Goal: Complete application form: Complete application form

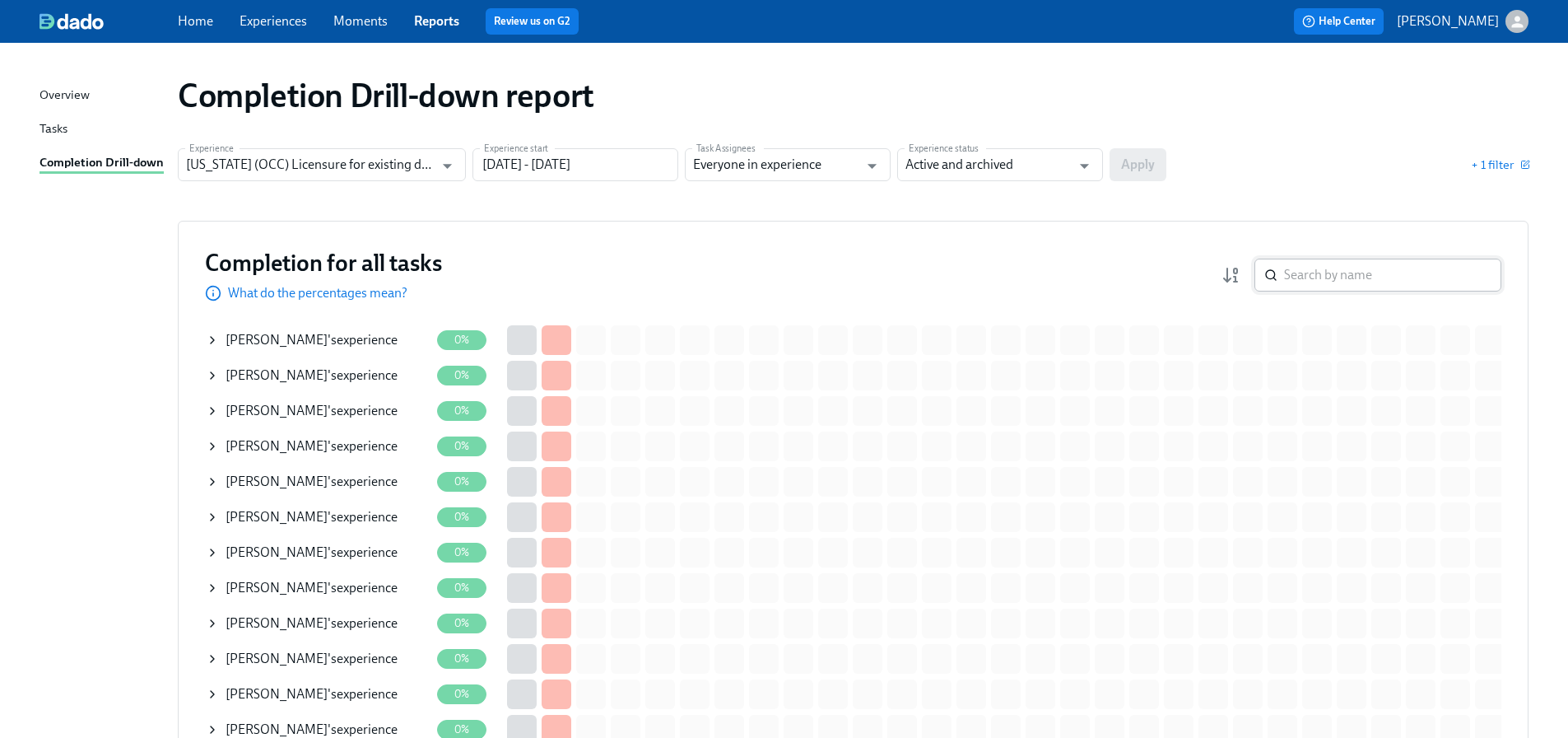
click at [1358, 281] on input "search" at bounding box center [1393, 275] width 217 height 33
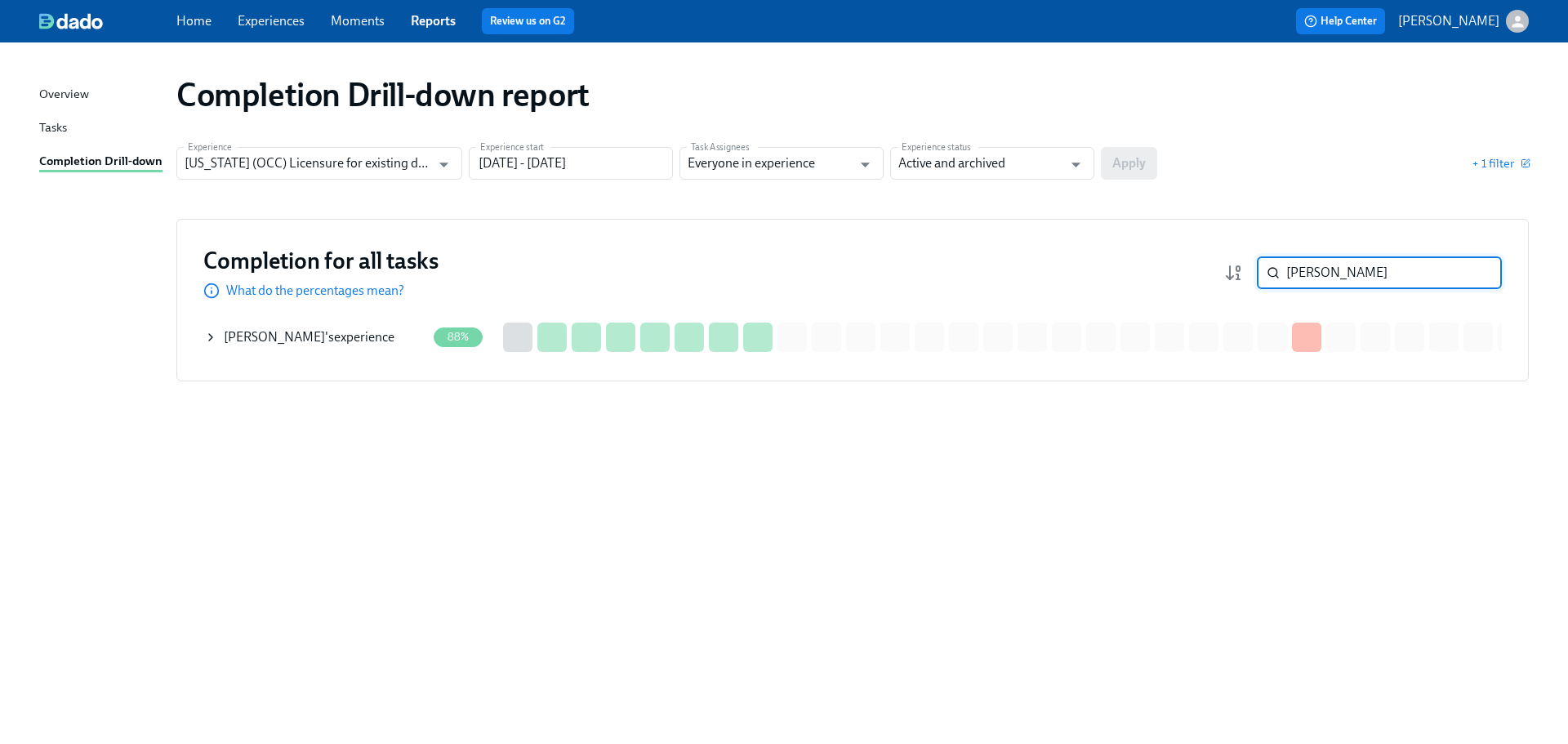
type input "amy j"
click at [326, 338] on div "Amy John 's experience" at bounding box center [309, 338] width 171 height 18
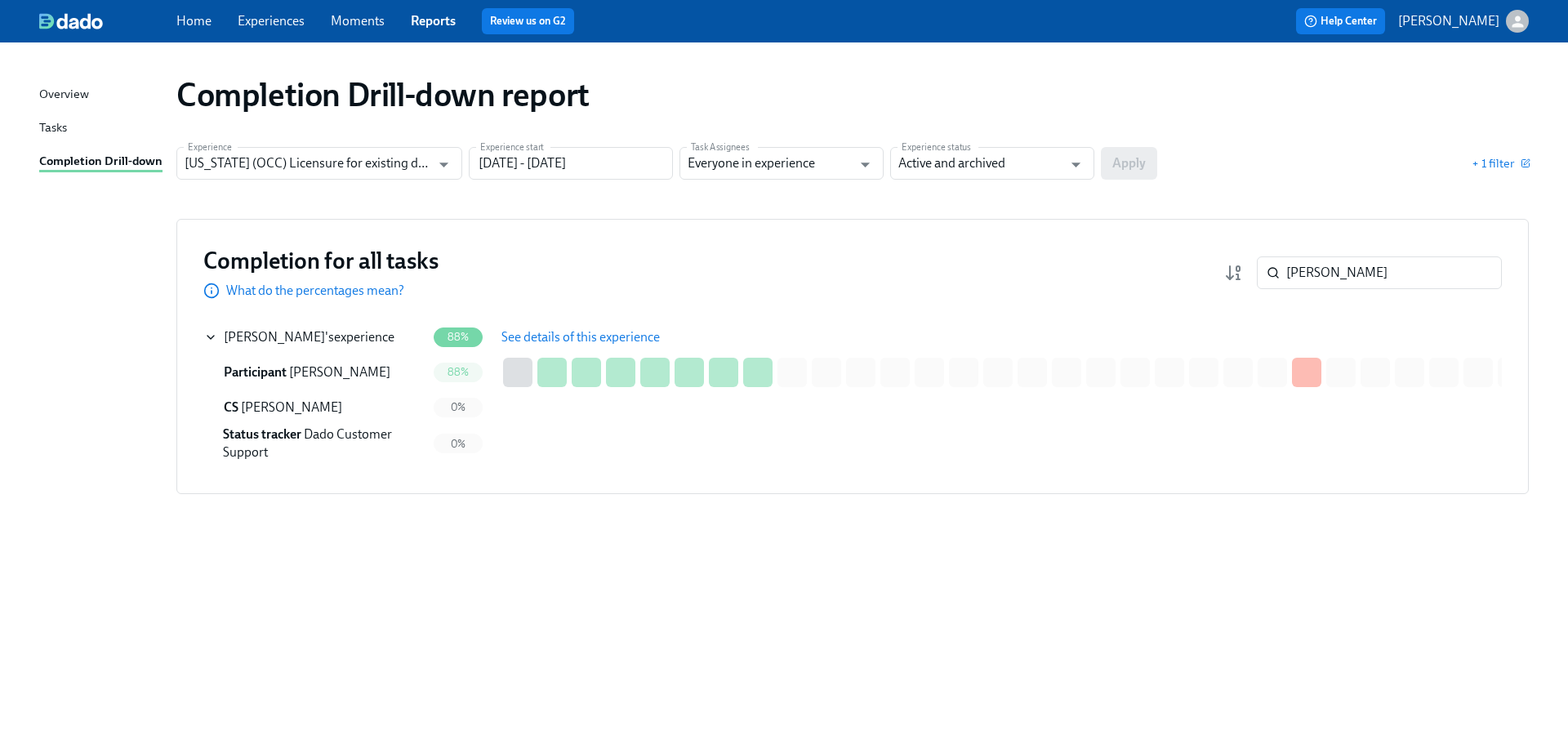
click at [531, 342] on span "See details of this experience" at bounding box center [580, 338] width 158 height 17
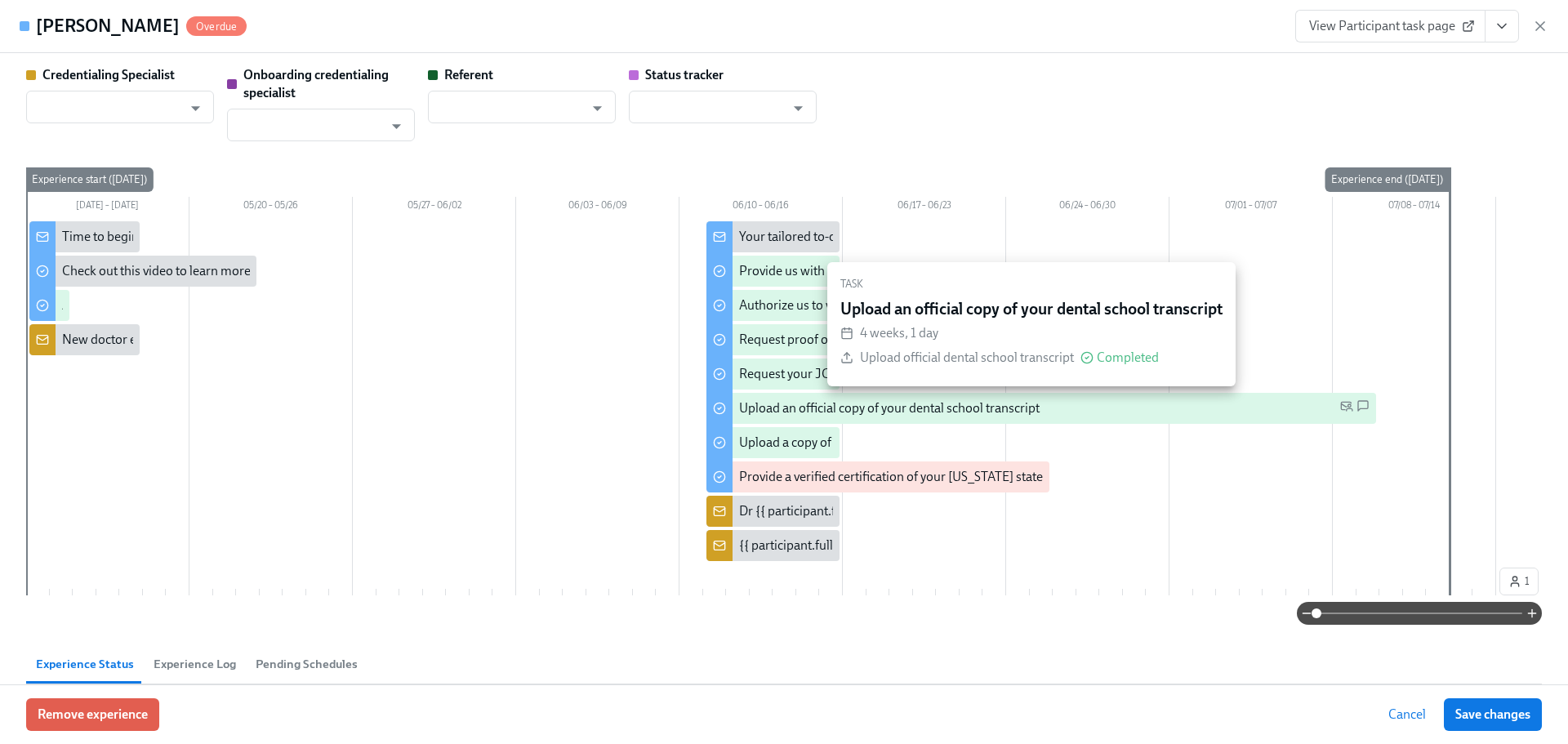
type input "Shavona Mayers Dixon"
type input "Dado Customer Support"
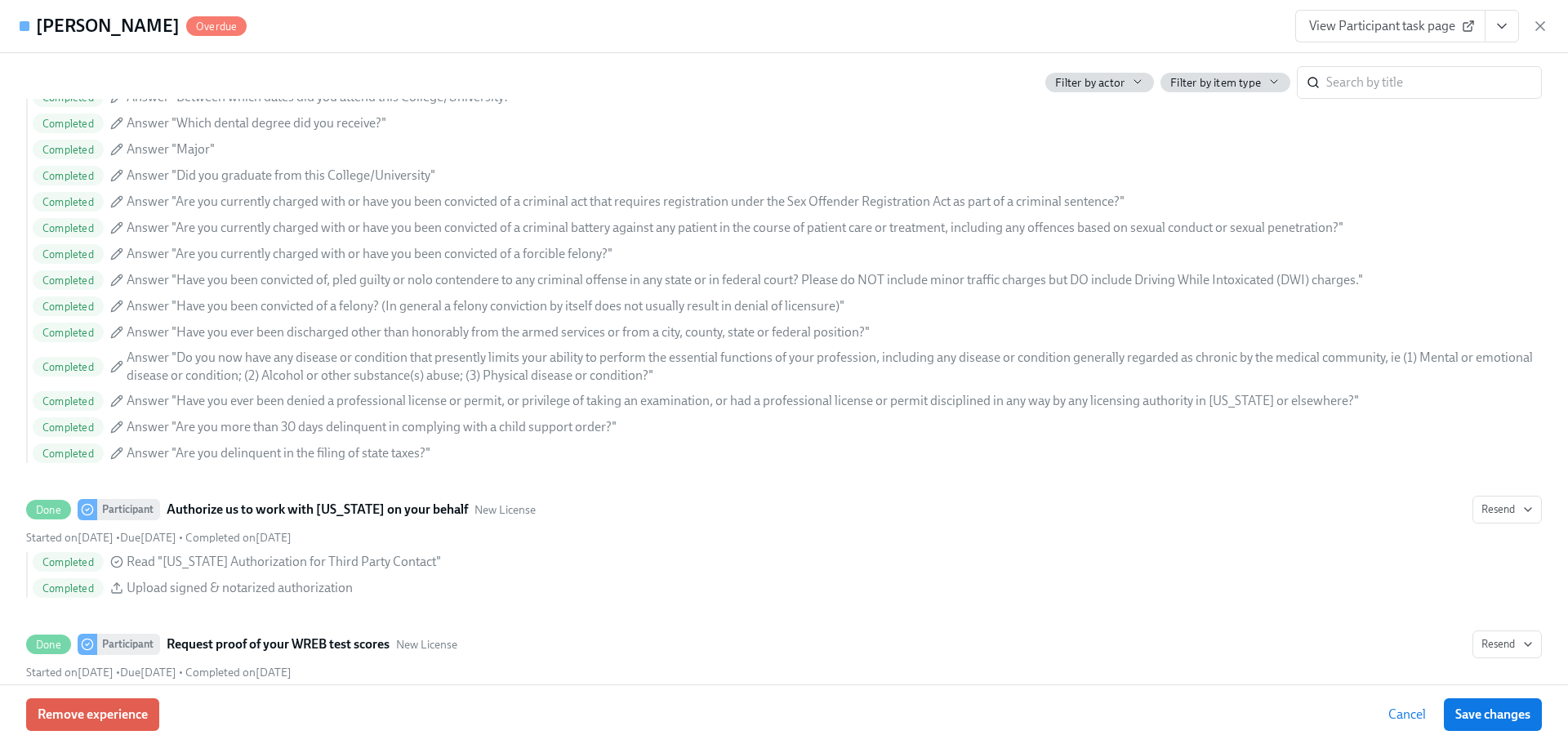
scroll to position [2286, 0]
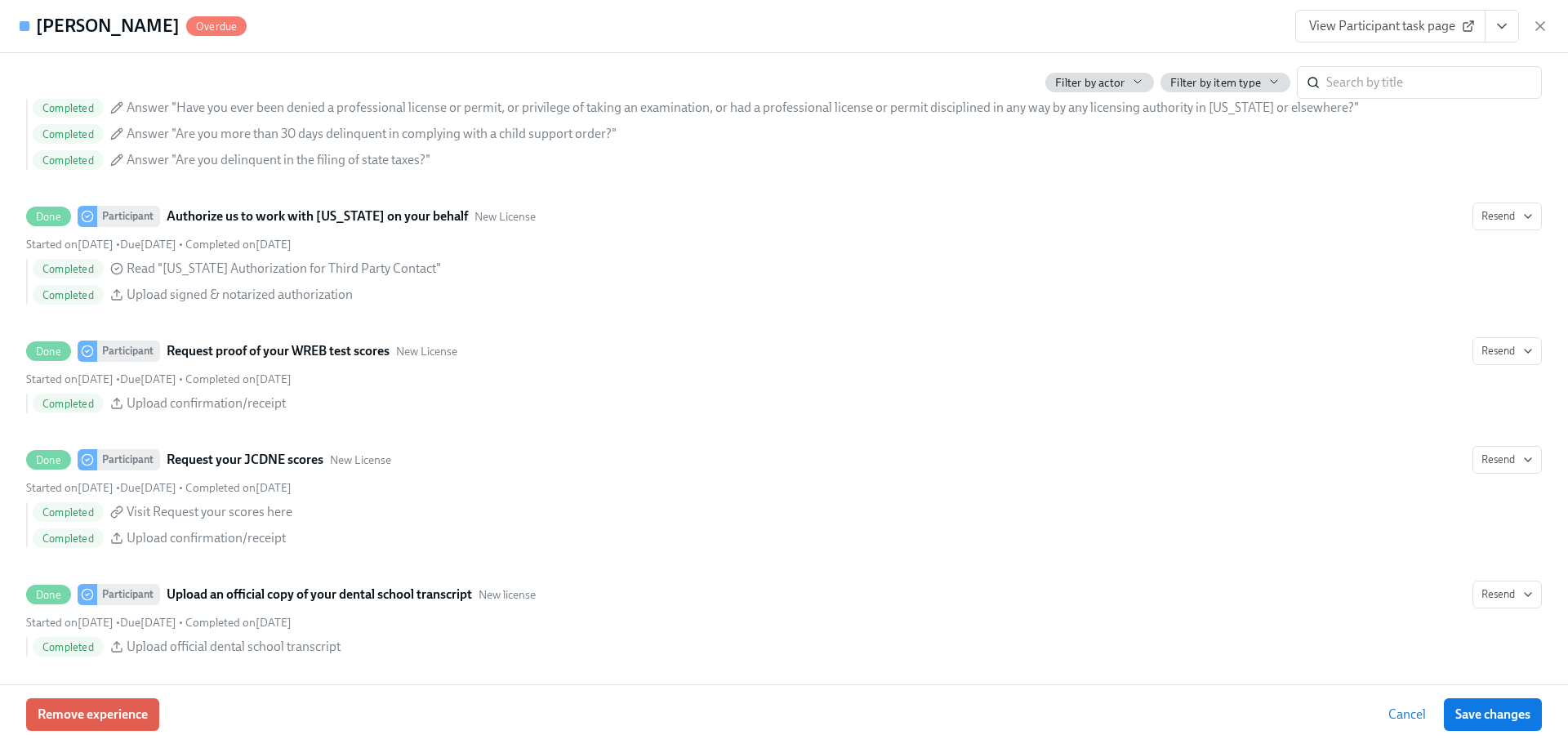
click at [1306, 33] on link "View Participant task page" at bounding box center [1390, 27] width 190 height 33
click at [1535, 28] on icon "button" at bounding box center [1540, 27] width 17 height 17
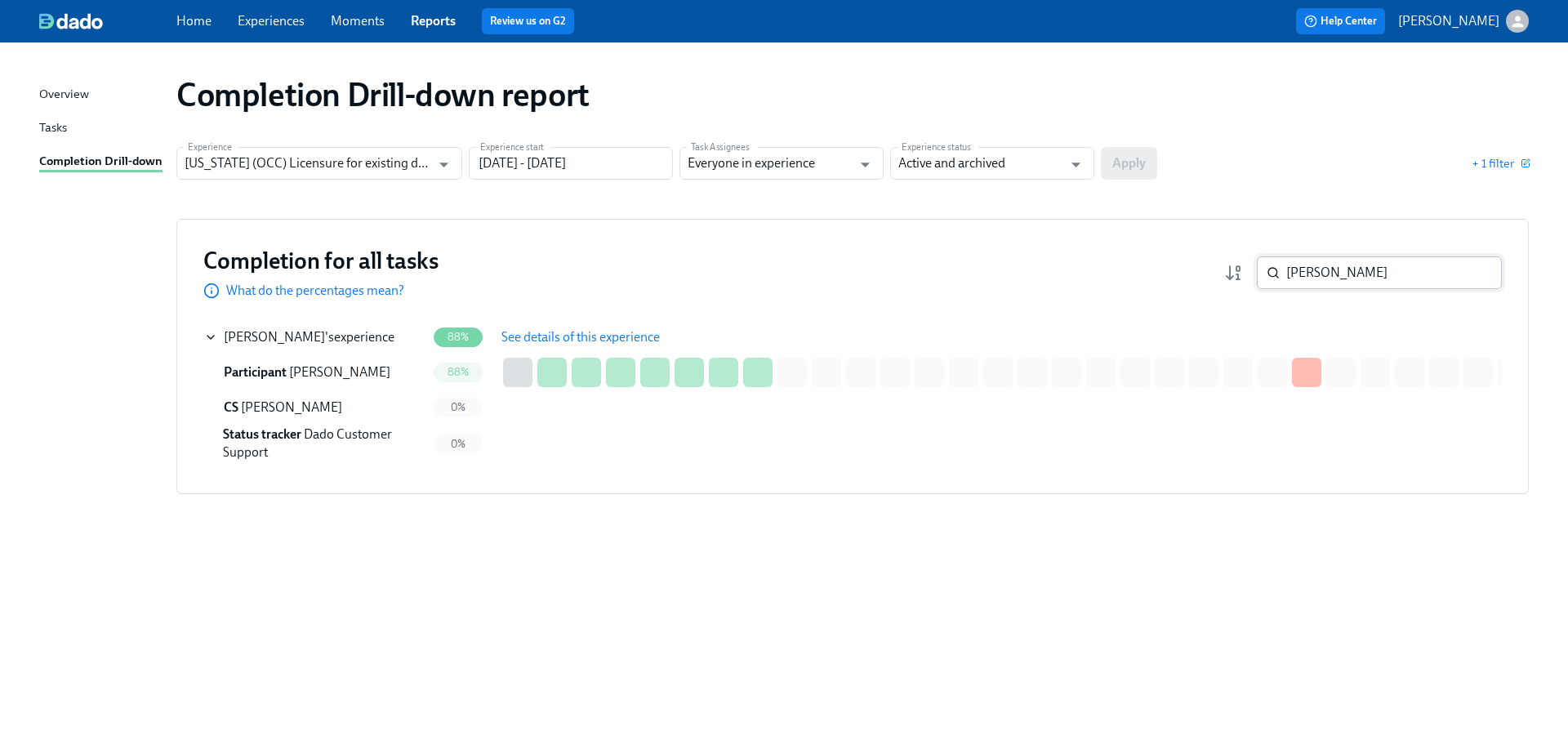
click at [1368, 280] on input "amy j" at bounding box center [1393, 273] width 215 height 33
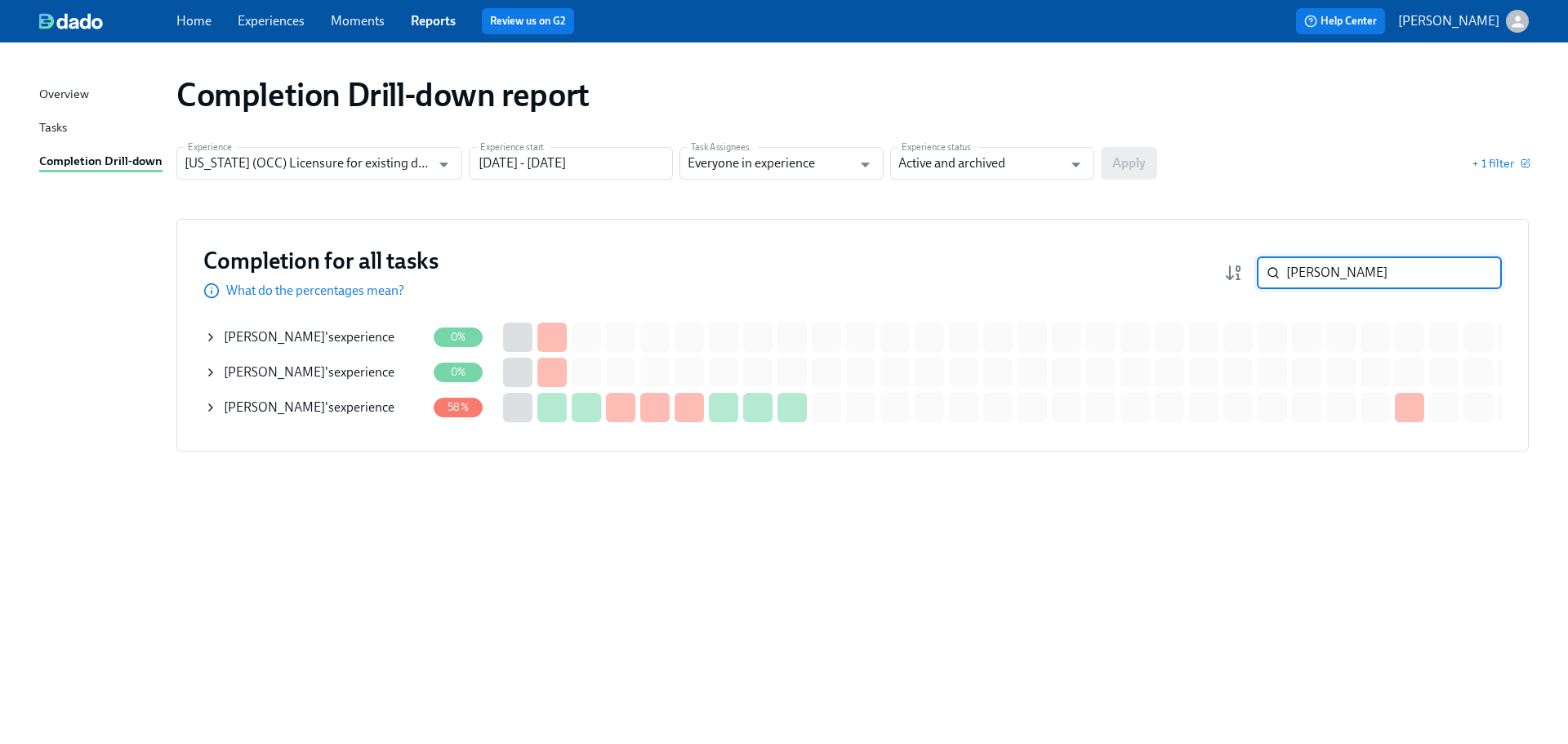
click at [258, 406] on span "Effat Ahmadi" at bounding box center [274, 406] width 101 height 16
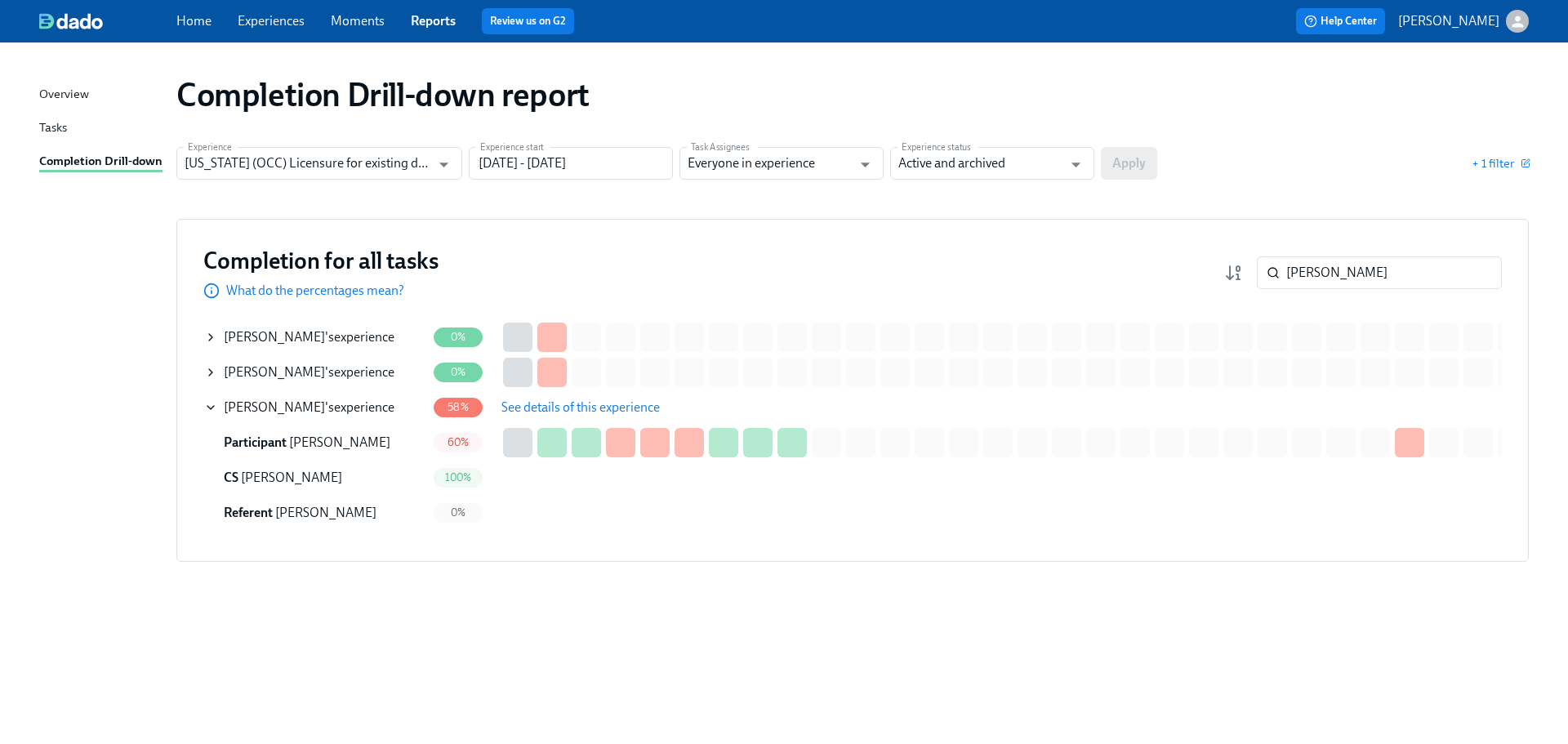
click at [573, 406] on span "See details of this experience" at bounding box center [580, 407] width 158 height 17
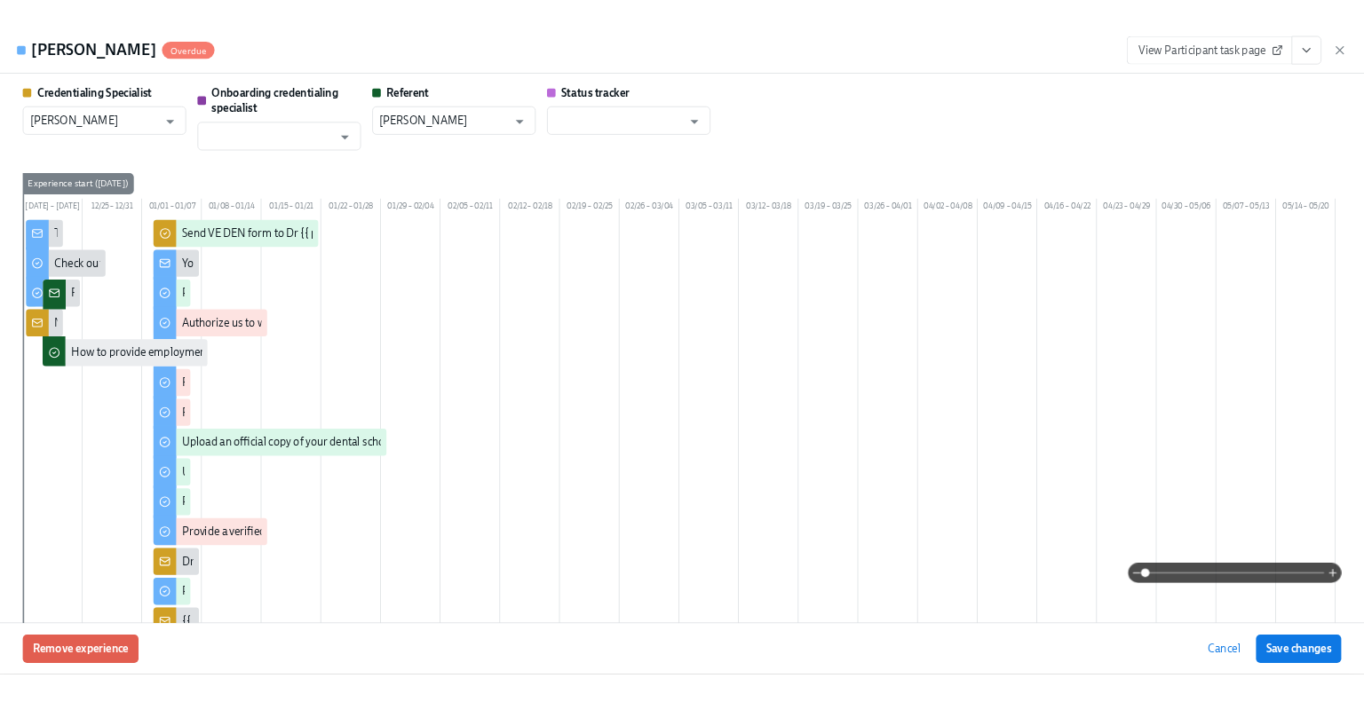
scroll to position [0, 354]
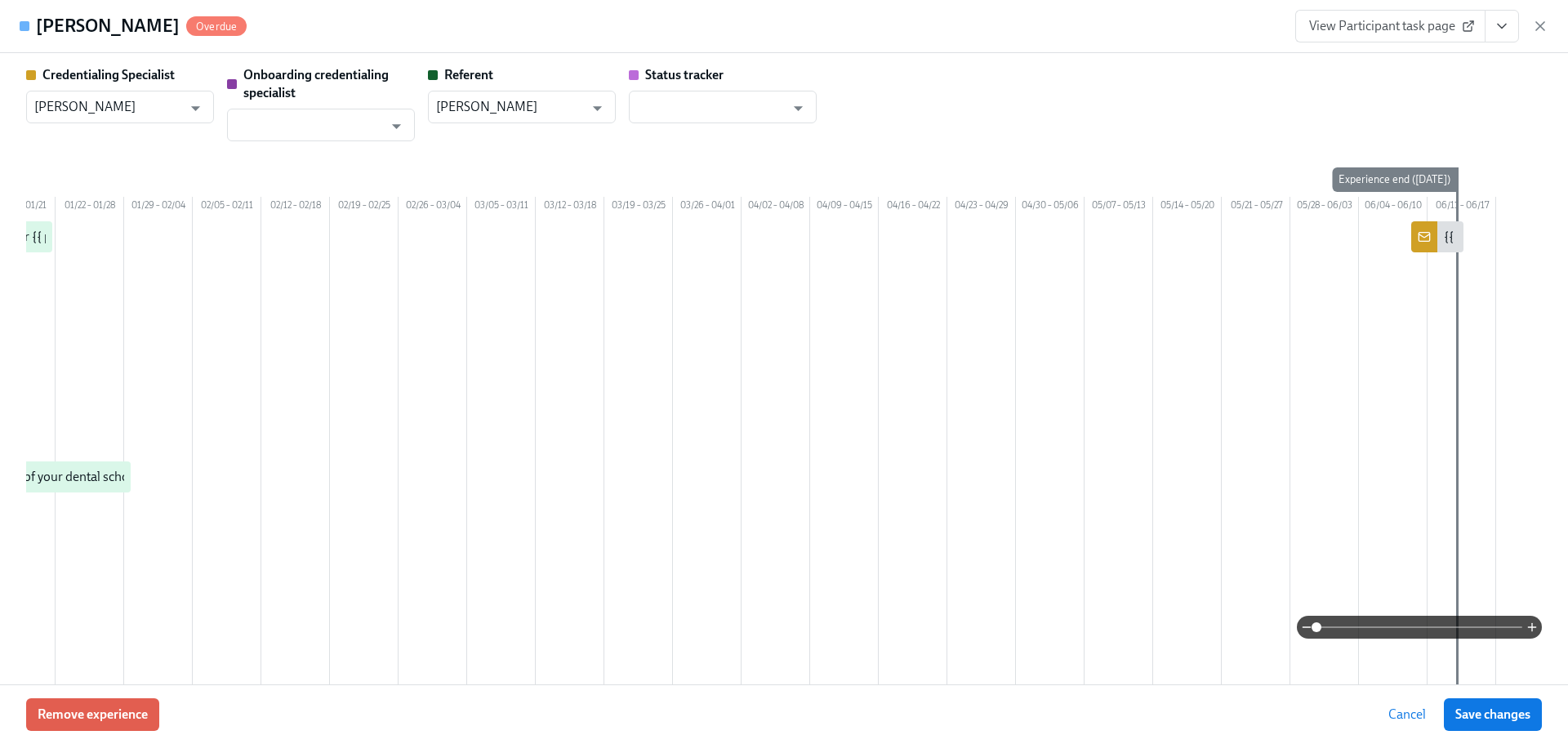
click at [1459, 28] on span "View Participant task page" at bounding box center [1390, 27] width 163 height 17
click at [1532, 29] on icon "button" at bounding box center [1540, 27] width 17 height 17
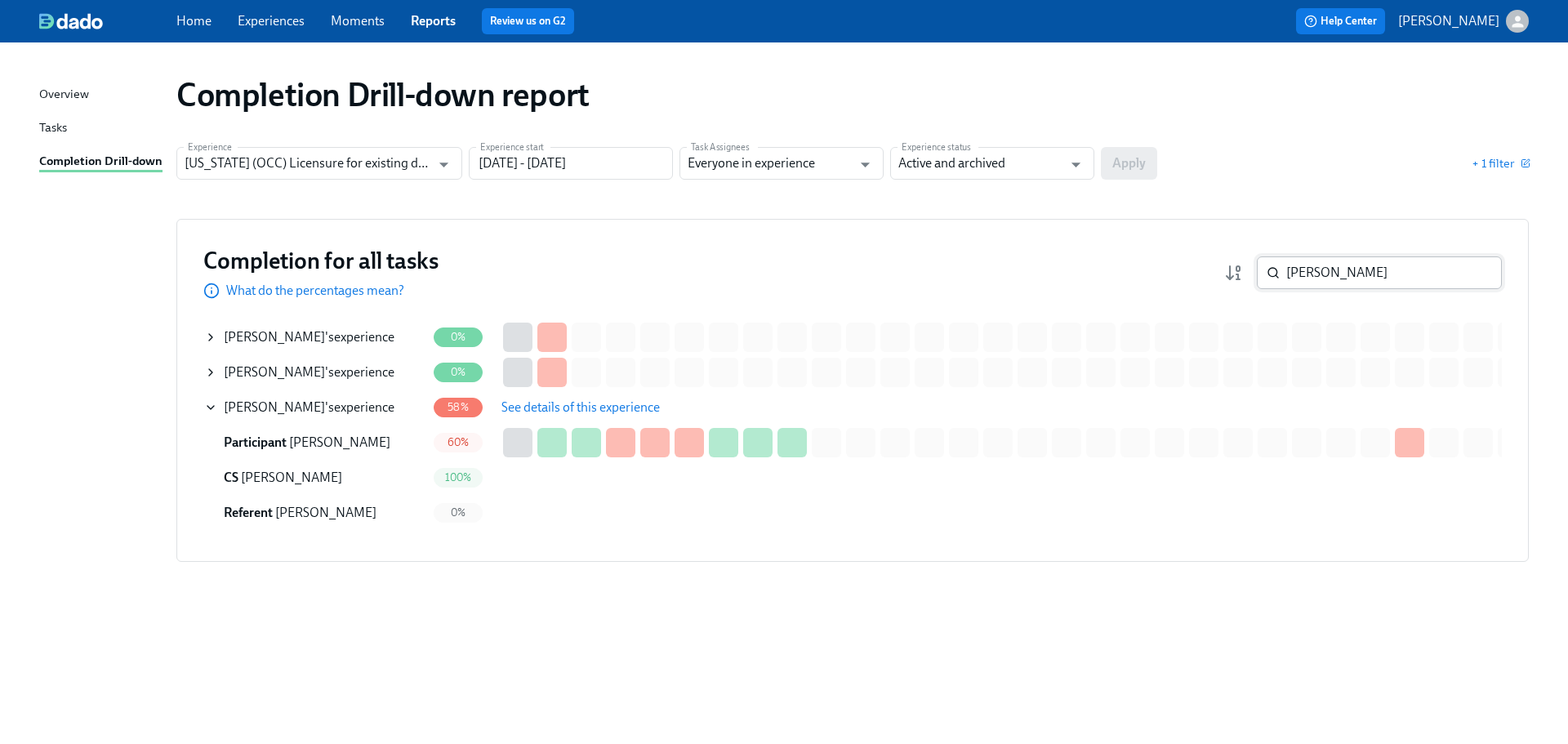
click at [1355, 272] on input "ahmad" at bounding box center [1393, 273] width 215 height 33
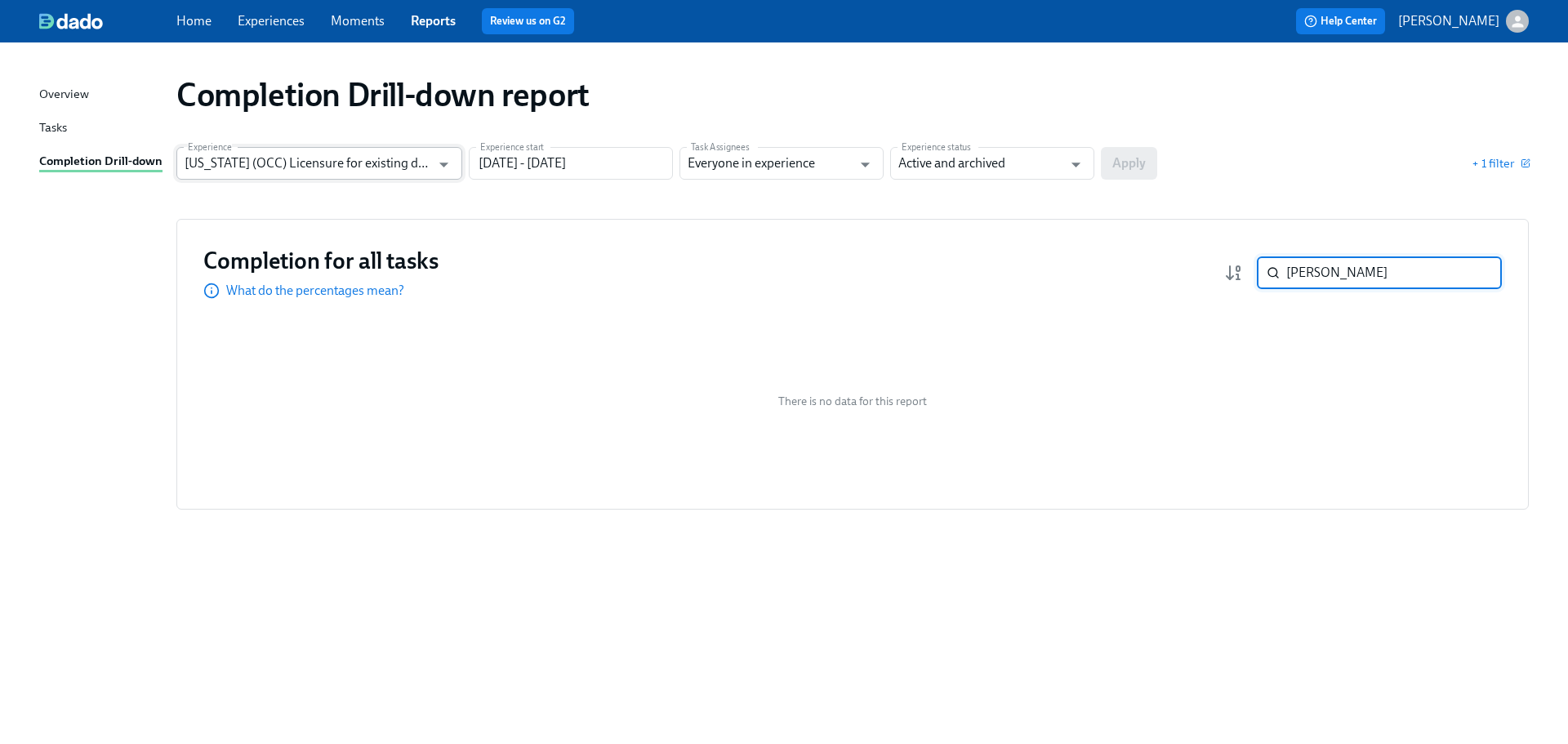
type input "reyes"
click at [354, 152] on input "Illinois (OCC) Licensure for existing doctors" at bounding box center [307, 164] width 246 height 33
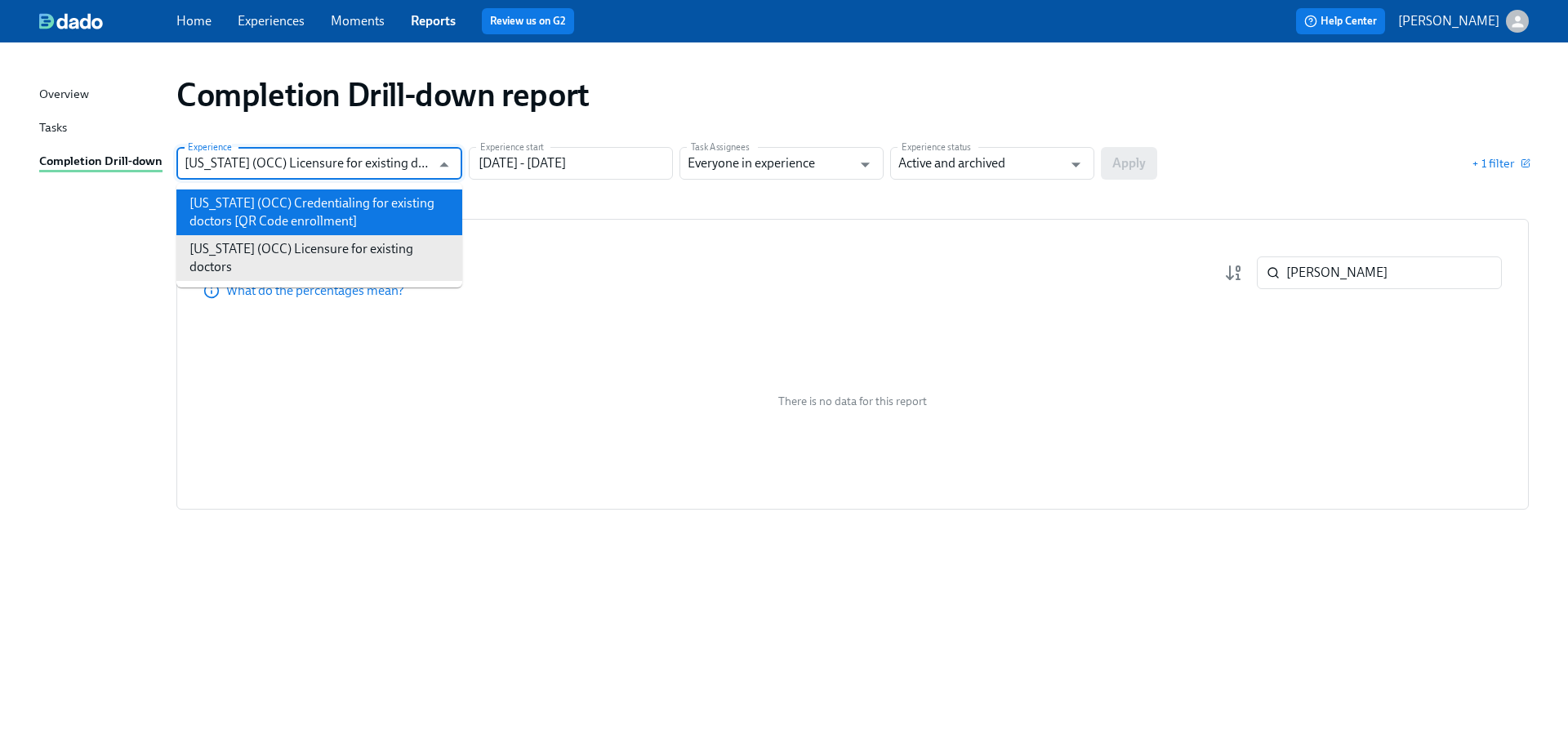
click at [353, 224] on li "Illinois (OCC) Credentialing for existing doctors [QR Code enrollment]" at bounding box center [319, 212] width 286 height 46
type input "Illinois (OCC) Credentialing for existing doctors [QR Code enrollment]"
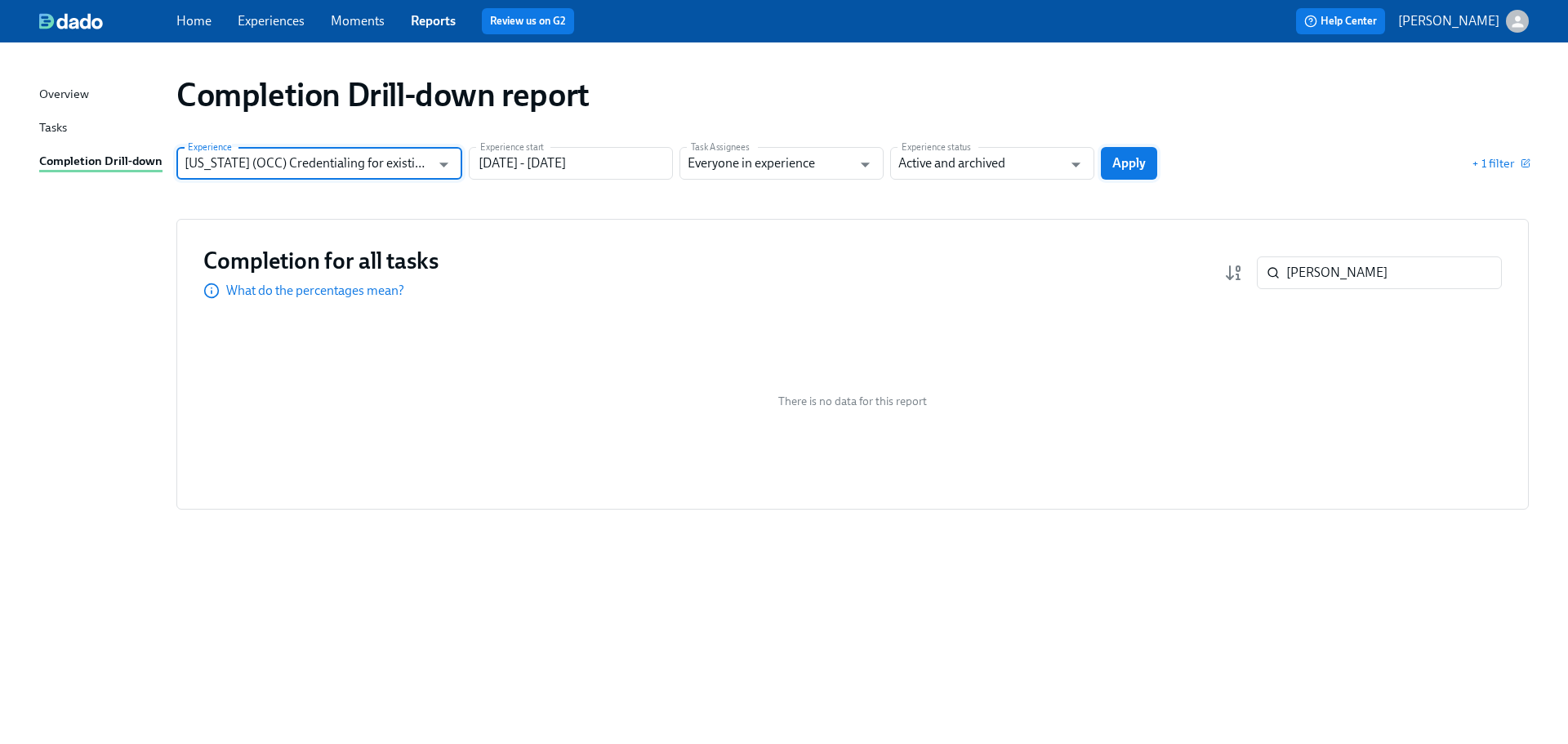
click at [1139, 161] on span "Apply" at bounding box center [1128, 164] width 33 height 17
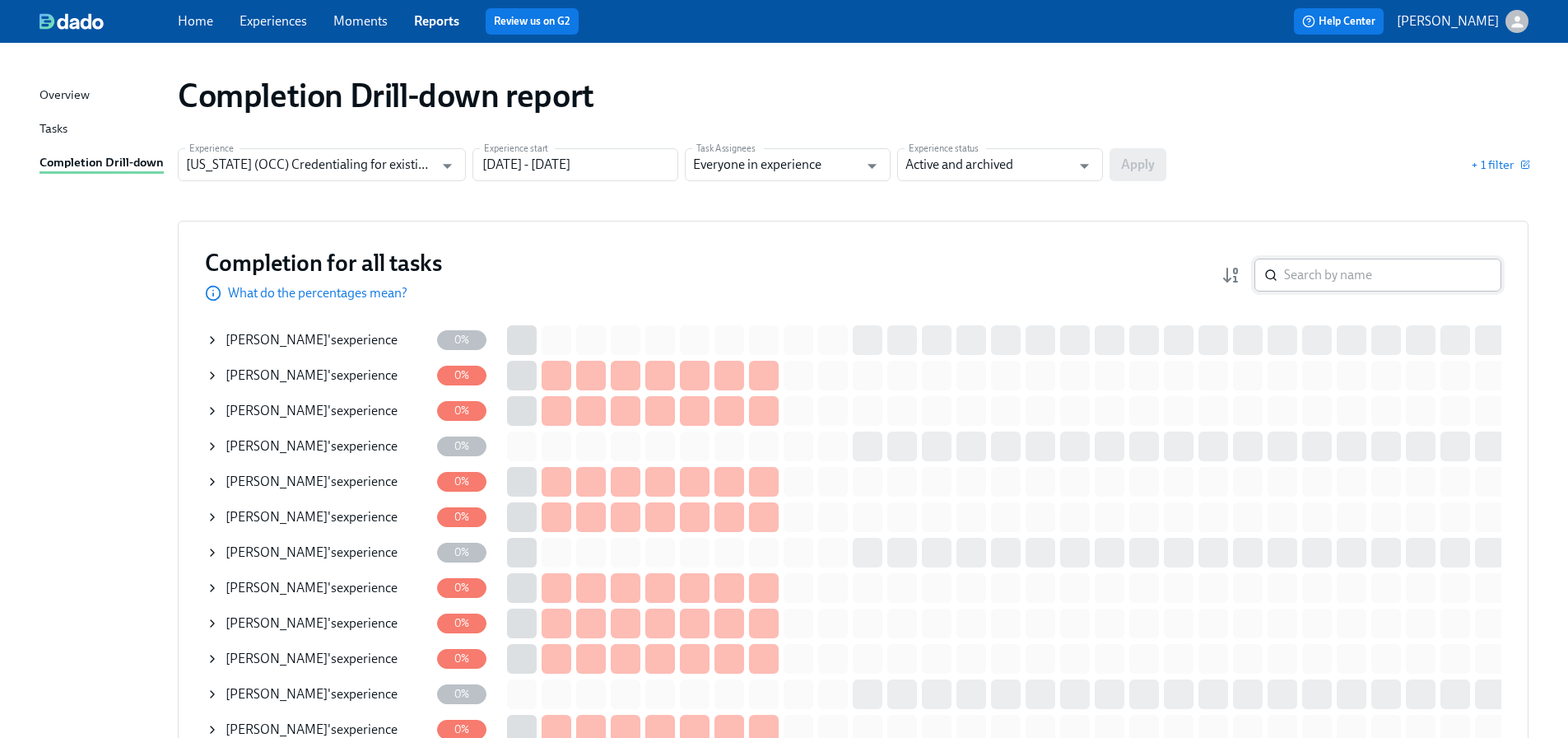
click at [1323, 270] on input "search" at bounding box center [1393, 275] width 217 height 33
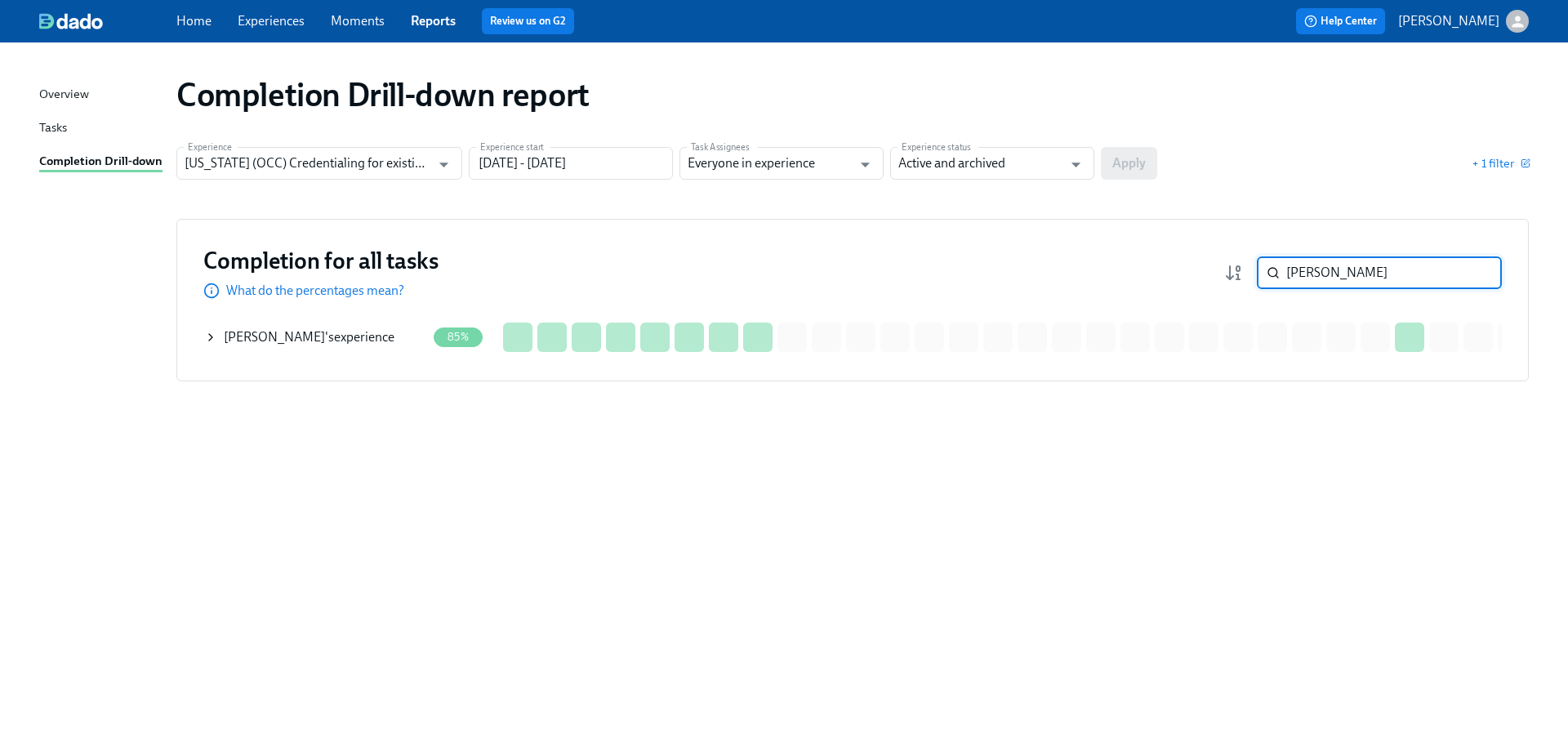
type input "reyes"
click at [342, 338] on div "P. Reyes 's experience" at bounding box center [315, 338] width 223 height 33
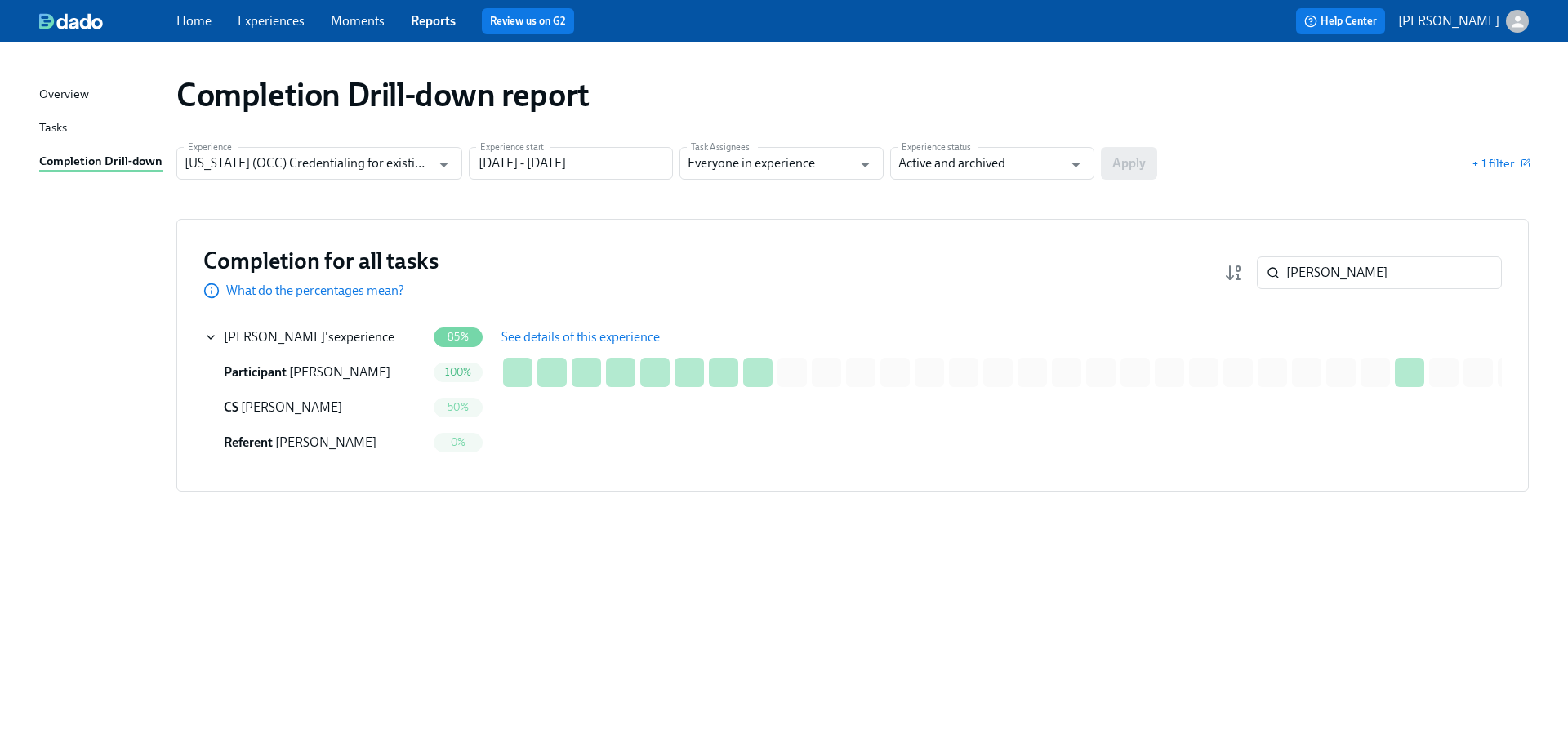
click at [587, 318] on div "Completion for all tasks What do the percentages mean? reyes ​ Completion for a…" at bounding box center [853, 355] width 1352 height 273
click at [589, 331] on span "See details of this experience" at bounding box center [580, 338] width 158 height 17
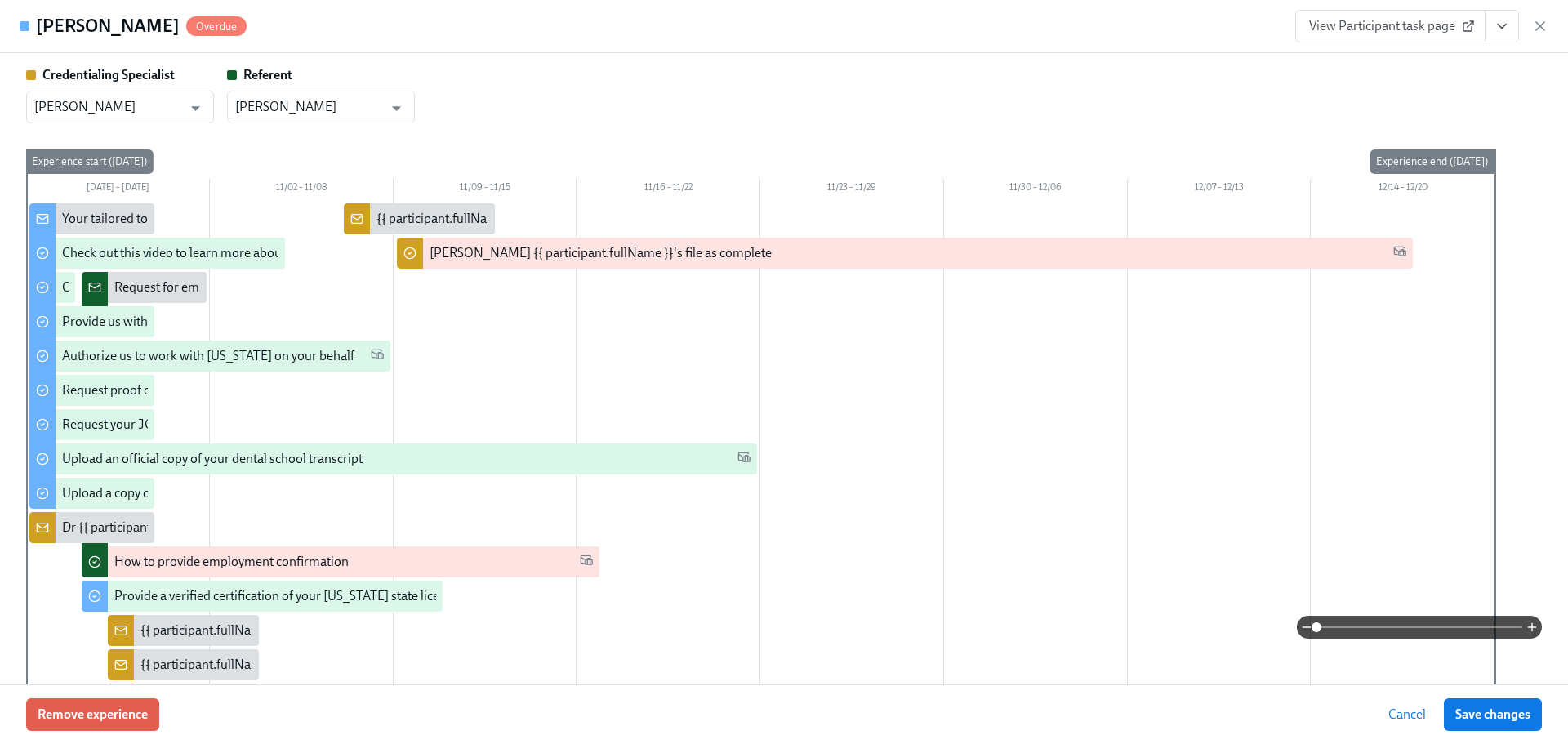
click at [1436, 33] on span "View Participant task page" at bounding box center [1390, 27] width 163 height 17
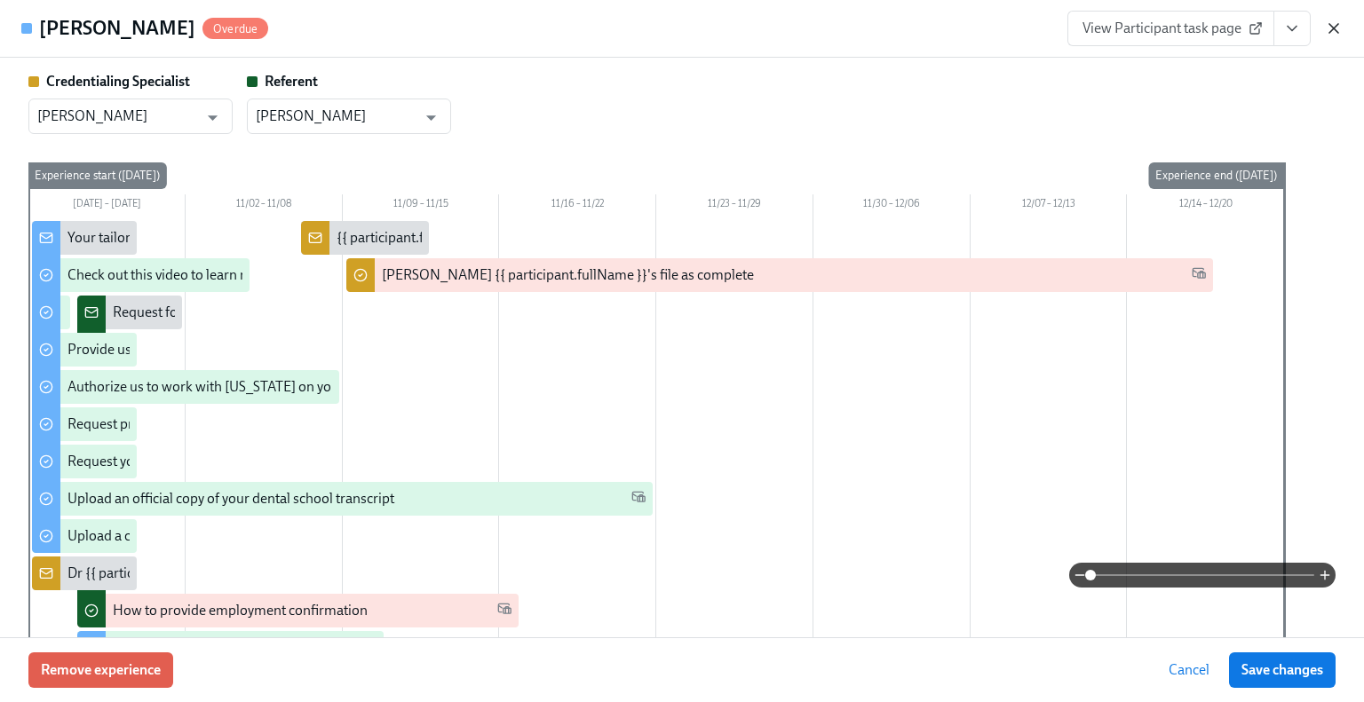
click at [1335, 33] on icon "button" at bounding box center [1334, 29] width 18 height 18
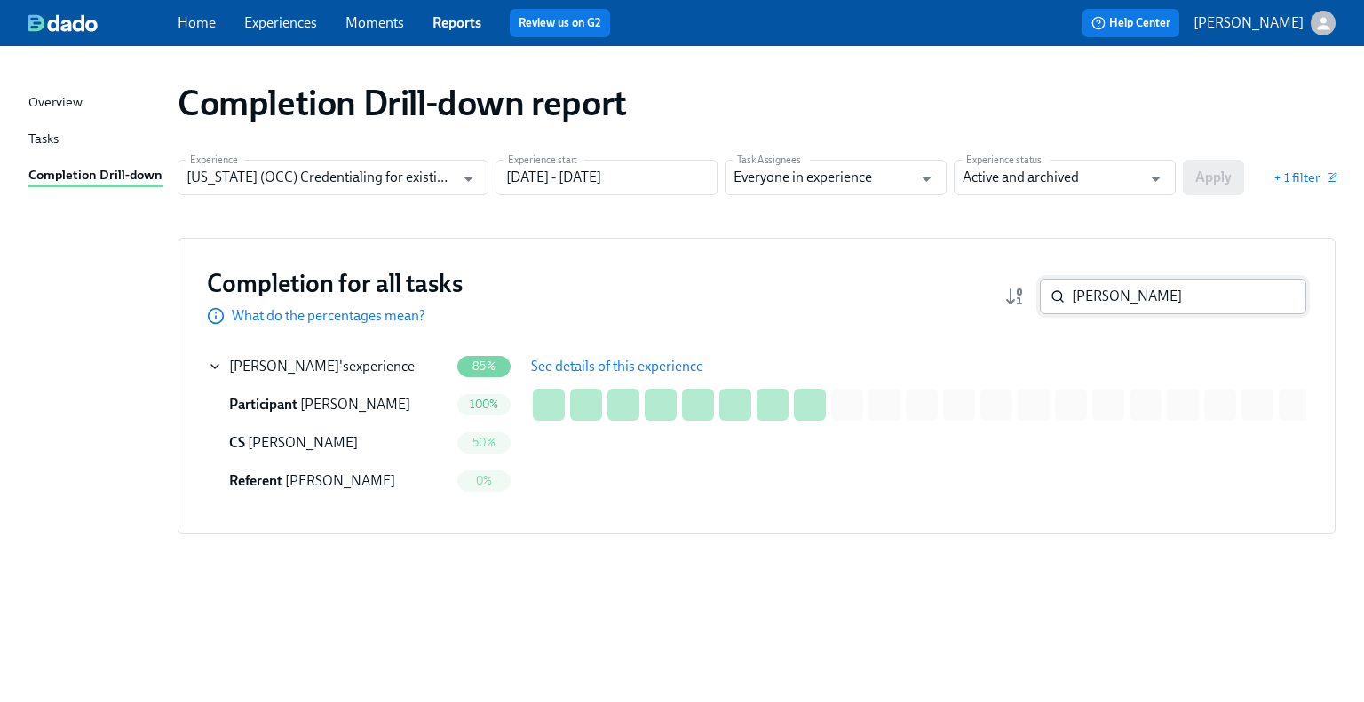
click at [1150, 289] on input "reyes" at bounding box center [1189, 297] width 234 height 36
click at [329, 184] on input "Illinois (OCC) Credentialing for existing doctors [QR Code enrollment]" at bounding box center [319, 178] width 267 height 36
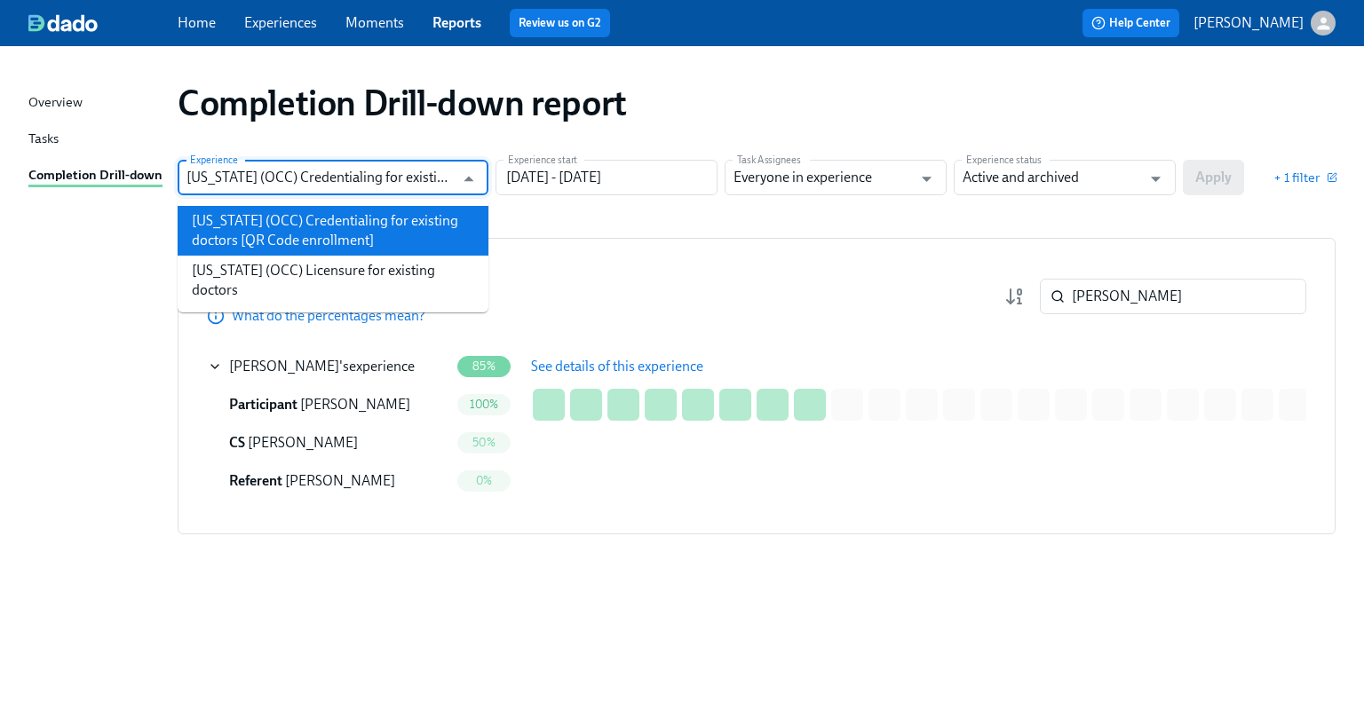
click at [333, 249] on li "Illinois (OCC) Credentialing for existing doctors [QR Code enrollment]" at bounding box center [333, 231] width 311 height 50
click at [344, 184] on input "Illinois (OCC) Credentialing for existing doctors [QR Code enrollment]" at bounding box center [319, 178] width 267 height 36
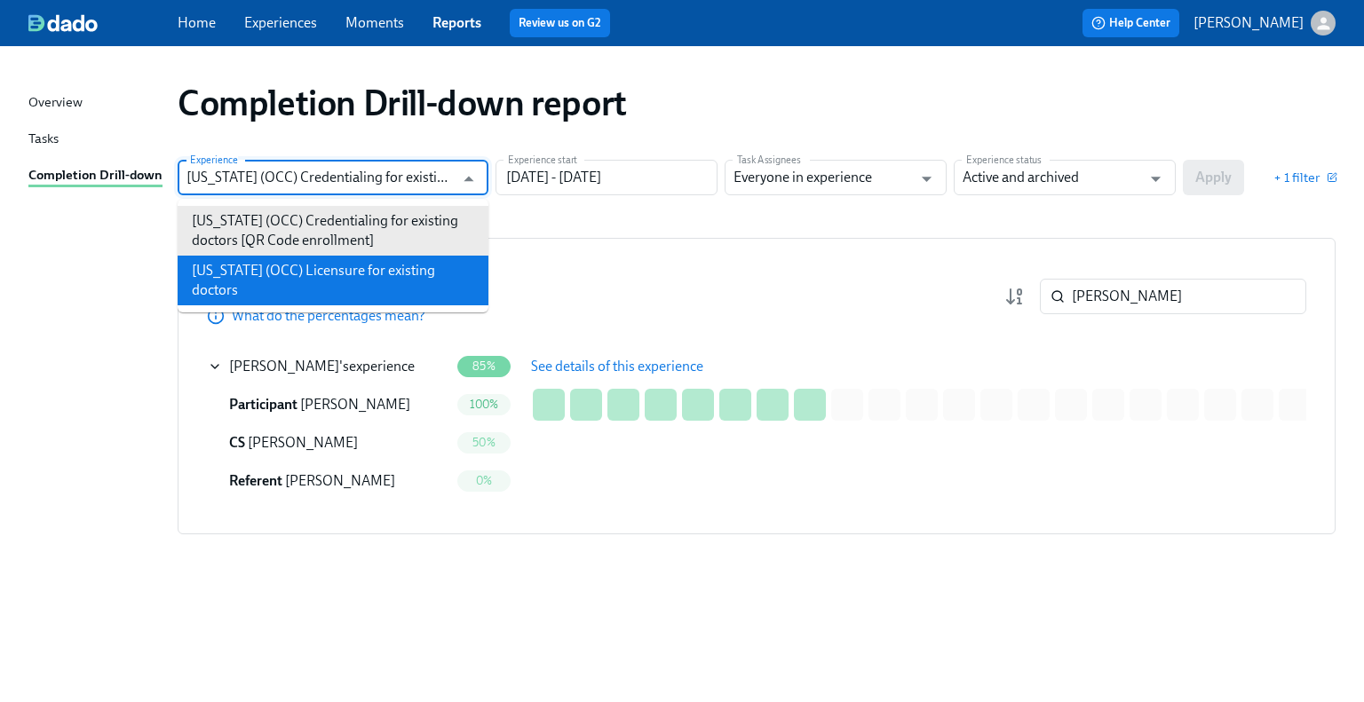
click at [345, 264] on li "Illinois (OCC) Licensure for existing doctors" at bounding box center [333, 281] width 311 height 50
type input "Illinois (OCC) Licensure for existing doctors"
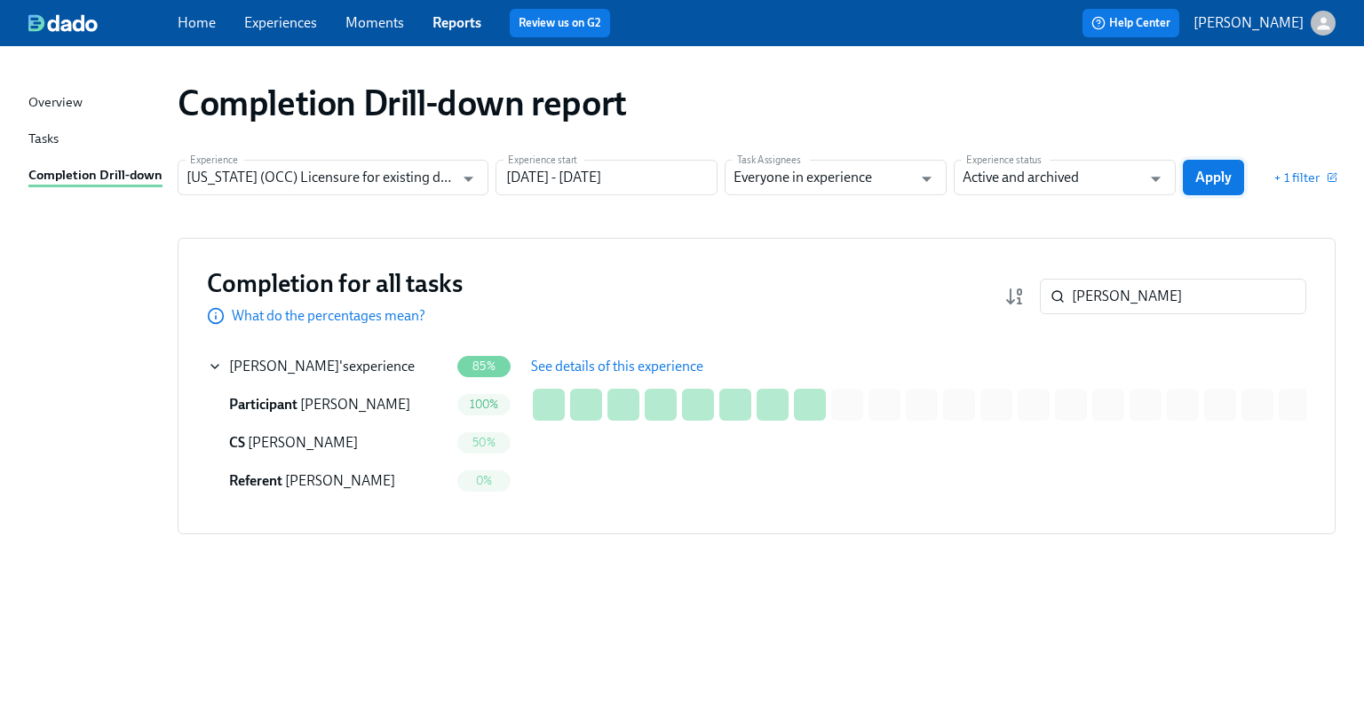
click at [1222, 179] on span "Apply" at bounding box center [1213, 178] width 36 height 18
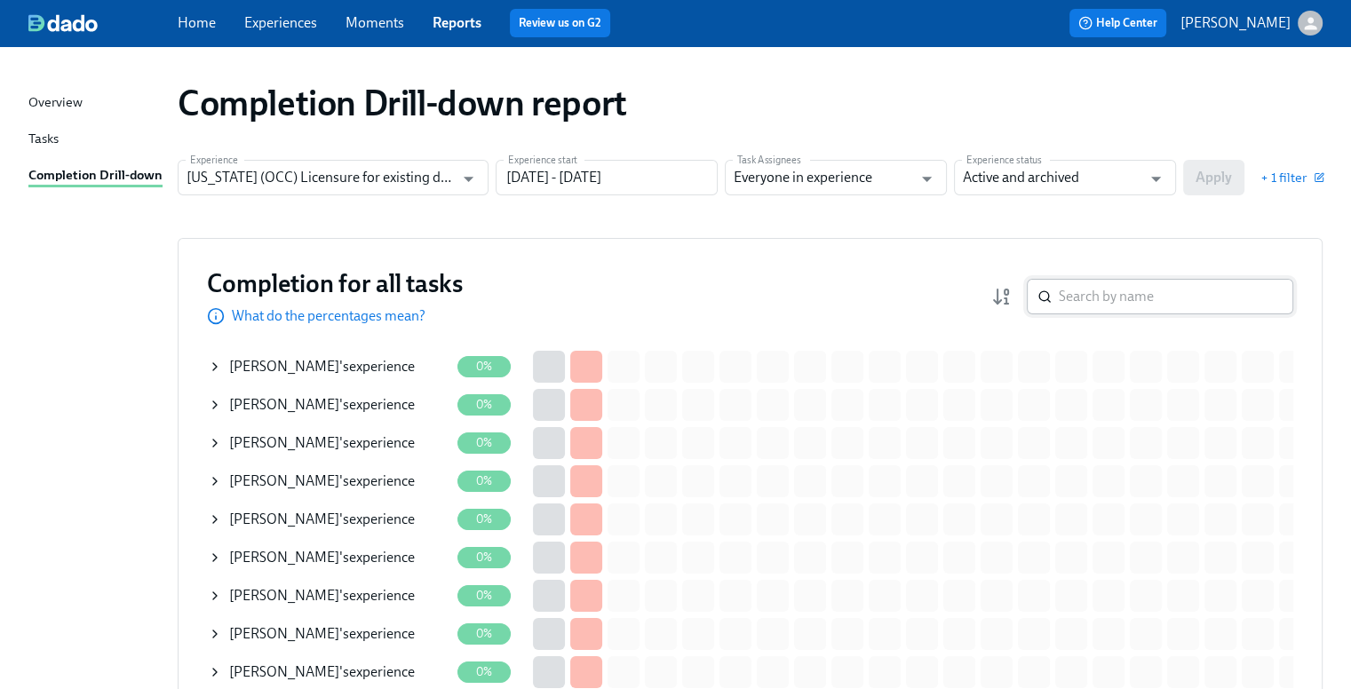
click at [1193, 305] on input "search" at bounding box center [1175, 297] width 234 height 36
click at [1193, 304] on input "search" at bounding box center [1175, 297] width 234 height 36
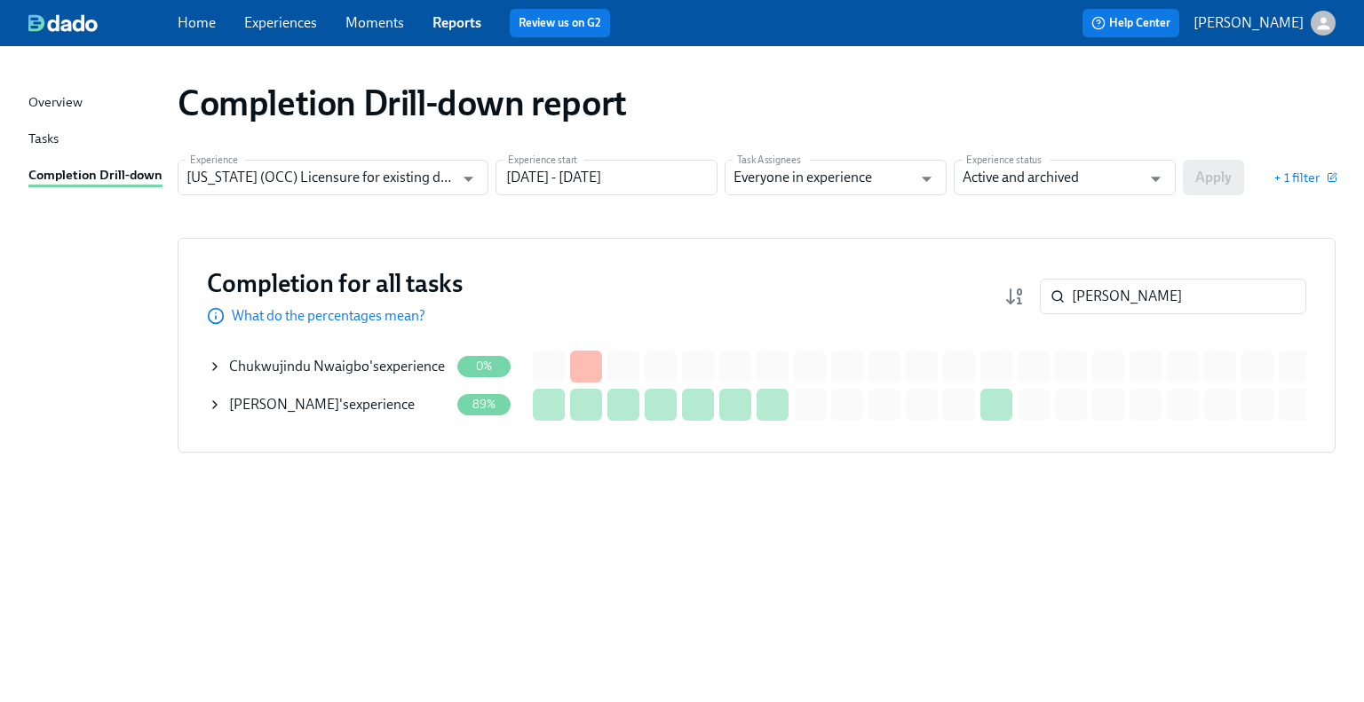
click at [305, 400] on div "Jin Kim 's experience" at bounding box center [322, 405] width 186 height 20
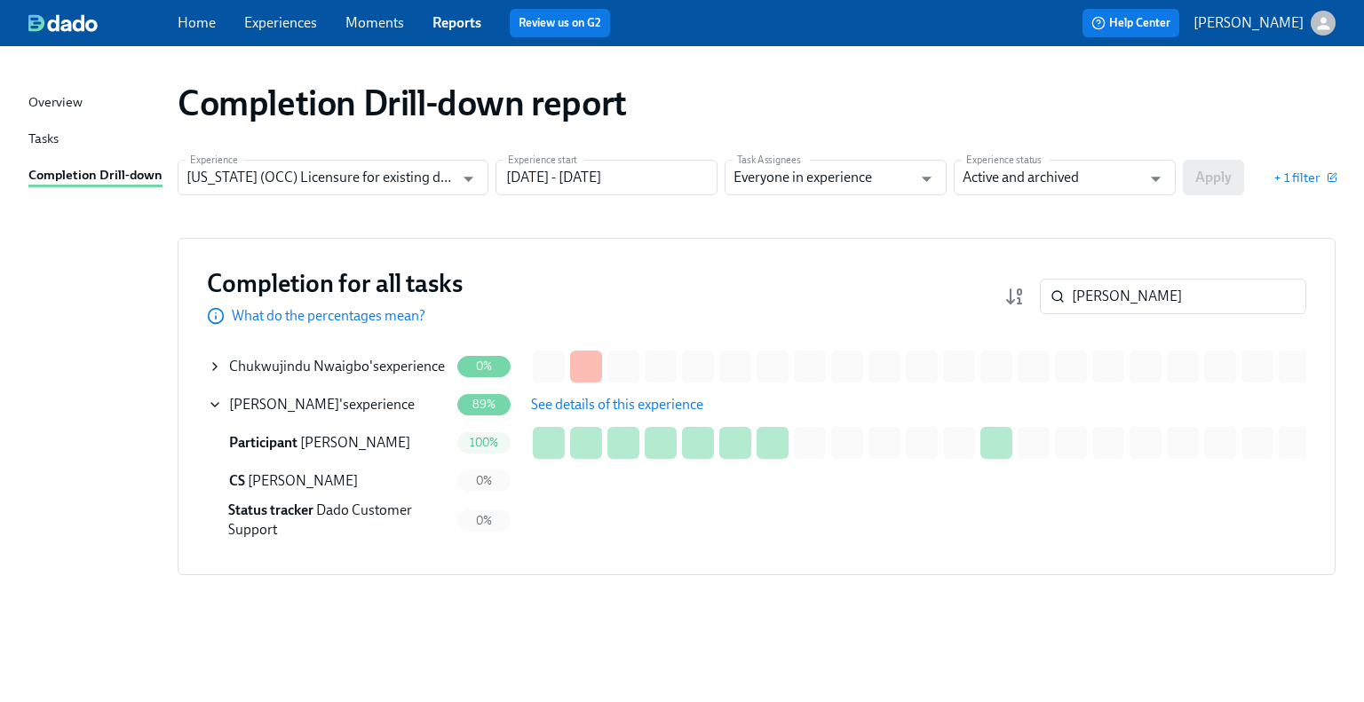
click at [643, 406] on span "See details of this experience" at bounding box center [617, 405] width 172 height 18
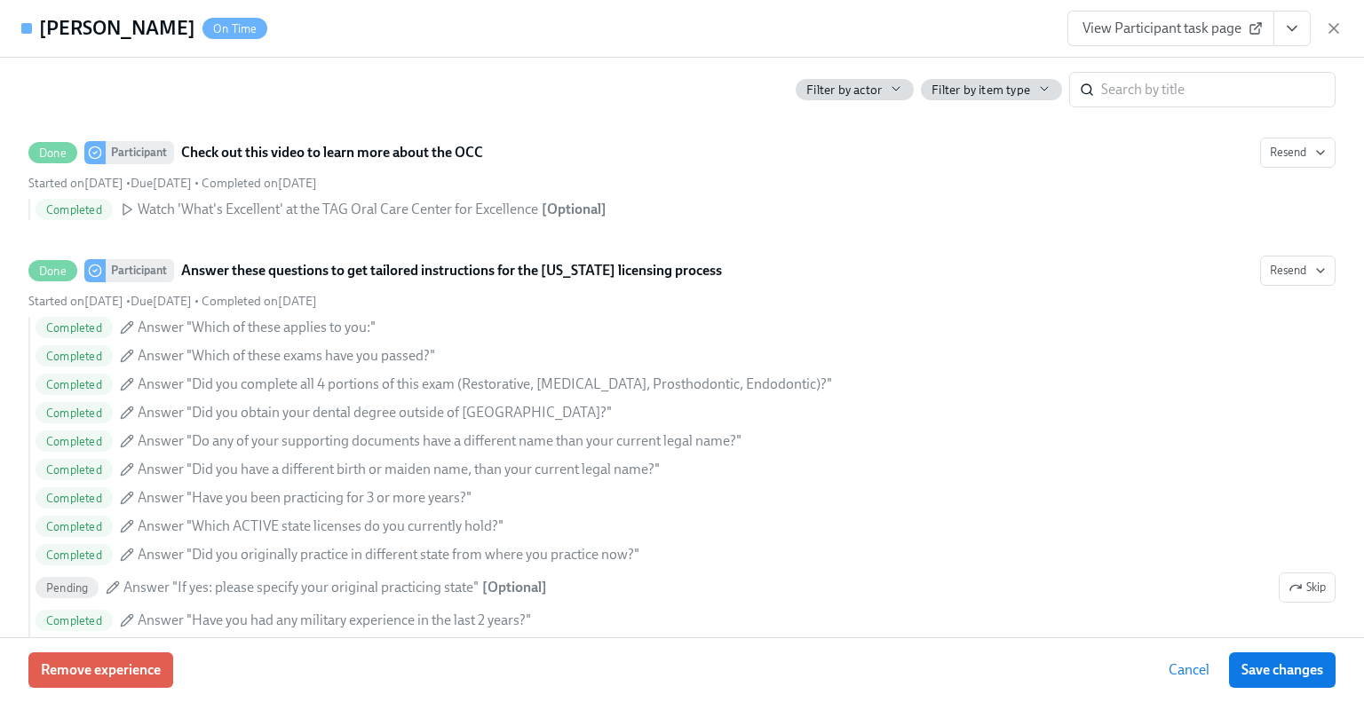
scroll to position [1154, 0]
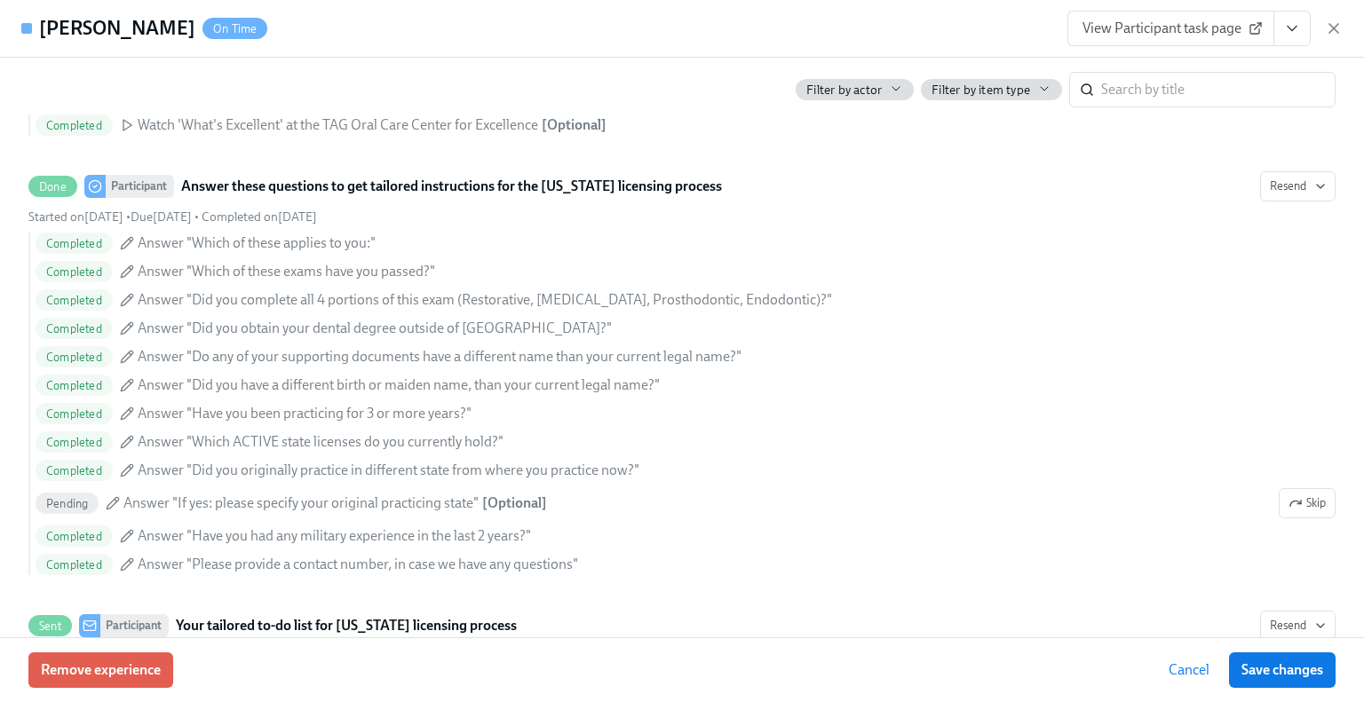
click at [1193, 33] on span "View Participant task page" at bounding box center [1170, 29] width 177 height 18
click at [1343, 27] on div "Jin Kim On Time View Participant task page" at bounding box center [682, 29] width 1364 height 58
click at [1335, 30] on icon "button" at bounding box center [1333, 28] width 9 height 9
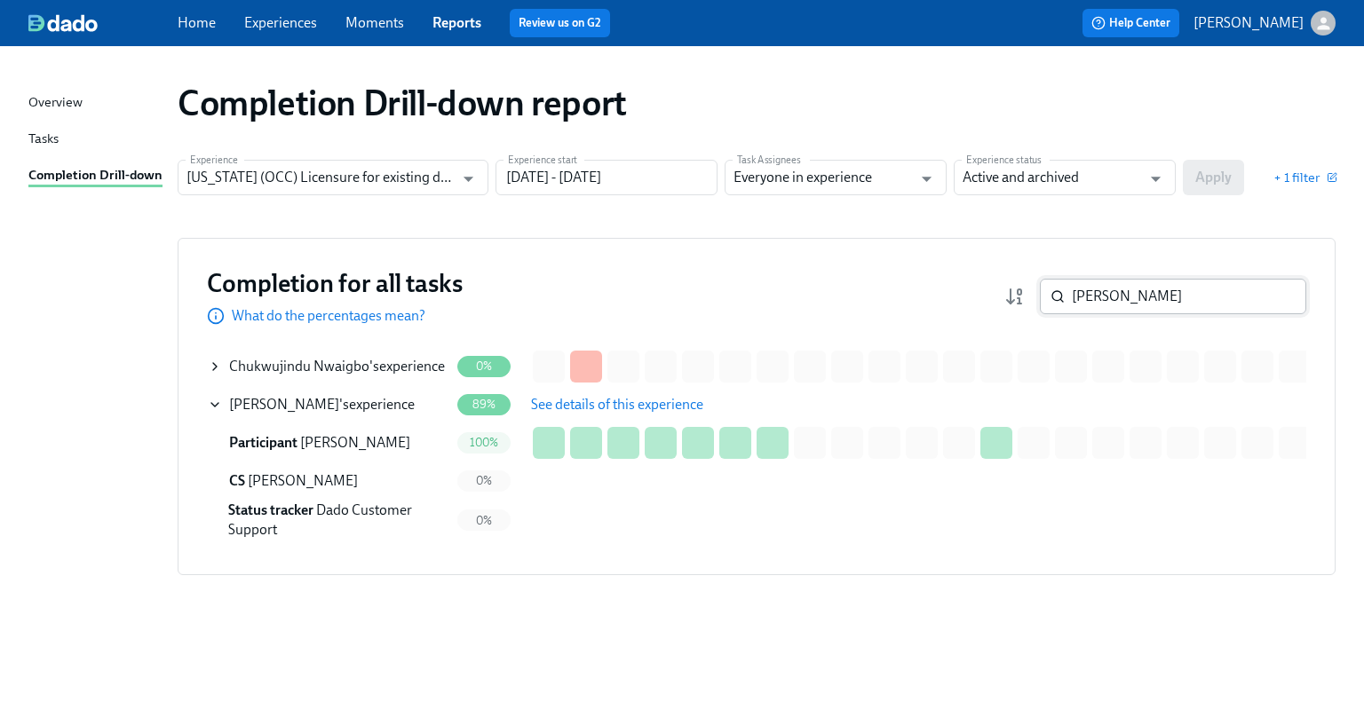
click at [1176, 288] on input "jin" at bounding box center [1189, 297] width 234 height 36
click at [1174, 289] on input "jin" at bounding box center [1189, 297] width 234 height 36
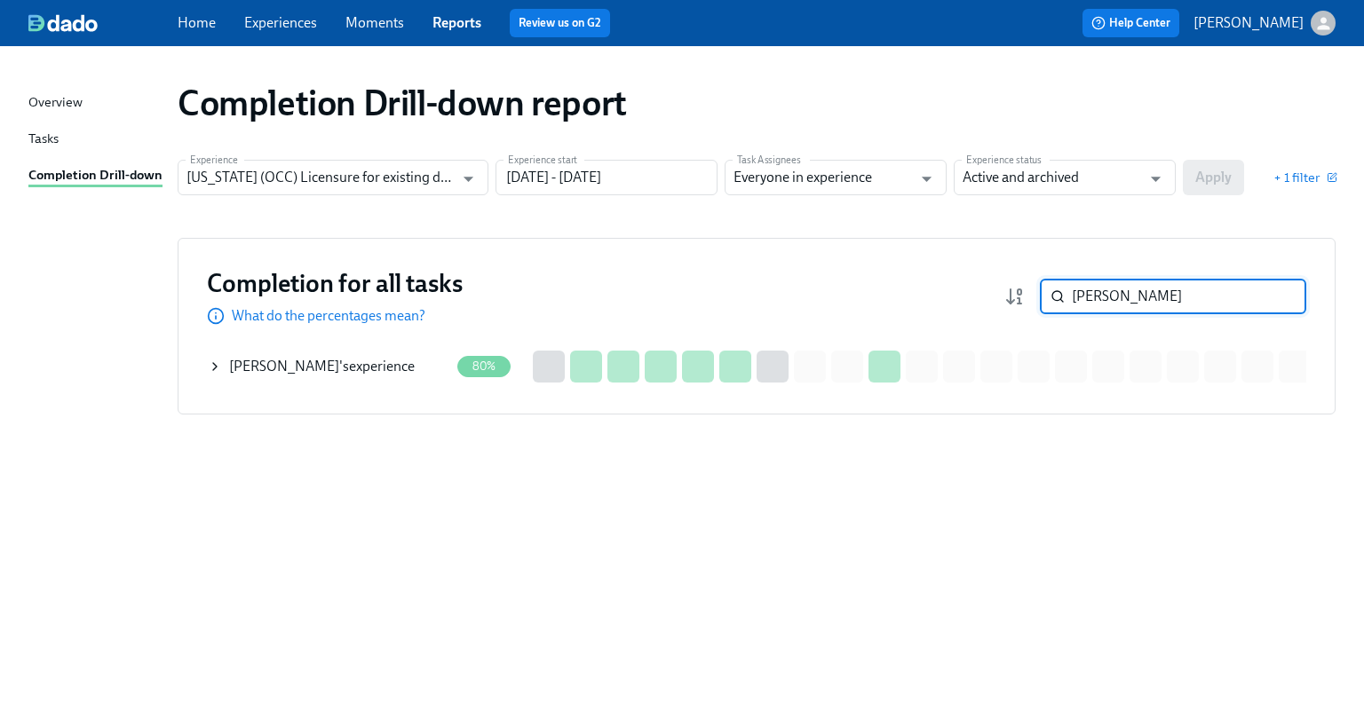
type input "rogers"
click at [352, 368] on div "Spencer Rogers 's experience" at bounding box center [322, 367] width 186 height 20
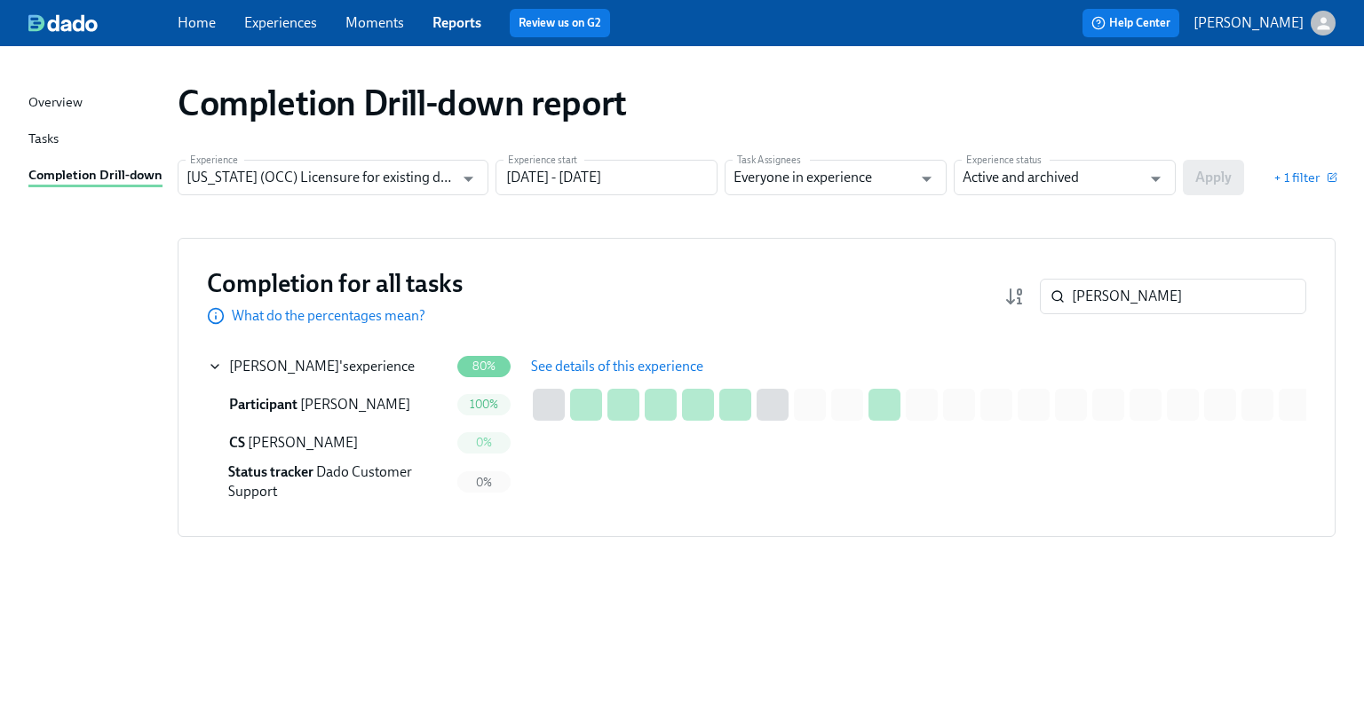
click at [624, 370] on span "See details of this experience" at bounding box center [617, 367] width 172 height 18
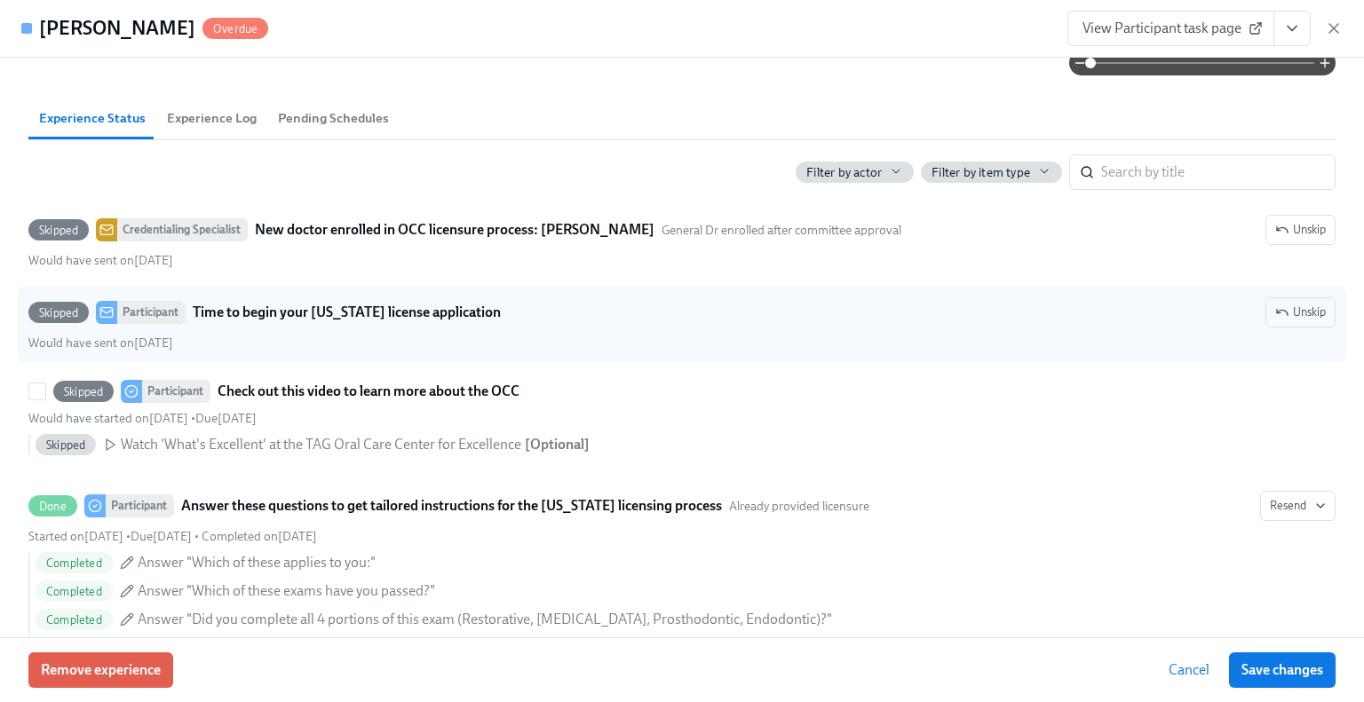
scroll to position [622, 0]
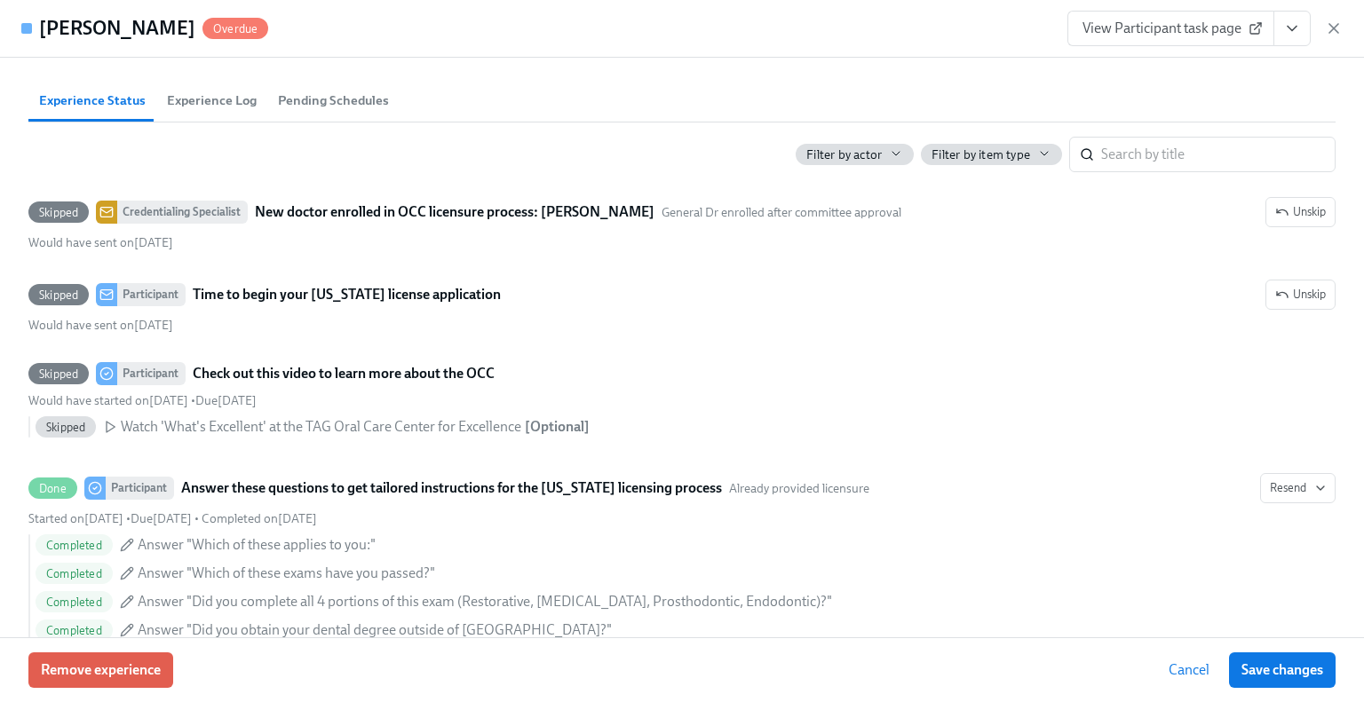
click at [1111, 31] on span "View Participant task page" at bounding box center [1170, 29] width 177 height 18
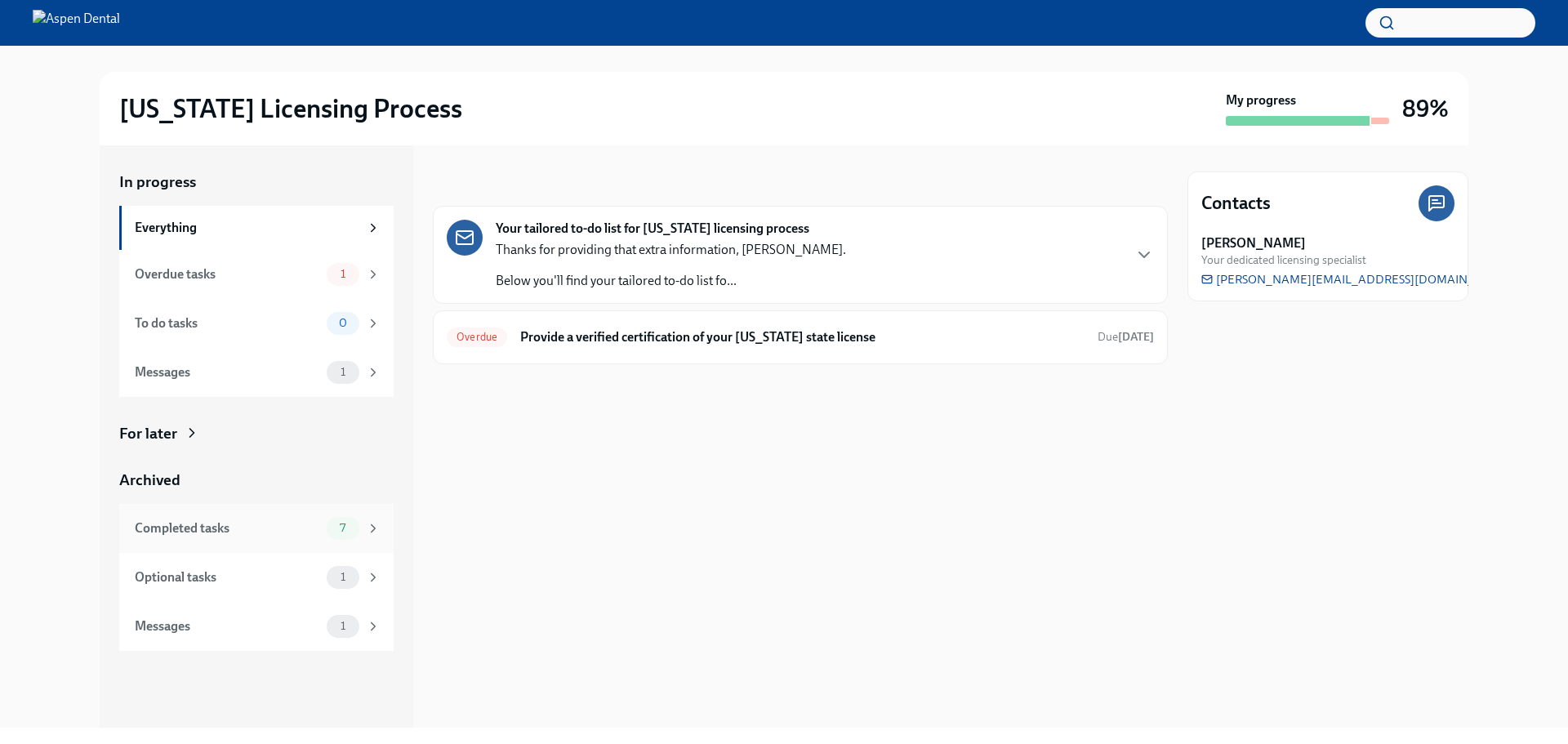
click at [247, 538] on div "Completed tasks 7" at bounding box center [258, 528] width 246 height 23
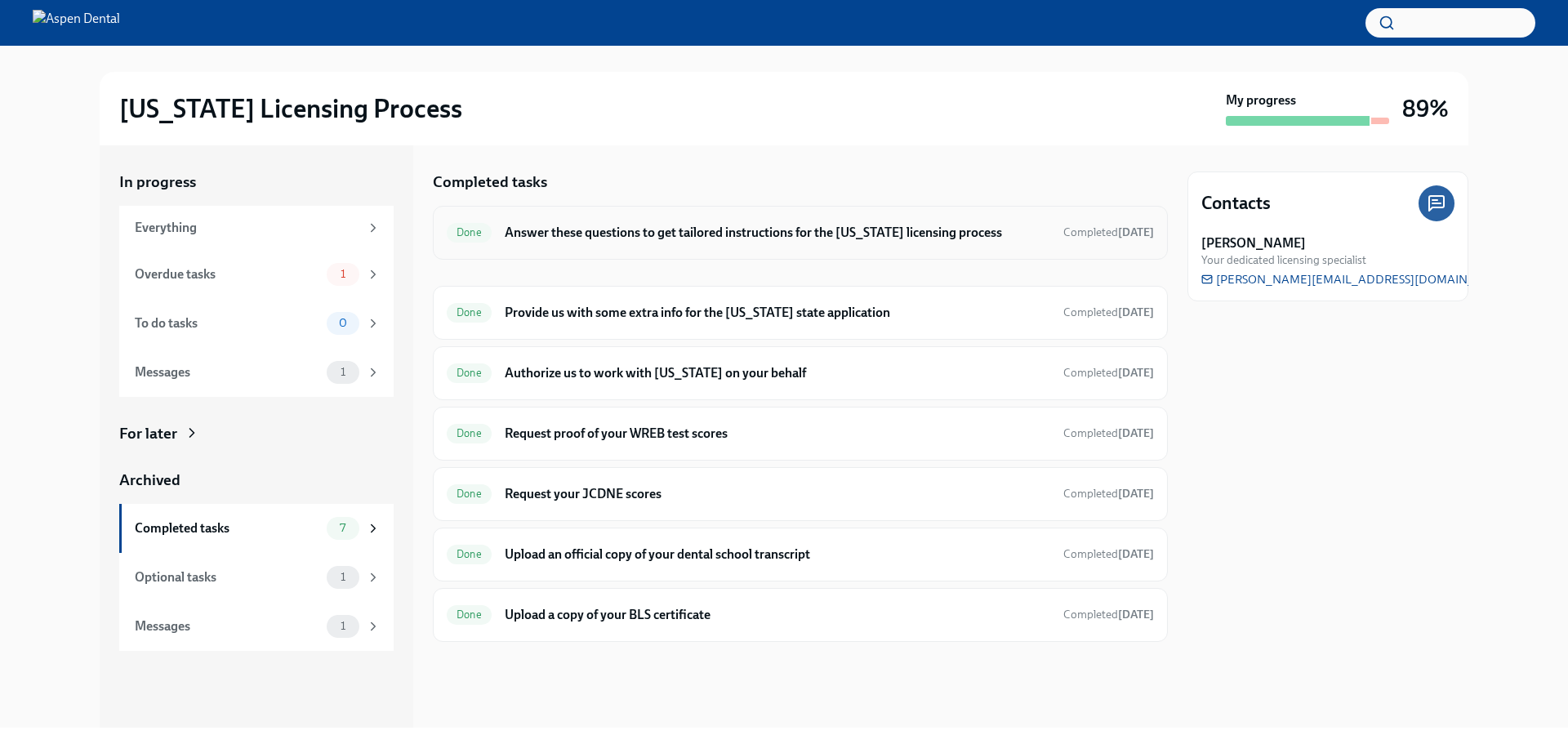
drag, startPoint x: 689, startPoint y: 249, endPoint x: 692, endPoint y: 231, distance: 18.2
click at [704, 308] on h6 "Provide us with some extra info for the Illinois state application" at bounding box center [777, 313] width 545 height 18
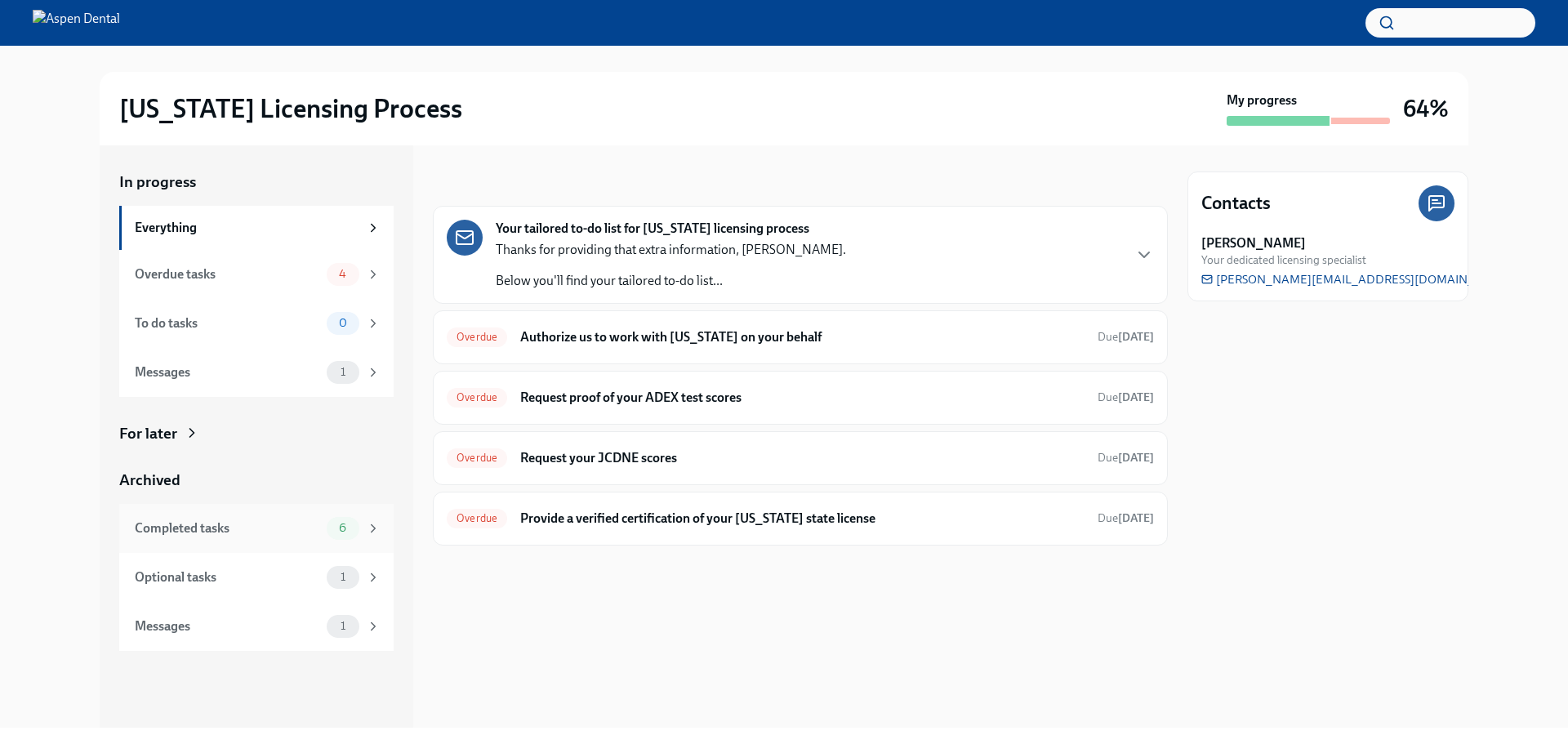
click at [253, 521] on div "Completed tasks" at bounding box center [228, 529] width 186 height 18
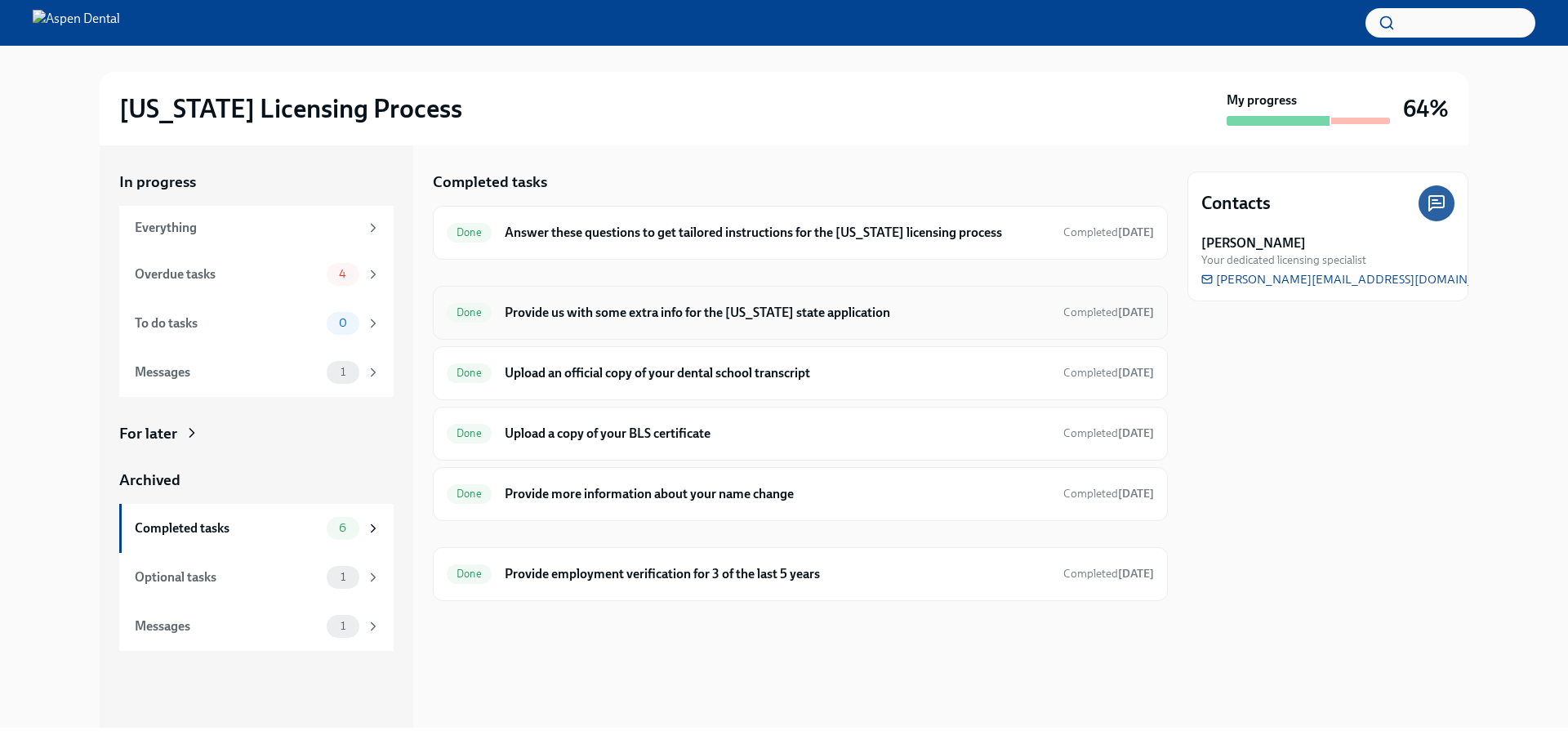
click at [662, 304] on h6 "Provide us with some extra info for the Illinois state application" at bounding box center [777, 313] width 545 height 18
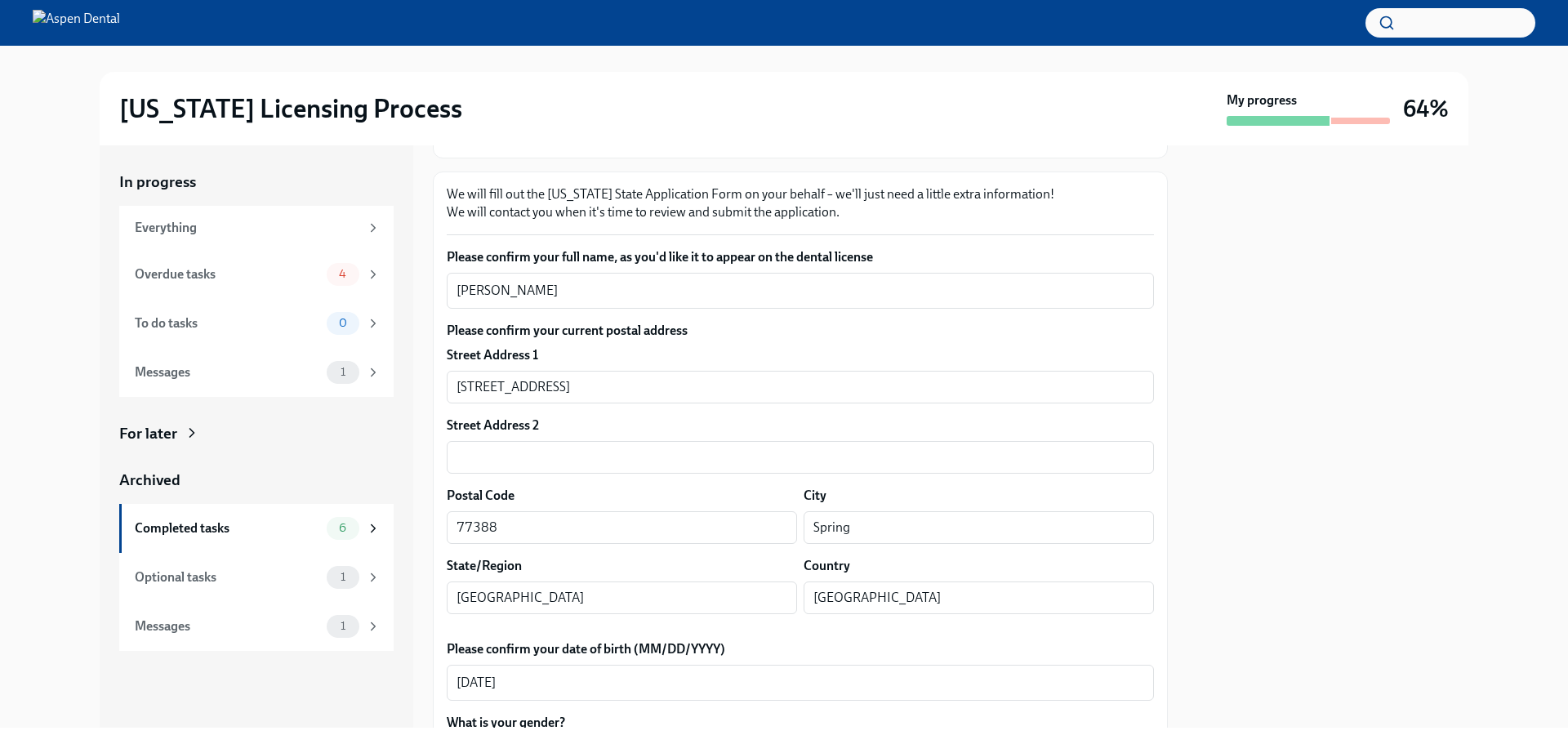
scroll to position [164, 0]
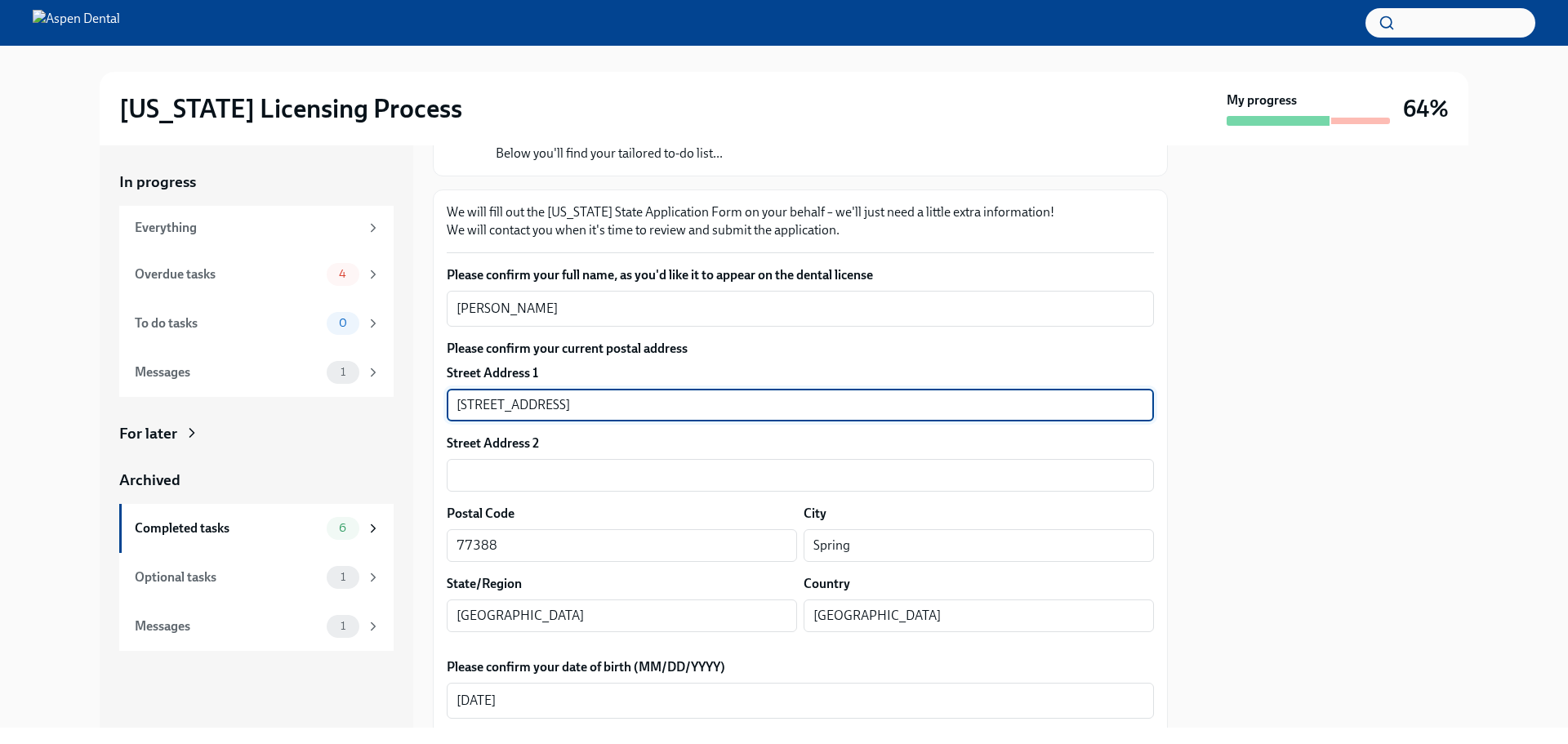
drag, startPoint x: 602, startPoint y: 401, endPoint x: 465, endPoint y: 387, distance: 137.7
click at [465, 387] on div "Street Address 1 3326 Ellesborough Ln ​" at bounding box center [800, 393] width 707 height 57
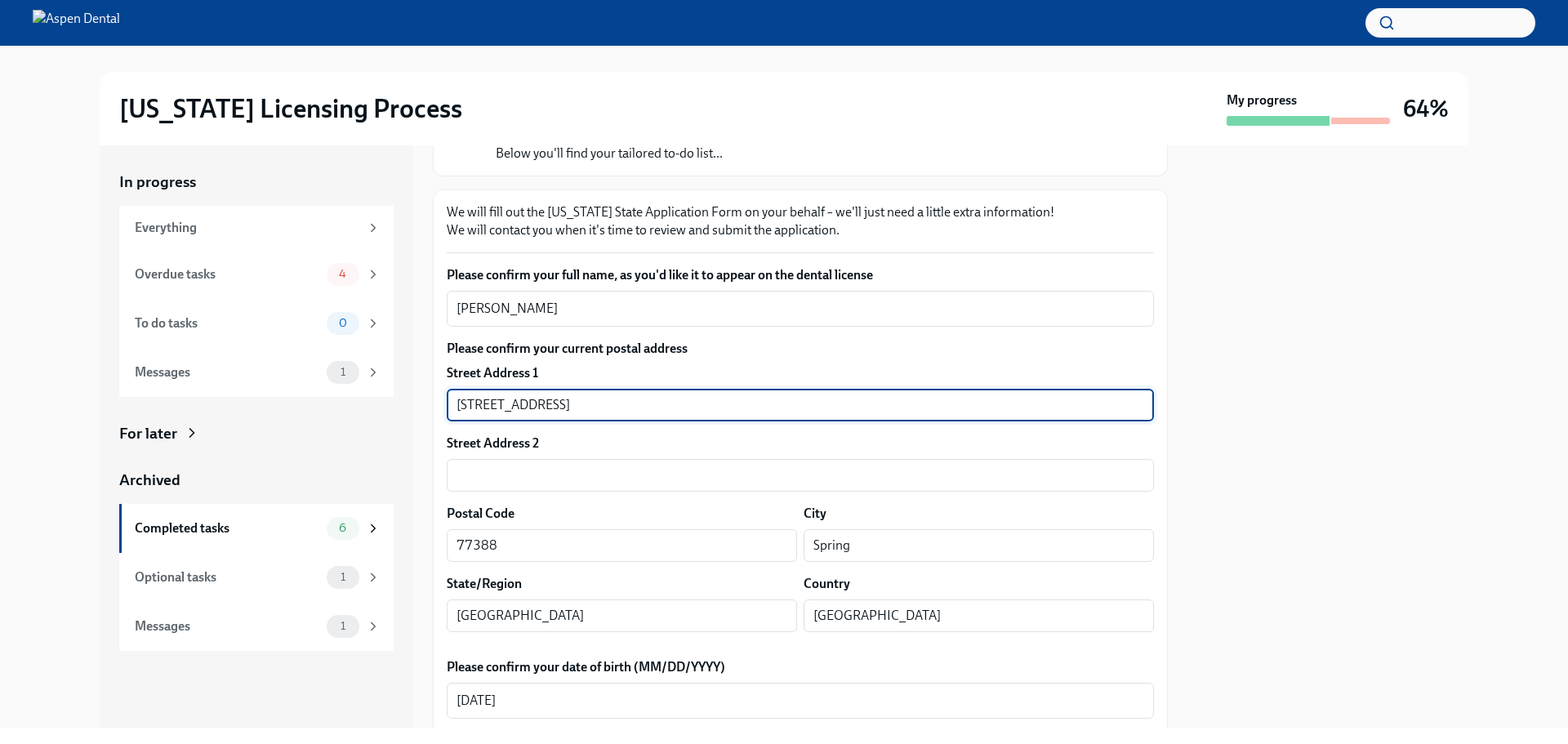
drag, startPoint x: 455, startPoint y: 405, endPoint x: 634, endPoint y: 408, distance: 179.0
click at [636, 408] on input "3326 Ellesborough Ln" at bounding box center [800, 406] width 707 height 33
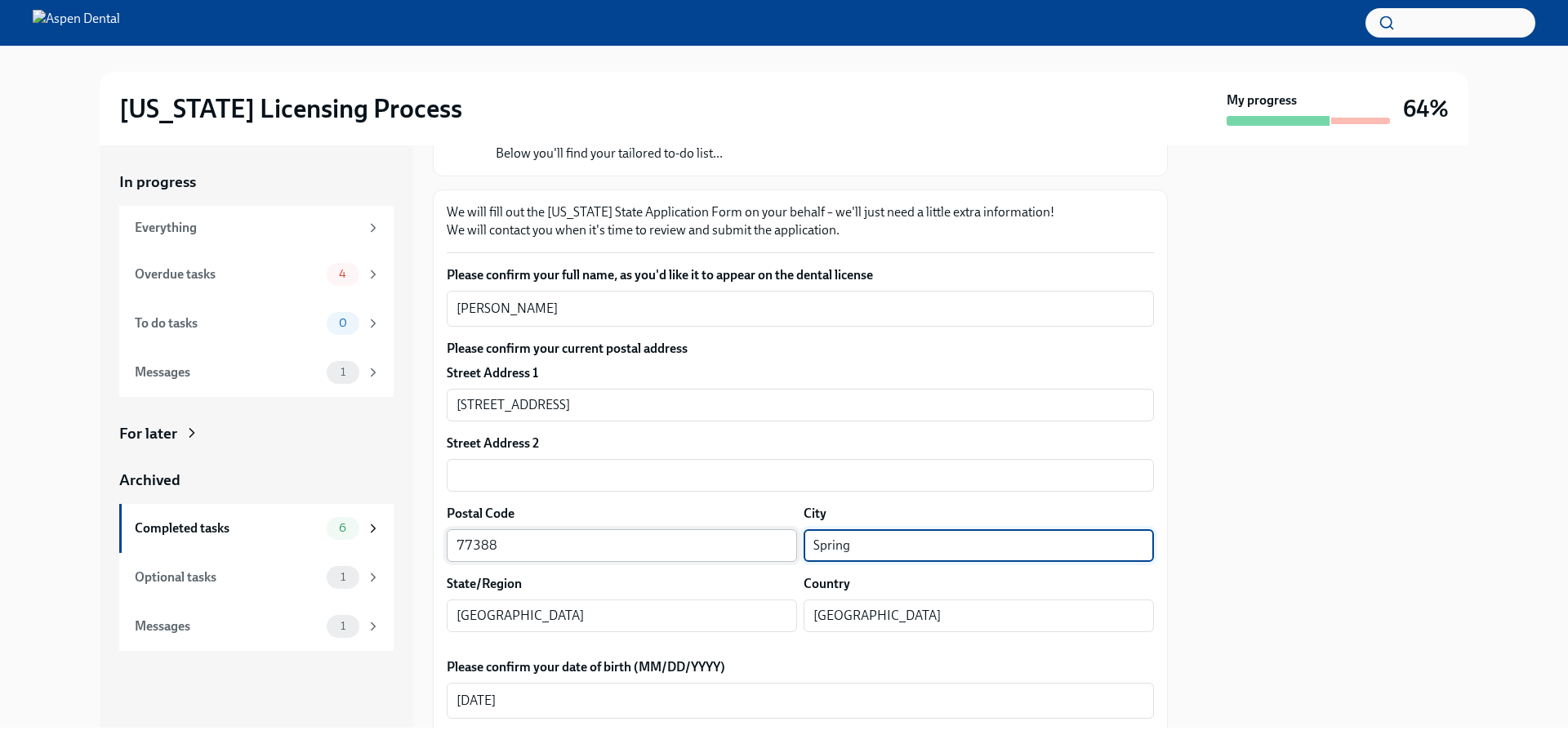
drag, startPoint x: 808, startPoint y: 553, endPoint x: 769, endPoint y: 557, distance: 39.2
click at [769, 557] on div "Postal Code 77388 ​ City Spring ​" at bounding box center [800, 533] width 707 height 57
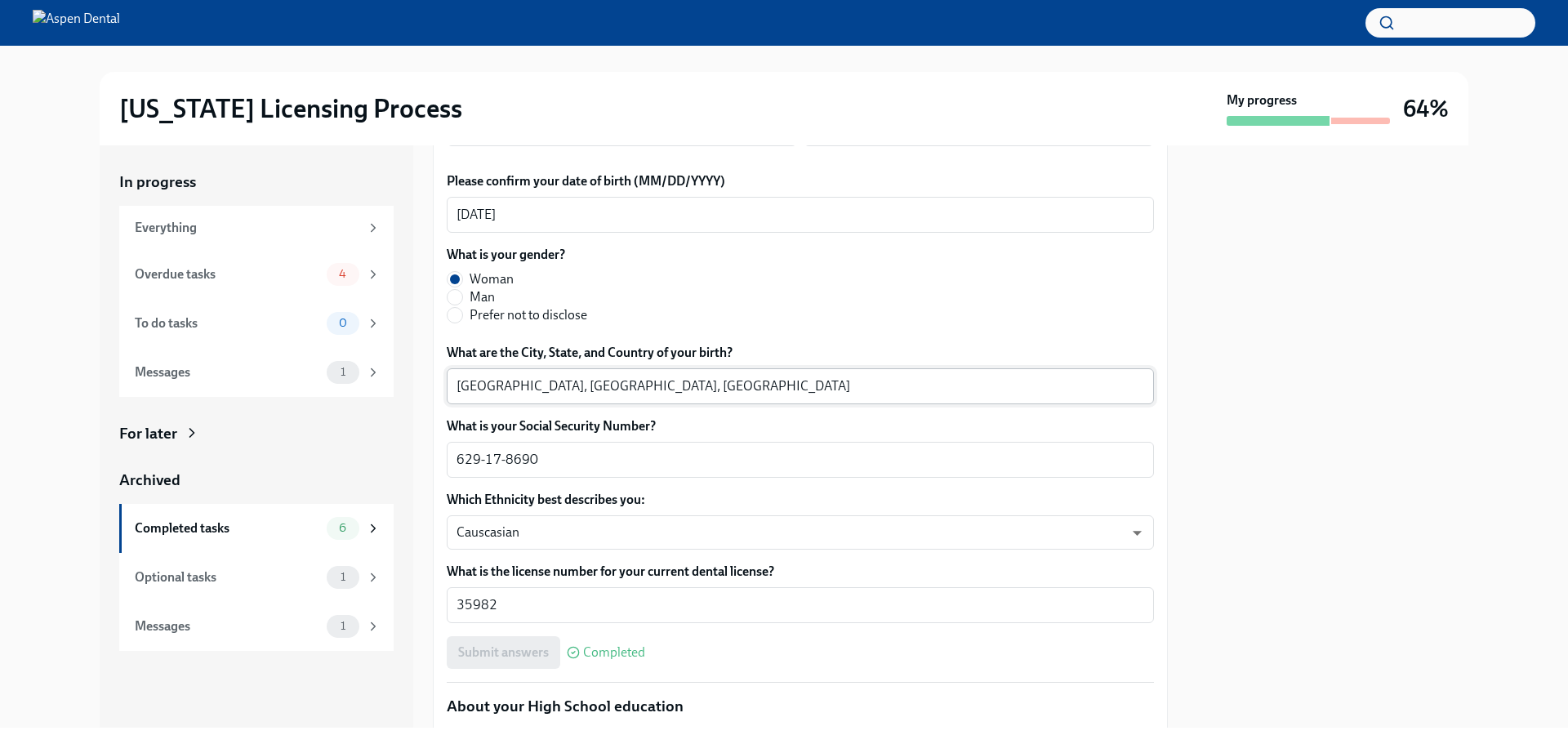
scroll to position [653, 0]
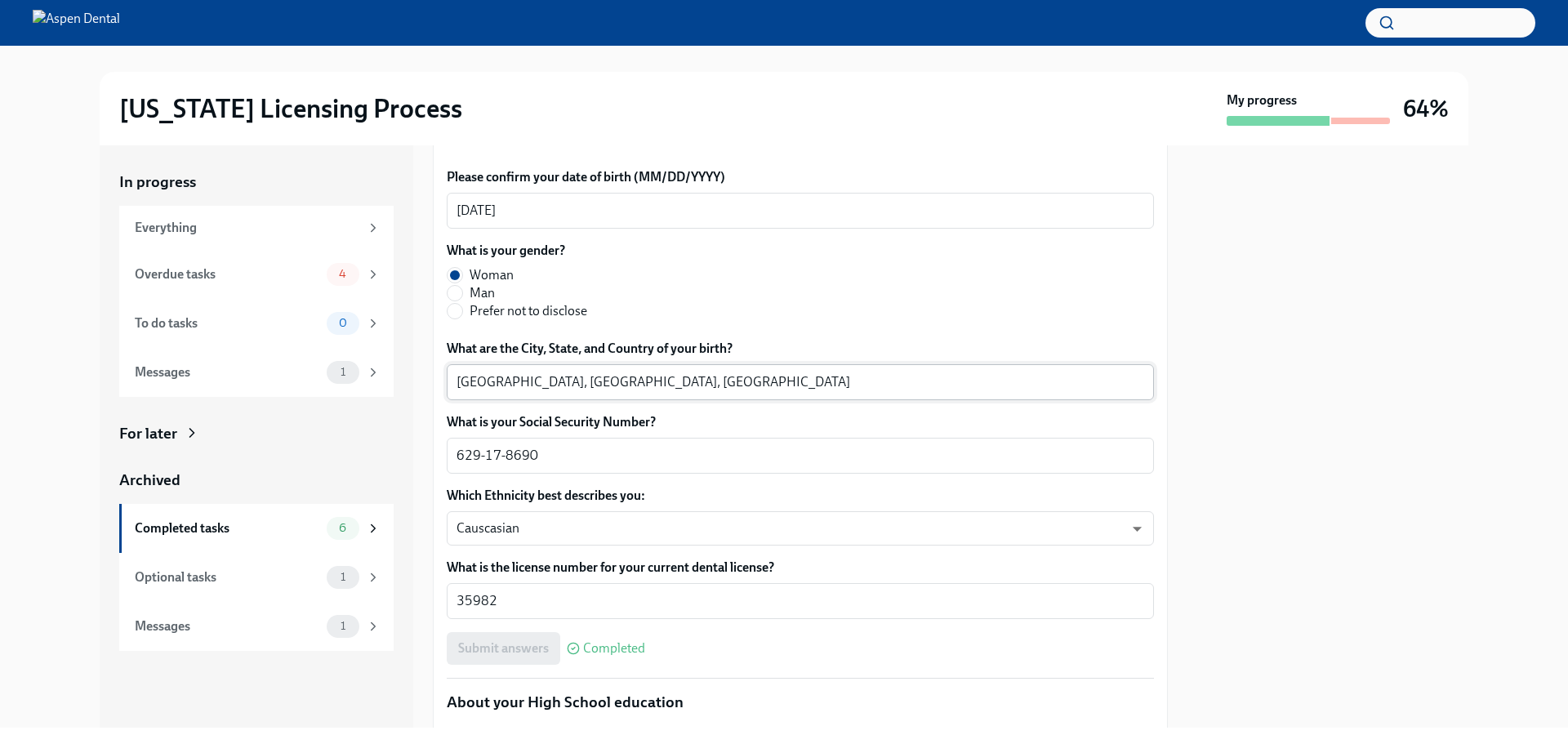
click at [483, 385] on textarea "Shirvan, Khorasan, Iran" at bounding box center [800, 382] width 688 height 19
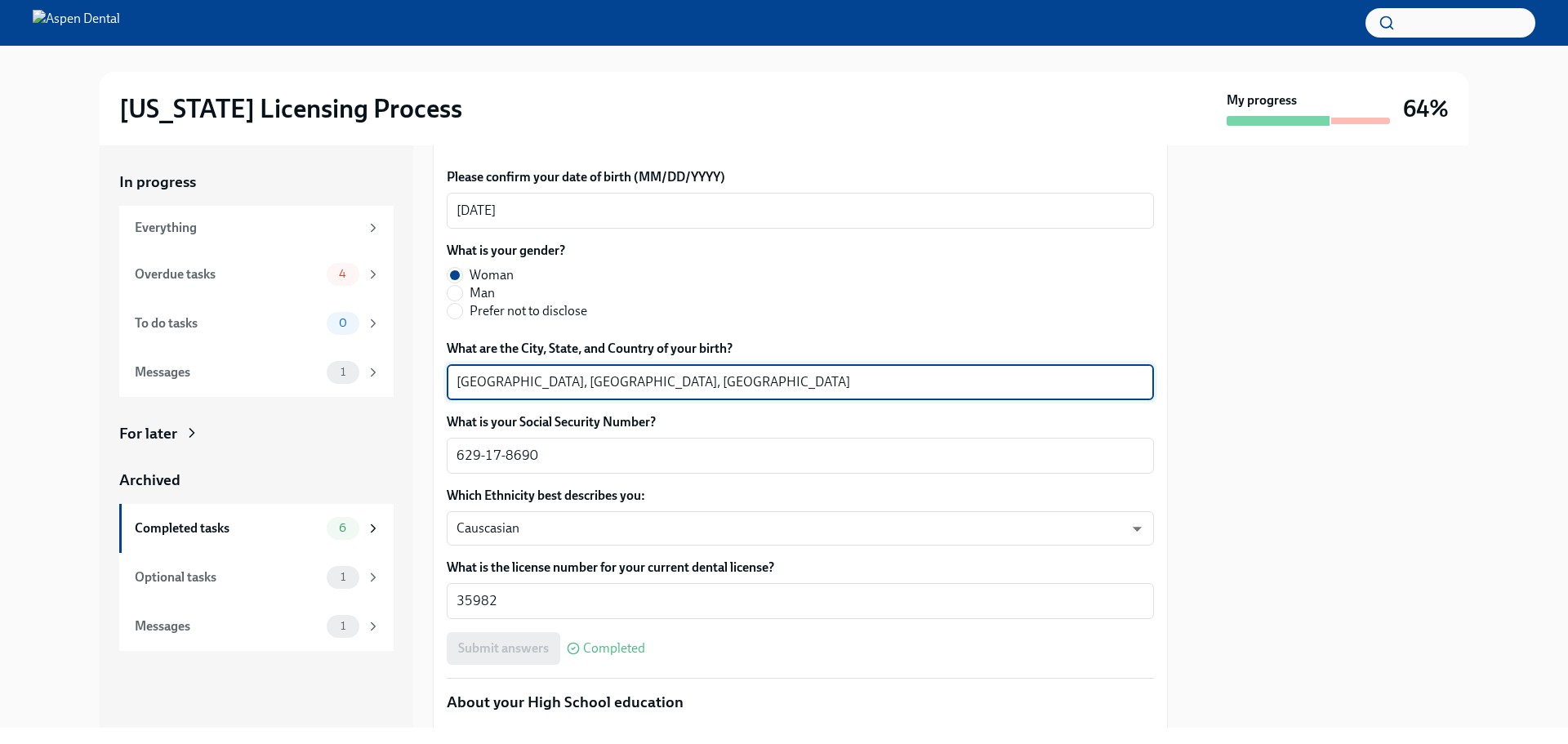
click at [483, 385] on textarea "Shirvan, Khorasan, Iran" at bounding box center [800, 382] width 688 height 19
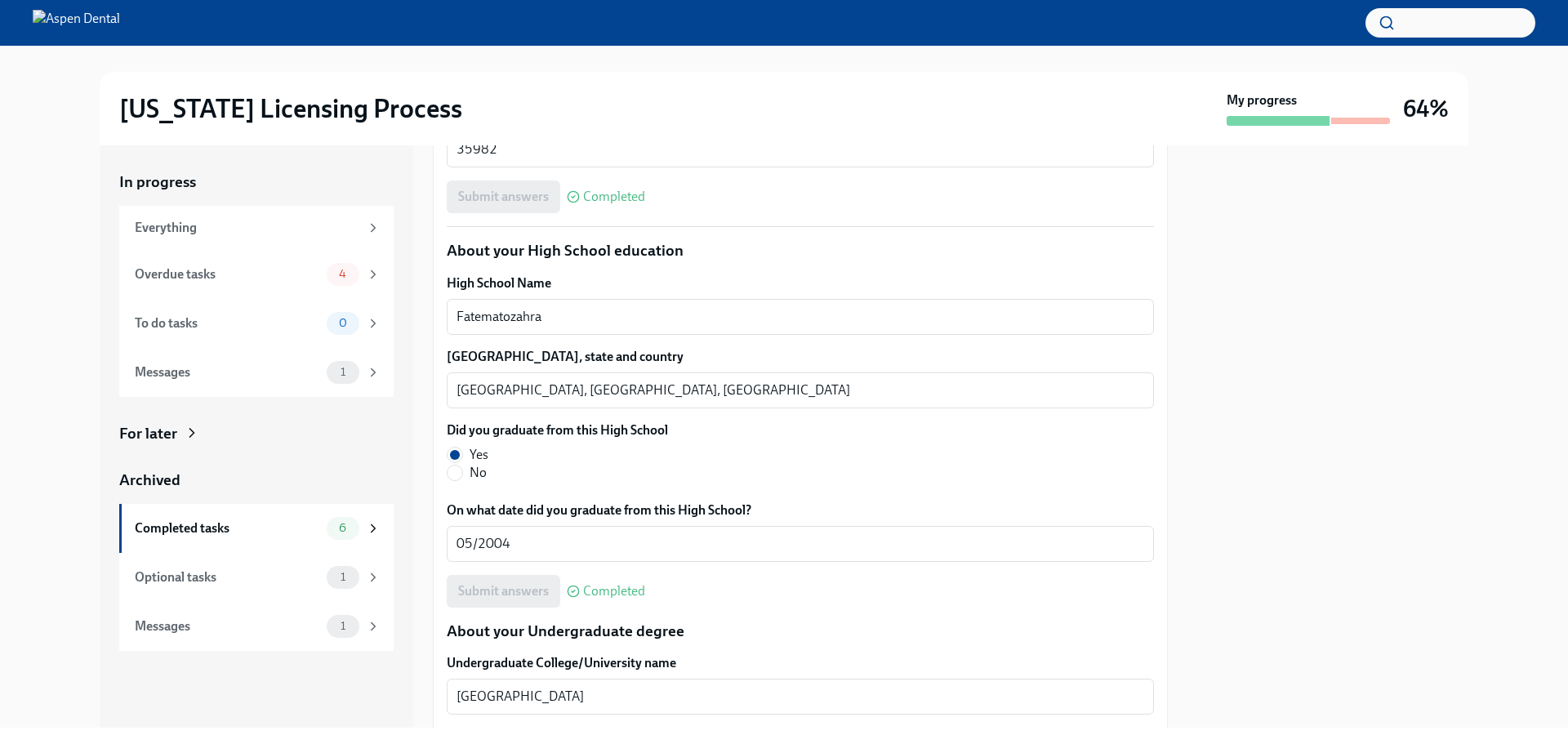
scroll to position [1143, 0]
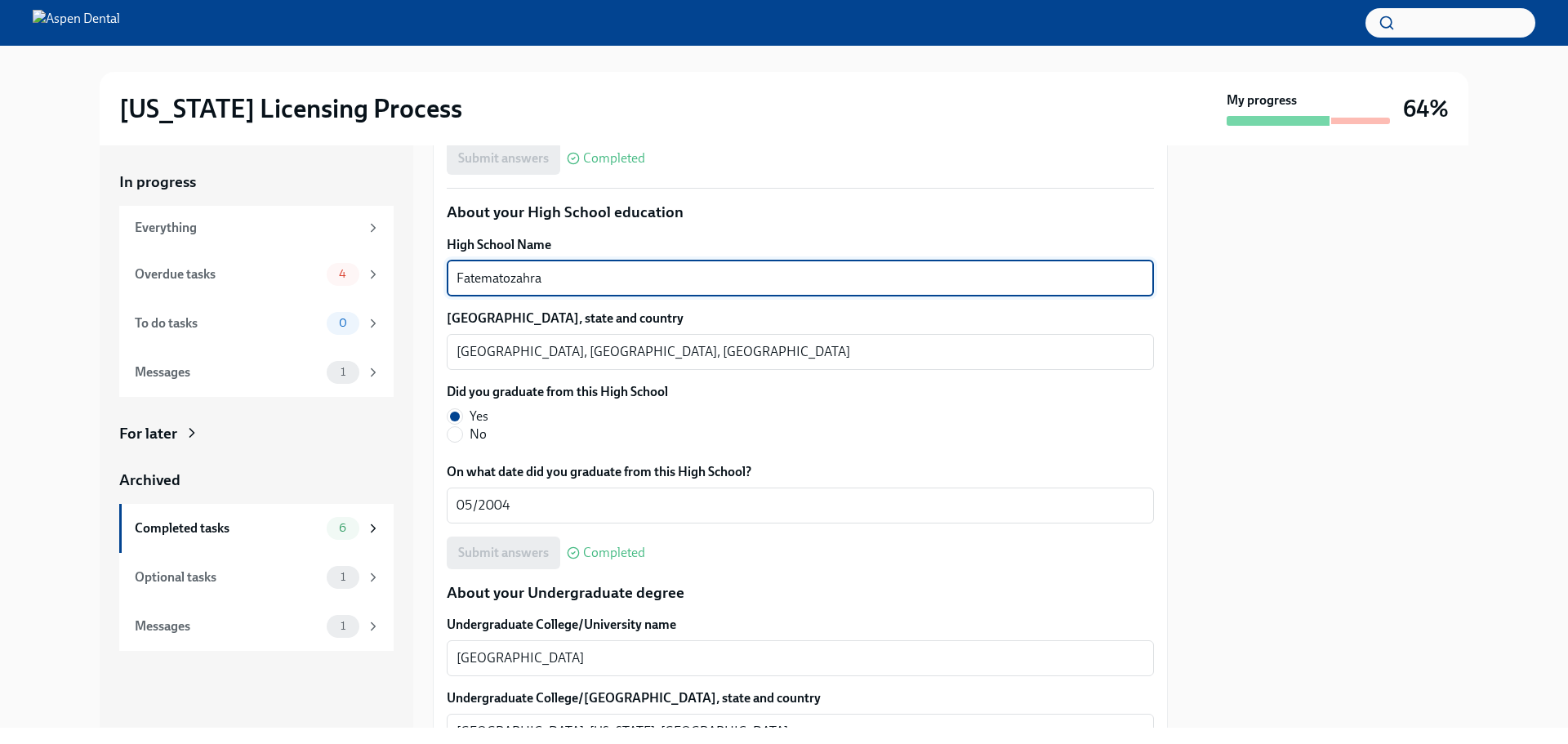
drag, startPoint x: 524, startPoint y: 273, endPoint x: 464, endPoint y: 276, distance: 60.1
click at [447, 275] on div "Fatematozahra x ​" at bounding box center [800, 278] width 707 height 36
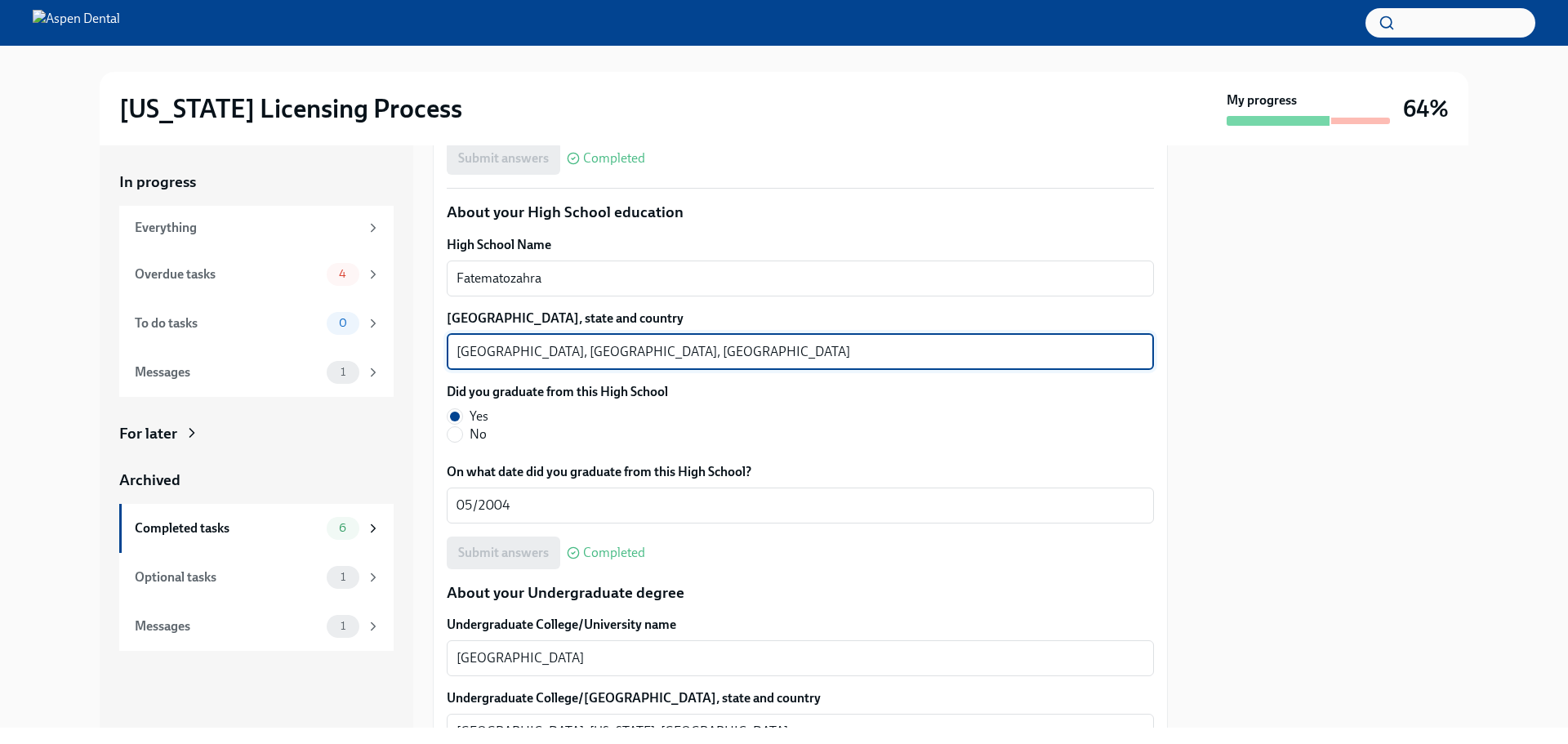
click at [470, 349] on textarea "Shirvan, Khorasan, Iran" at bounding box center [800, 351] width 688 height 19
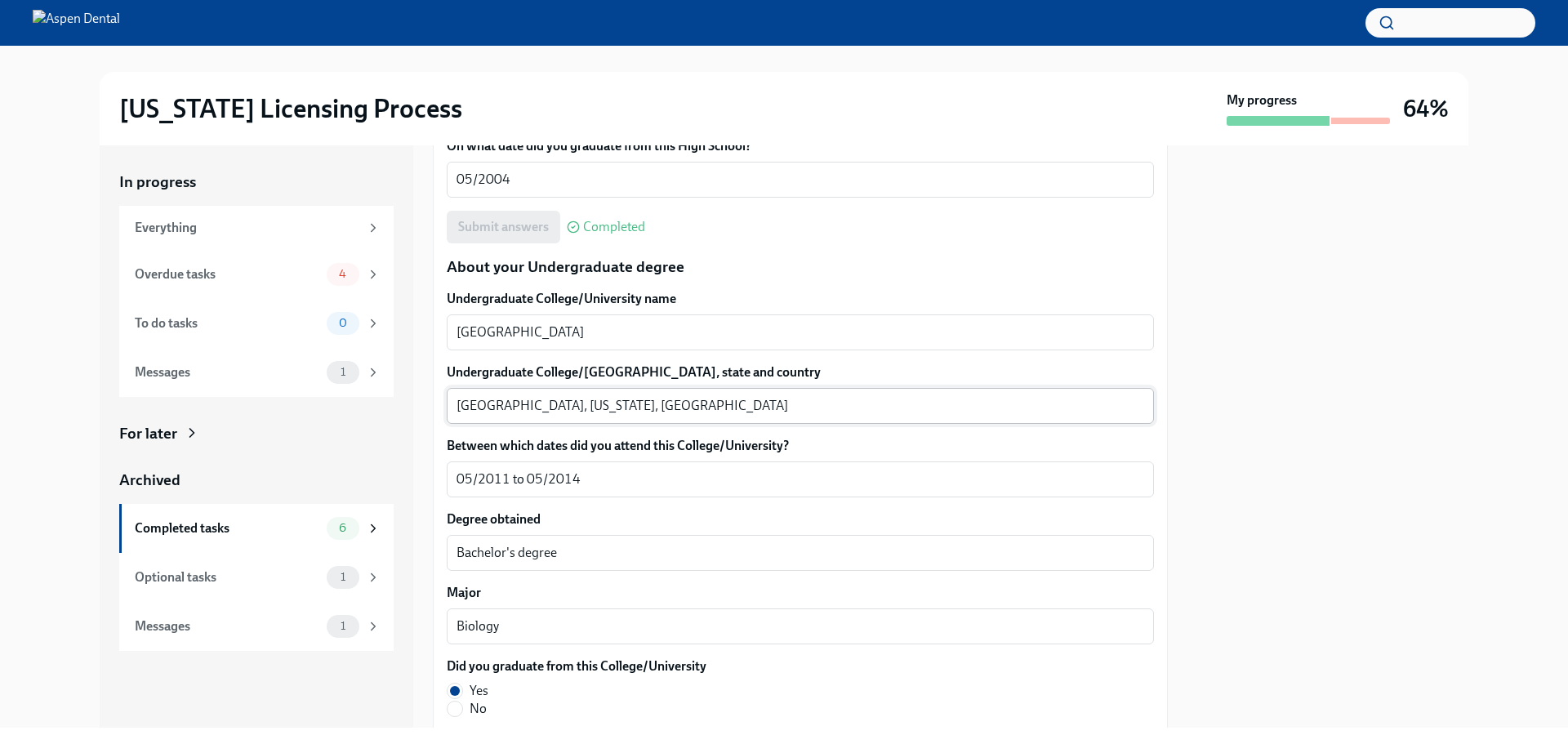
scroll to position [1470, 0]
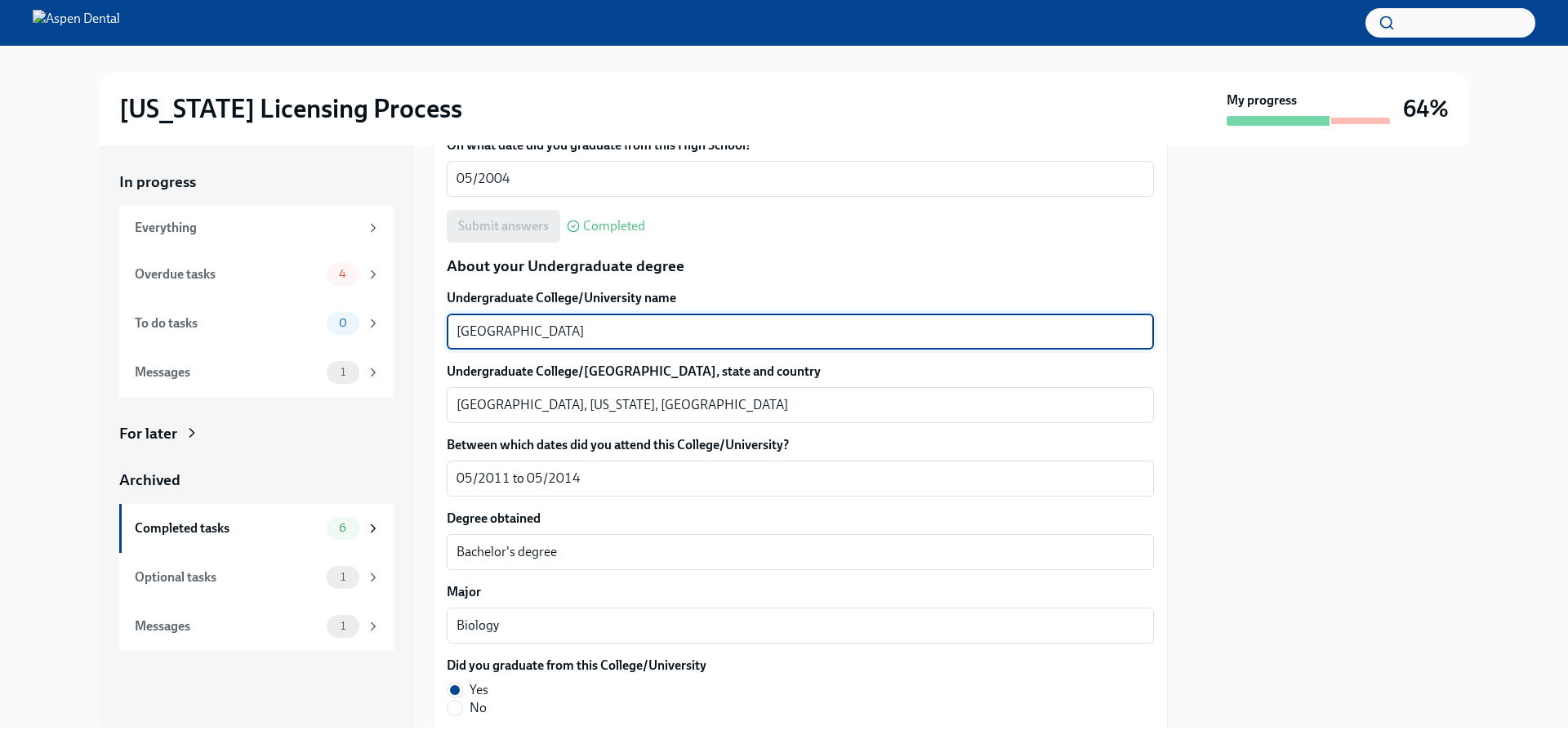
drag, startPoint x: 575, startPoint y: 329, endPoint x: 417, endPoint y: 322, distance: 158.2
click at [417, 322] on div "In progress Everything Overdue tasks 4 To do tasks 0 Messages 1 For later Archi…" at bounding box center [784, 436] width 1368 height 582
drag, startPoint x: 454, startPoint y: 324, endPoint x: 745, endPoint y: 326, distance: 291.0
click at [745, 326] on textarea "University of Houston" at bounding box center [800, 331] width 688 height 19
drag, startPoint x: 572, startPoint y: 331, endPoint x: 437, endPoint y: 326, distance: 135.1
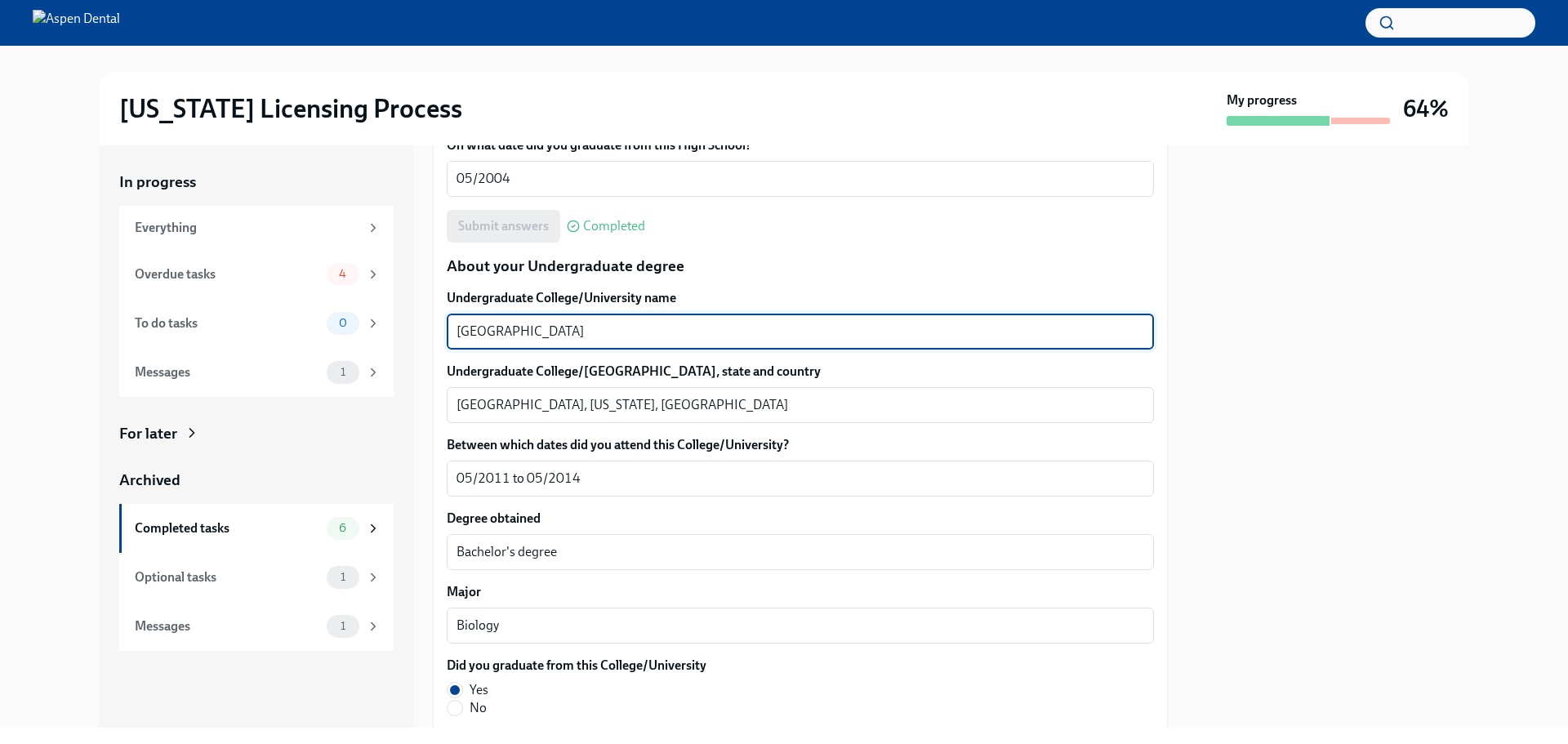
click at [437, 326] on div "We will fill out the Illinois State Application Form on your behalf – we'll jus…" at bounding box center [800, 640] width 735 height 3515
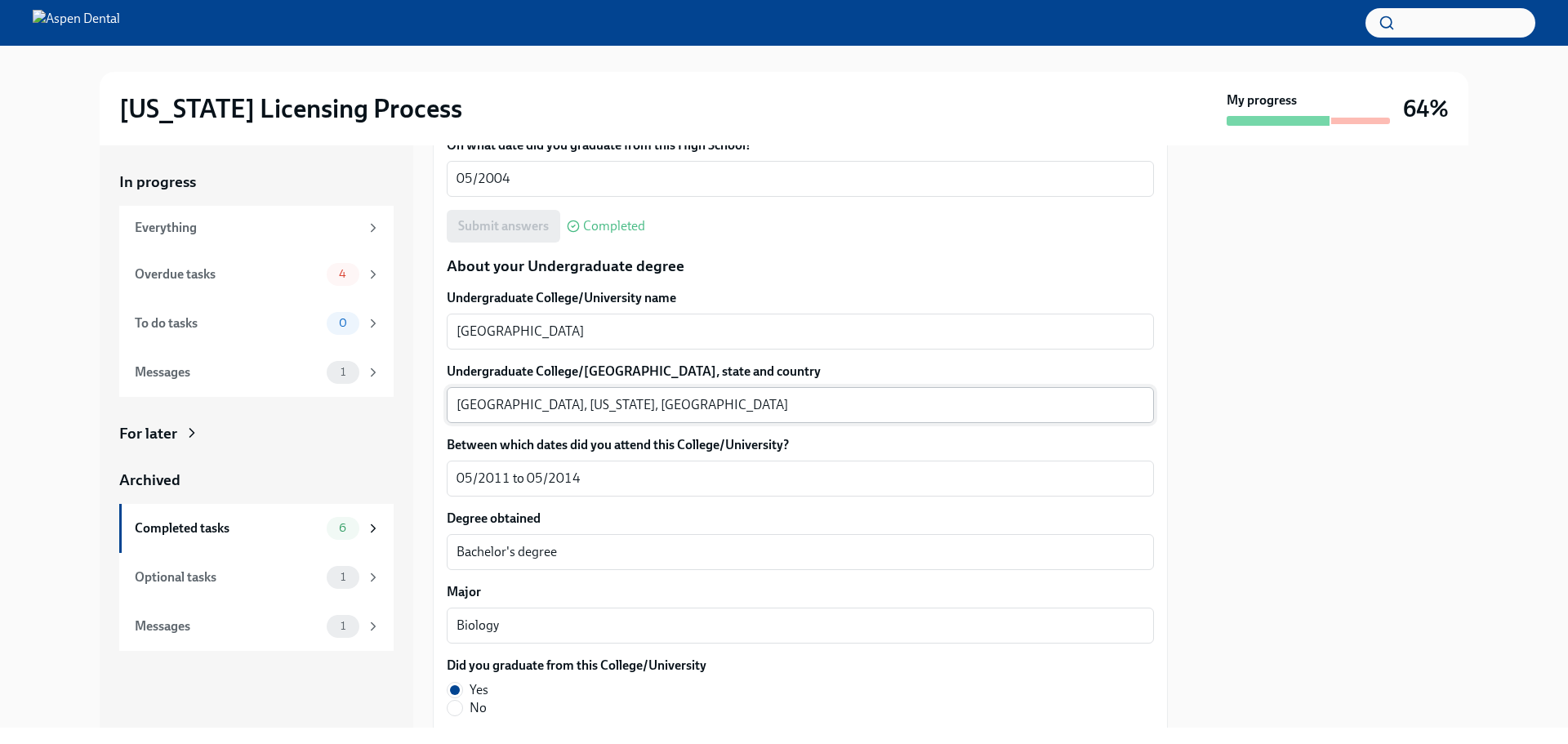
click at [481, 404] on textarea "Houston, Texas, USA" at bounding box center [800, 405] width 688 height 19
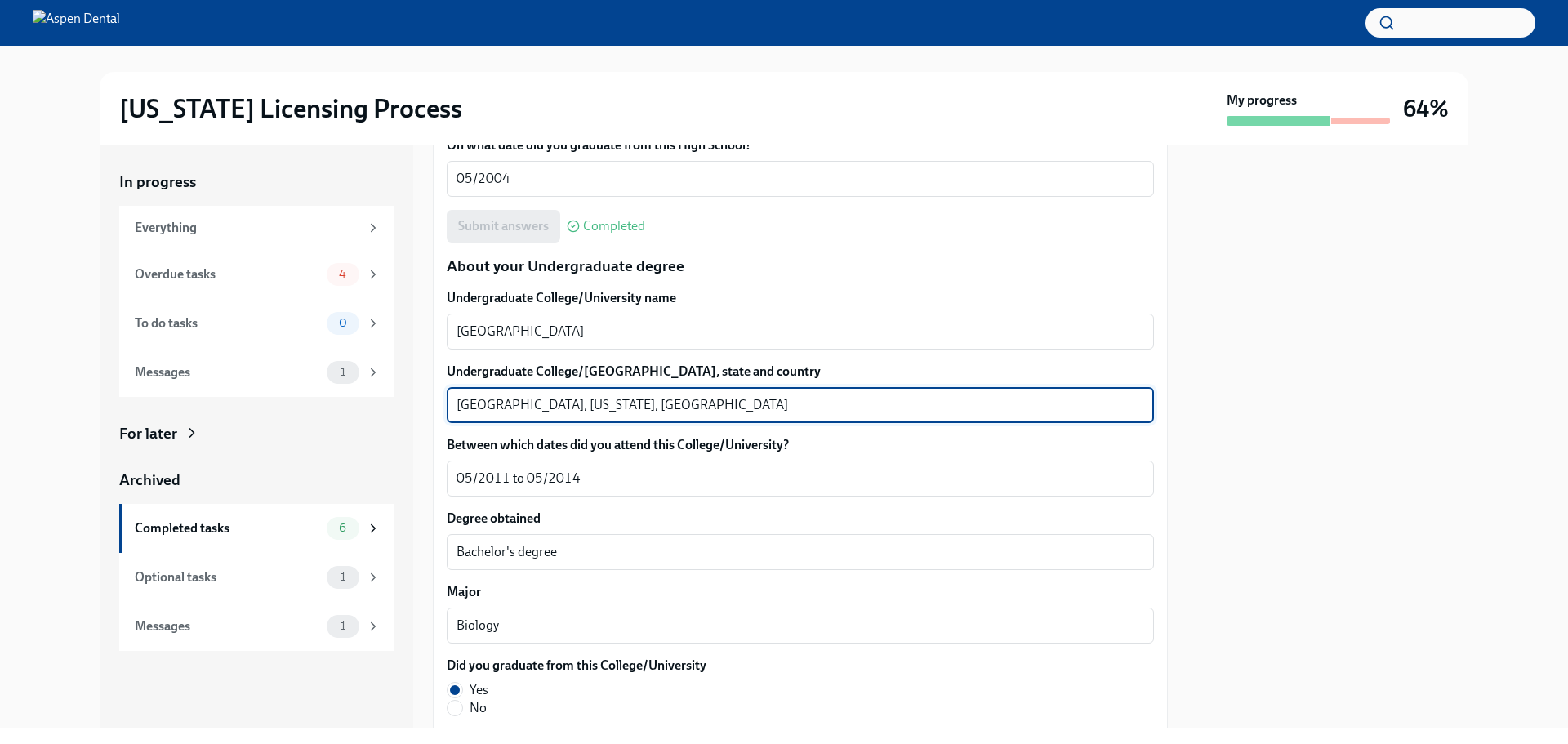
click at [481, 404] on textarea "Houston, Texas, USA" at bounding box center [800, 405] width 688 height 19
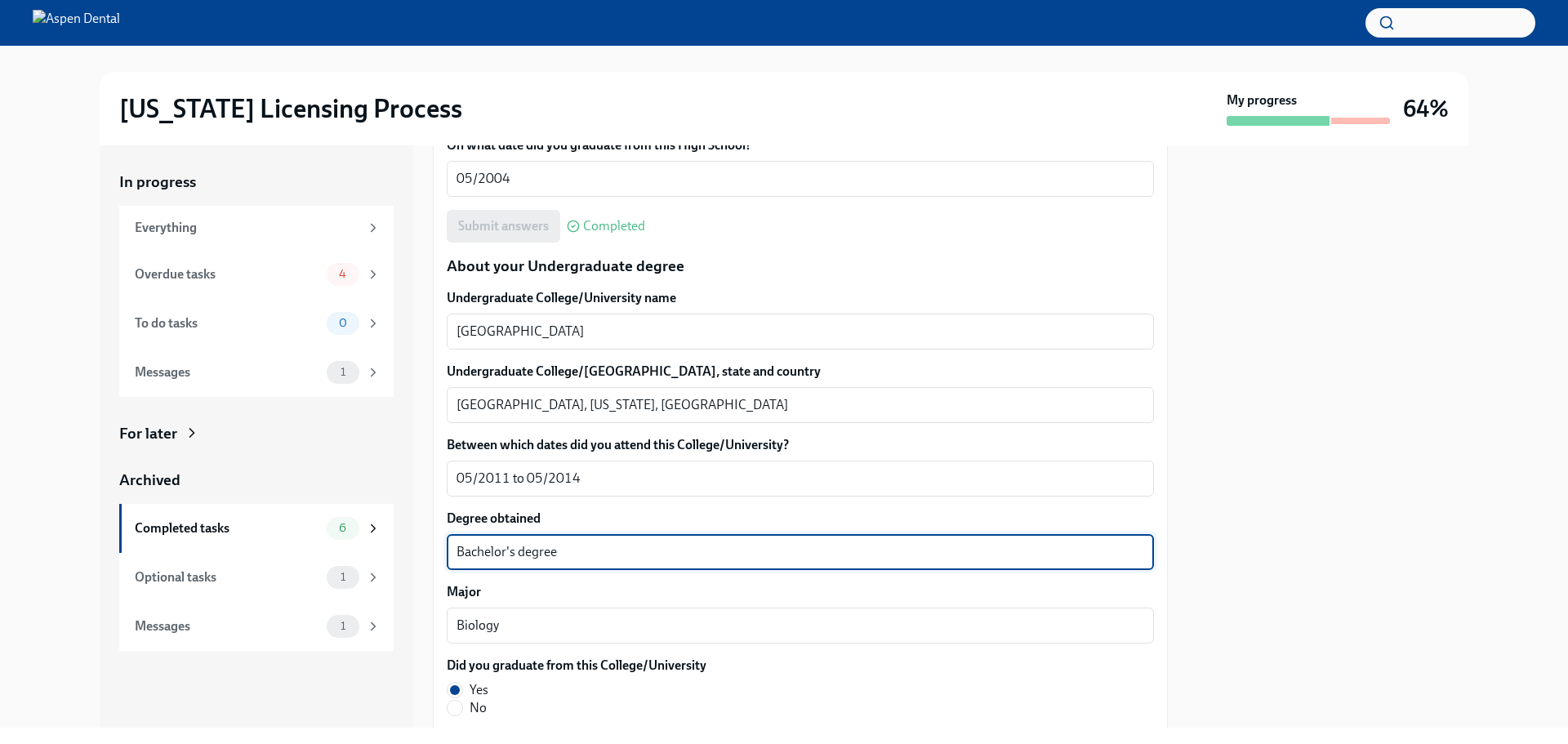
drag, startPoint x: 572, startPoint y: 552, endPoint x: 438, endPoint y: 556, distance: 134.1
click at [438, 556] on div "We will fill out the Illinois State Application Form on your behalf – we'll jus…" at bounding box center [800, 640] width 735 height 3515
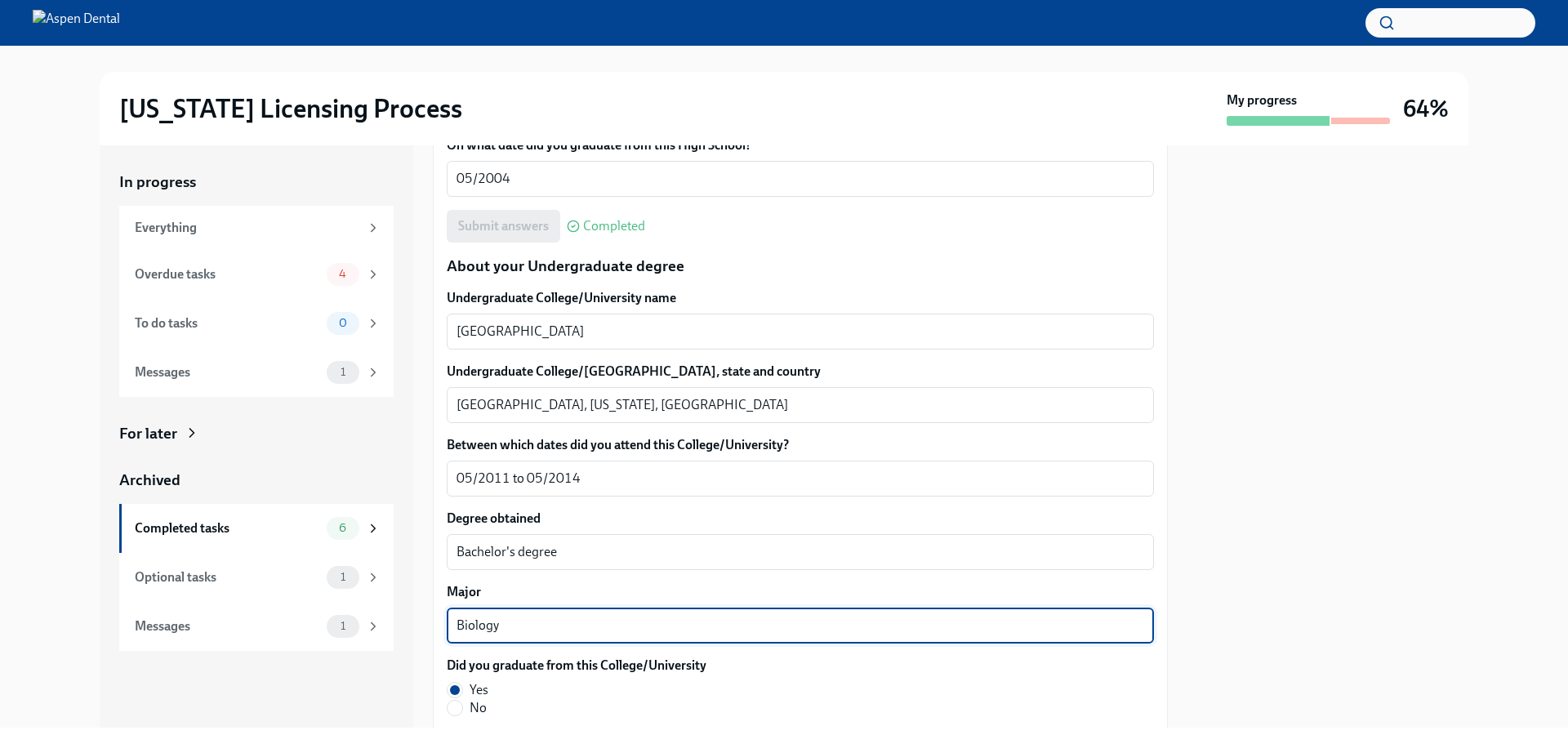
click at [428, 623] on div "In progress Everything Overdue tasks 4 To do tasks 0 Messages 1 For later Archi…" at bounding box center [784, 436] width 1368 height 582
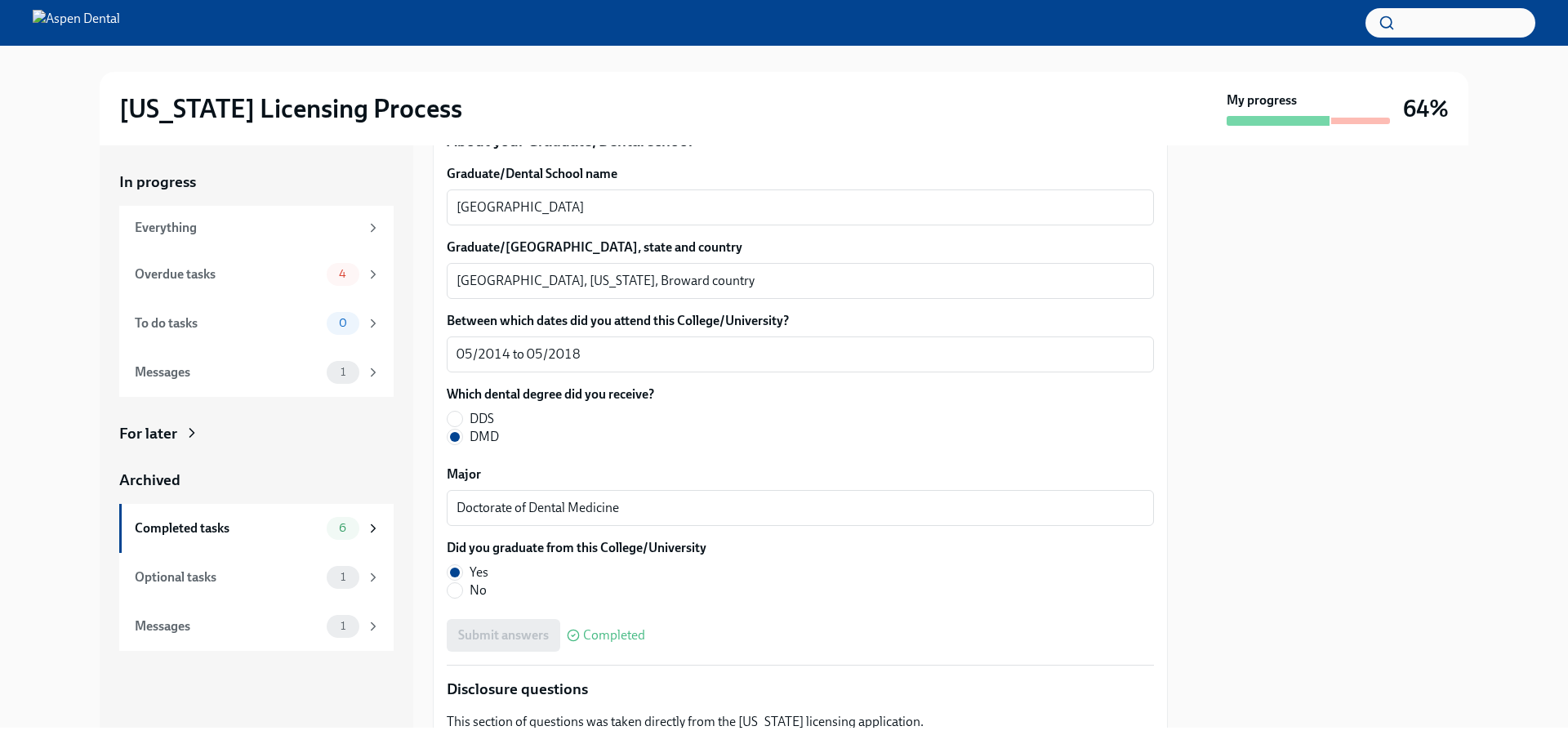
scroll to position [2123, 0]
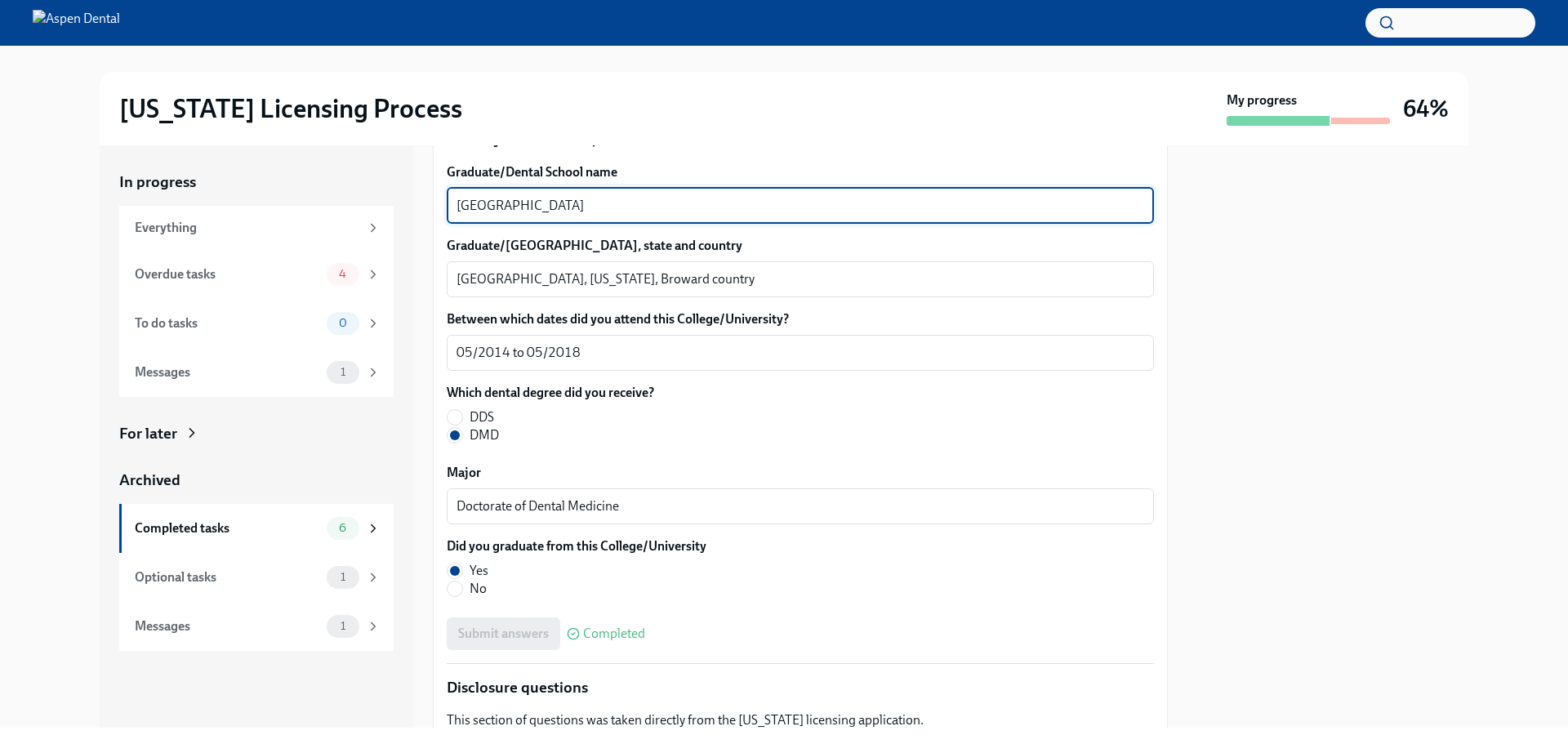
drag, startPoint x: 624, startPoint y: 204, endPoint x: 395, endPoint y: 207, distance: 229.0
click at [395, 207] on div "In progress Everything Overdue tasks 4 To do tasks 0 Messages 1 For later Archi…" at bounding box center [784, 436] width 1368 height 582
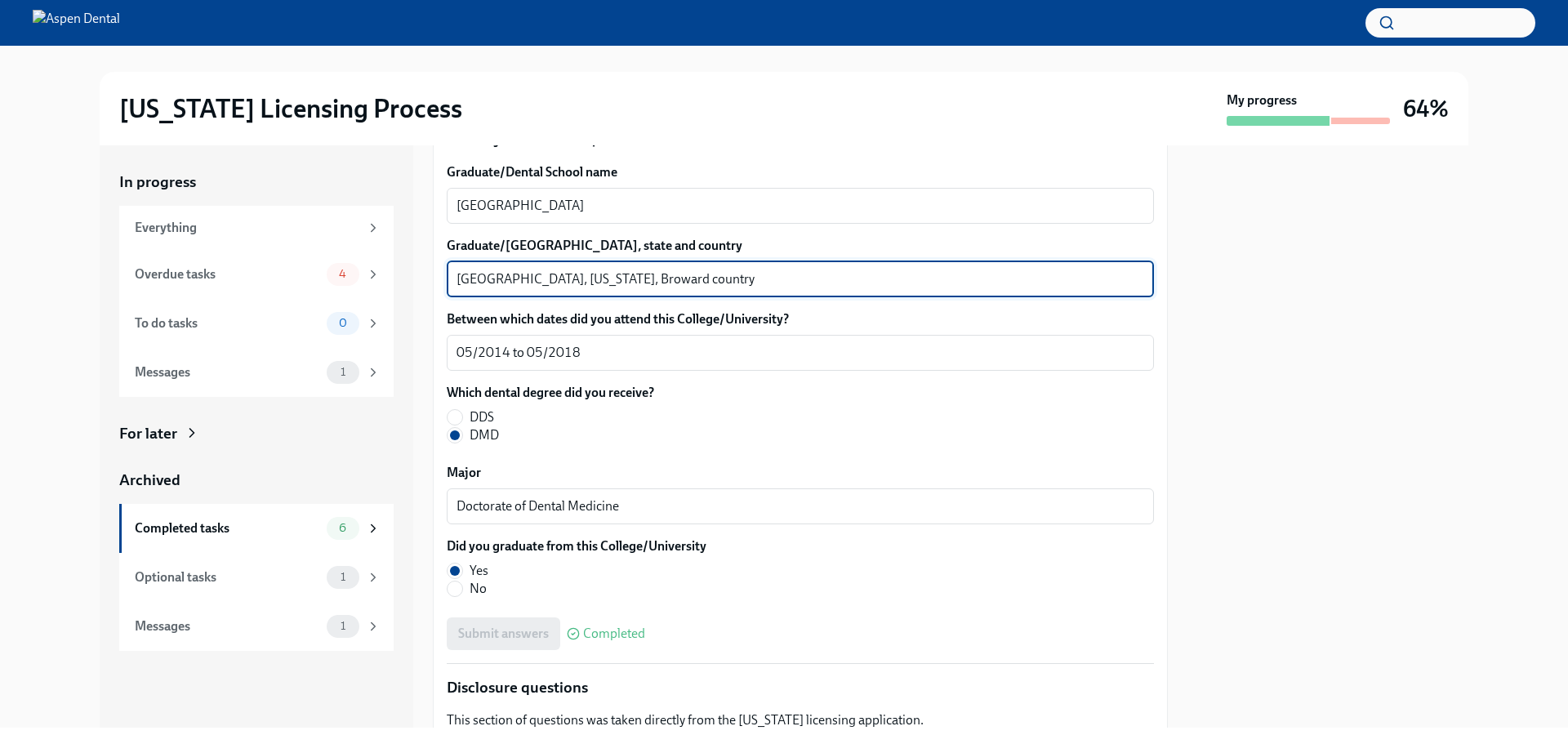
drag, startPoint x: 544, startPoint y: 281, endPoint x: 446, endPoint y: 280, distance: 98.0
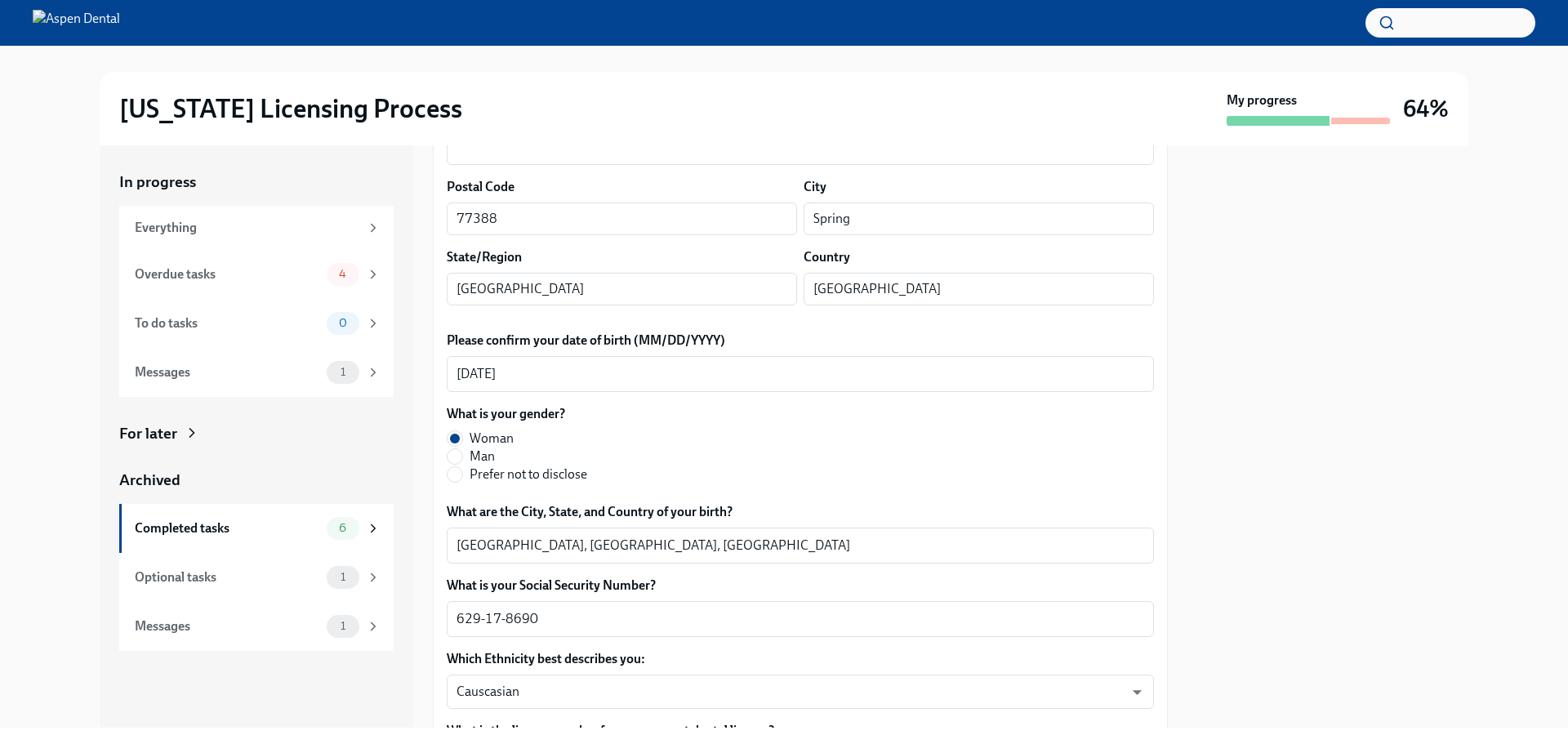
scroll to position [0, 0]
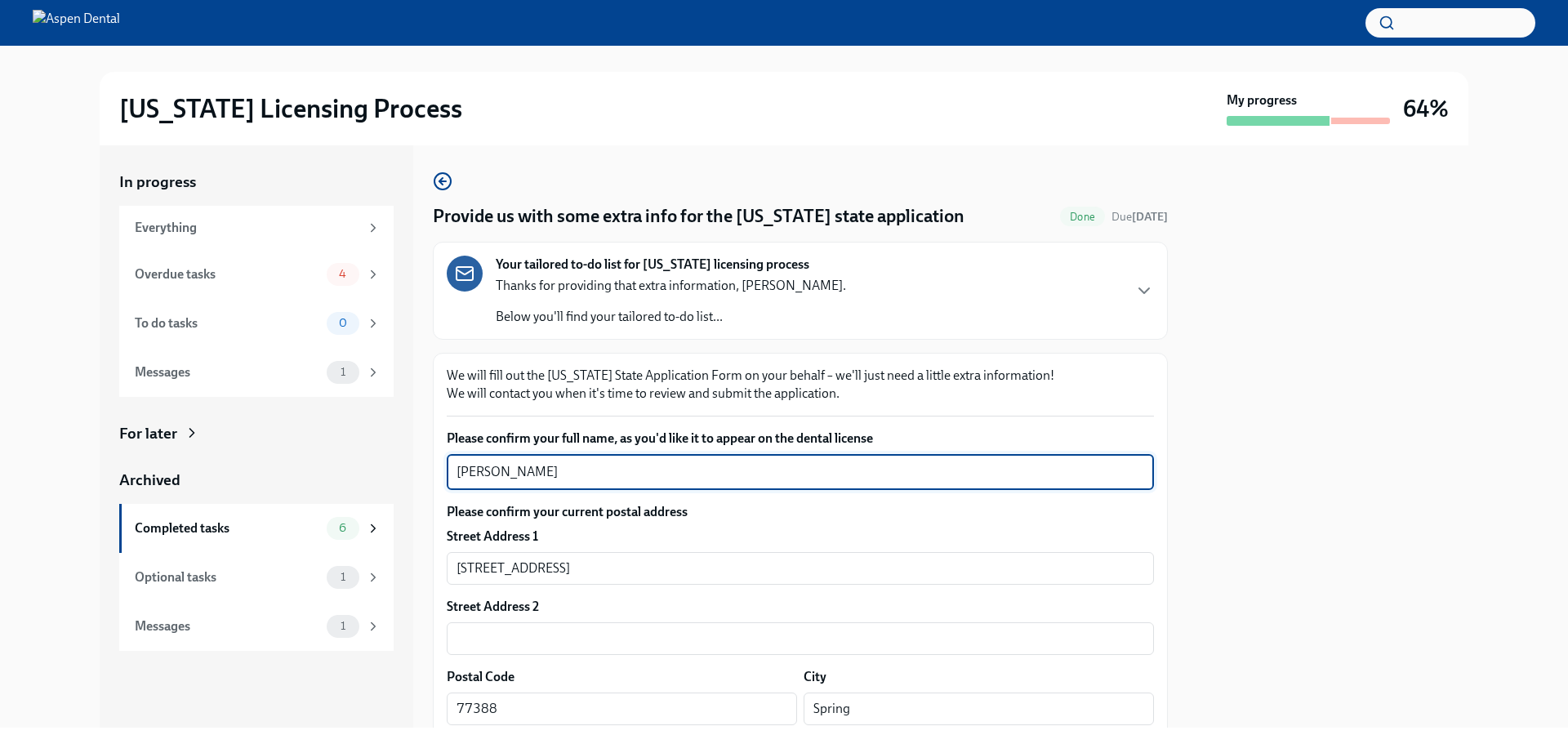
drag, startPoint x: 496, startPoint y: 471, endPoint x: 416, endPoint y: 473, distance: 80.0
click at [411, 474] on div "In progress Everything Overdue tasks 4 To do tasks 0 Messages 1 For later Archi…" at bounding box center [784, 436] width 1368 height 582
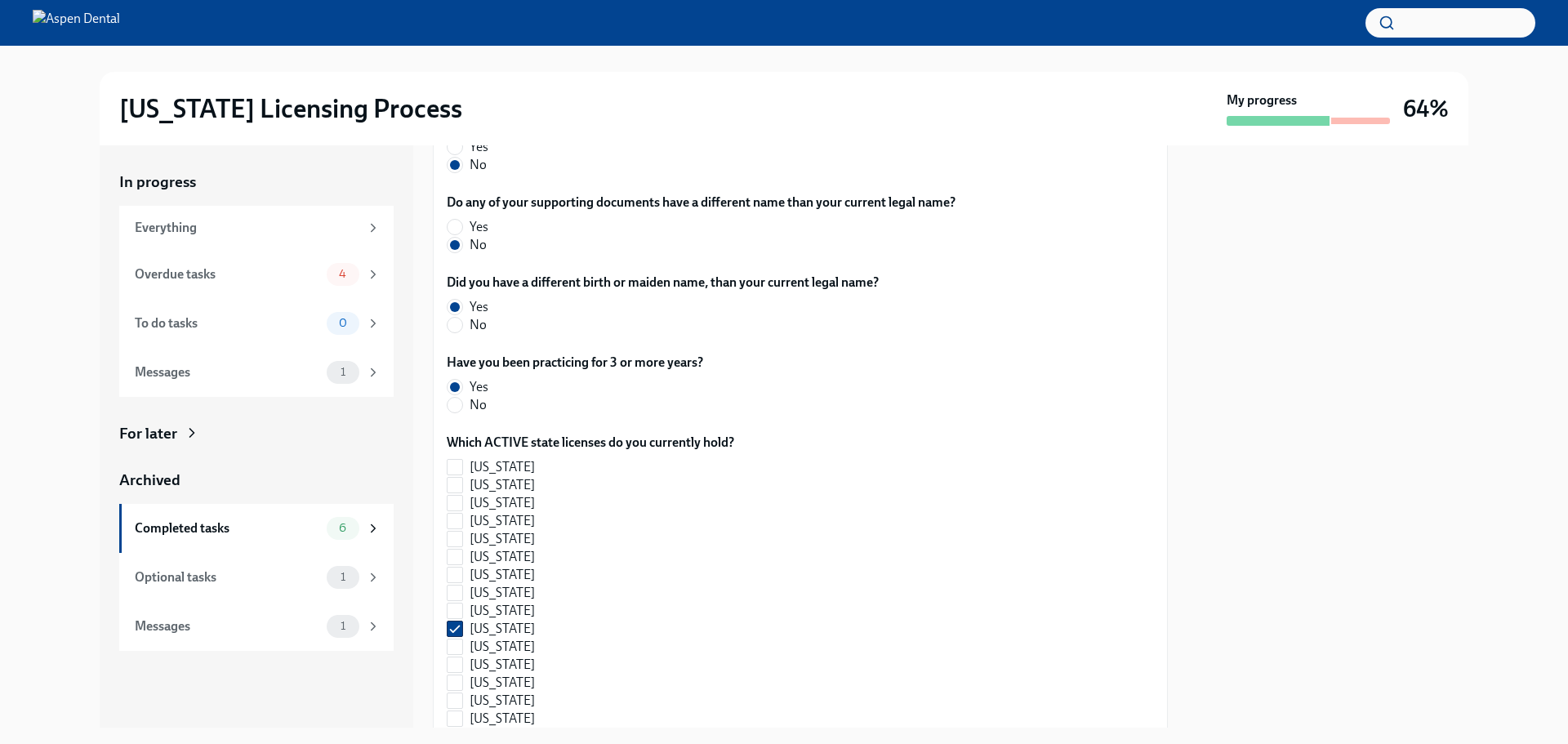
scroll to position [151, 0]
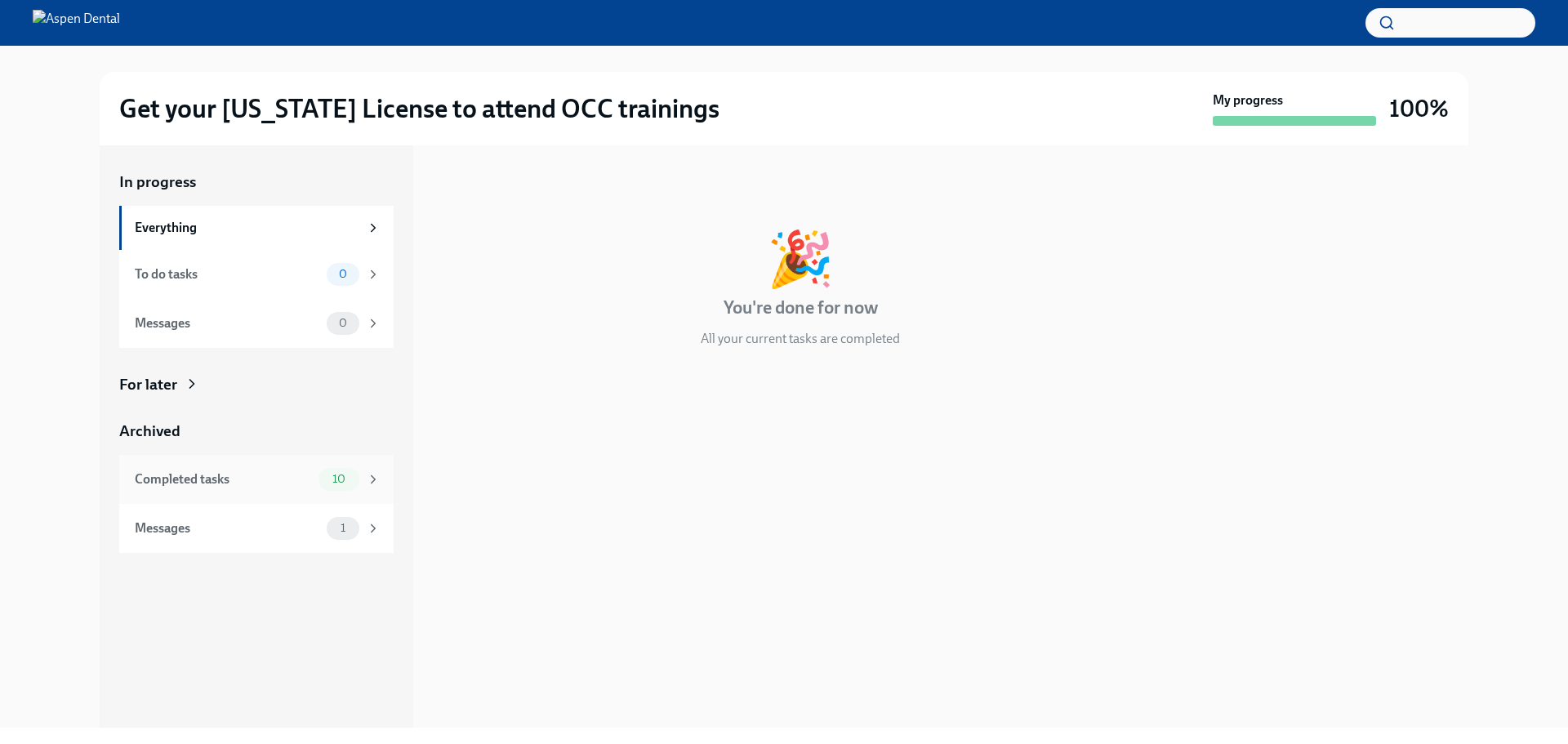
click at [281, 481] on div "Completed tasks" at bounding box center [223, 479] width 177 height 18
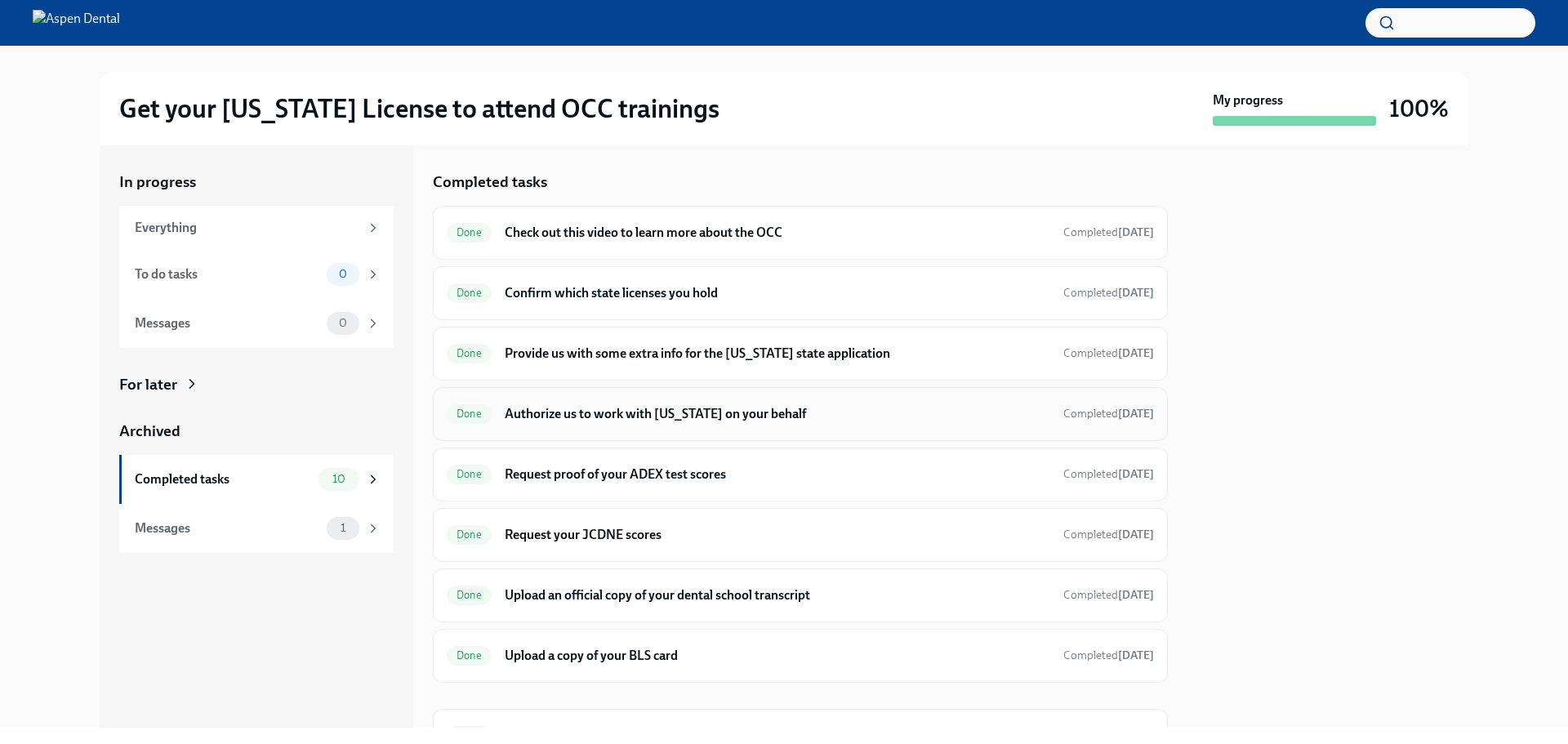
click at [627, 411] on h6 "Authorize us to work with [US_STATE] on your behalf" at bounding box center [777, 414] width 545 height 18
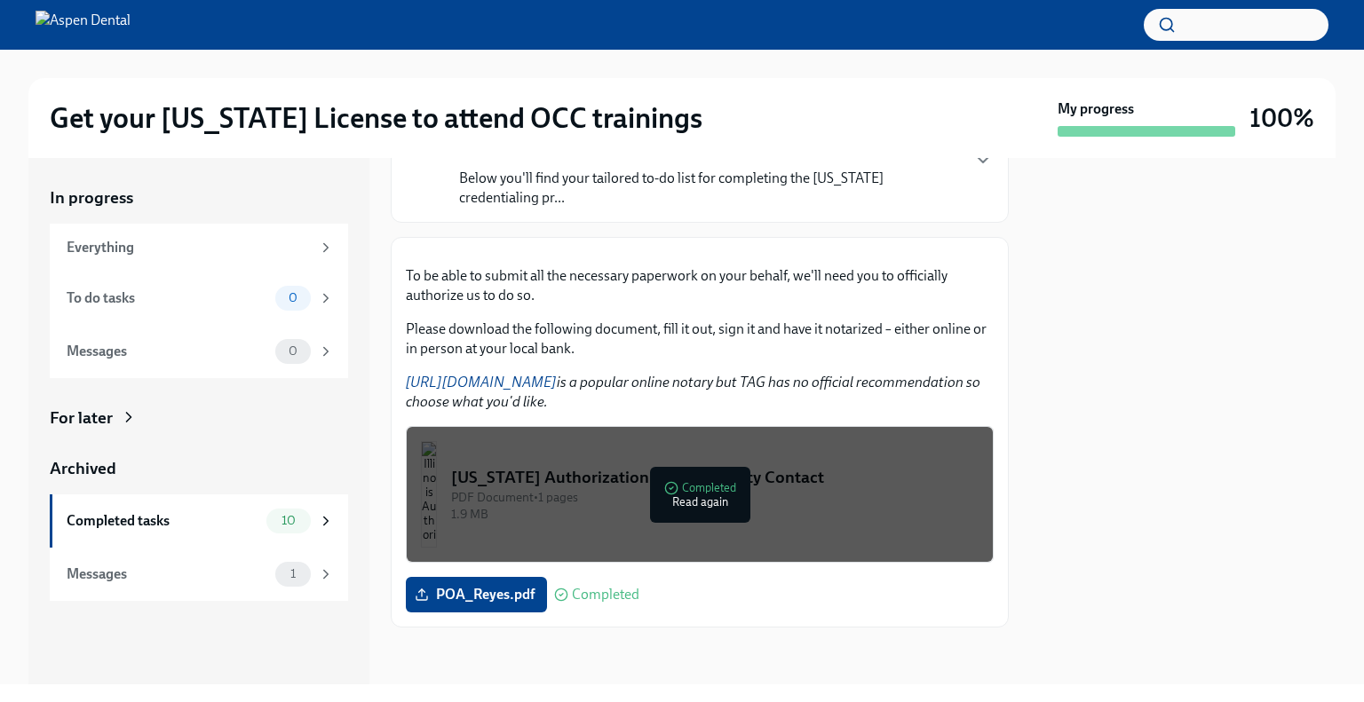
scroll to position [178, 0]
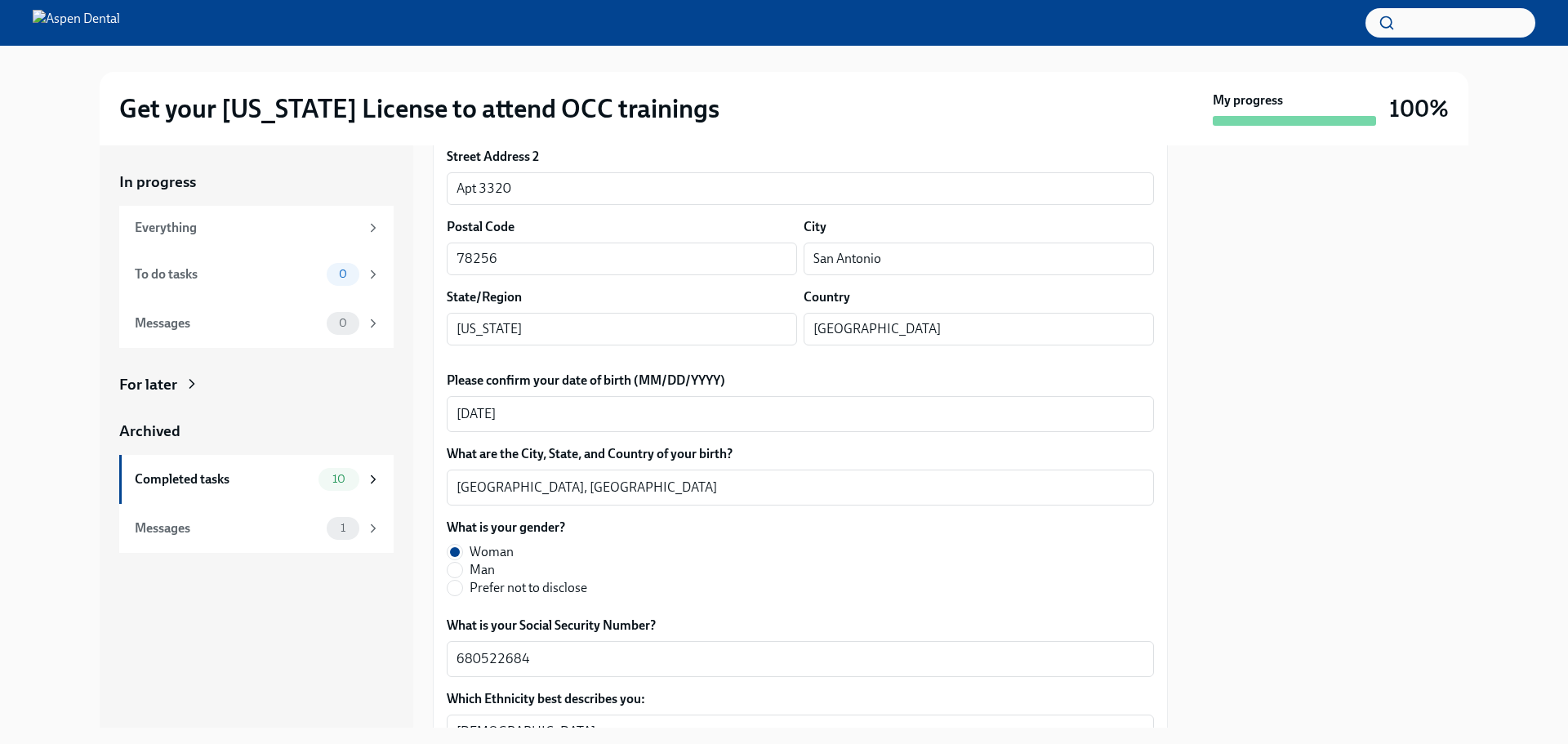
scroll to position [326, 0]
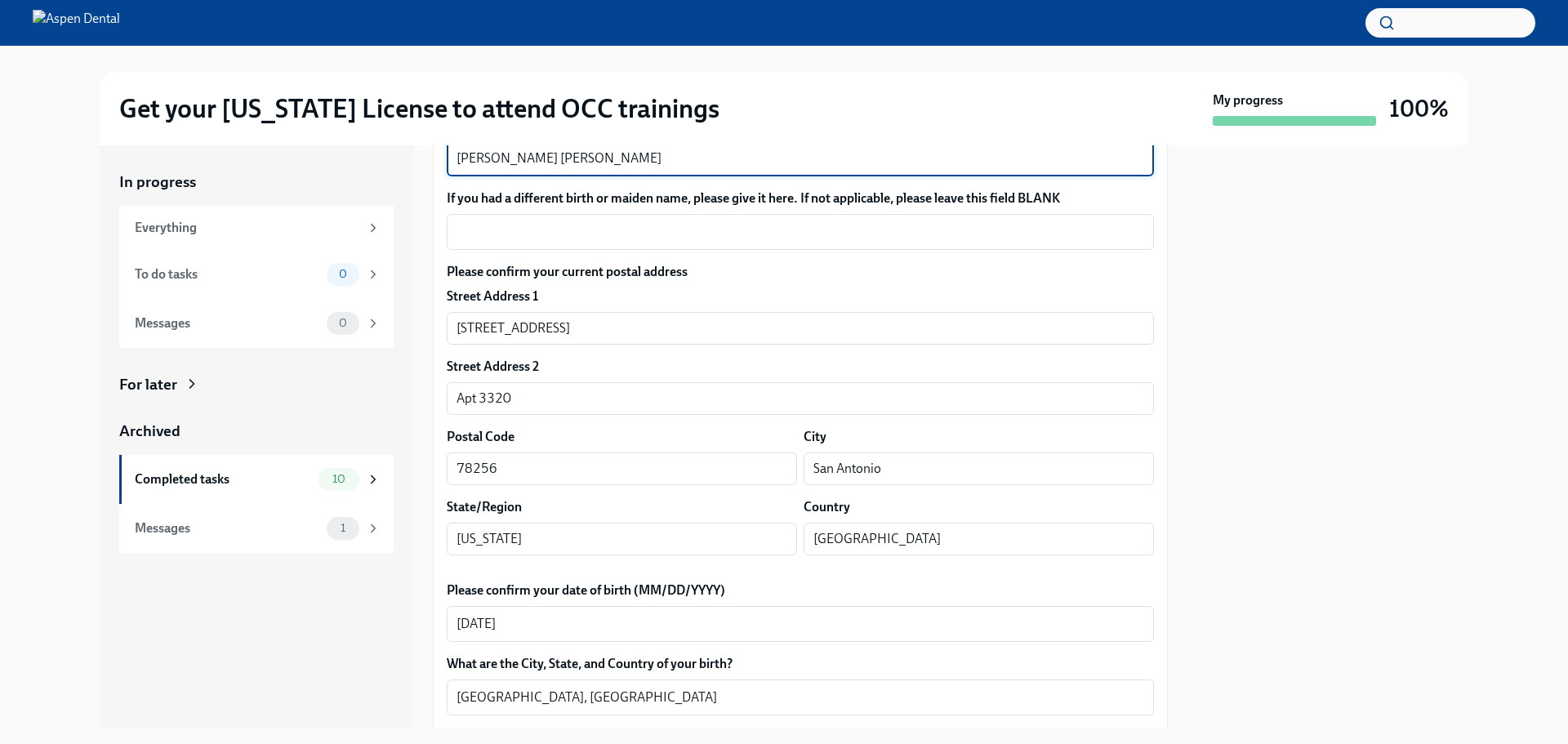
drag, startPoint x: 516, startPoint y: 355, endPoint x: 455, endPoint y: 348, distance: 61.4
click at [403, 368] on div "In progress Everything To do tasks 0 Messages 0 For later Archived Completed ta…" at bounding box center [784, 436] width 1368 height 582
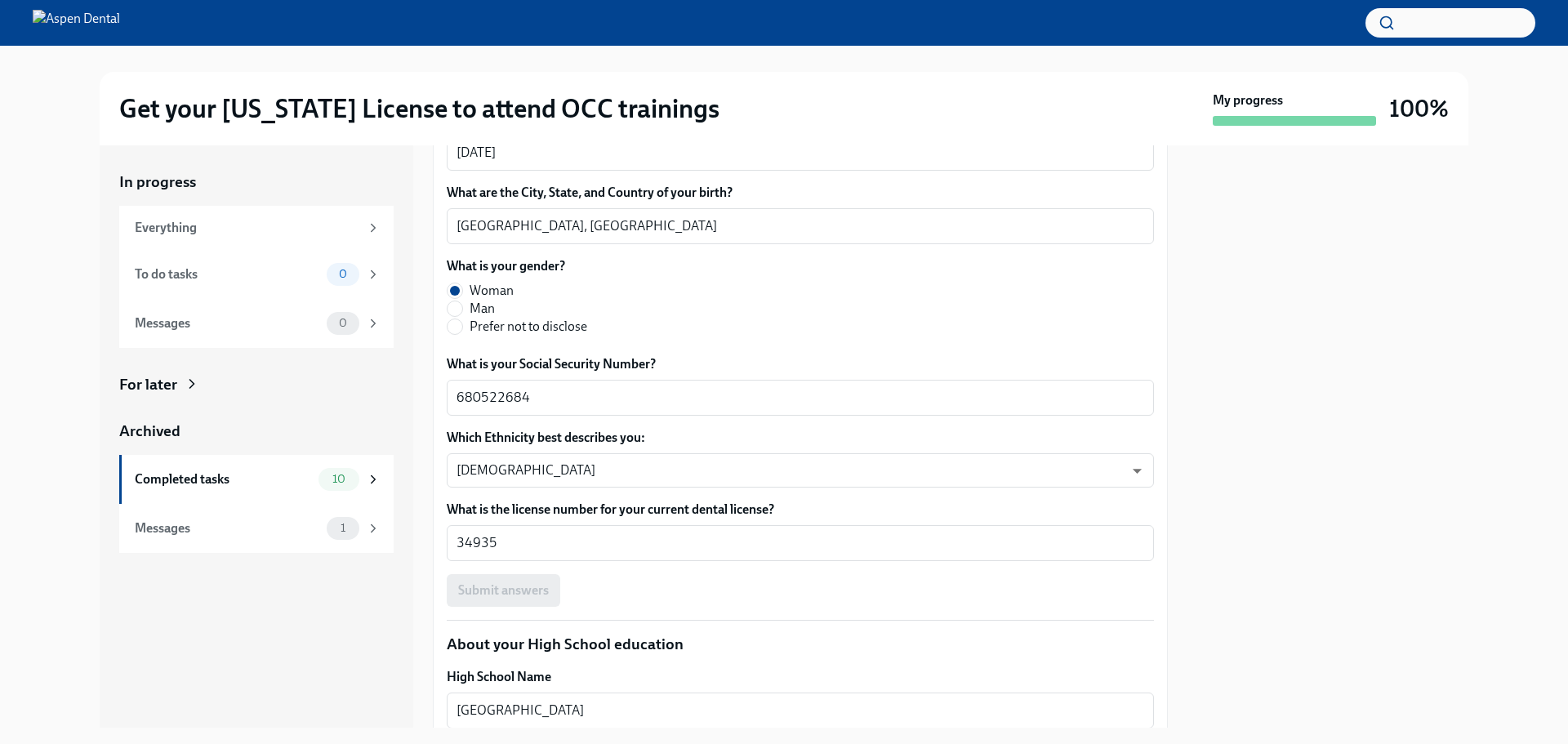
scroll to position [817, 0]
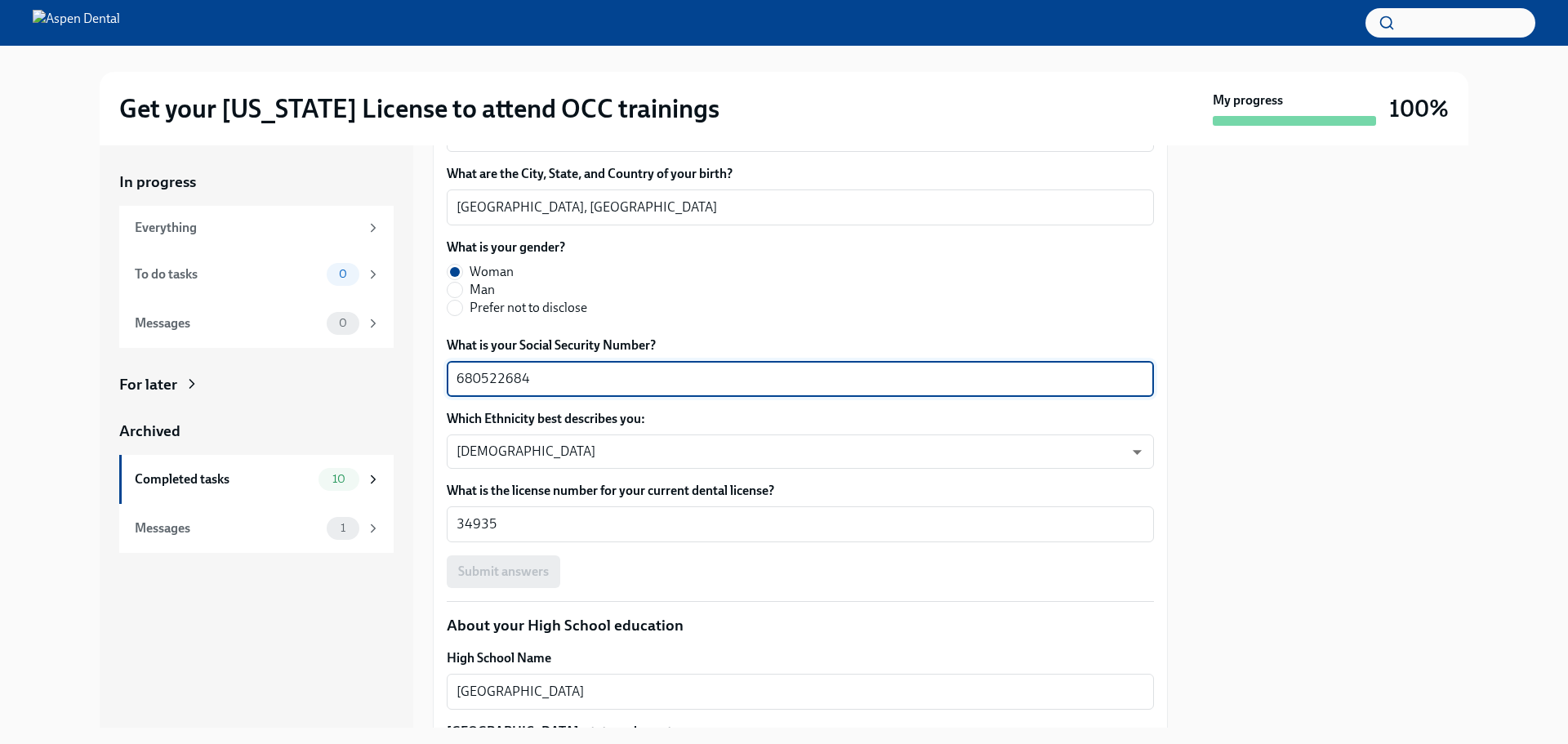
drag, startPoint x: 524, startPoint y: 567, endPoint x: 452, endPoint y: 568, distance: 72.0
click at [452, 397] on div "680522684 x ​" at bounding box center [800, 378] width 707 height 36
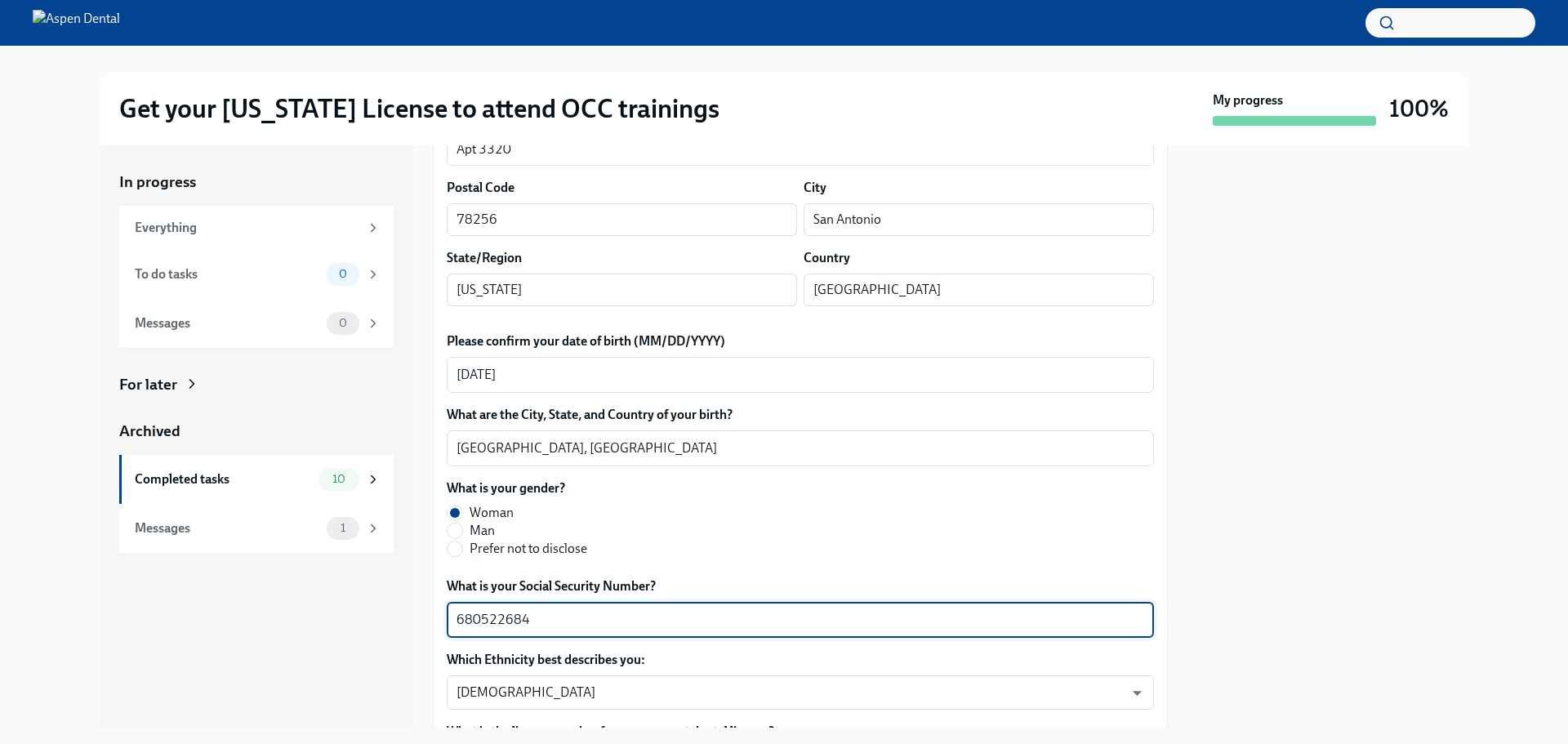
scroll to position [331, 0]
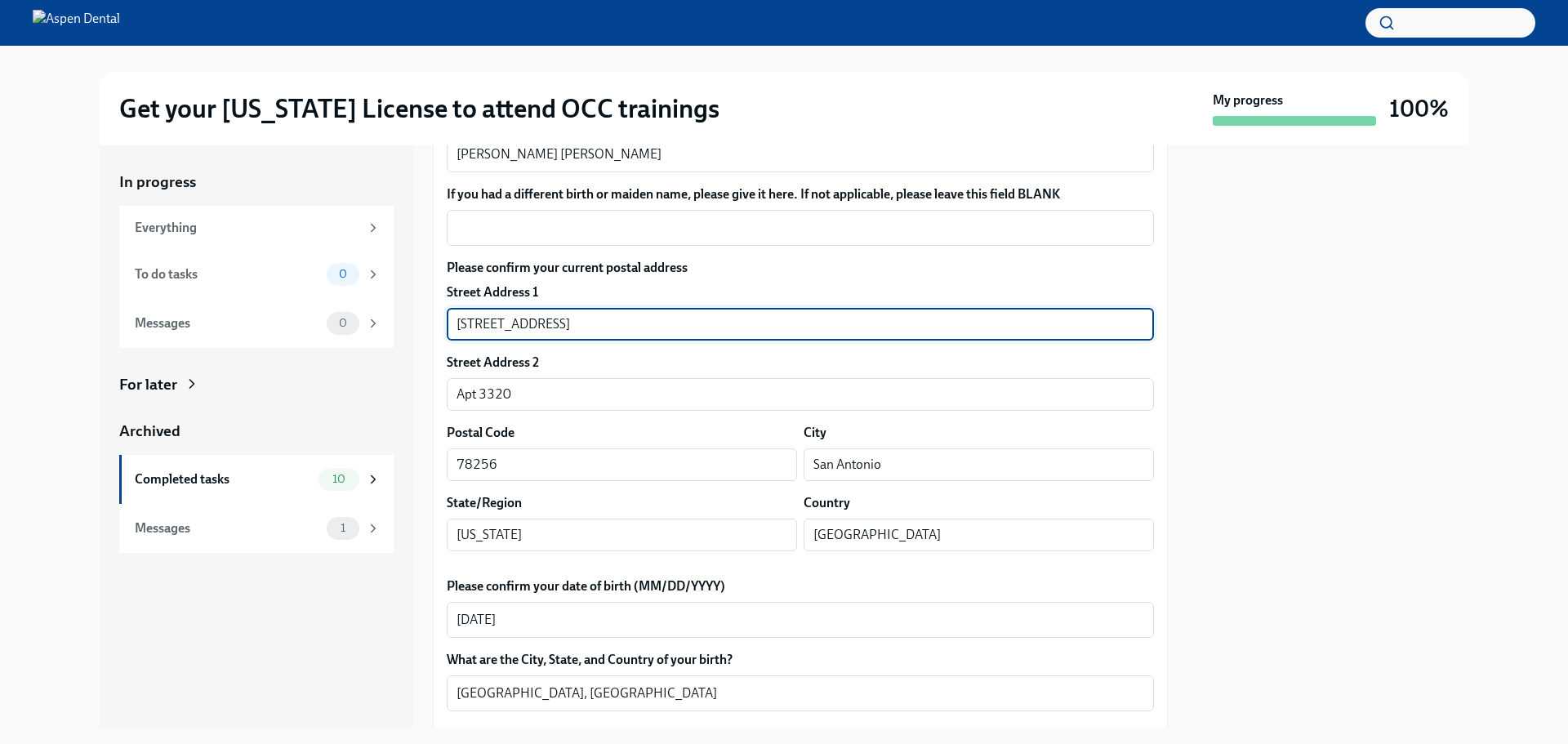
drag, startPoint x: 585, startPoint y: 515, endPoint x: 431, endPoint y: 522, distance: 154.2
click at [431, 522] on div "In progress Everything To do tasks 0 Messages 0 For later Archived Completed ta…" at bounding box center [784, 436] width 1368 height 582
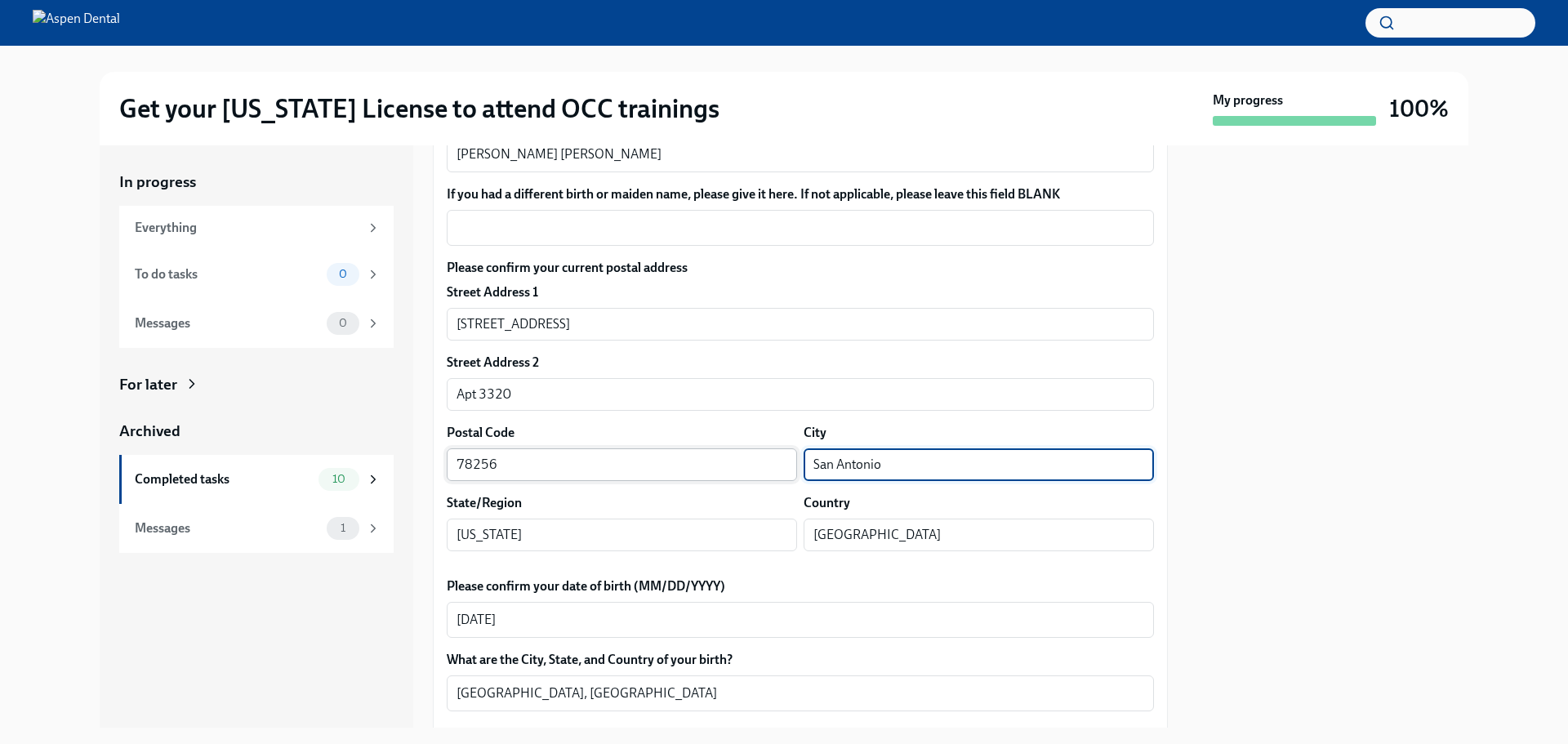
drag, startPoint x: 818, startPoint y: 658, endPoint x: 765, endPoint y: 659, distance: 53.0
click at [763, 481] on div "Postal Code 78256 ​ City San Antonio ​" at bounding box center [800, 452] width 707 height 57
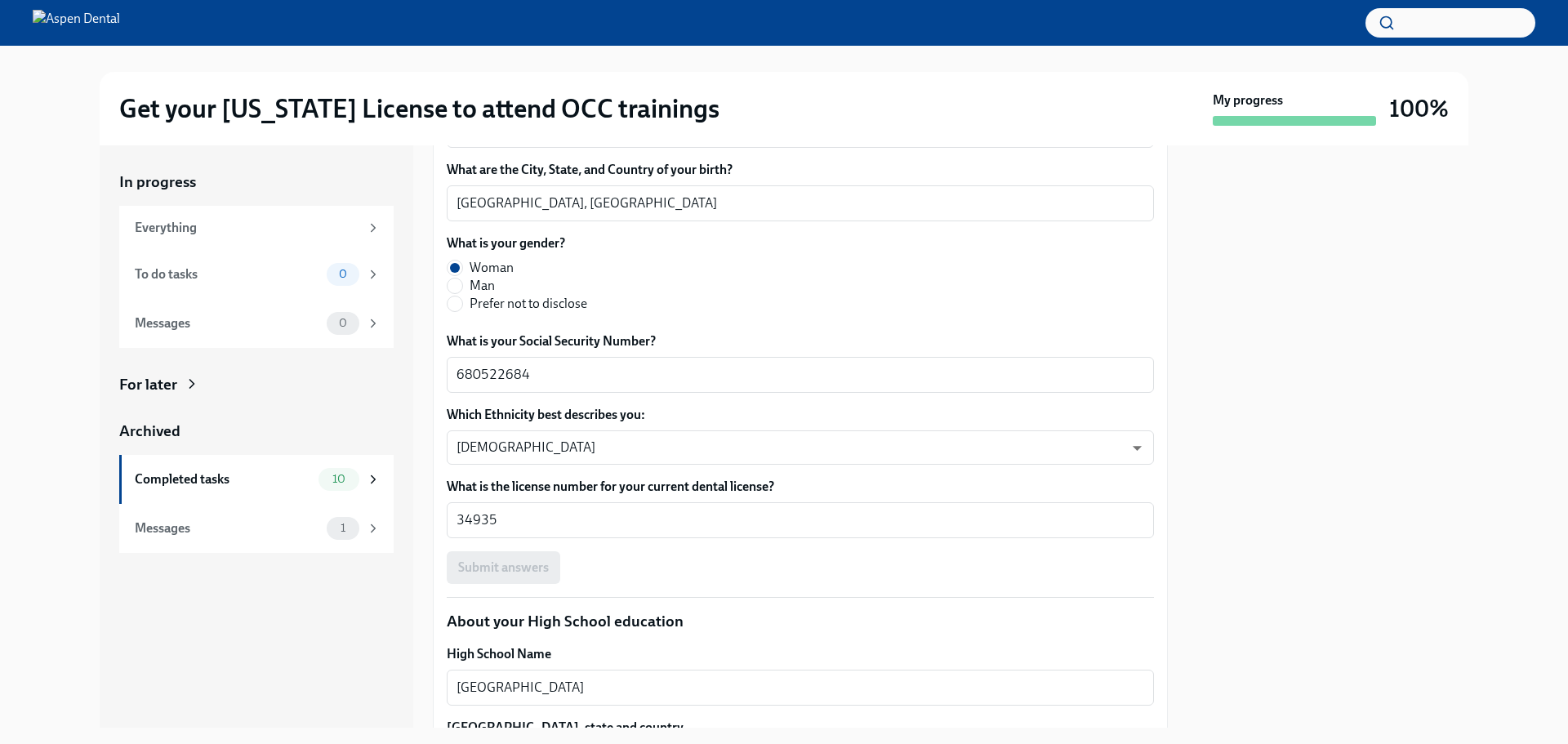
scroll to position [739, 0]
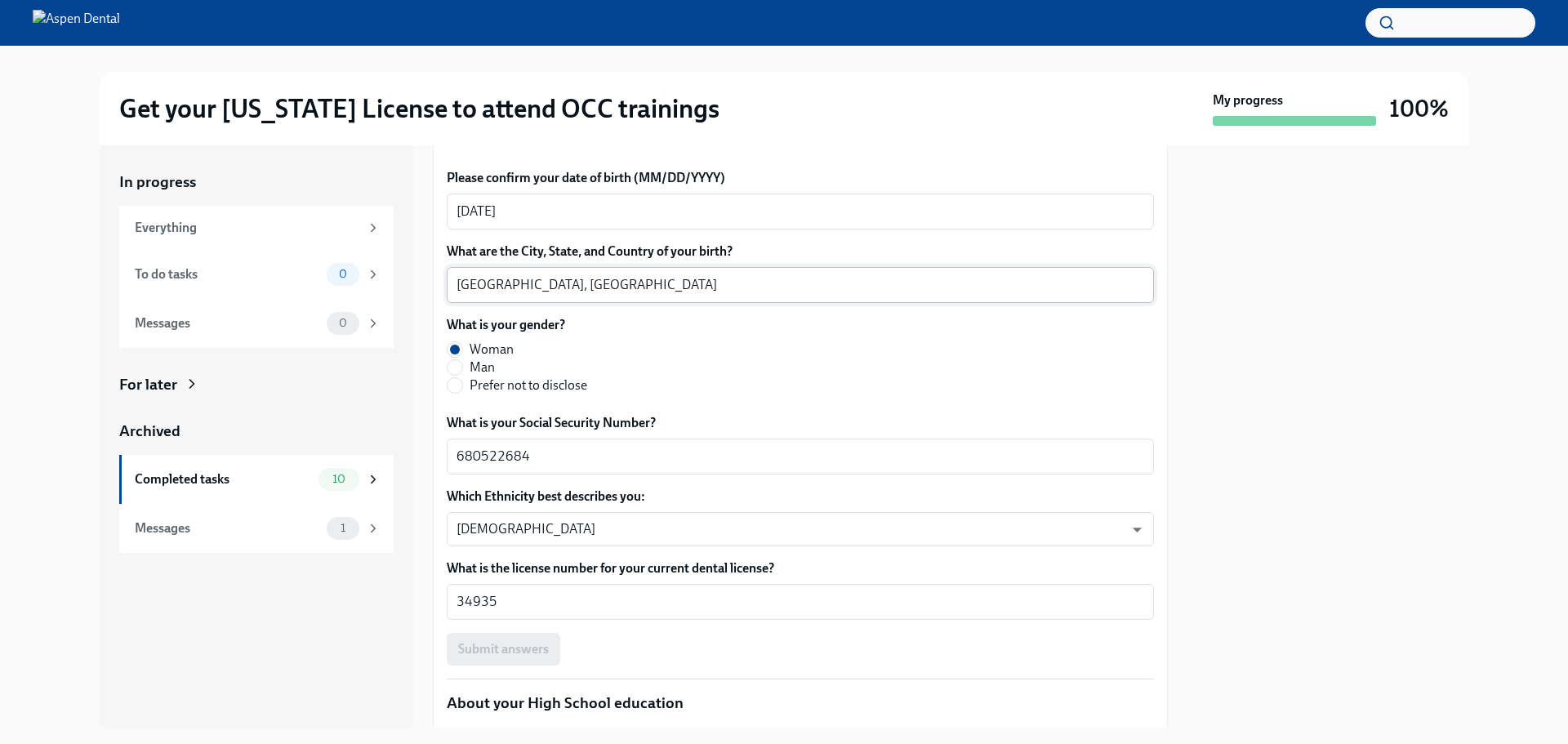
click at [470, 295] on textarea "Manila, Philippines" at bounding box center [800, 284] width 688 height 19
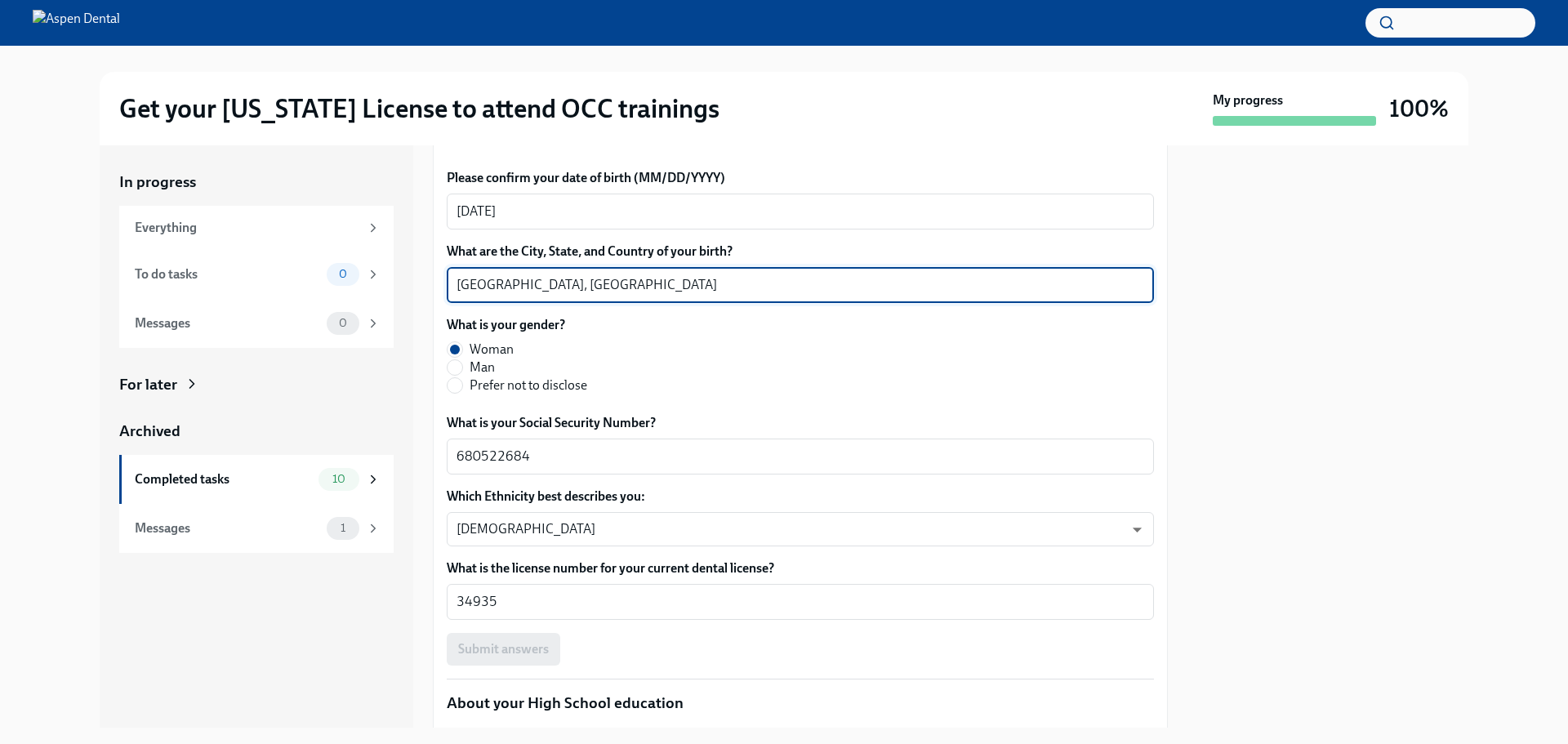
click at [470, 295] on textarea "Manila, Philippines" at bounding box center [800, 284] width 688 height 19
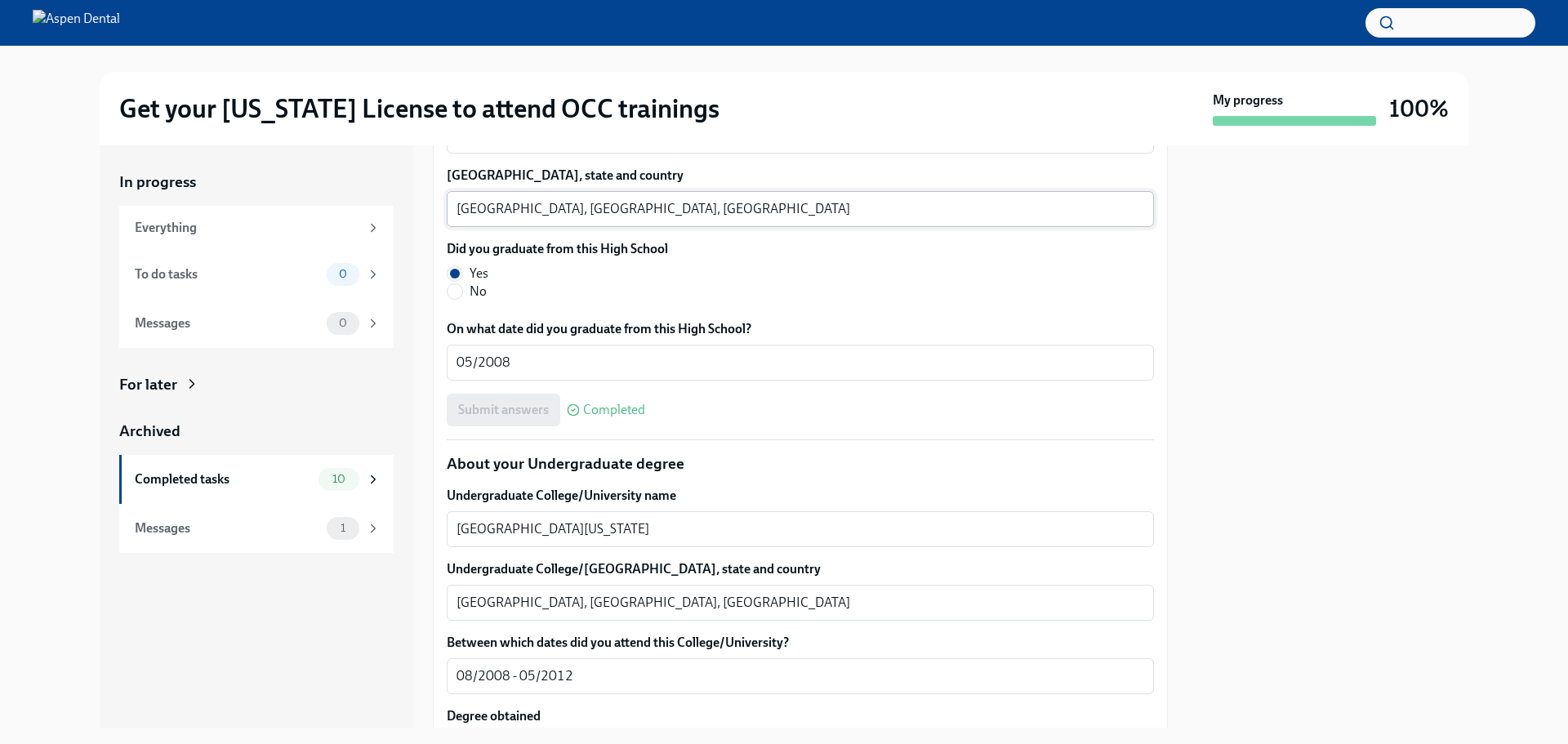
scroll to position [1392, 0]
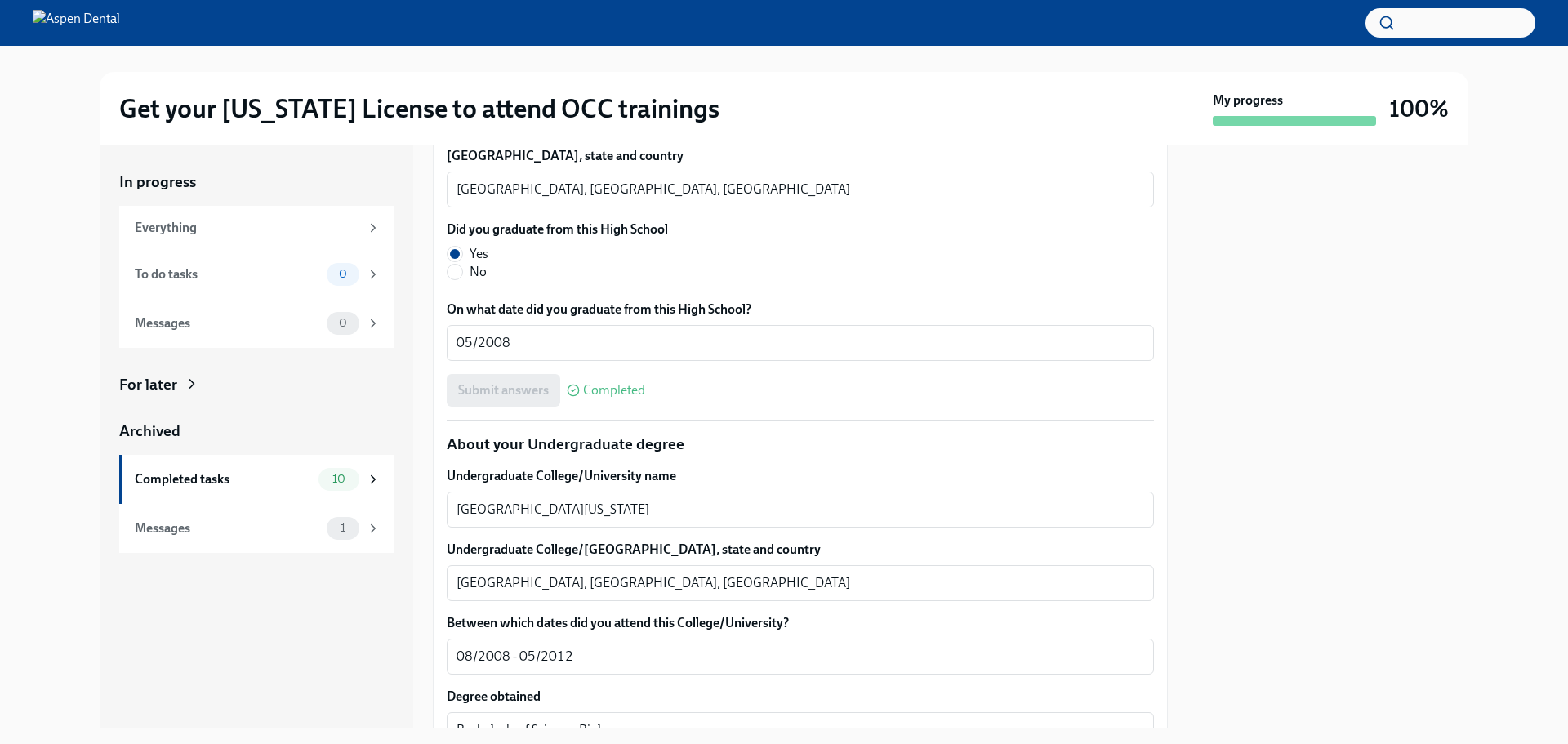
drag, startPoint x: 576, startPoint y: 303, endPoint x: 424, endPoint y: 306, distance: 152.0
click at [418, 309] on div "In progress Everything To do tasks 0 Messages 0 For later Archived Completed ta…" at bounding box center [784, 436] width 1368 height 582
click at [471, 200] on textarea "Henderson, NV, USA" at bounding box center [800, 189] width 688 height 19
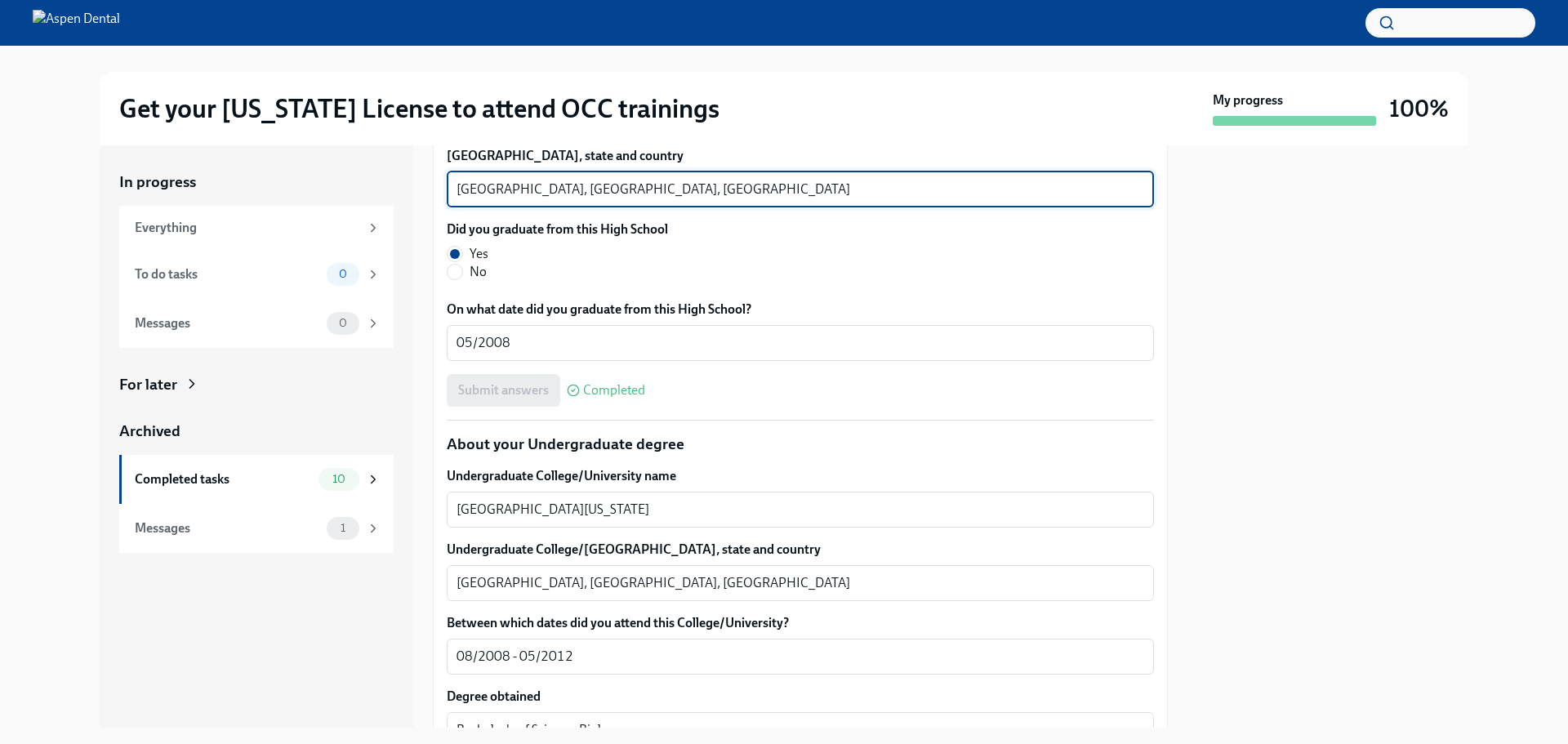
click at [471, 200] on textarea "Henderson, NV, USA" at bounding box center [800, 189] width 688 height 19
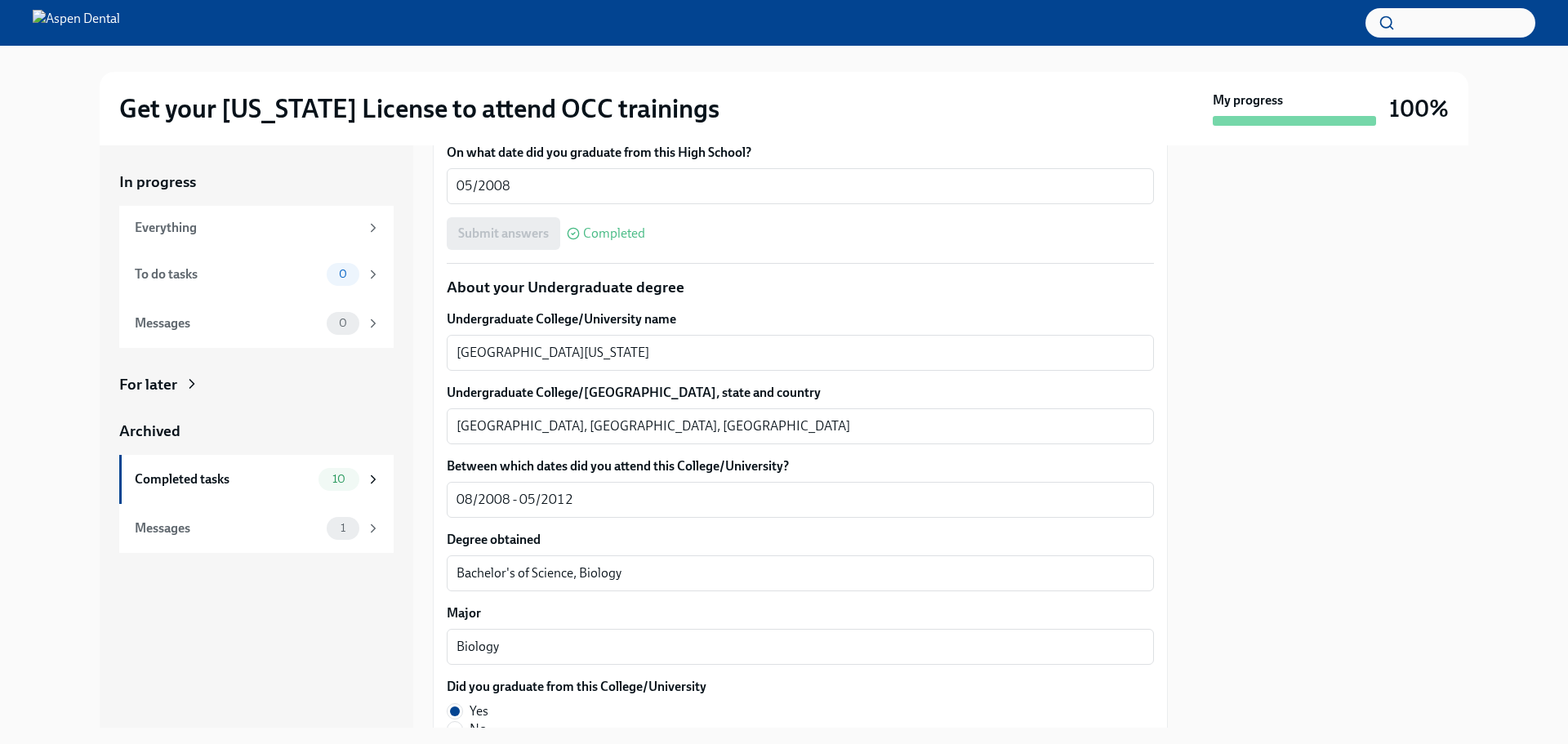
scroll to position [1555, 0]
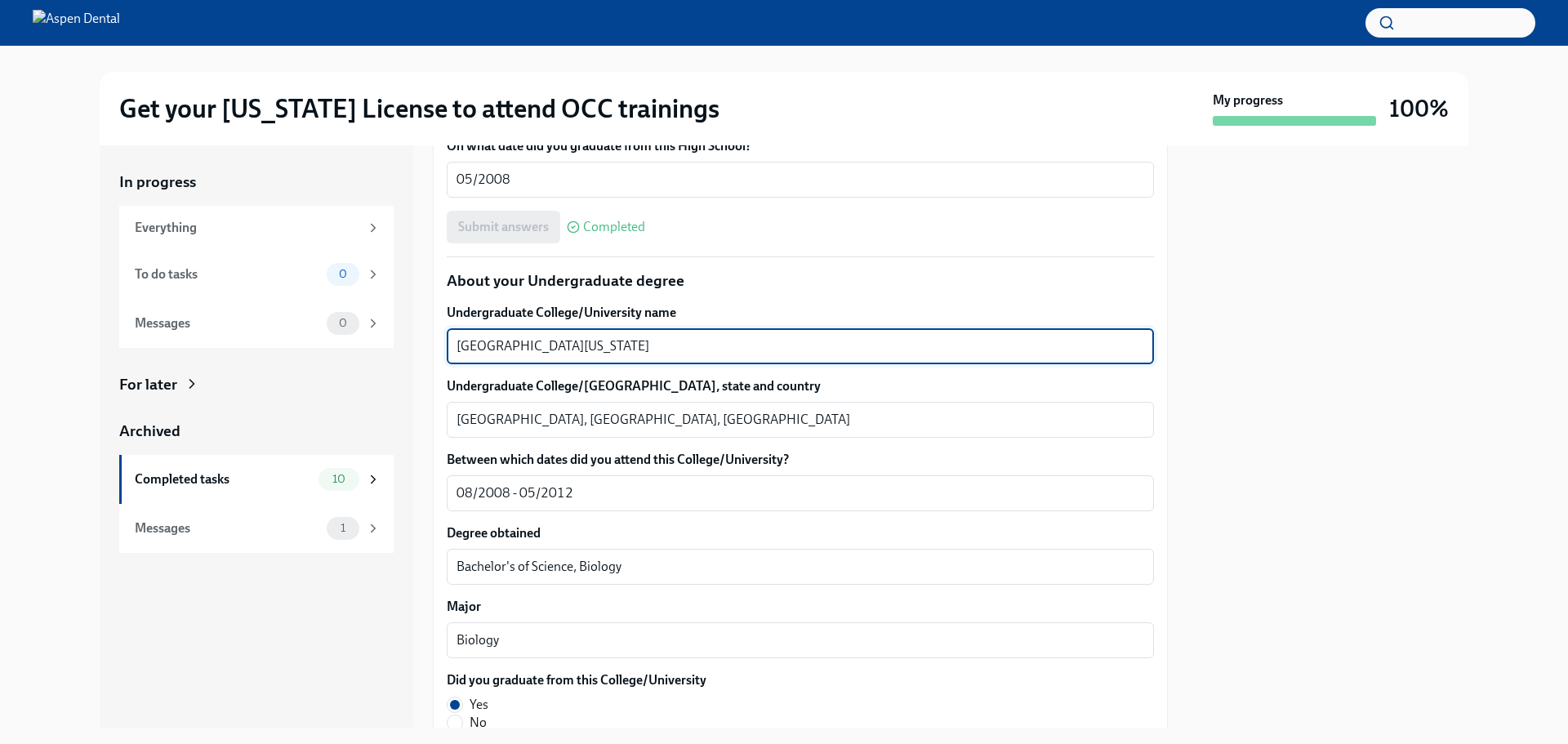
drag, startPoint x: 625, startPoint y: 535, endPoint x: 427, endPoint y: 543, distance: 198.2
click at [426, 543] on div "In progress Everything To do tasks 0 Messages 0 For later Archived Completed ta…" at bounding box center [784, 436] width 1368 height 582
click at [645, 356] on textarea "University of Nevada Las Vegas" at bounding box center [800, 346] width 688 height 19
drag, startPoint x: 631, startPoint y: 533, endPoint x: 446, endPoint y: 533, distance: 185.0
click at [446, 533] on div "We will fill out the Illinois State Application Form on your behalf – we'll jus…" at bounding box center [800, 612] width 735 height 3630
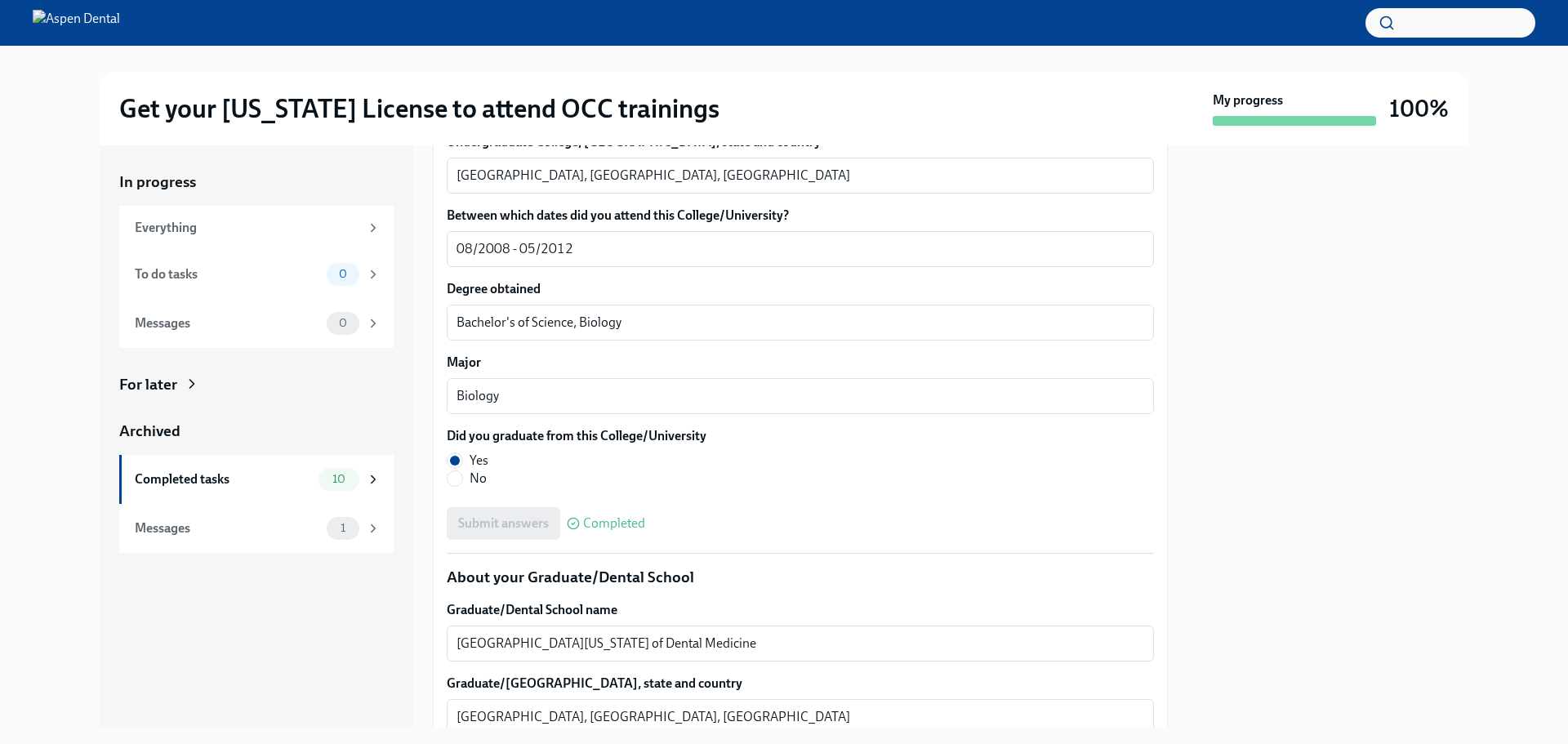
scroll to position [1801, 0]
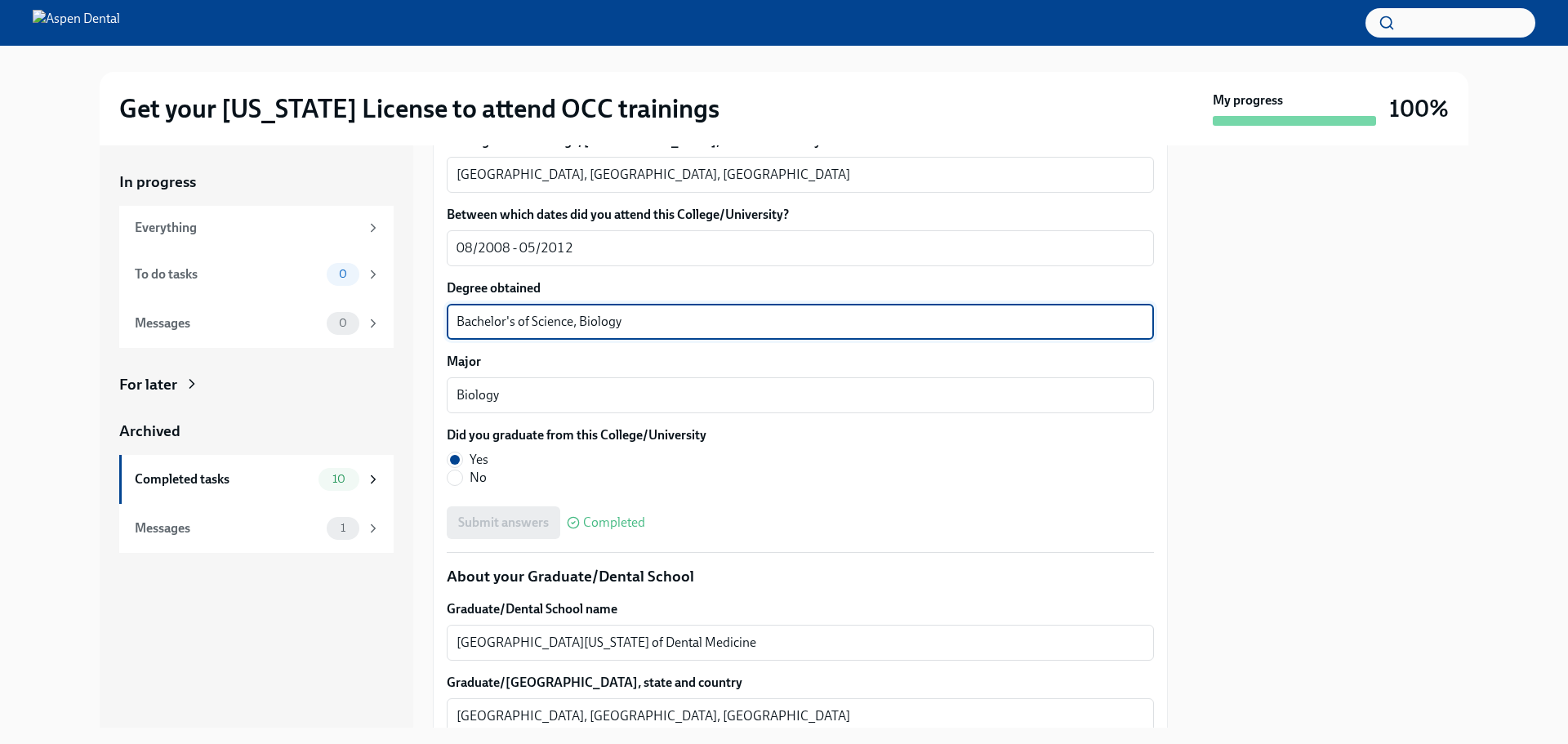
drag, startPoint x: 572, startPoint y: 512, endPoint x: 446, endPoint y: 528, distance: 127.0
click at [446, 528] on div "We will fill out the Illinois State Application Form on your behalf – we'll jus…" at bounding box center [800, 367] width 735 height 3630
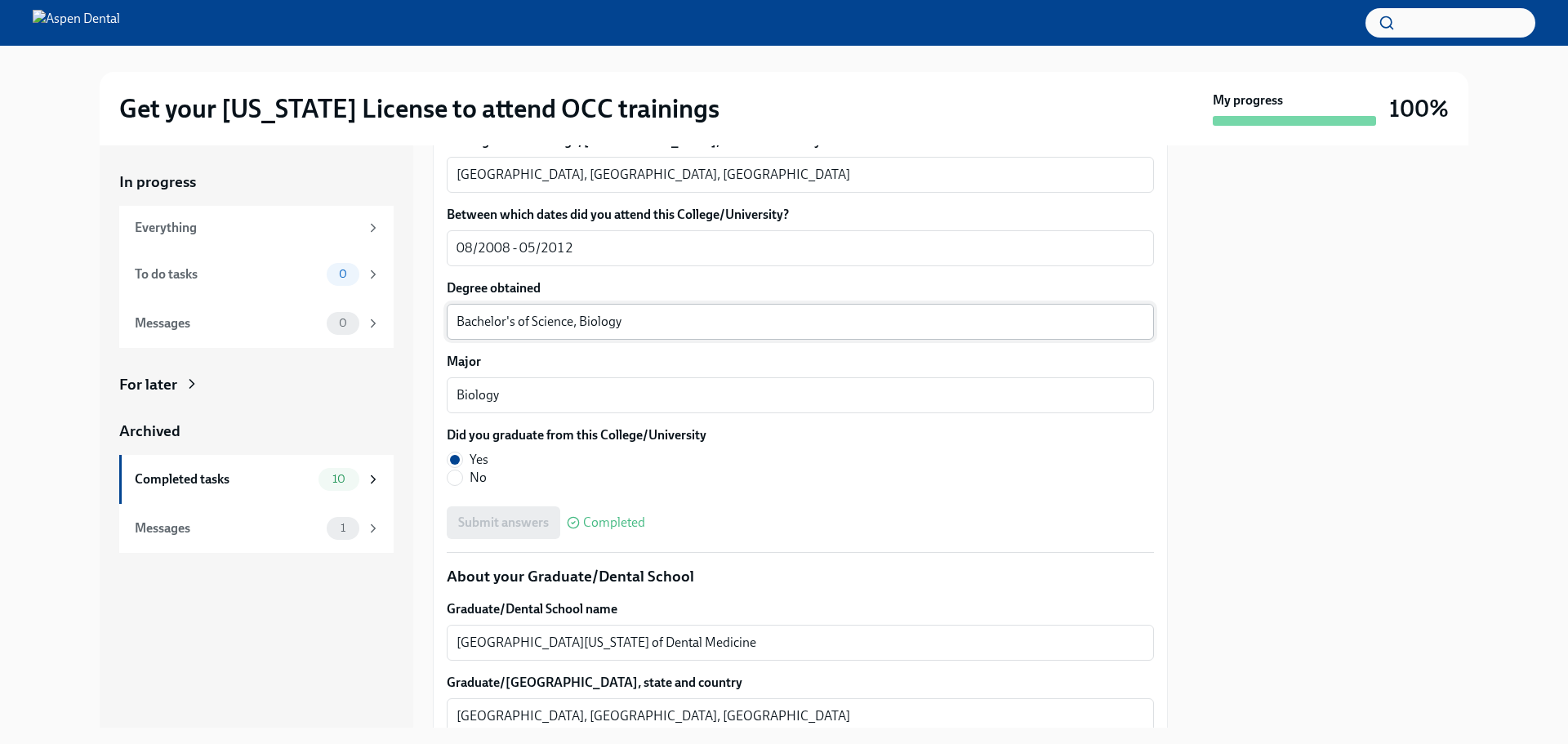
click at [601, 331] on textarea "Bachelor's of Science, Biology" at bounding box center [800, 321] width 688 height 19
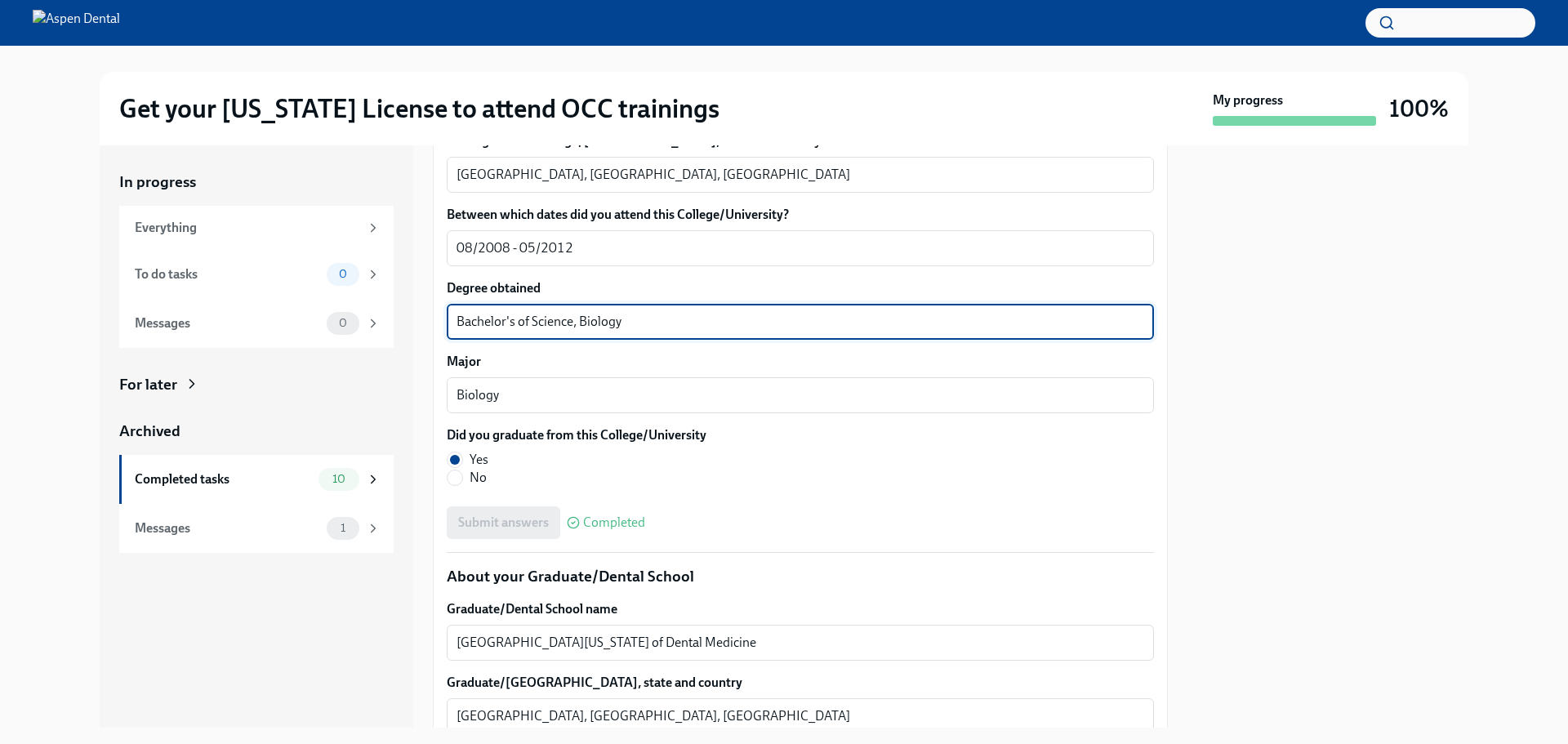
click at [601, 331] on textarea "Bachelor's of Science, Biology" at bounding box center [800, 321] width 688 height 19
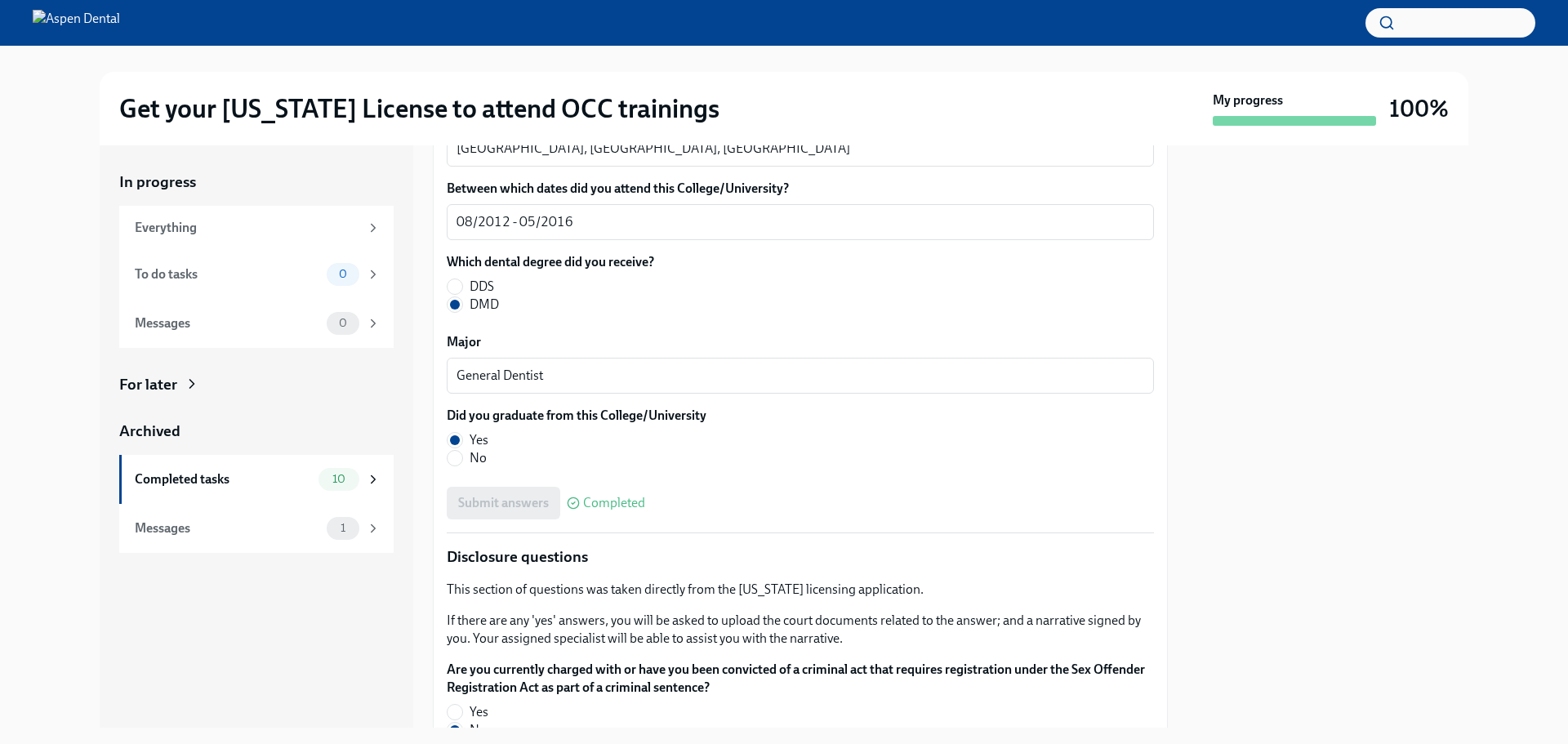
scroll to position [2372, 0]
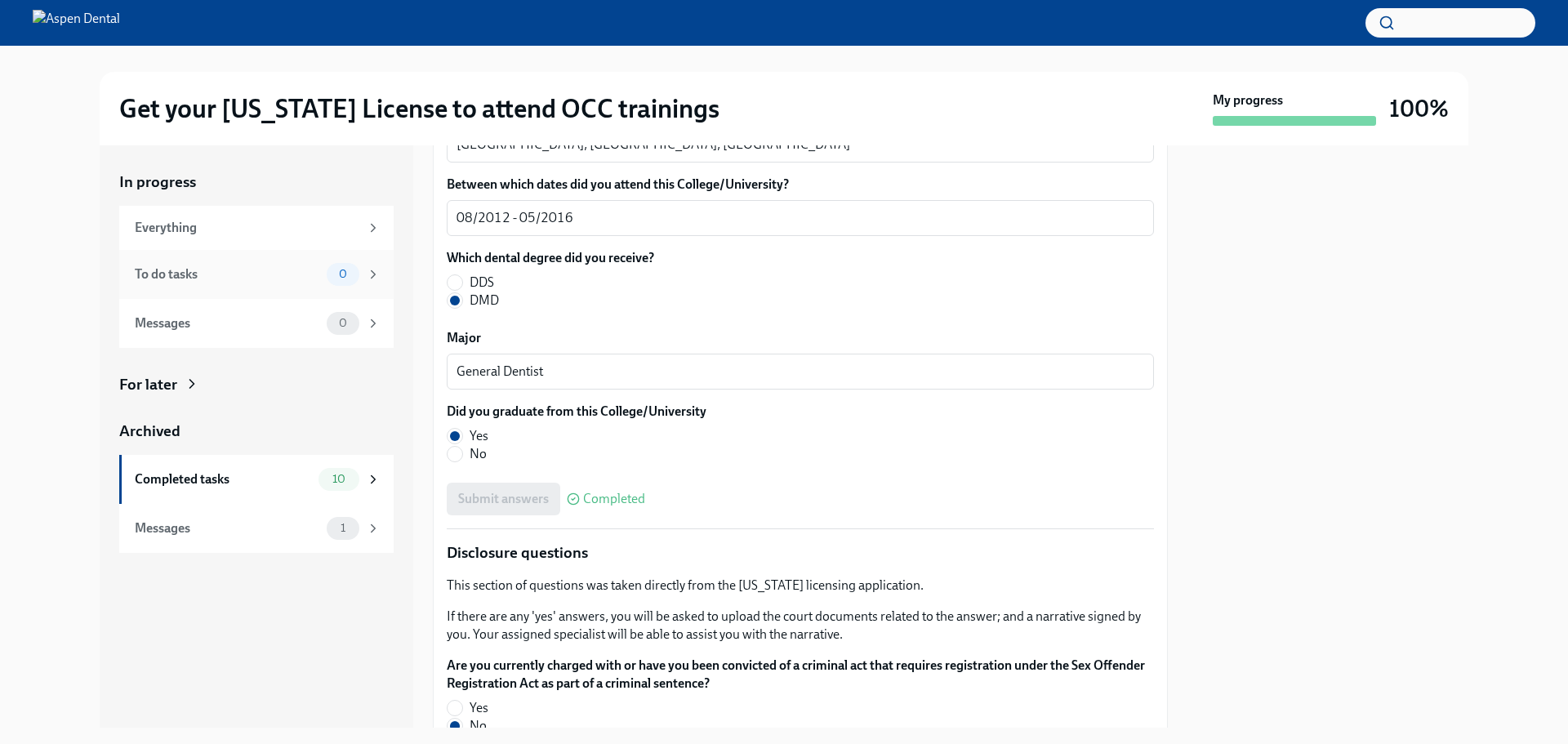
drag, startPoint x: 787, startPoint y: 256, endPoint x: 317, endPoint y: 258, distance: 470.0
click at [313, 259] on div "In progress Everything To do tasks 0 Messages 0 For later Archived Completed ta…" at bounding box center [784, 436] width 1368 height 582
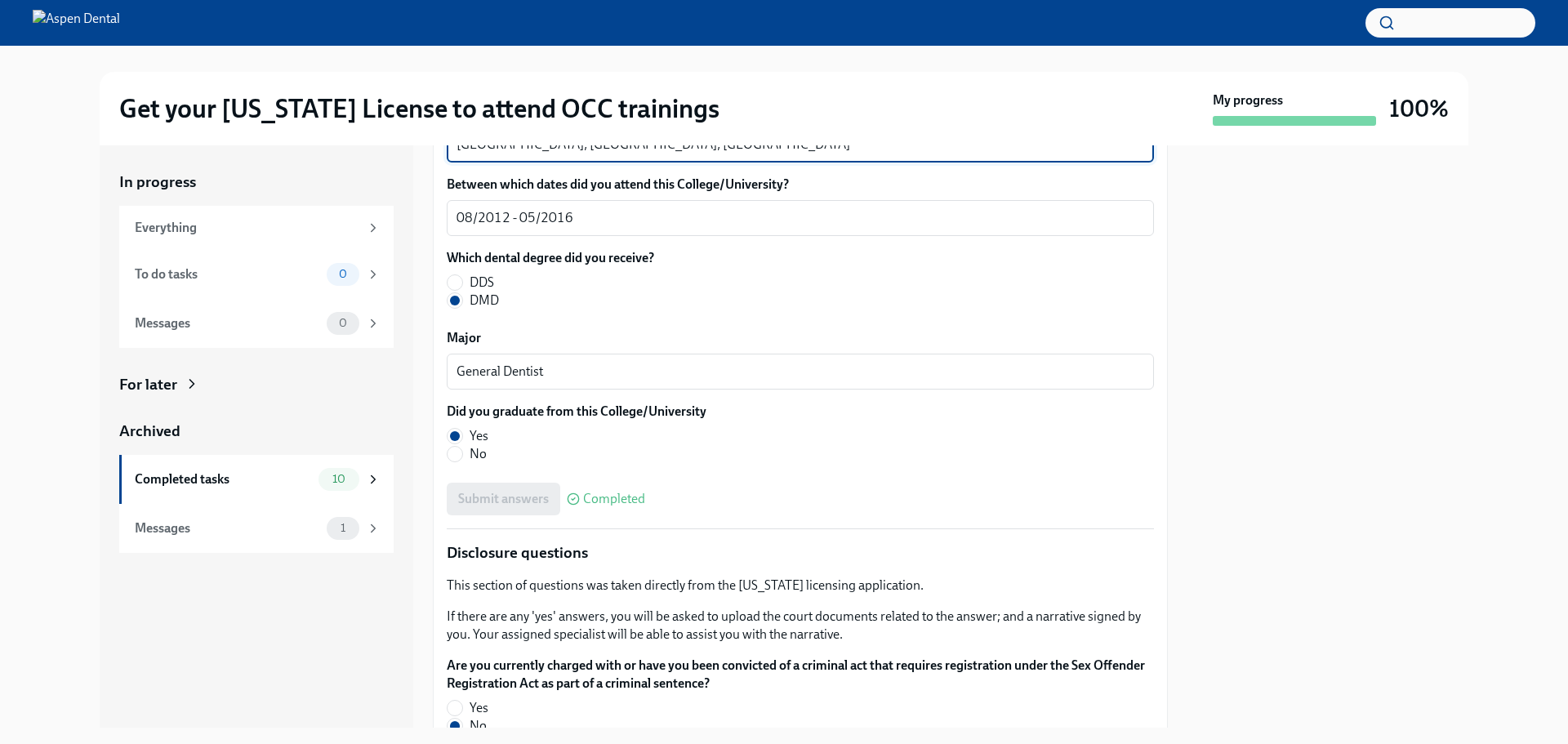
drag, startPoint x: 509, startPoint y: 331, endPoint x: 439, endPoint y: 338, distance: 70.3
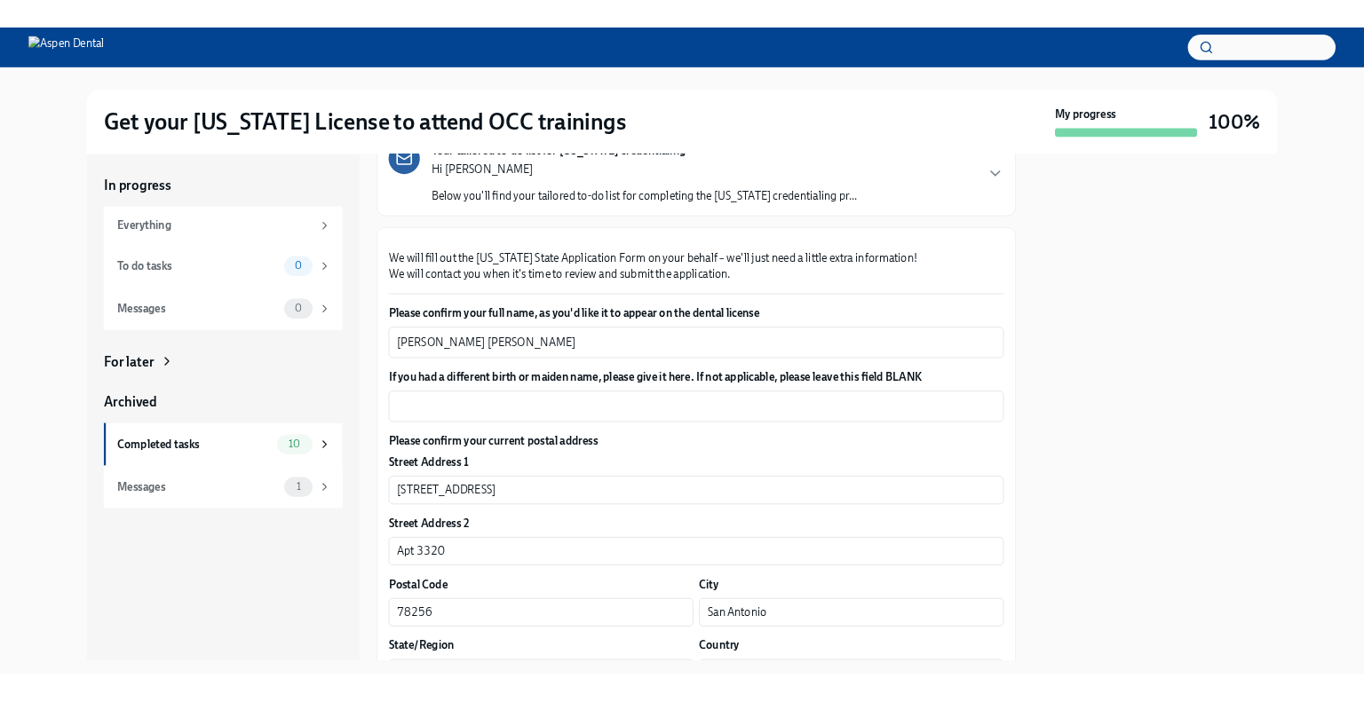
scroll to position [93, 0]
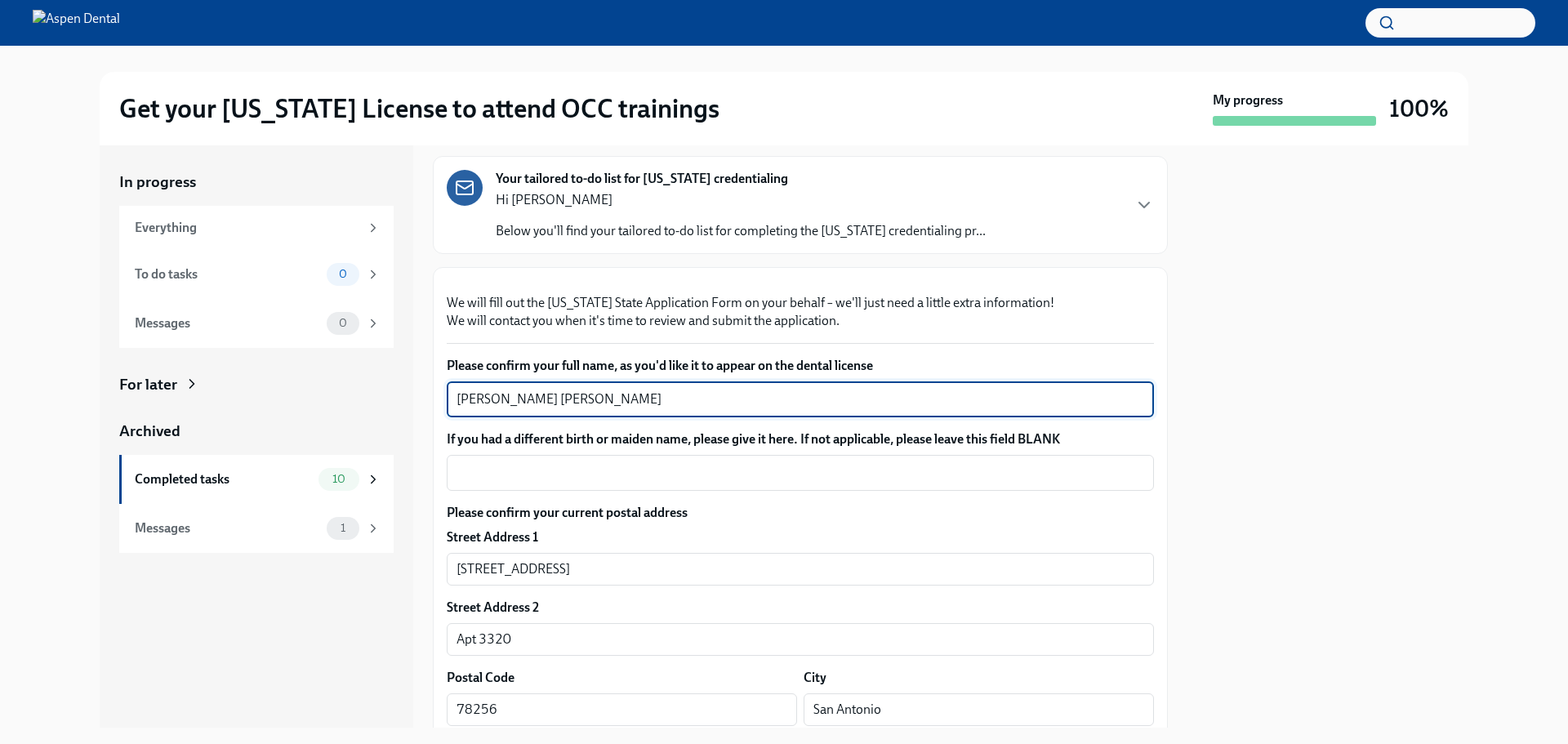
drag, startPoint x: 574, startPoint y: 593, endPoint x: 470, endPoint y: 592, distance: 104.0
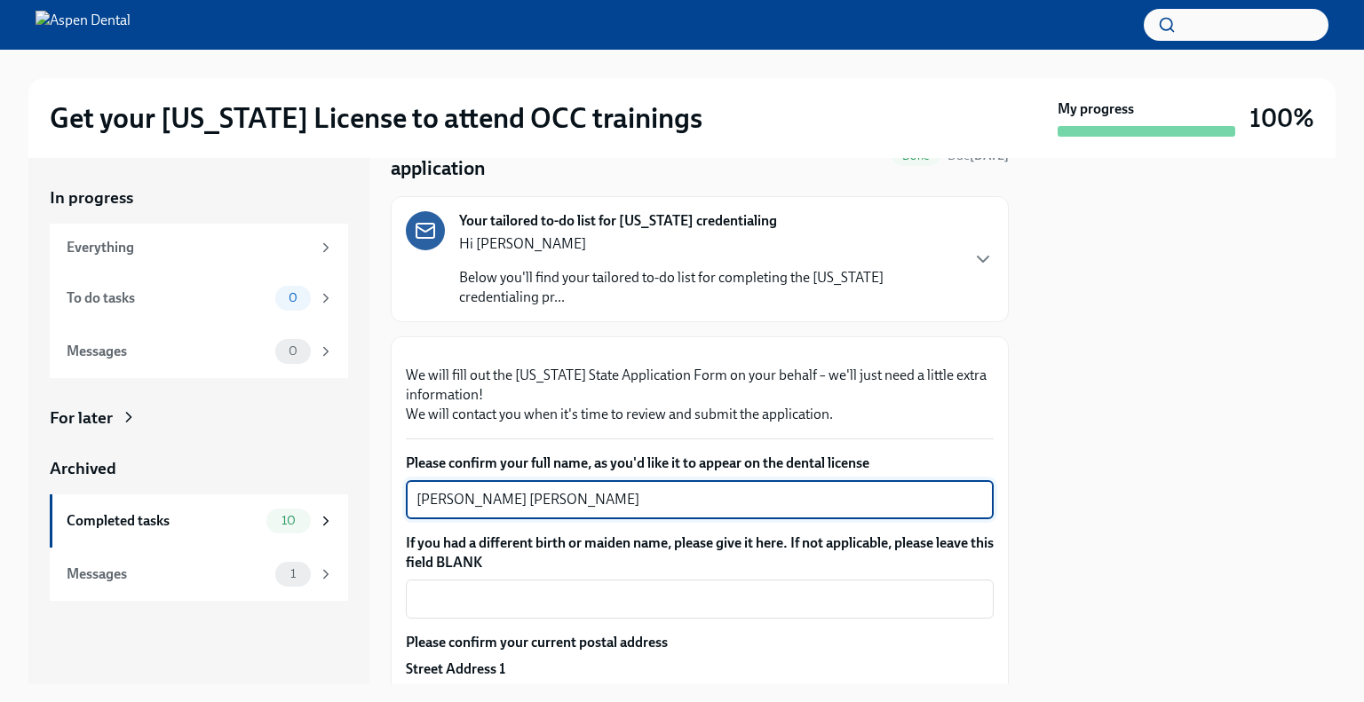
scroll to position [92, 0]
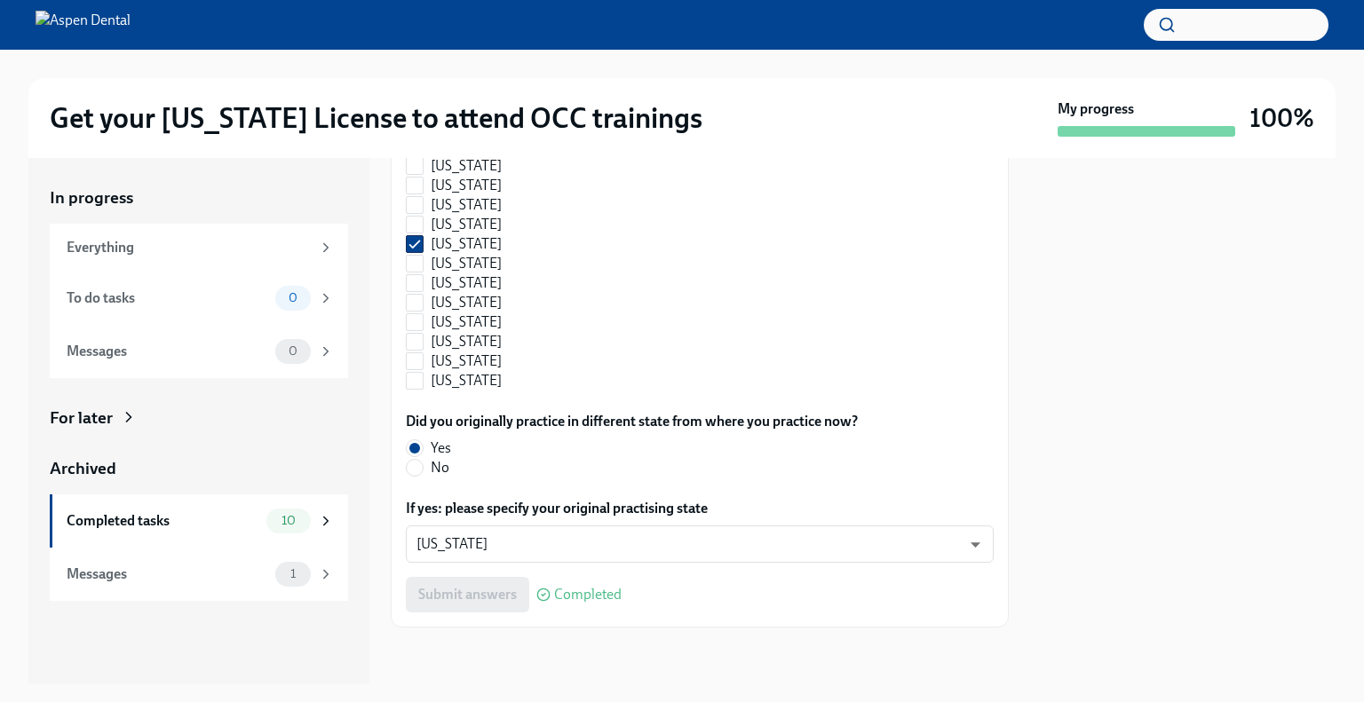
scroll to position [1144, 0]
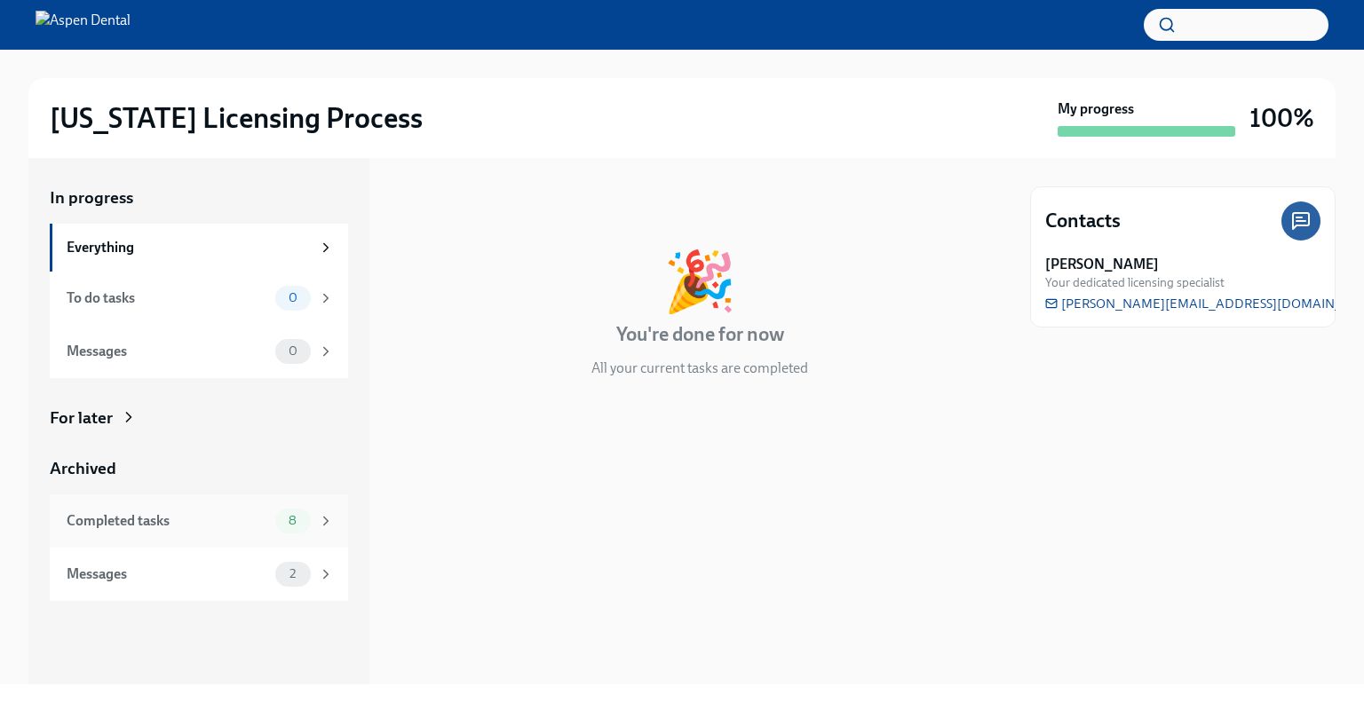
click at [156, 527] on div "Completed tasks" at bounding box center [168, 521] width 202 height 20
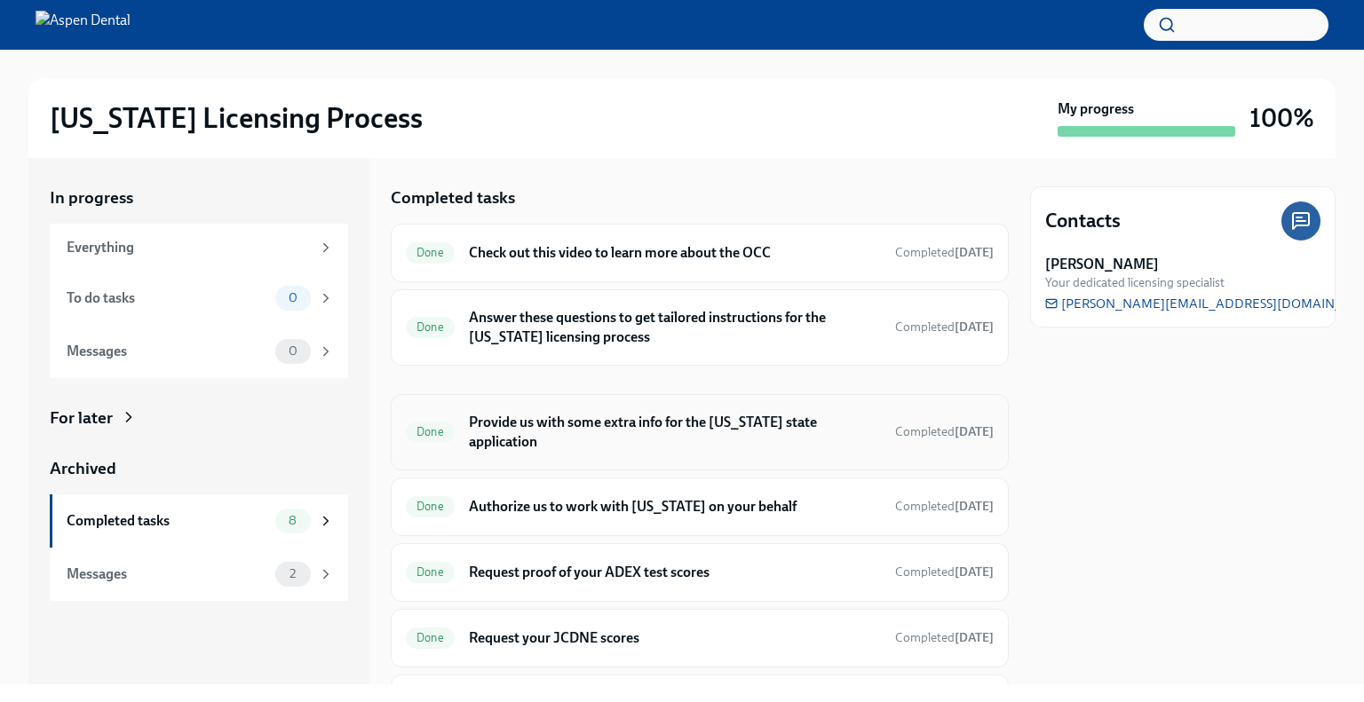
click at [570, 443] on h6 "Provide us with some extra info for the Illinois state application" at bounding box center [675, 432] width 412 height 39
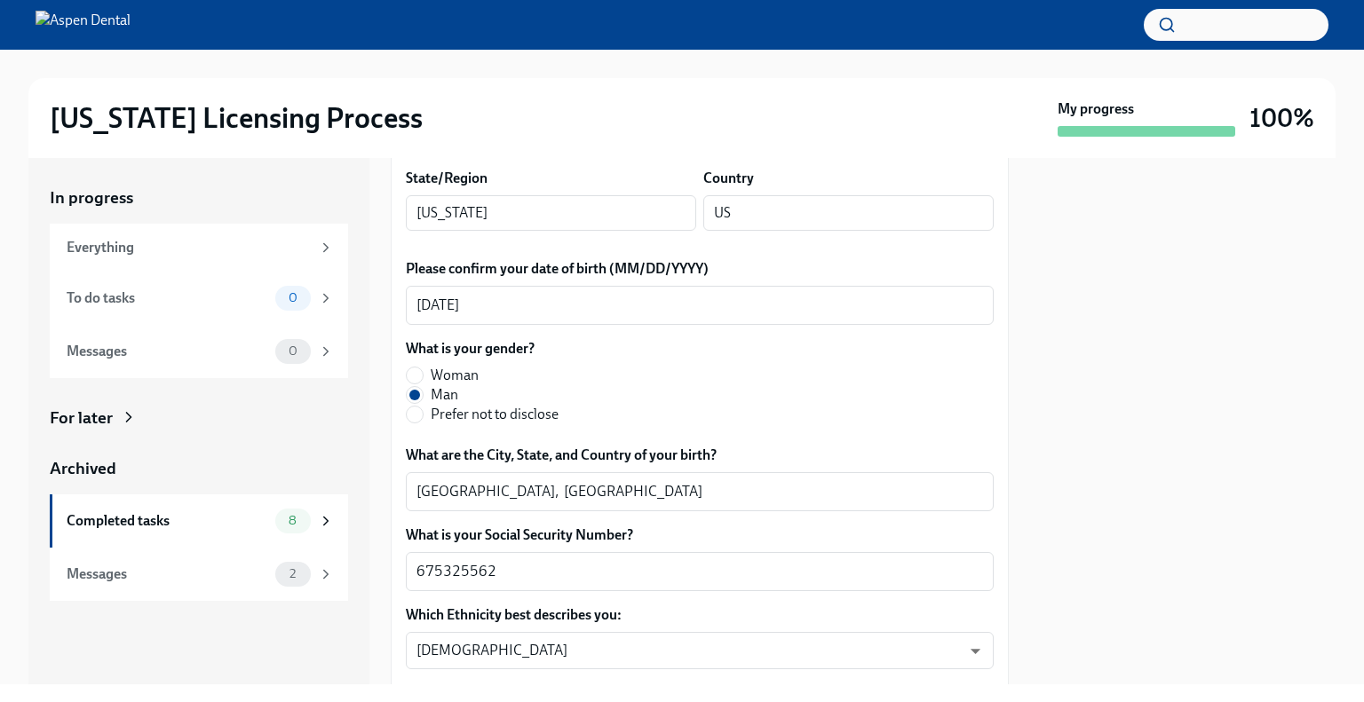
scroll to position [710, 0]
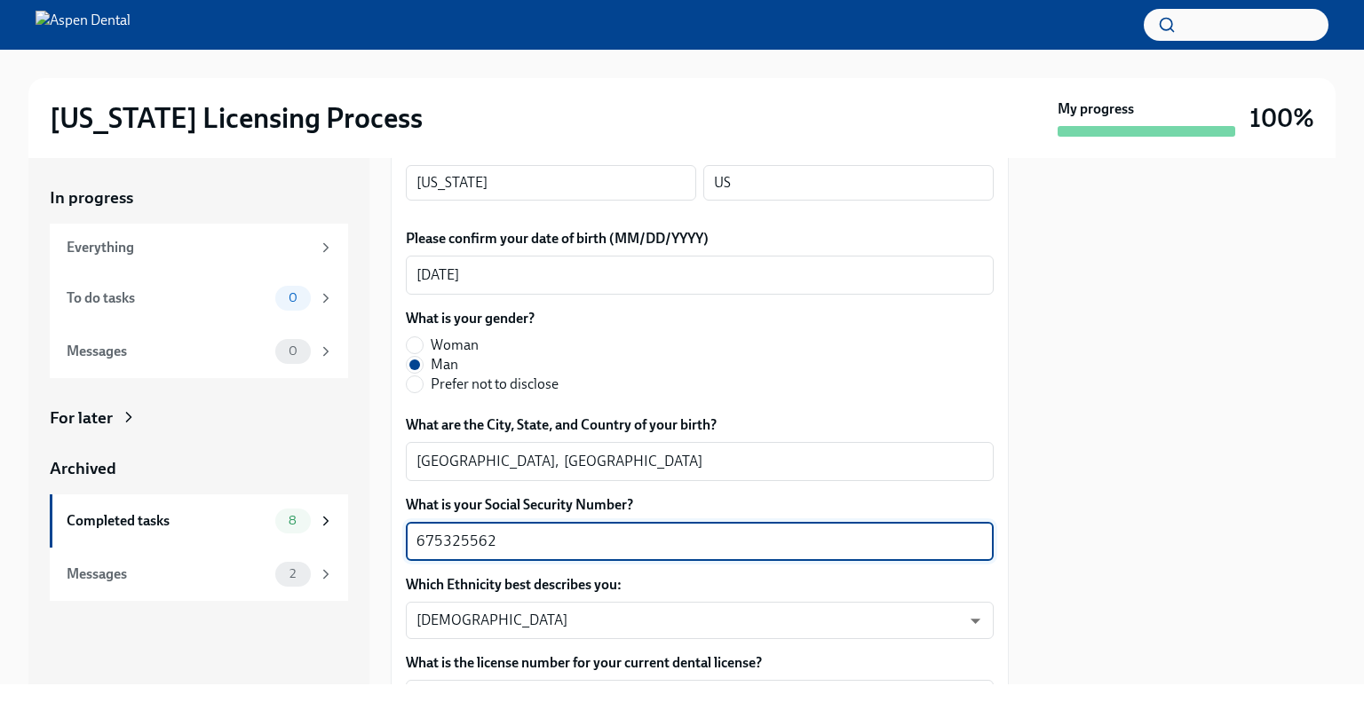
drag, startPoint x: 495, startPoint y: 542, endPoint x: 393, endPoint y: 539, distance: 101.3
click at [380, 539] on div "In progress Everything To do tasks 0 Messages 0 For later Archived Completed ta…" at bounding box center [681, 421] width 1307 height 527
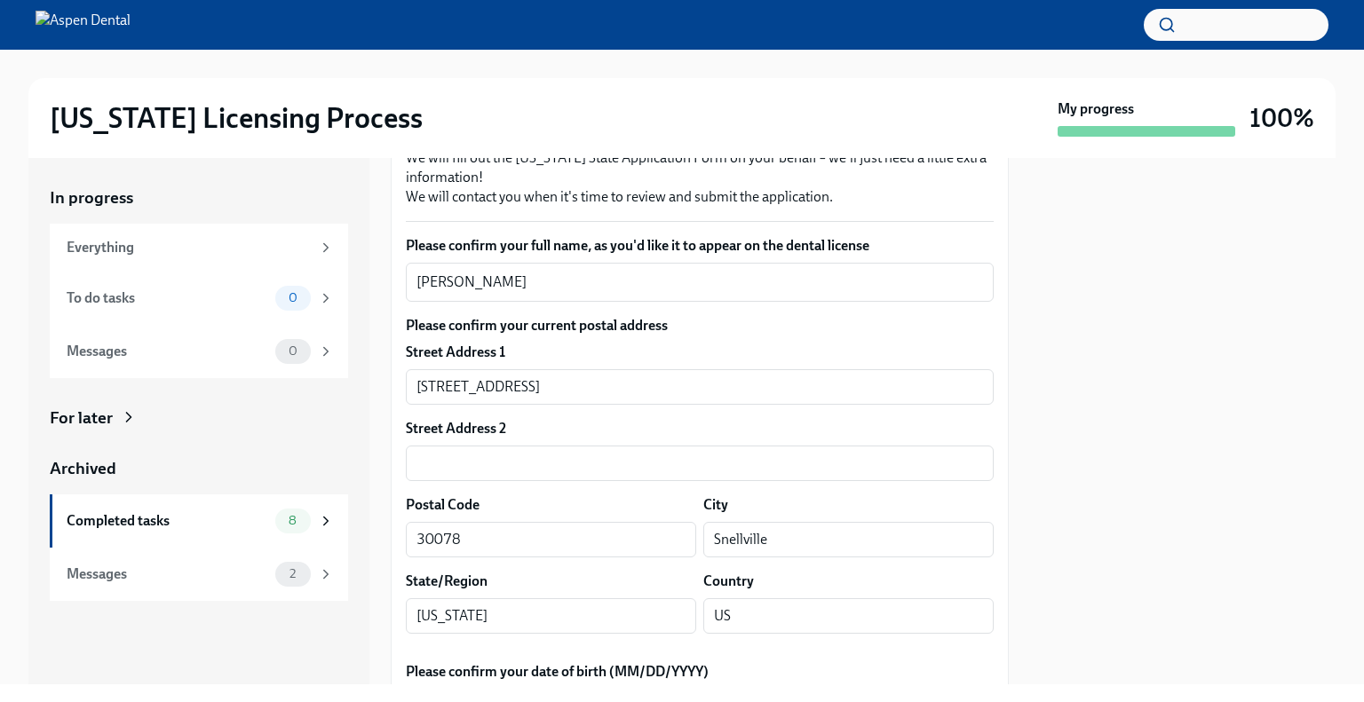
scroll to position [266, 0]
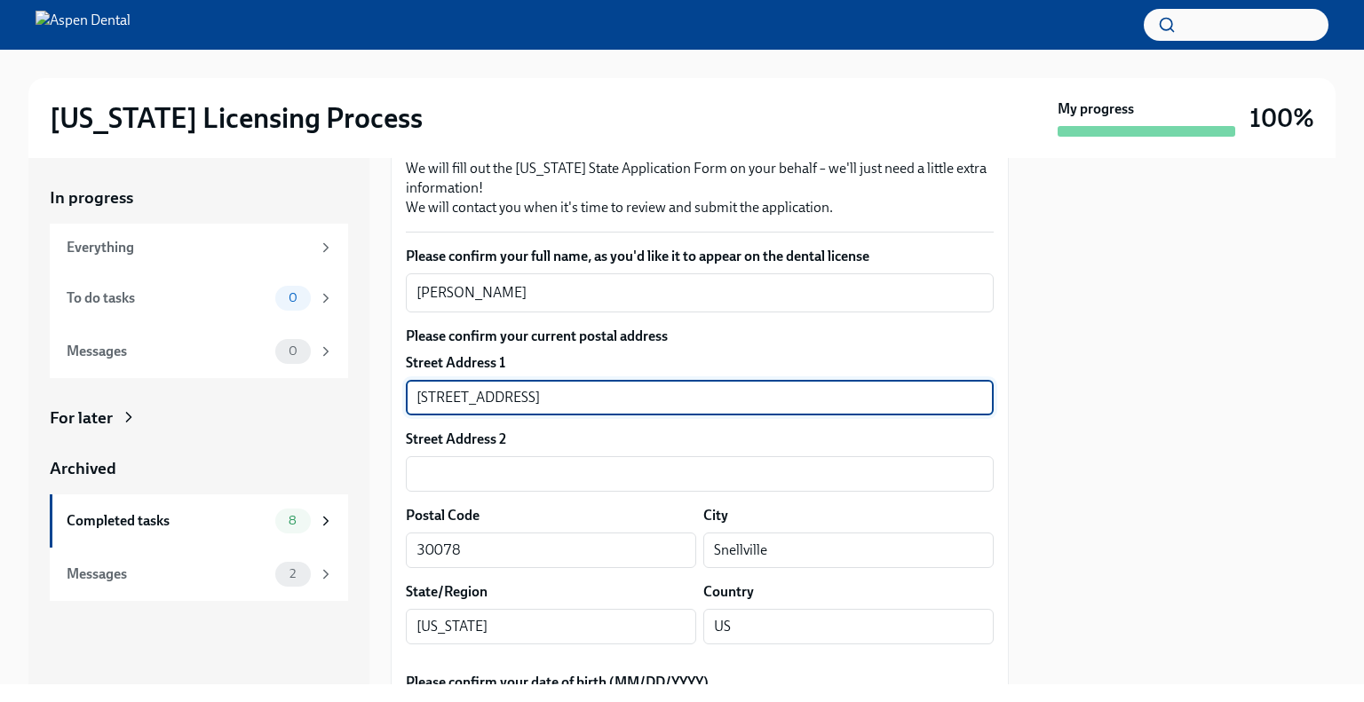
drag, startPoint x: 511, startPoint y: 396, endPoint x: 405, endPoint y: 405, distance: 106.9
click at [406, 405] on input "2250 Oak Road, Apt 3393" at bounding box center [700, 398] width 588 height 36
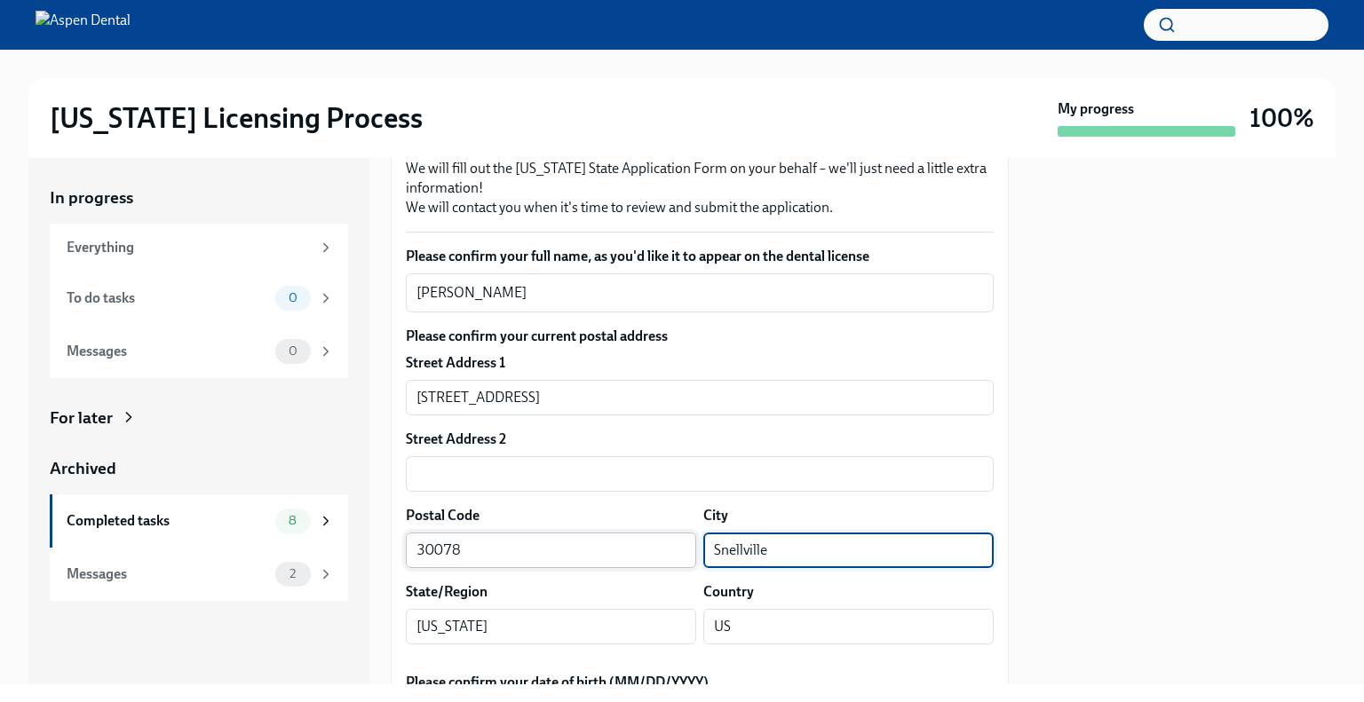
drag, startPoint x: 765, startPoint y: 551, endPoint x: 669, endPoint y: 541, distance: 97.3
click at [666, 542] on div "Postal Code 30078 ​ City Snellville ​" at bounding box center [700, 537] width 588 height 62
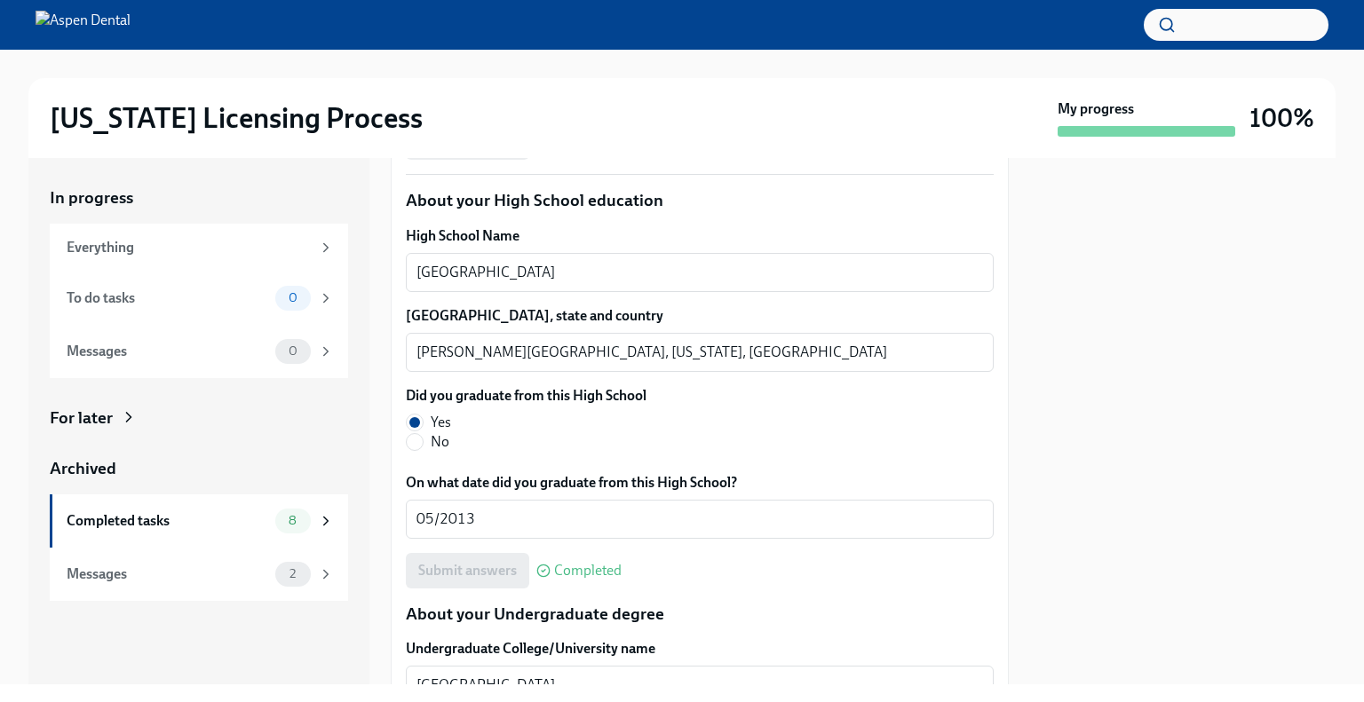
scroll to position [1332, 0]
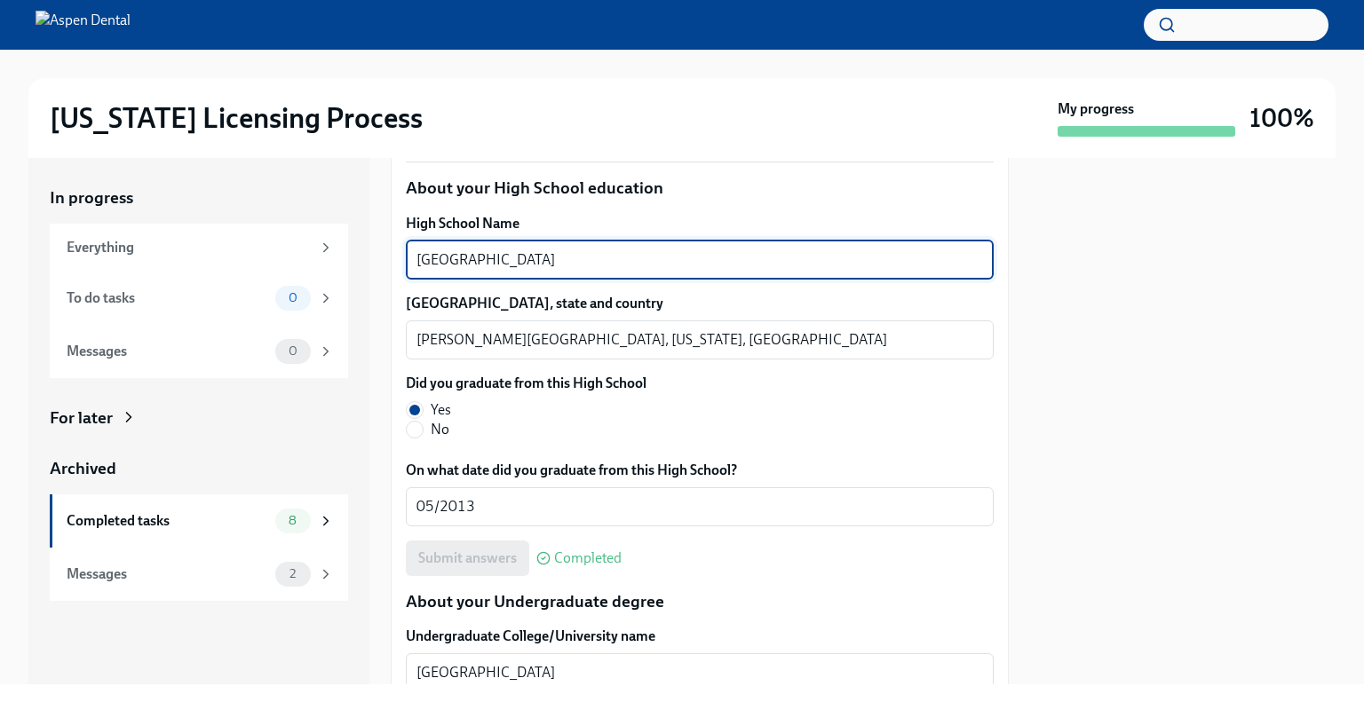
drag, startPoint x: 543, startPoint y: 261, endPoint x: 356, endPoint y: 257, distance: 187.4
click at [354, 257] on div "In progress Everything To do tasks 0 Messages 0 For later Archived Completed ta…" at bounding box center [681, 421] width 1307 height 527
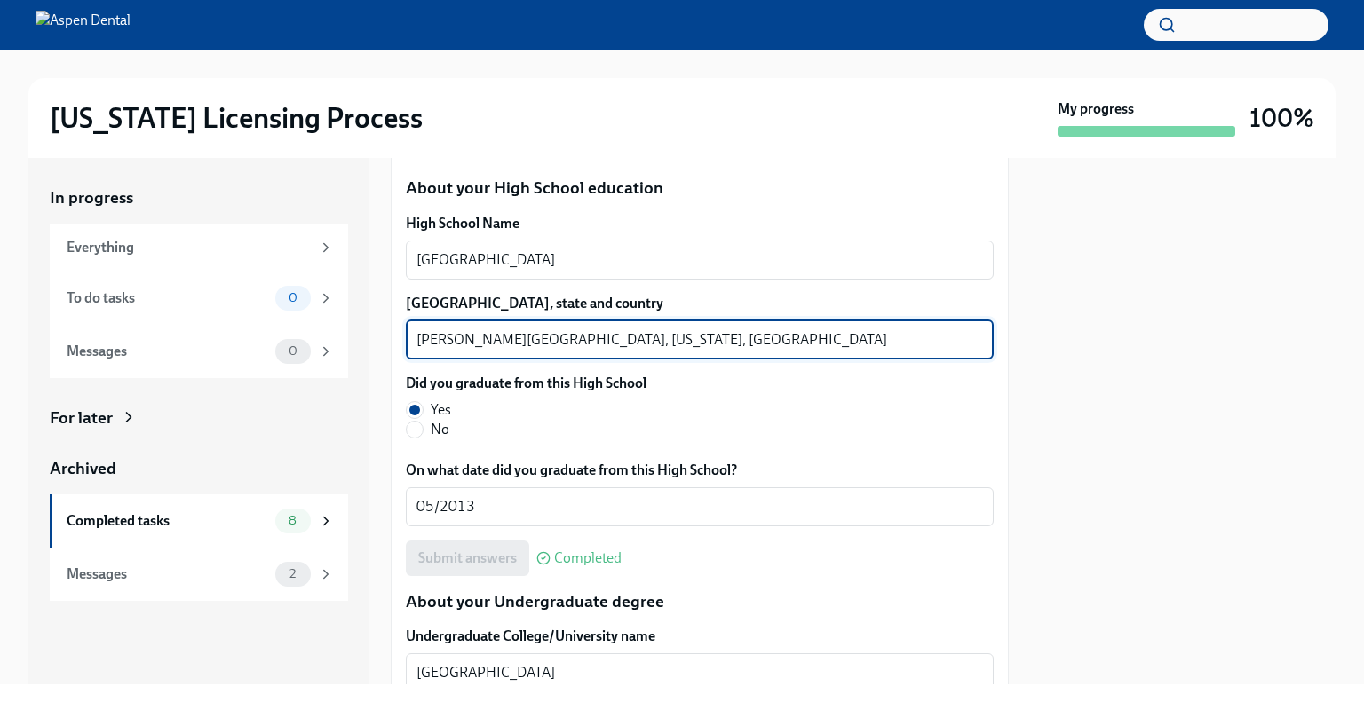
drag, startPoint x: 490, startPoint y: 344, endPoint x: 424, endPoint y: 342, distance: 66.6
click at [424, 342] on textarea "Johns Creek, Georgia, United States of America" at bounding box center [699, 339] width 566 height 21
click at [436, 338] on textarea "Johns Creek, Georgia, United States of America" at bounding box center [699, 339] width 566 height 21
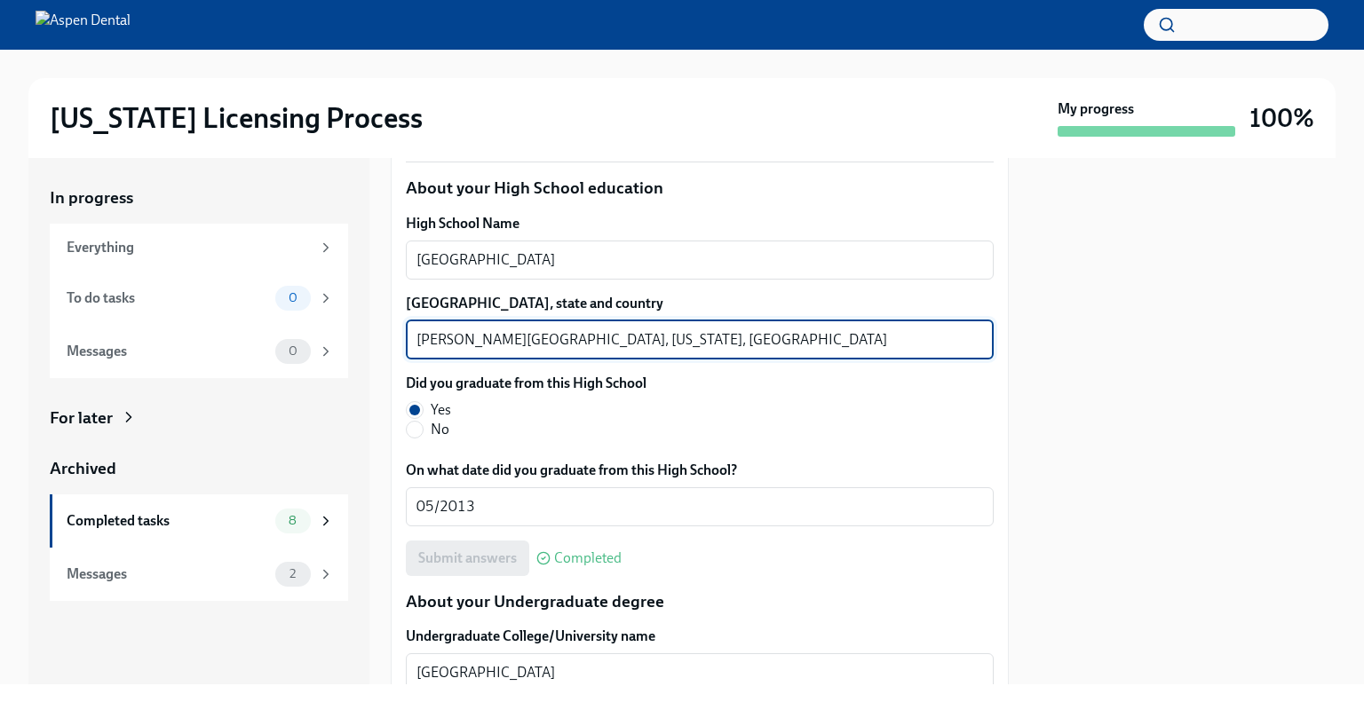
click at [436, 338] on textarea "Johns Creek, Georgia, United States of America" at bounding box center [699, 339] width 566 height 21
click at [493, 331] on textarea "Johns Creek, Georgia, United States of America" at bounding box center [699, 339] width 566 height 21
click at [490, 336] on textarea "Johns Creek, Georgia, United States of America" at bounding box center [699, 339] width 566 height 21
drag, startPoint x: 490, startPoint y: 337, endPoint x: 433, endPoint y: 337, distance: 56.8
click at [433, 337] on textarea "Johns Creek, Georgia, United States of America" at bounding box center [699, 339] width 566 height 21
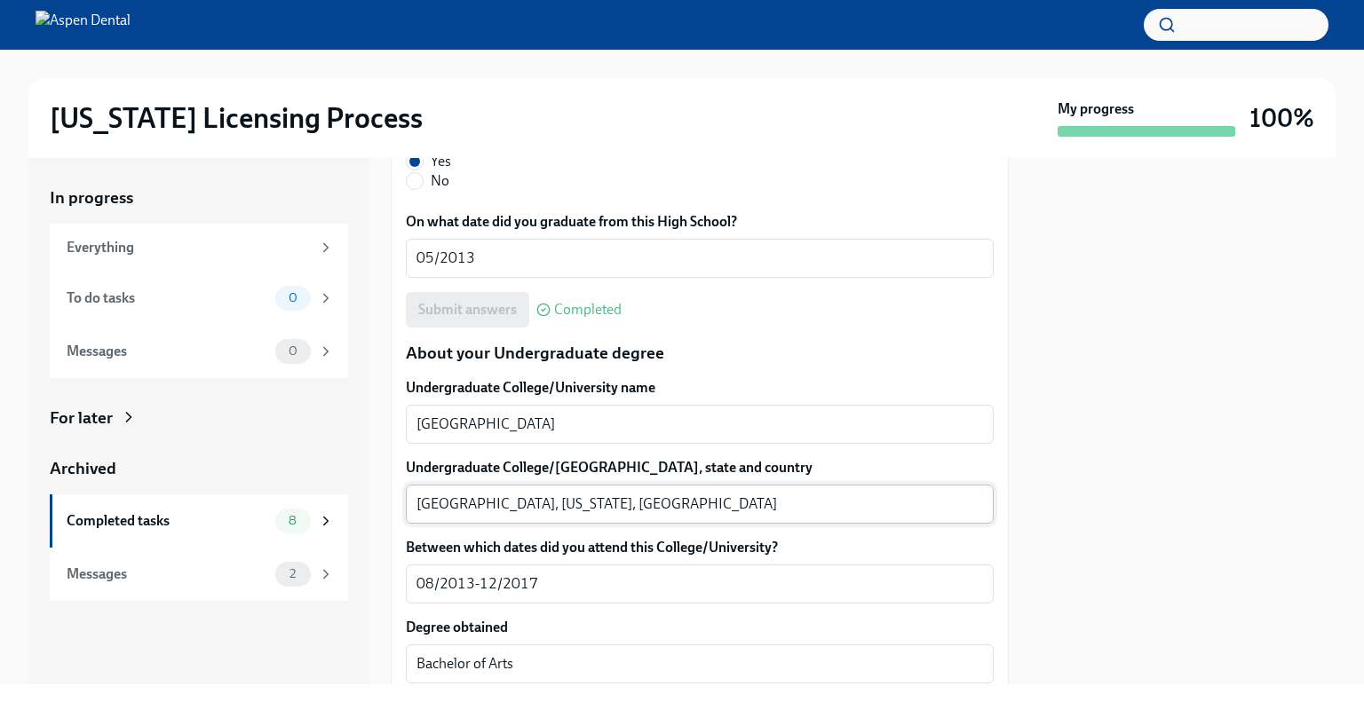
scroll to position [1598, 0]
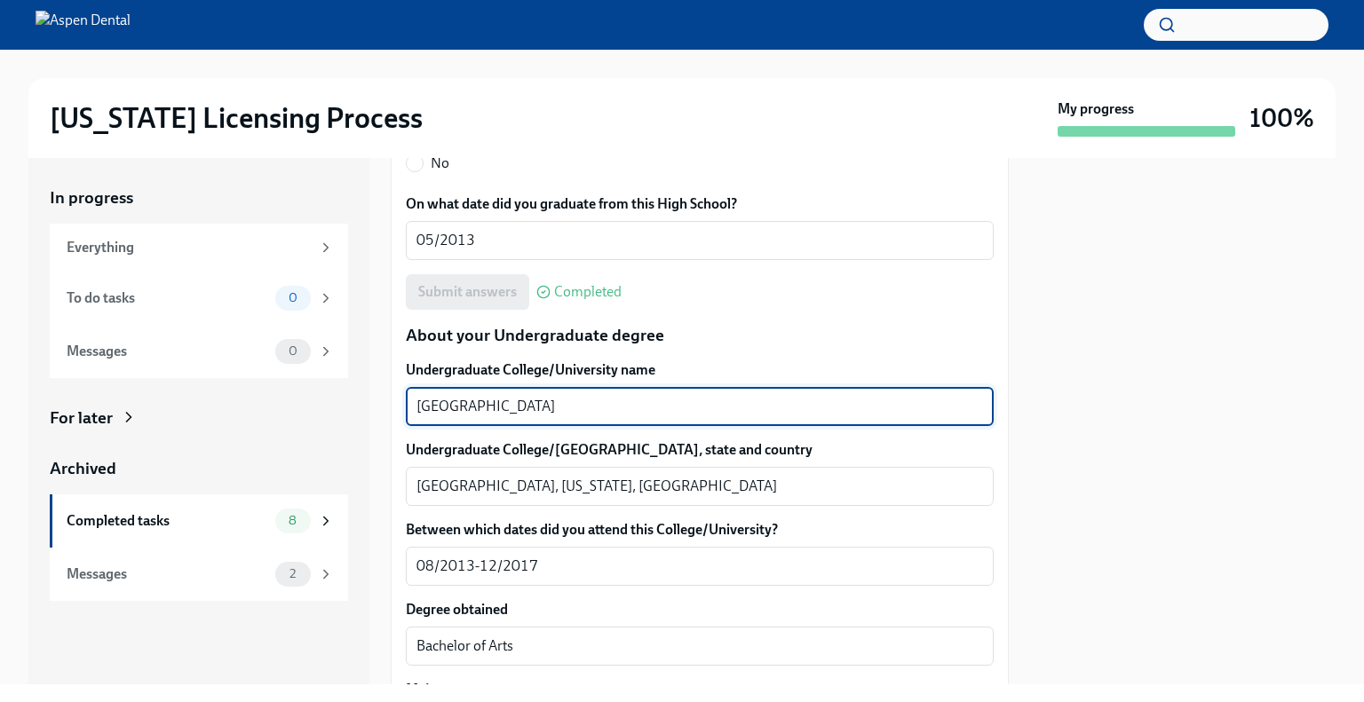
drag, startPoint x: 527, startPoint y: 411, endPoint x: 394, endPoint y: 419, distance: 133.4
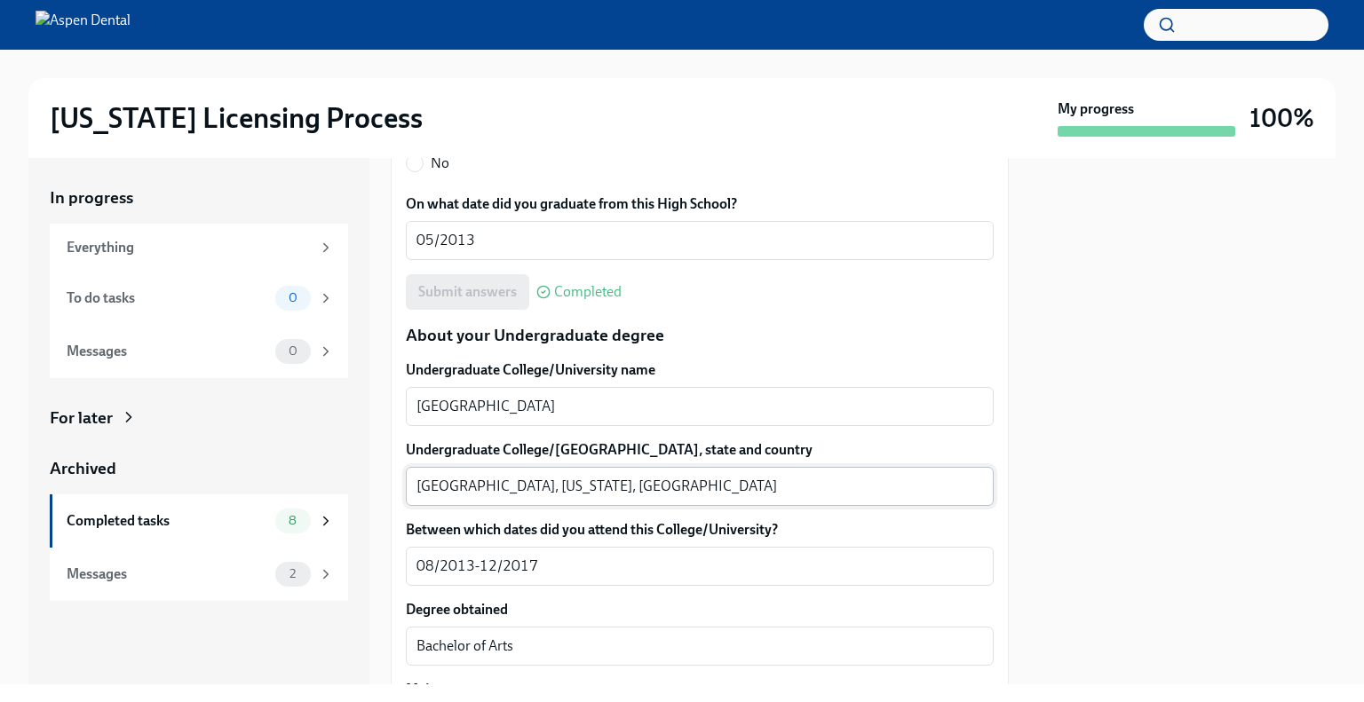
click at [428, 486] on textarea "Nashville, Tennessee, United States of America" at bounding box center [699, 486] width 566 height 21
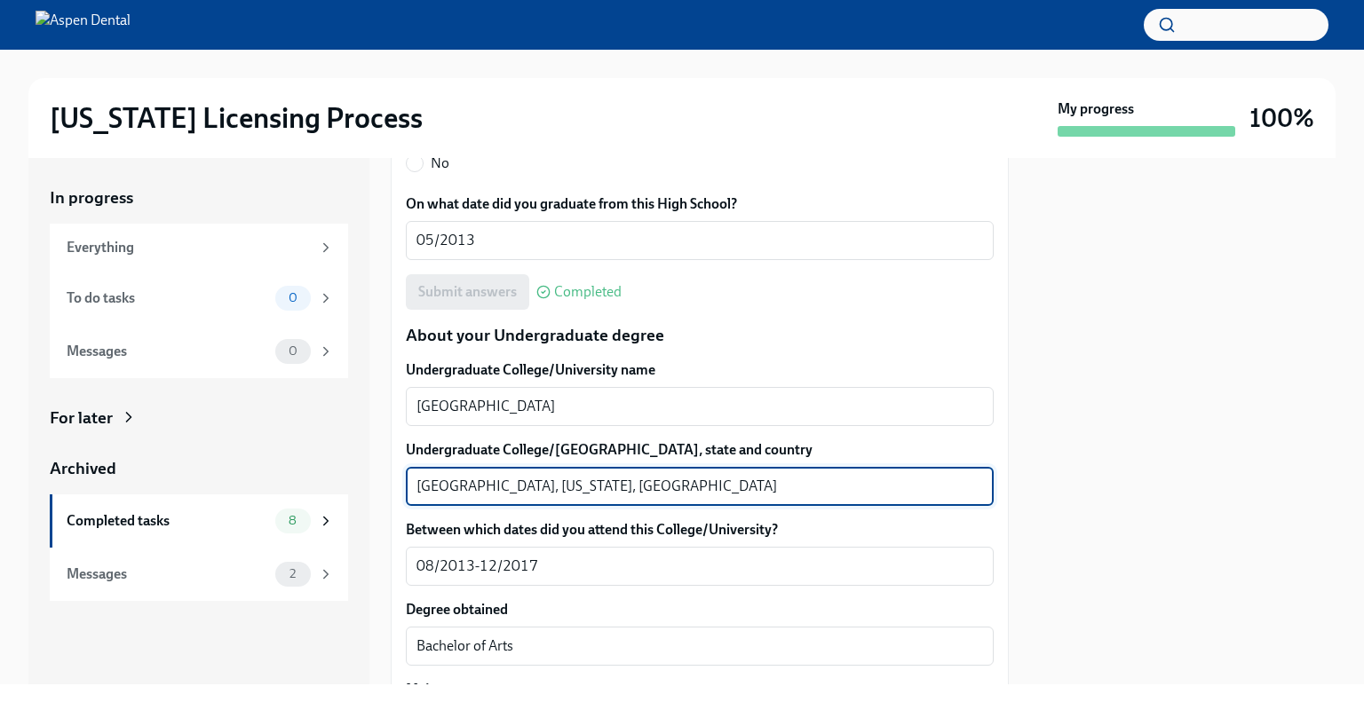
click at [428, 486] on textarea "Nashville, Tennessee, United States of America" at bounding box center [699, 486] width 566 height 21
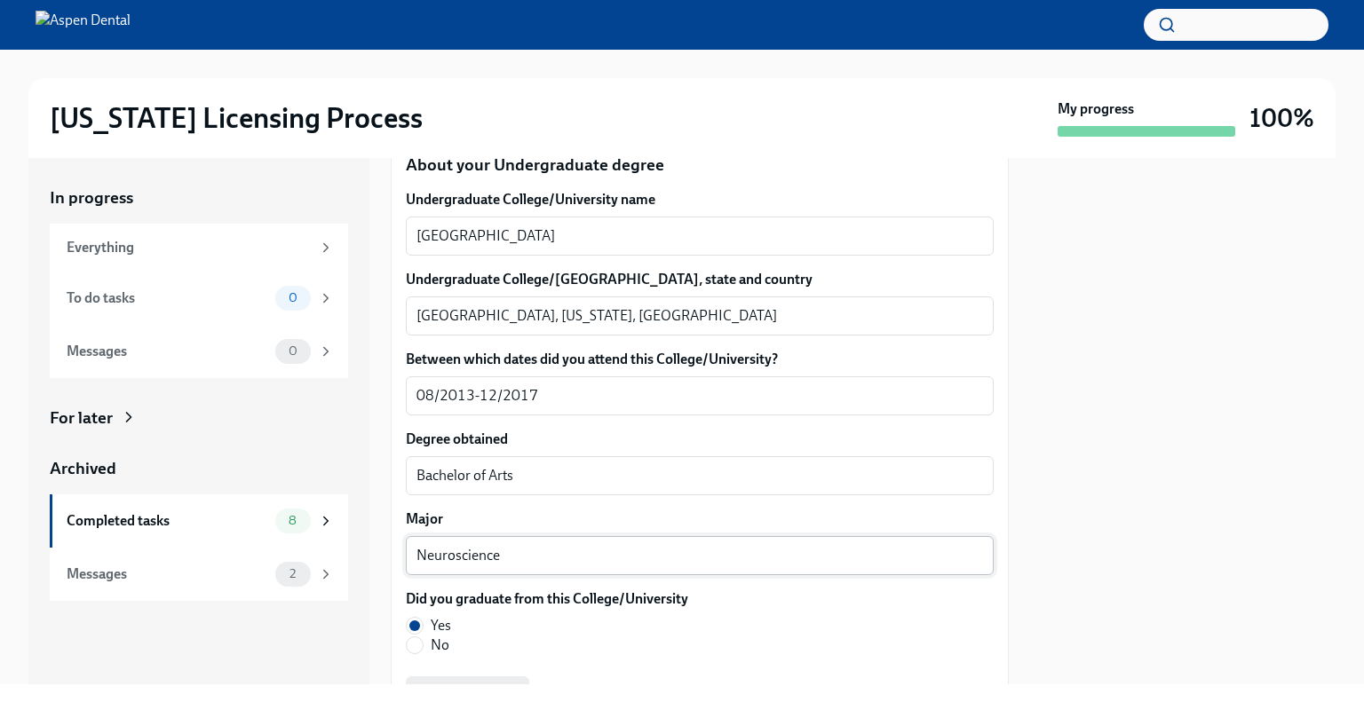
scroll to position [1776, 0]
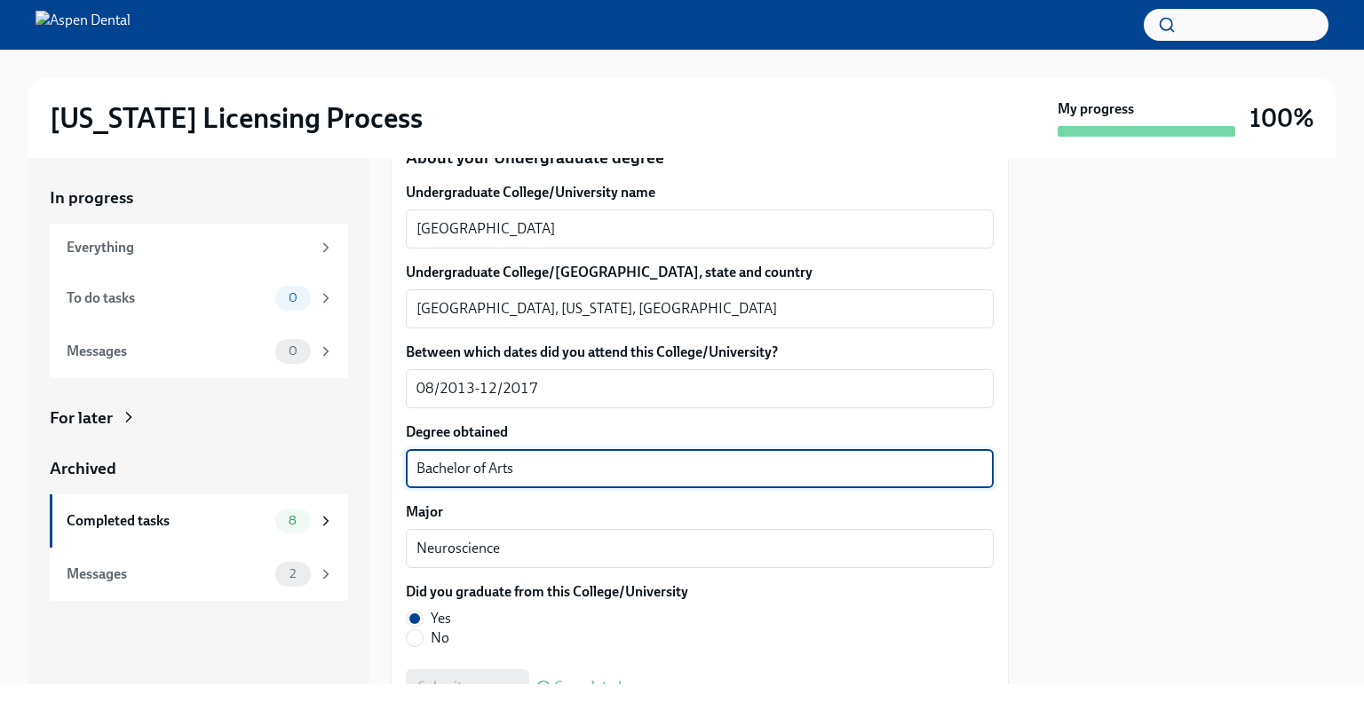
drag, startPoint x: 502, startPoint y: 471, endPoint x: 394, endPoint y: 469, distance: 107.5
click at [394, 469] on div "We will fill out the Illinois State Application Form on your behalf – we'll jus…" at bounding box center [700, 623] width 618 height 3979
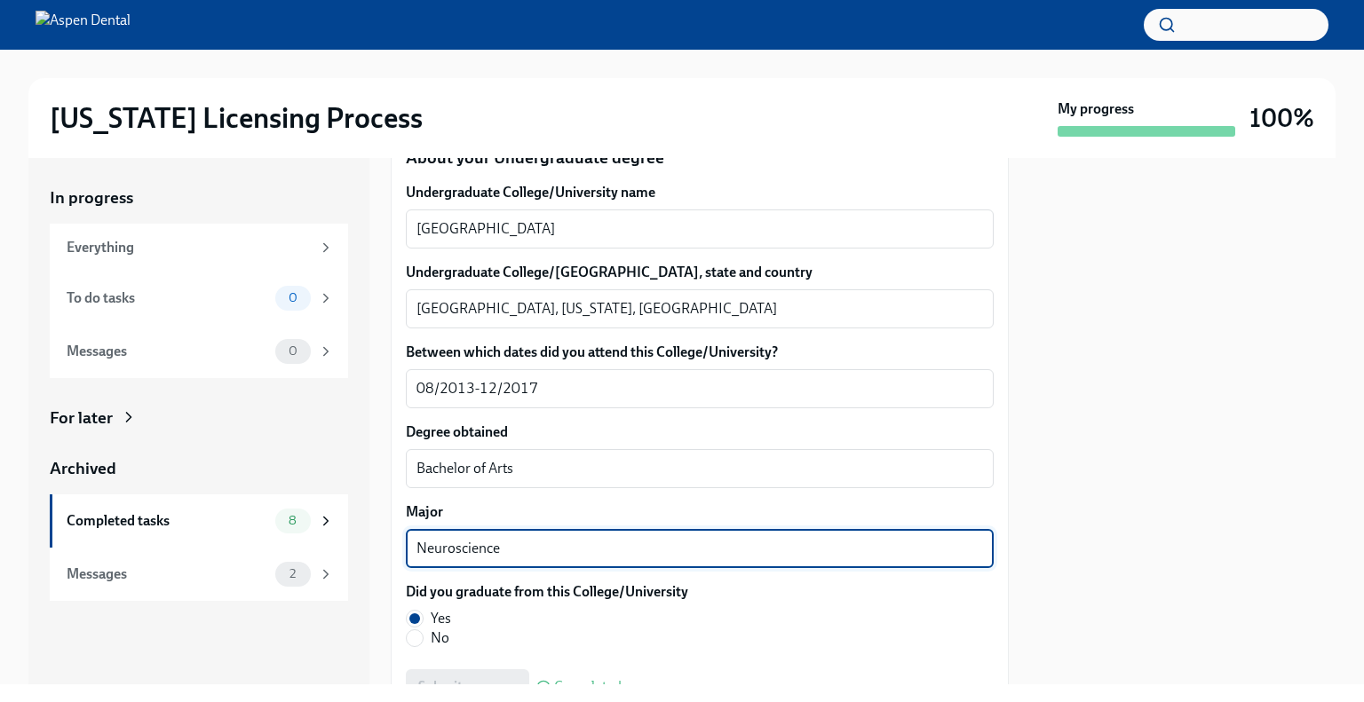
drag, startPoint x: 494, startPoint y: 545, endPoint x: 402, endPoint y: 545, distance: 91.5
click at [402, 545] on div "We will fill out the Illinois State Application Form on your behalf – we'll jus…" at bounding box center [700, 623] width 618 height 3979
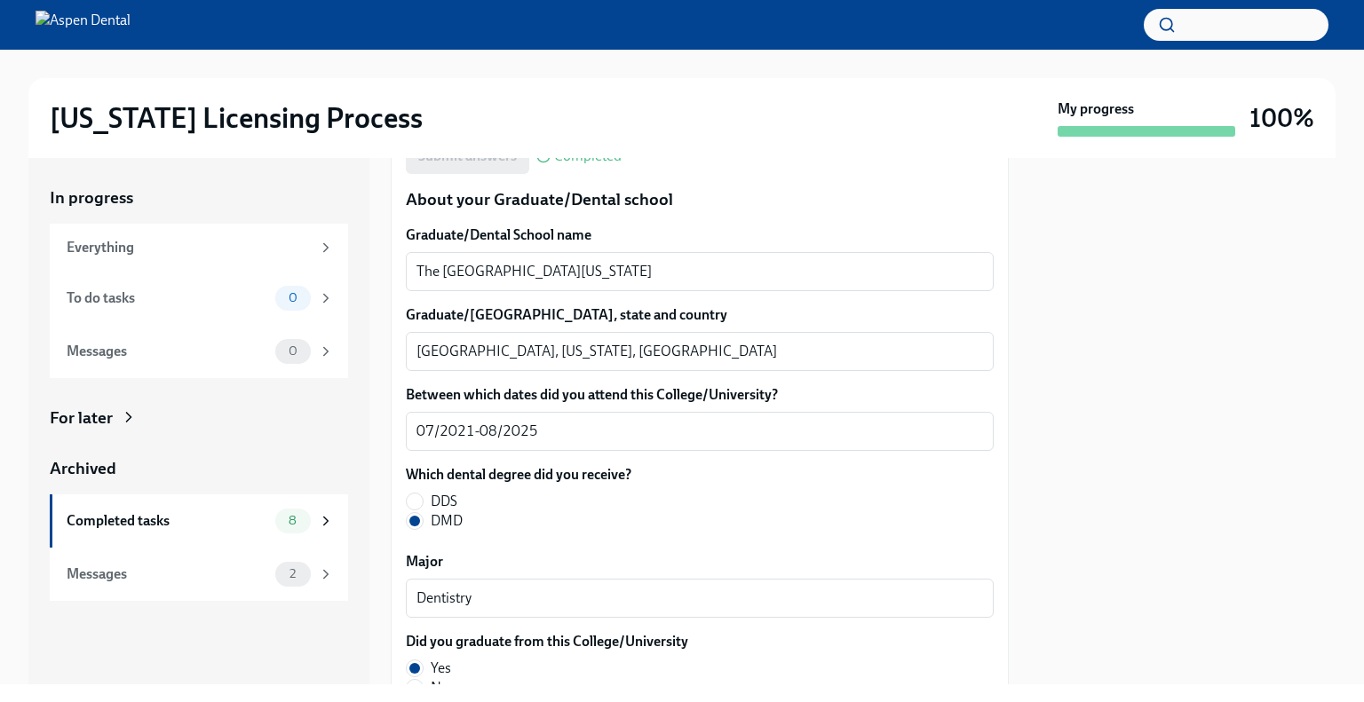
scroll to position [2309, 0]
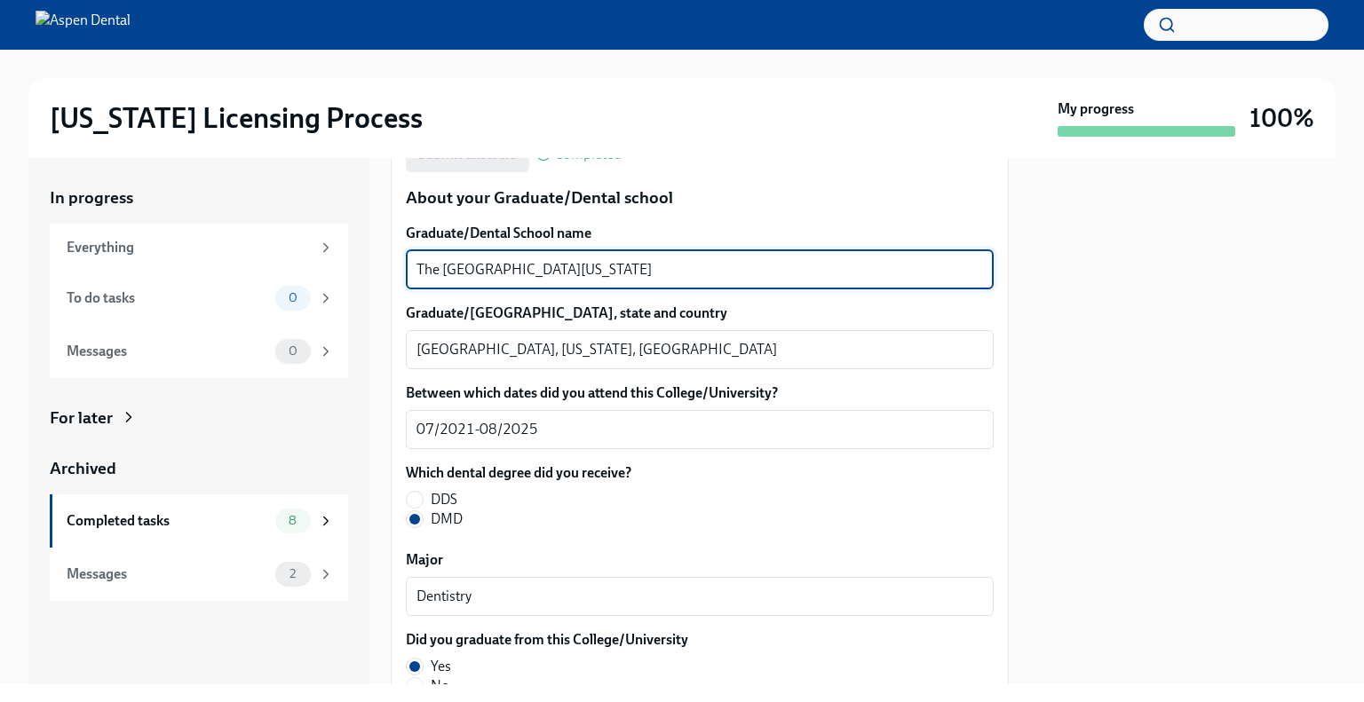
drag, startPoint x: 600, startPoint y: 263, endPoint x: 399, endPoint y: 265, distance: 201.6
click at [399, 265] on div "We will fill out the Illinois State Application Form on your behalf – we'll jus…" at bounding box center [700, 91] width 618 height 3979
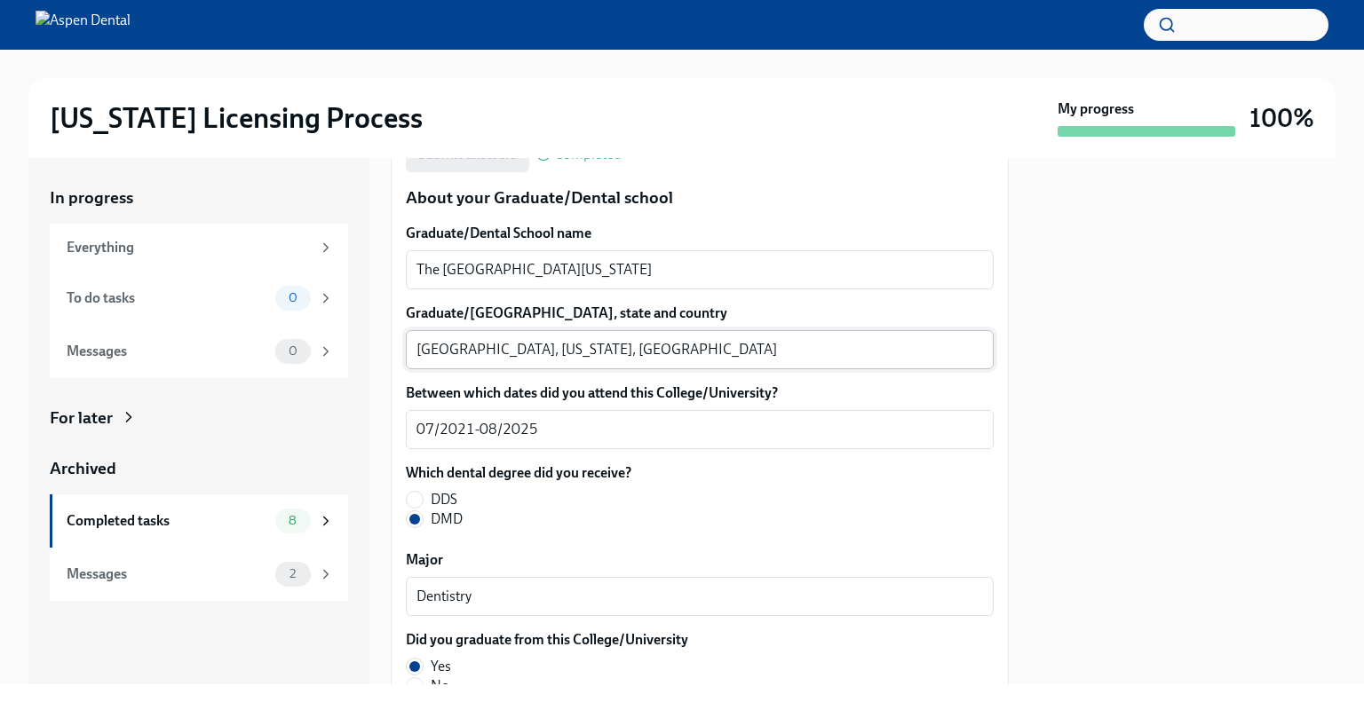
click at [433, 344] on textarea "Augusta, Georgia, United States of America" at bounding box center [699, 349] width 566 height 21
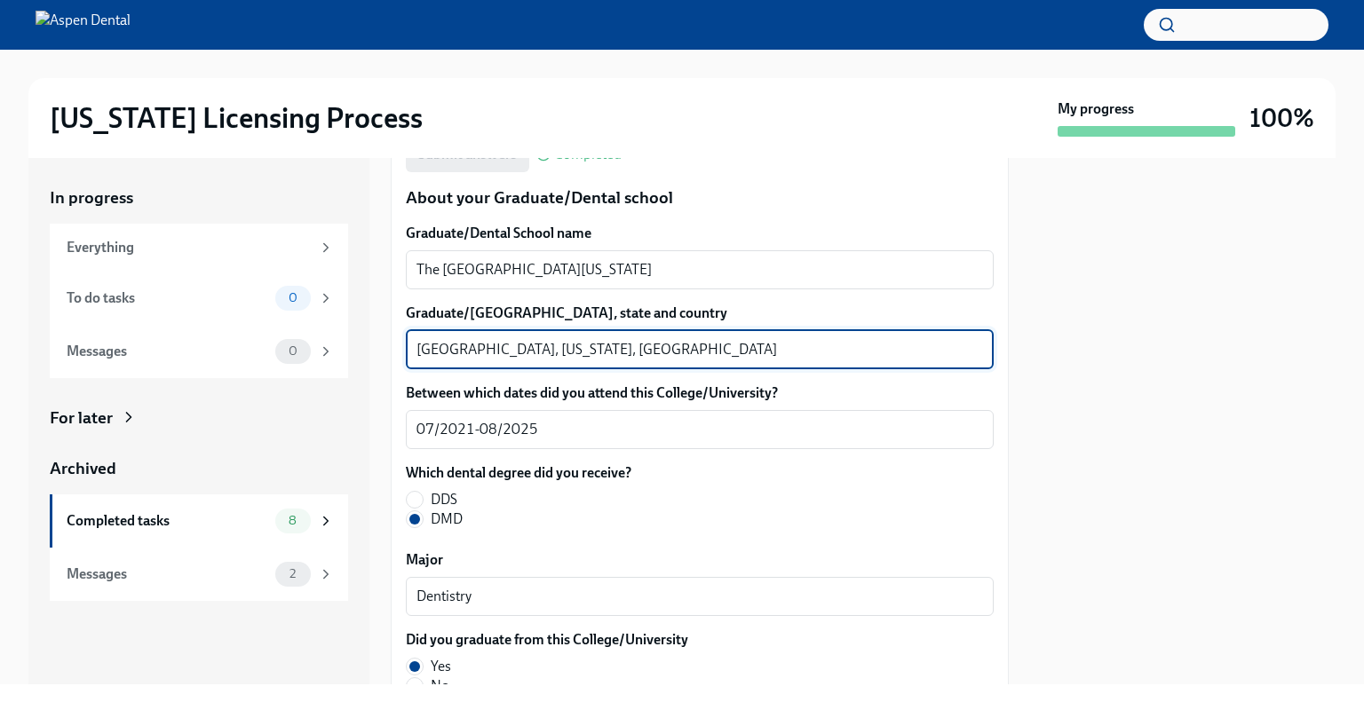
click at [433, 344] on textarea "Augusta, Georgia, United States of America" at bounding box center [699, 349] width 566 height 21
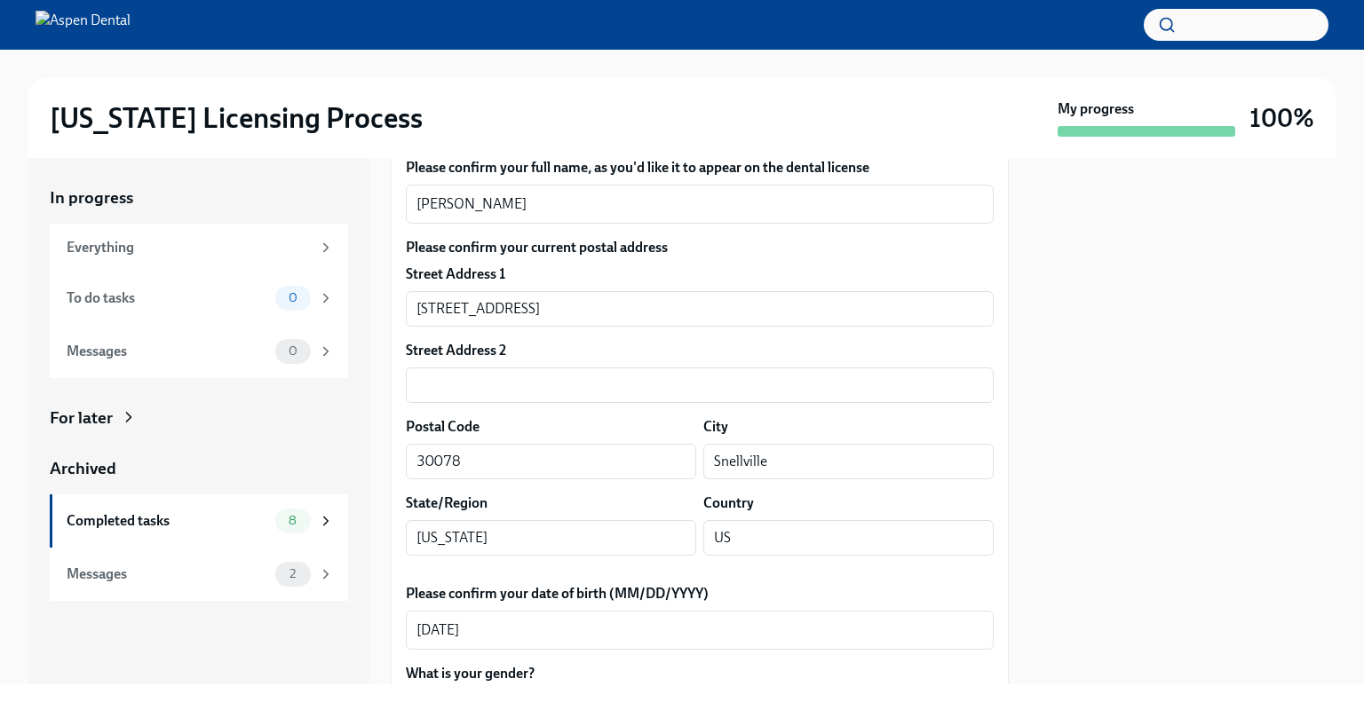
scroll to position [0, 0]
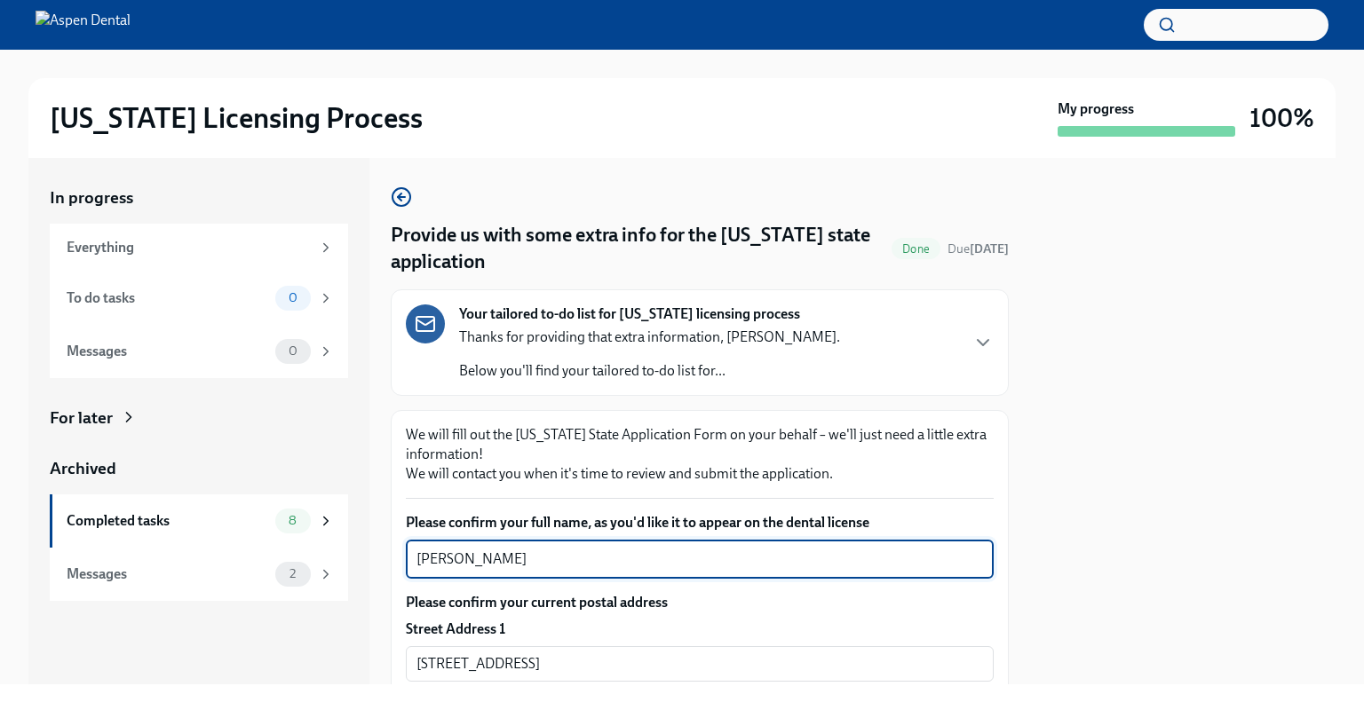
drag, startPoint x: 487, startPoint y: 560, endPoint x: 405, endPoint y: 559, distance: 82.6
click at [406, 559] on div "Jin Moo Kim x ​" at bounding box center [700, 559] width 588 height 39
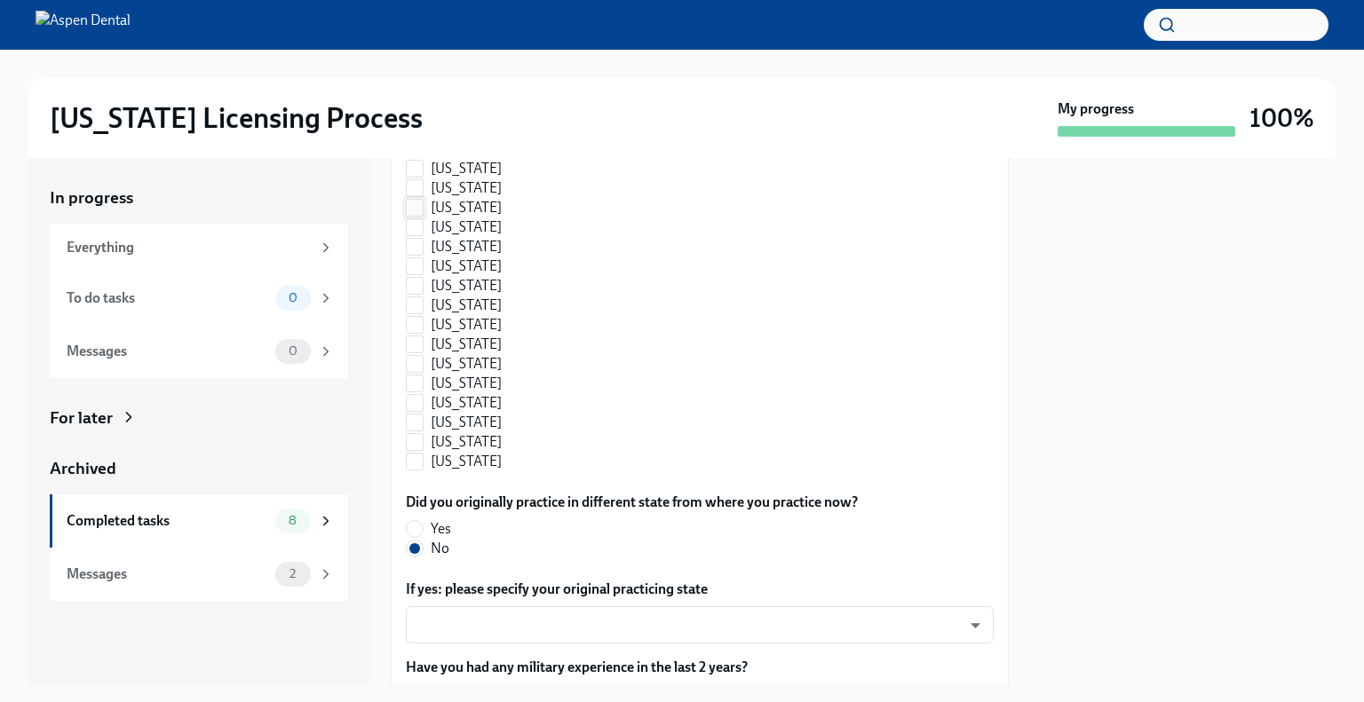
scroll to position [2028, 0]
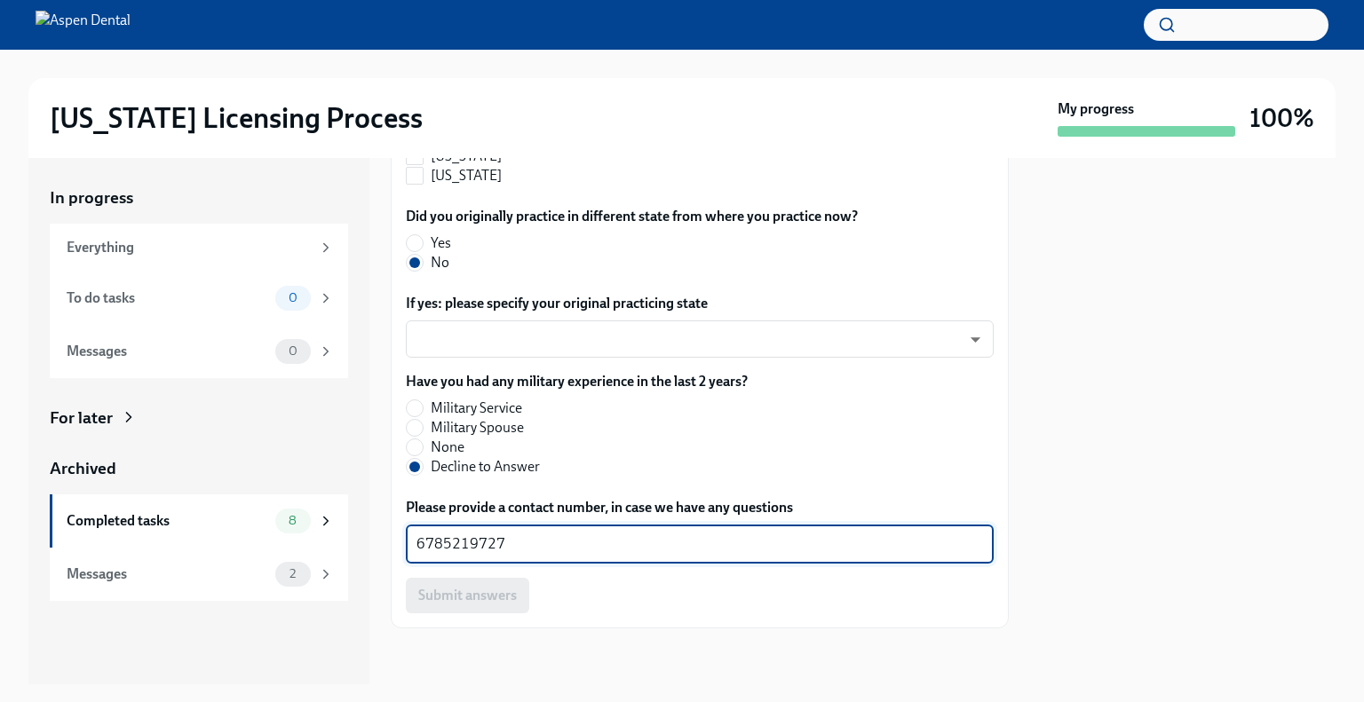
drag, startPoint x: 446, startPoint y: 542, endPoint x: 432, endPoint y: 547, distance: 15.2
click at [407, 548] on div "6785219727 x ​" at bounding box center [700, 544] width 588 height 39
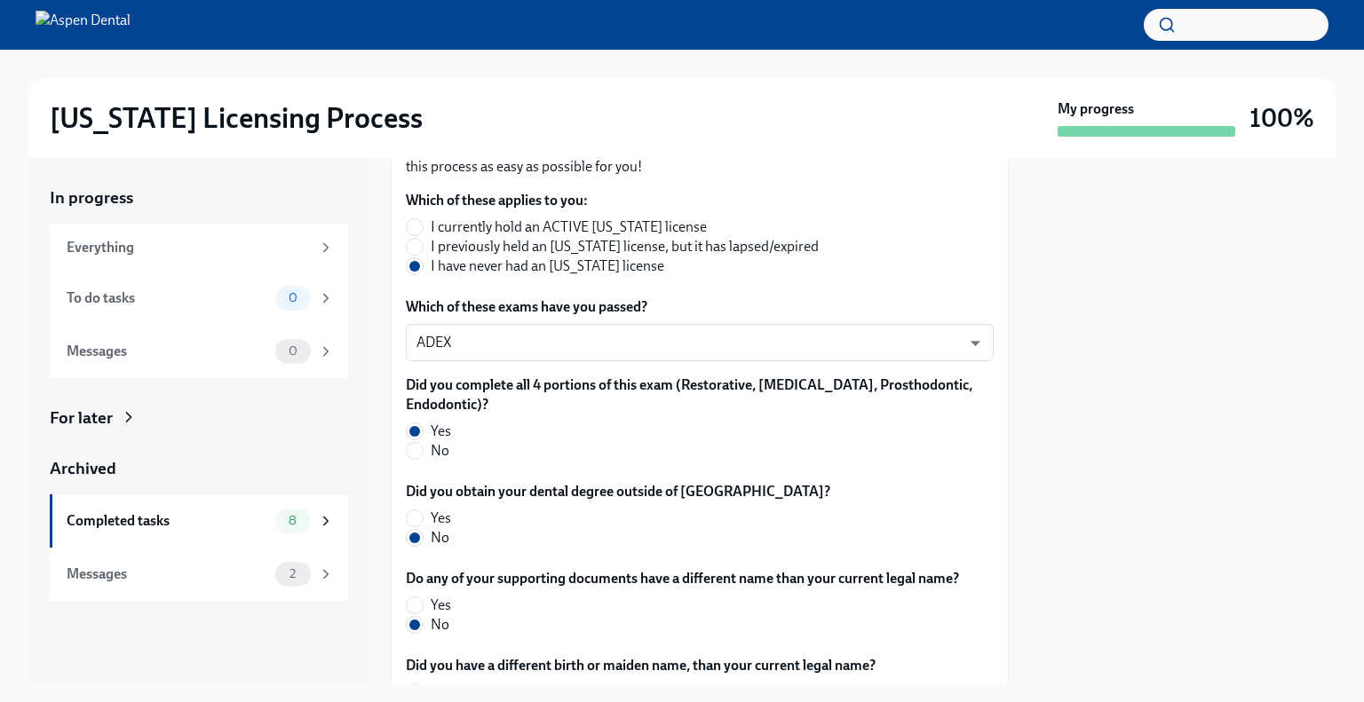
scroll to position [0, 0]
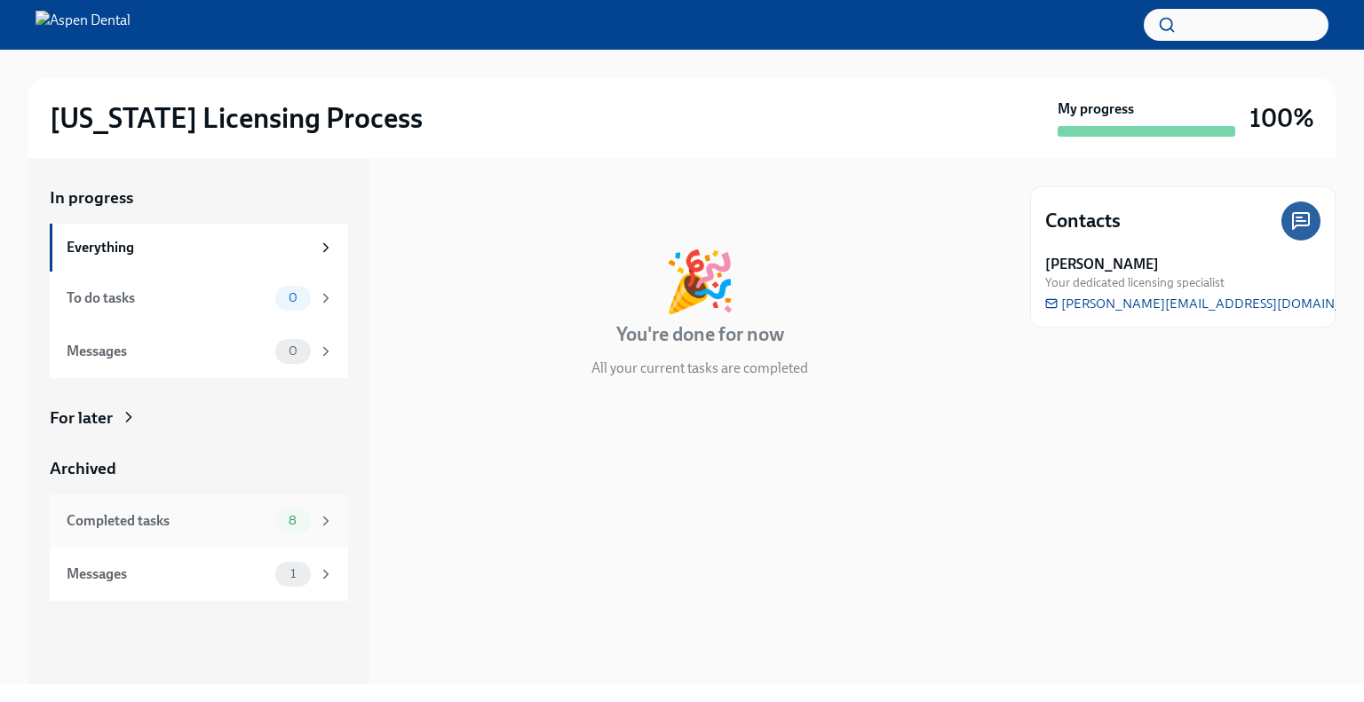
click at [206, 528] on div "Completed tasks" at bounding box center [168, 521] width 202 height 20
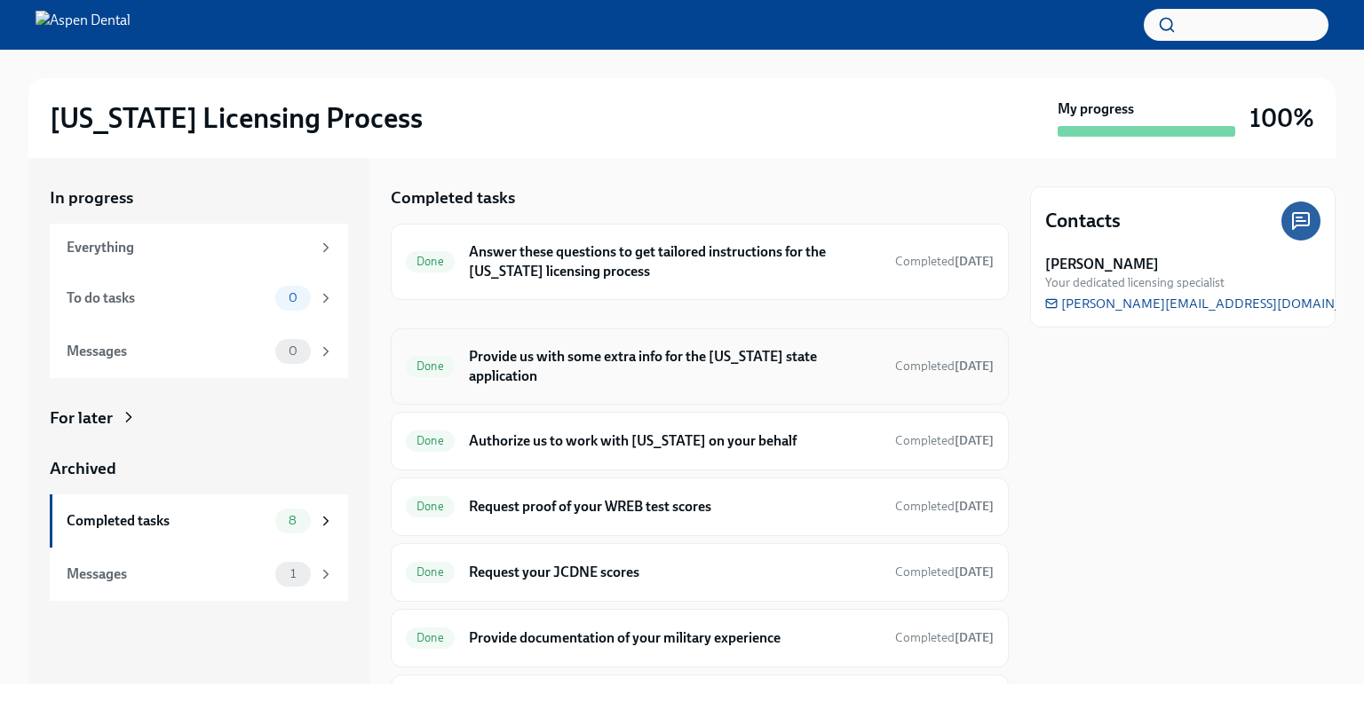
click at [567, 356] on h6 "Provide us with some extra info for the [US_STATE] state application" at bounding box center [675, 366] width 412 height 39
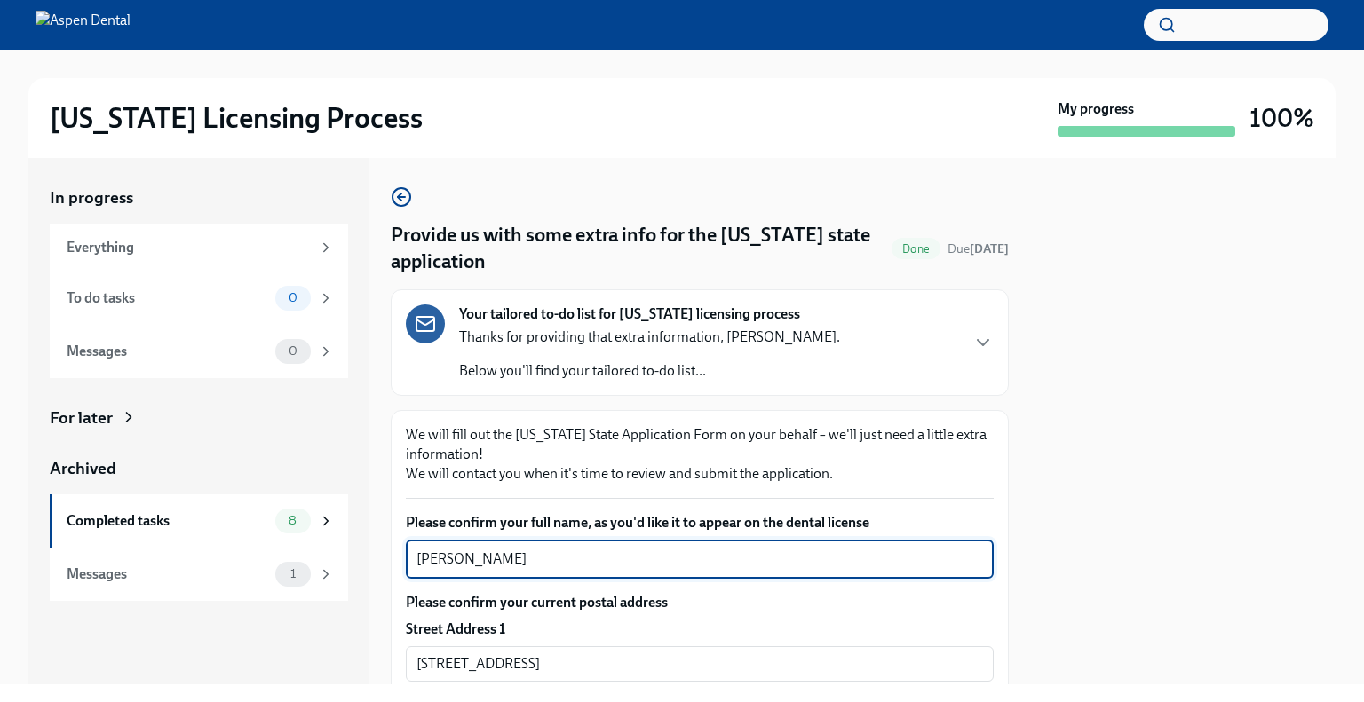
drag, startPoint x: 511, startPoint y: 559, endPoint x: 401, endPoint y: 560, distance: 110.1
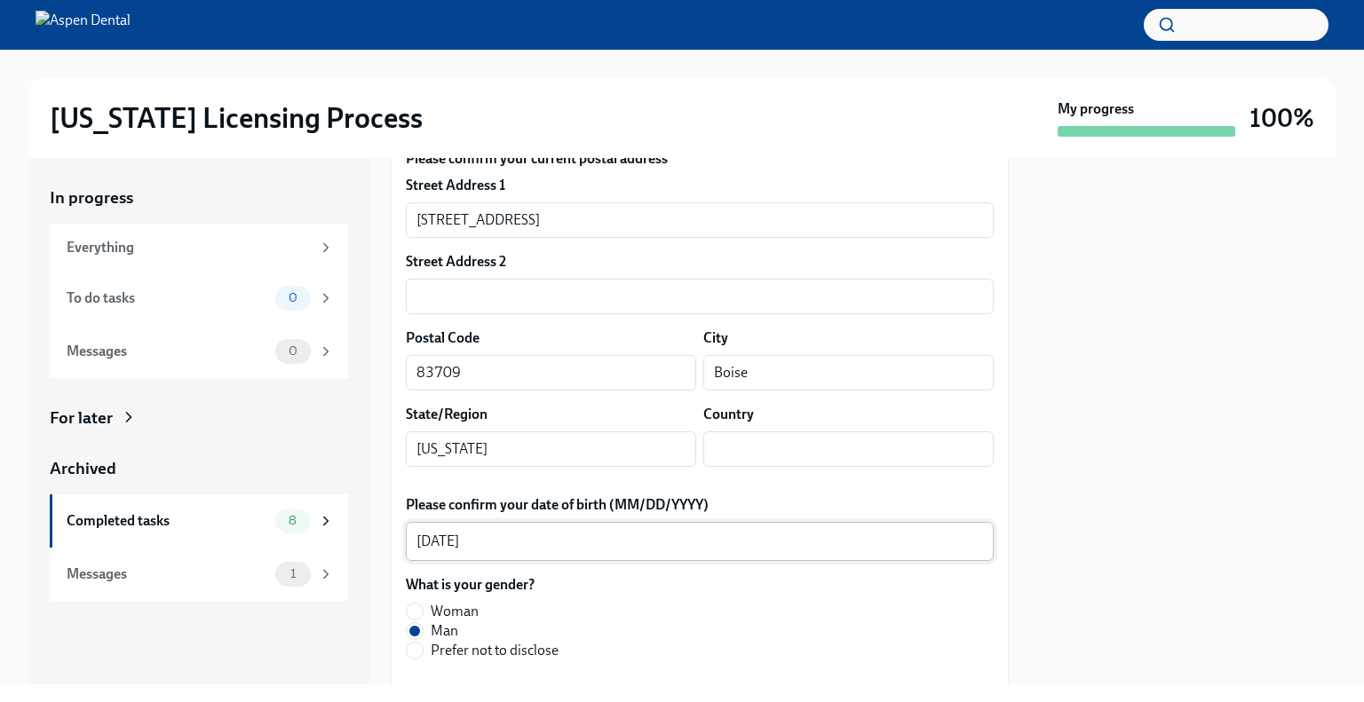
scroll to position [622, 0]
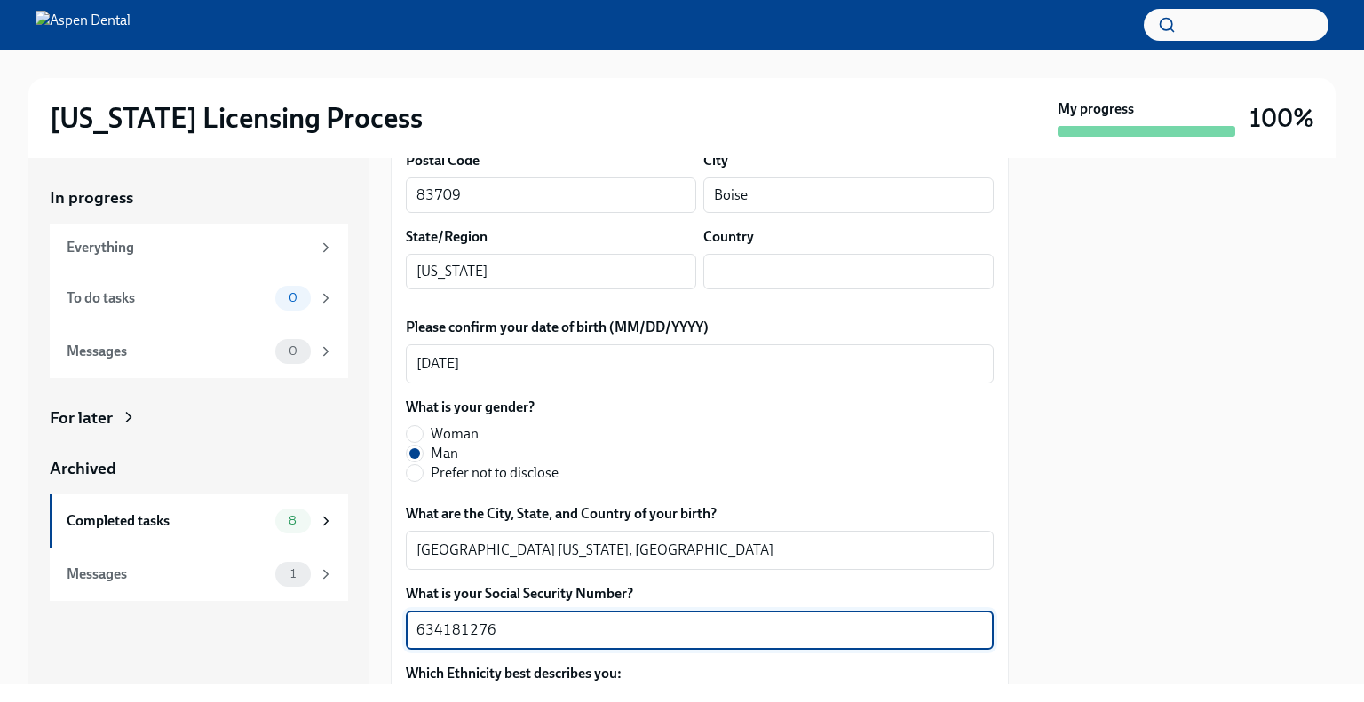
drag, startPoint x: 454, startPoint y: 631, endPoint x: 404, endPoint y: 634, distance: 49.8
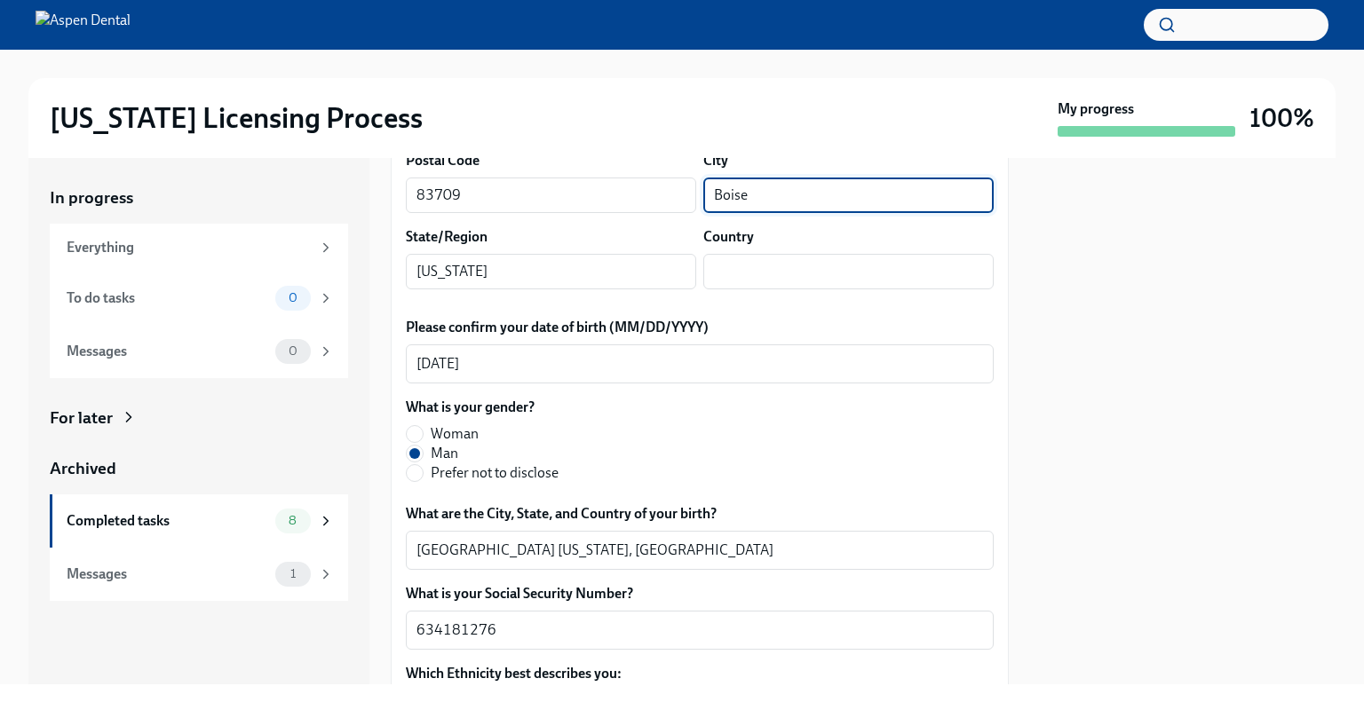
click at [692, 193] on div "Postal Code 83709 ​ City [GEOGRAPHIC_DATA] ​" at bounding box center [700, 182] width 588 height 62
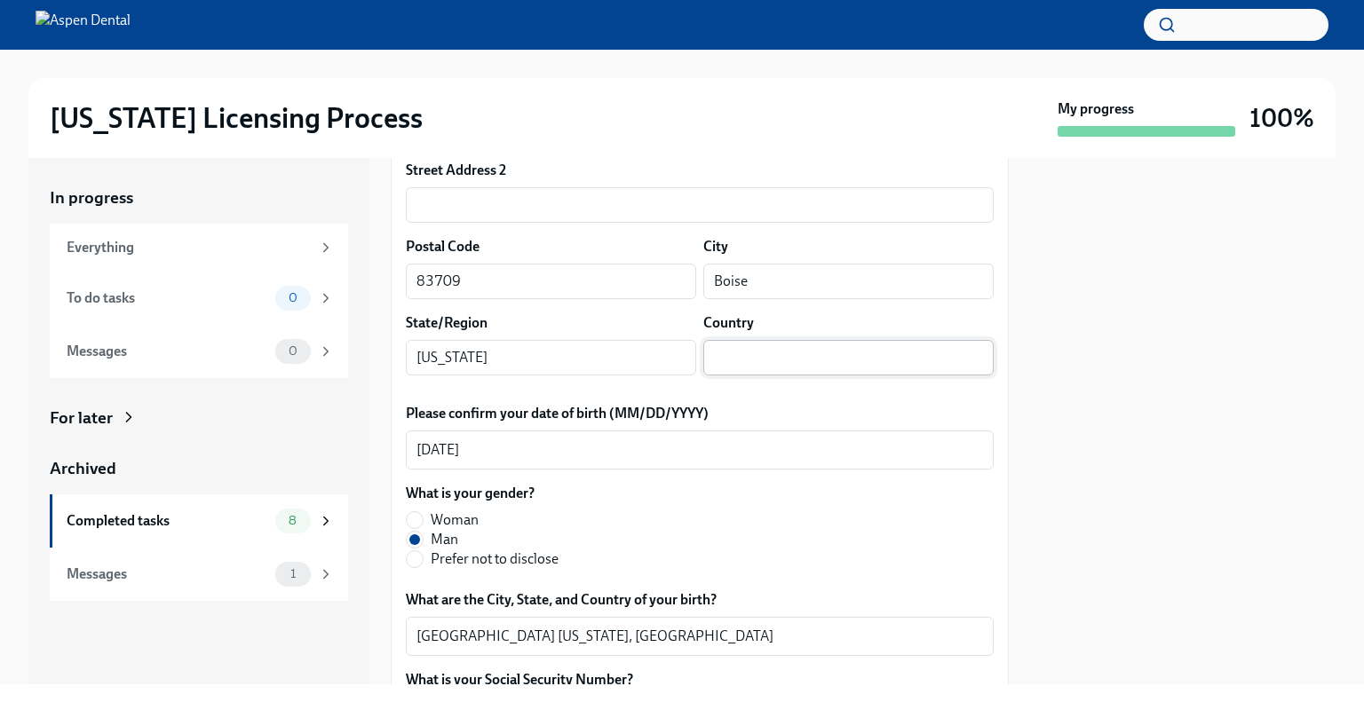
scroll to position [444, 0]
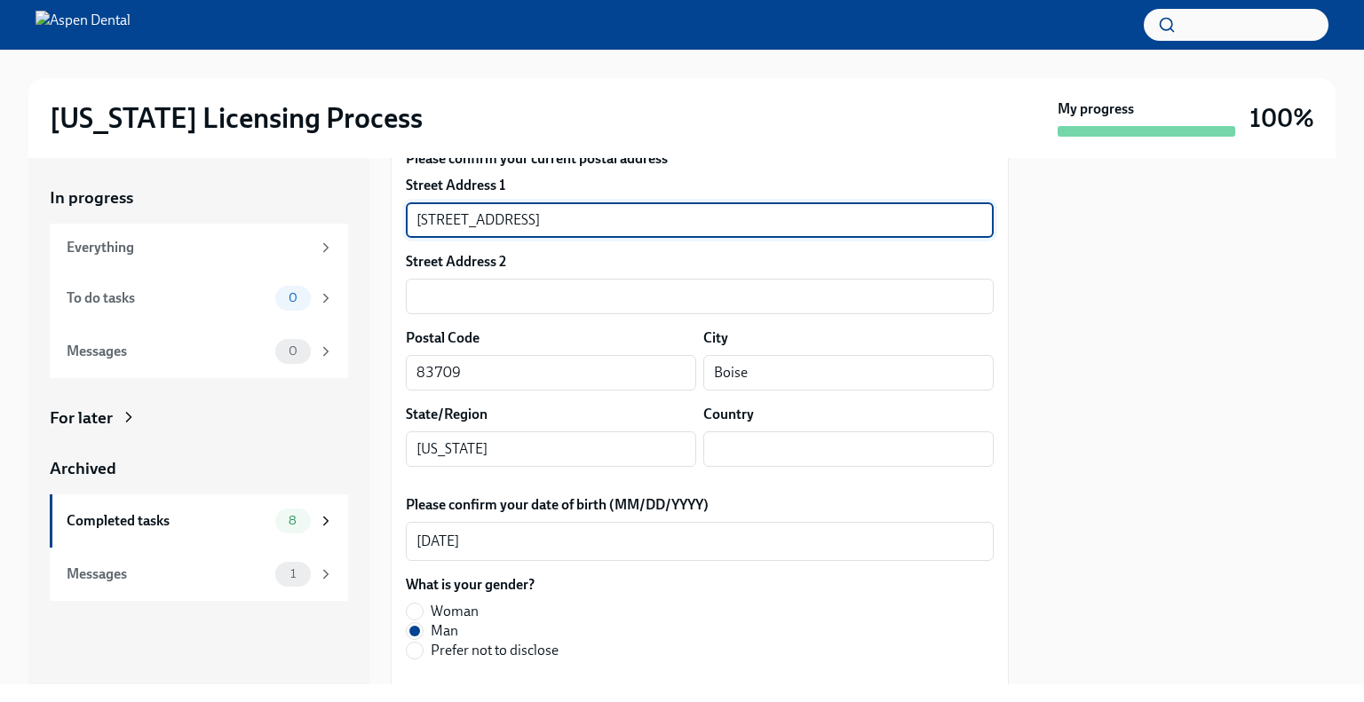
drag, startPoint x: 562, startPoint y: 219, endPoint x: 429, endPoint y: 212, distance: 133.4
click at [429, 212] on input "[STREET_ADDRESS]" at bounding box center [700, 220] width 588 height 36
drag, startPoint x: 416, startPoint y: 217, endPoint x: 555, endPoint y: 226, distance: 138.8
click at [555, 226] on input "[STREET_ADDRESS]" at bounding box center [700, 220] width 588 height 36
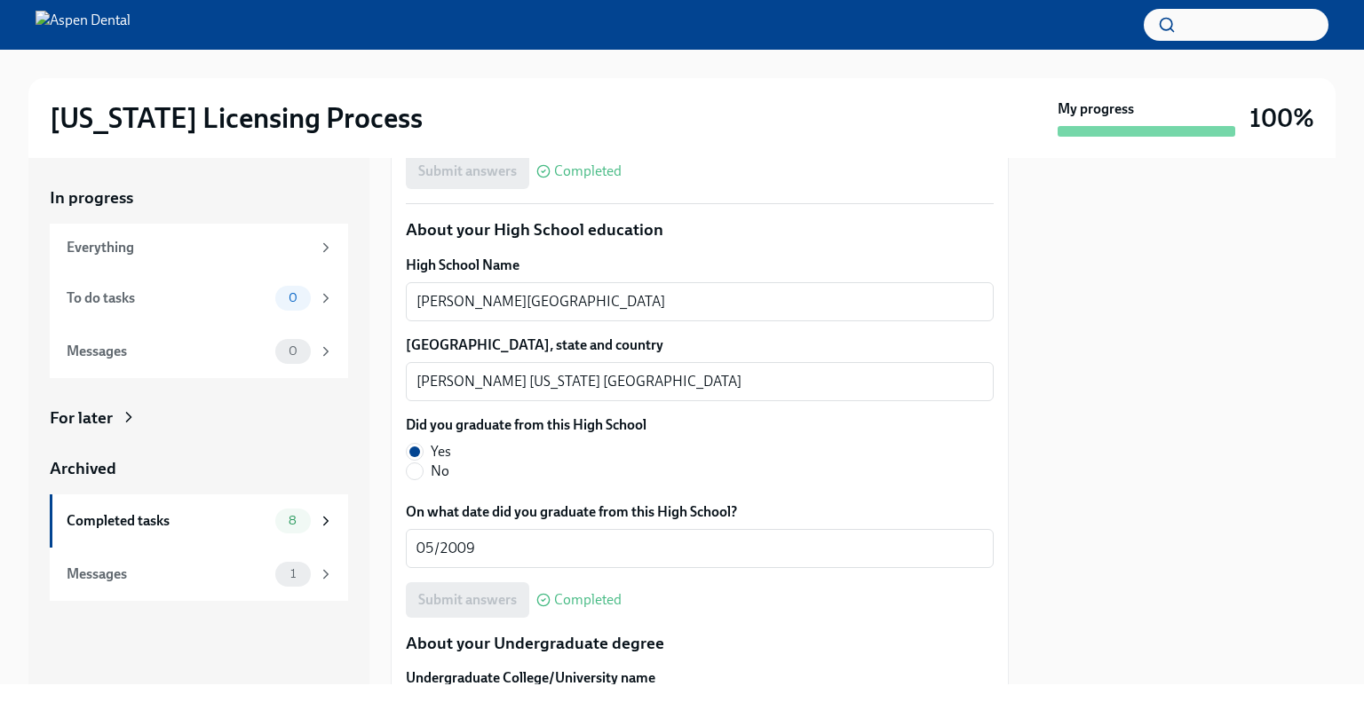
scroll to position [1332, 0]
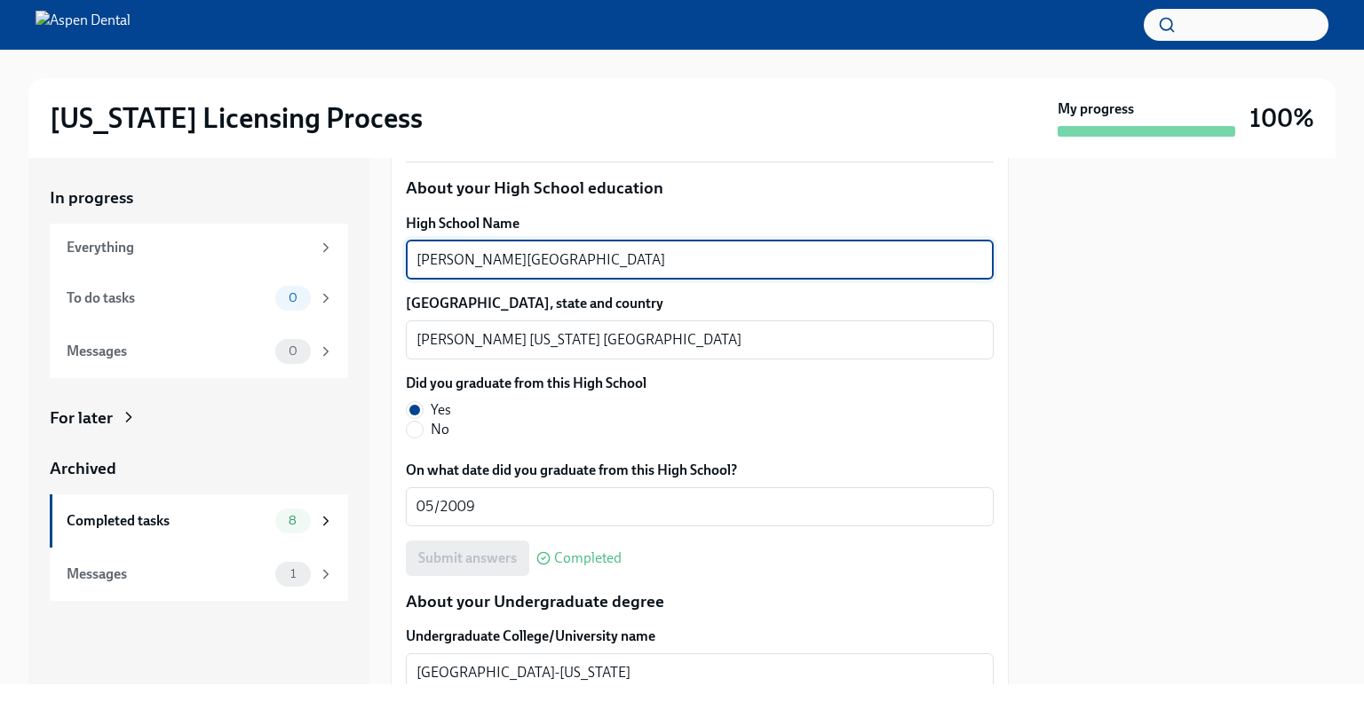
drag, startPoint x: 594, startPoint y: 255, endPoint x: 368, endPoint y: 234, distance: 226.5
click at [366, 233] on div "In progress Everything To do tasks 0 Messages 0 For later Archived Completed ta…" at bounding box center [681, 421] width 1307 height 527
drag, startPoint x: 416, startPoint y: 248, endPoint x: 635, endPoint y: 258, distance: 219.6
click at [635, 258] on textarea "[PERSON_NAME][GEOGRAPHIC_DATA]" at bounding box center [699, 260] width 566 height 21
drag, startPoint x: 596, startPoint y: 257, endPoint x: 408, endPoint y: 244, distance: 187.8
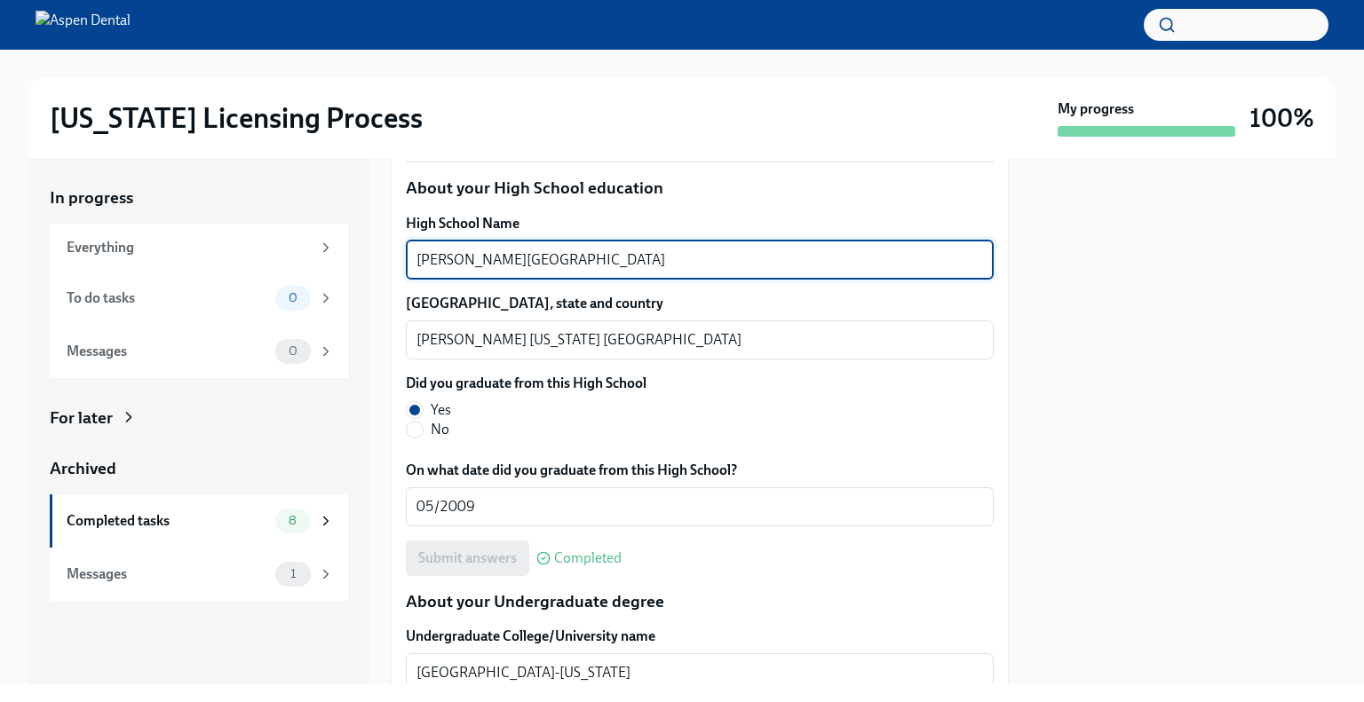
click at [408, 244] on div "[PERSON_NAME] North High School x ​" at bounding box center [700, 260] width 588 height 39
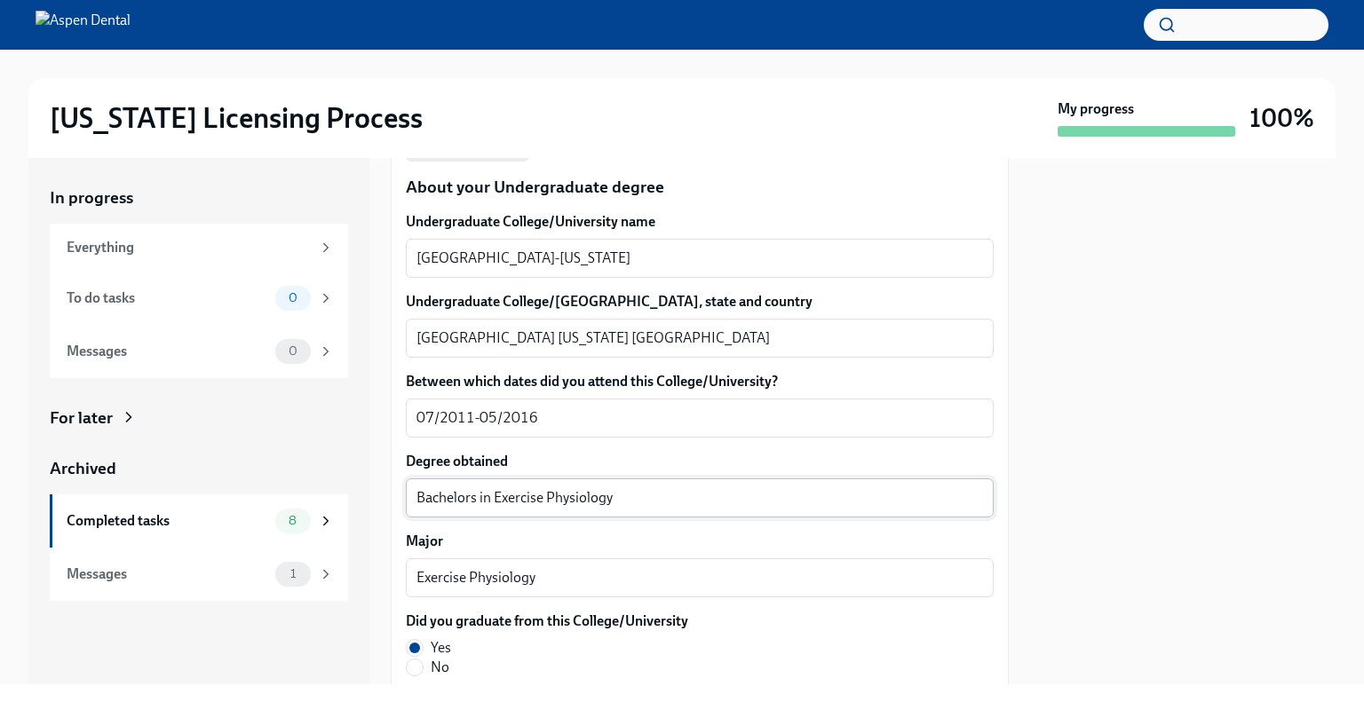
scroll to position [1776, 0]
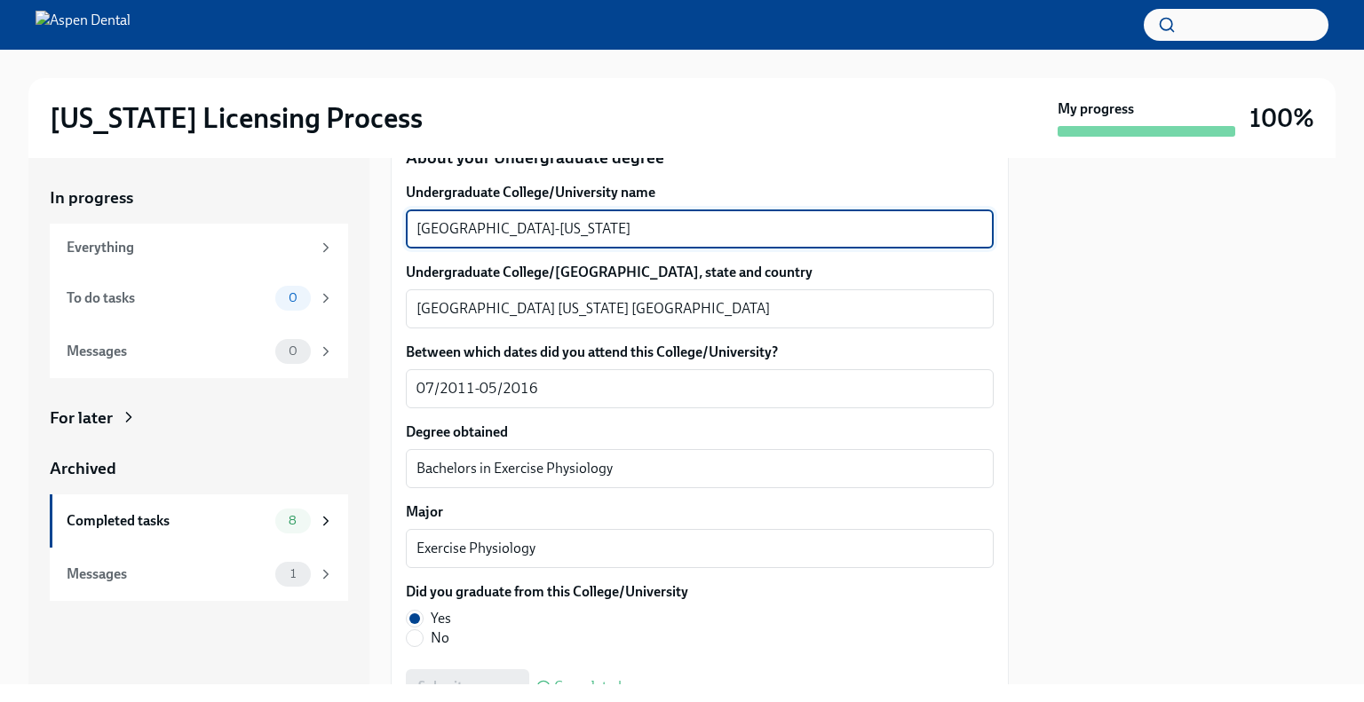
drag, startPoint x: 428, startPoint y: 224, endPoint x: 398, endPoint y: 220, distance: 30.4
click at [398, 220] on div "We will fill out the [US_STATE] State Application Form on your behalf – we'll j…" at bounding box center [700, 623] width 618 height 3979
click at [440, 310] on textarea "[GEOGRAPHIC_DATA] [US_STATE] [GEOGRAPHIC_DATA]" at bounding box center [699, 308] width 566 height 21
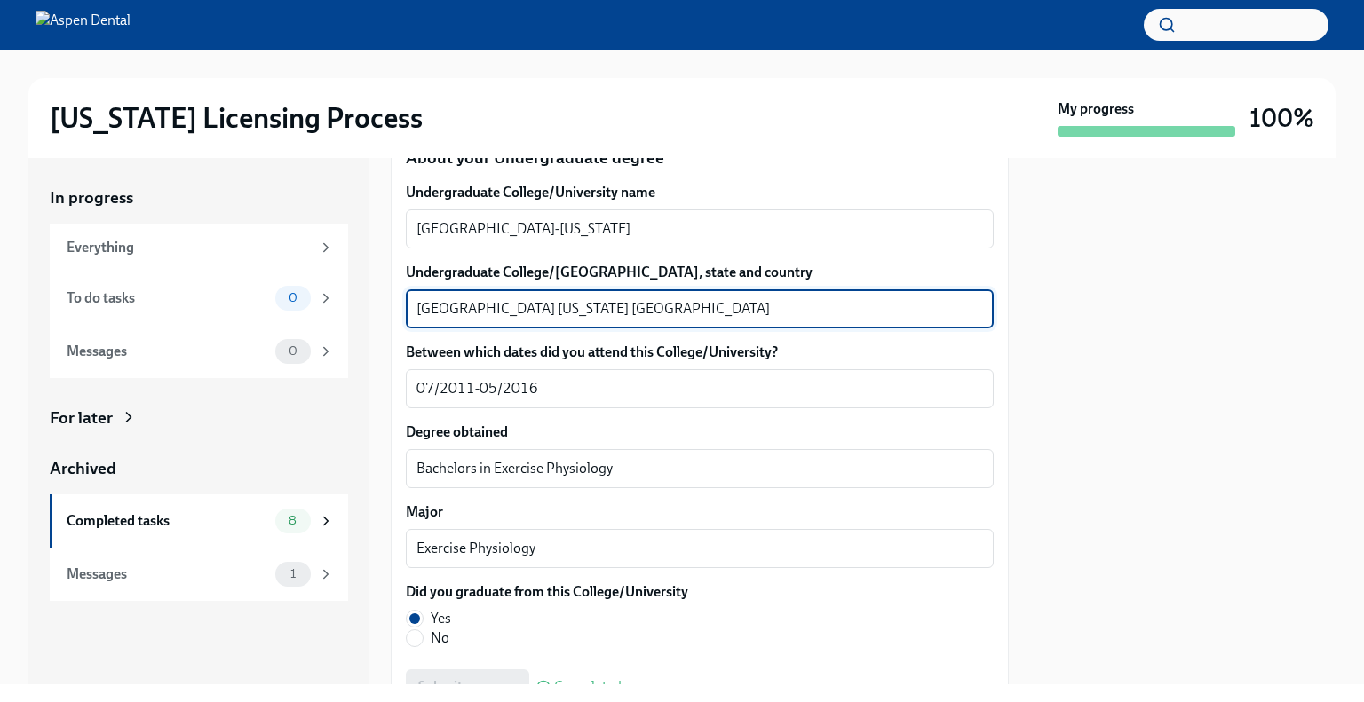
click at [440, 310] on textarea "[GEOGRAPHIC_DATA] [US_STATE] [GEOGRAPHIC_DATA]" at bounding box center [699, 308] width 566 height 21
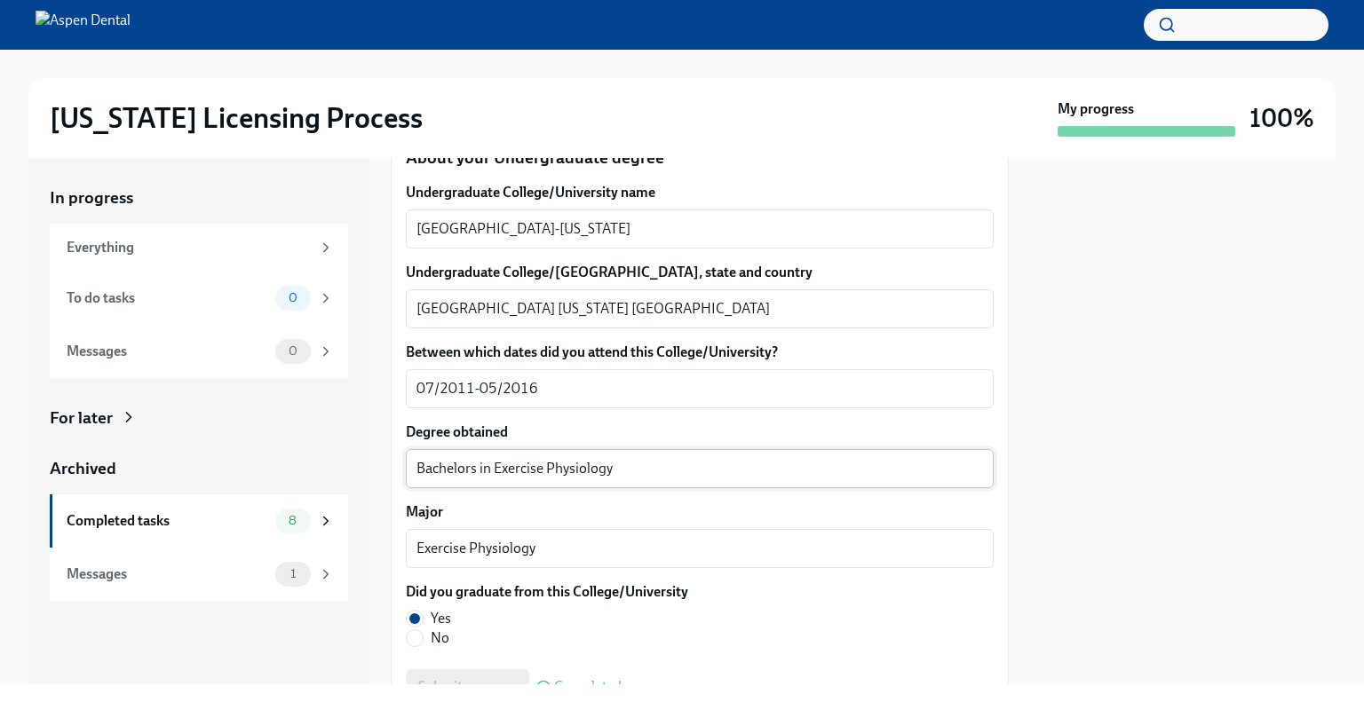
click at [442, 471] on textarea "Bachelors in Exercise Physiology" at bounding box center [699, 468] width 566 height 21
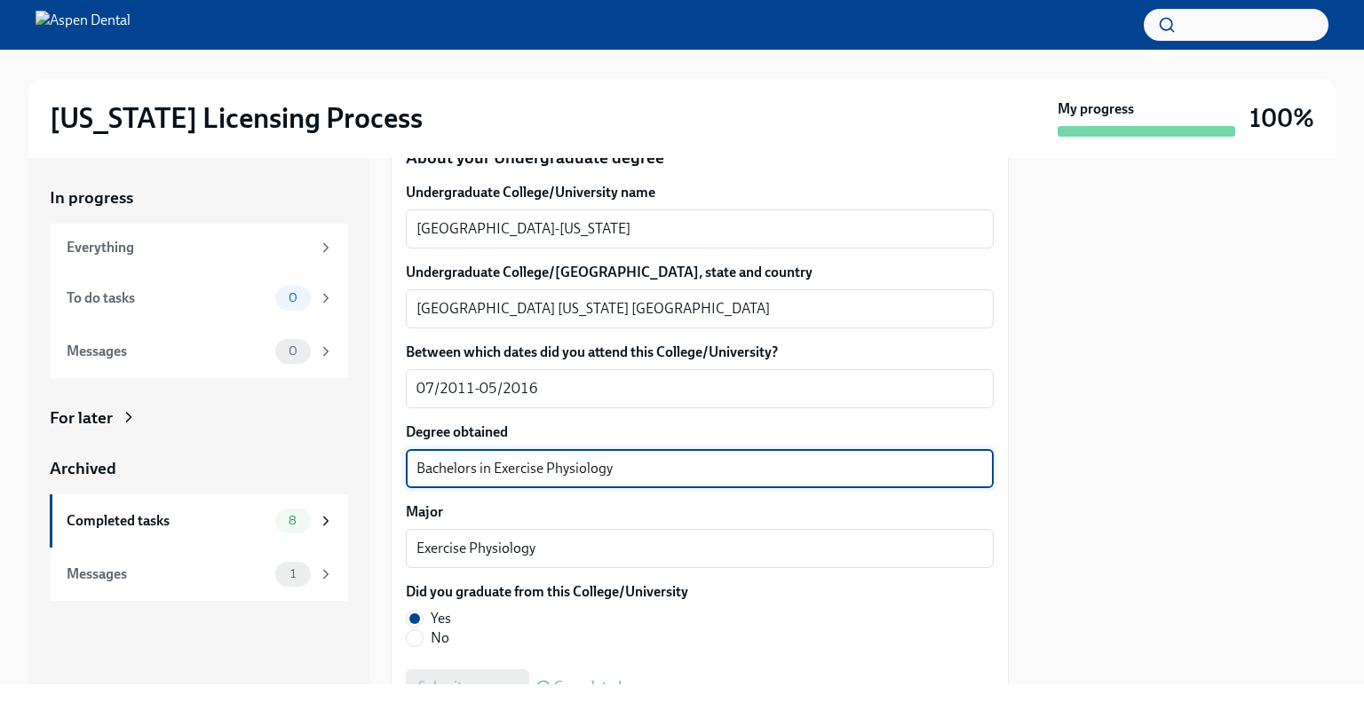
click at [442, 471] on textarea "Bachelors in Exercise Physiology" at bounding box center [699, 468] width 566 height 21
drag, startPoint x: 606, startPoint y: 468, endPoint x: 496, endPoint y: 468, distance: 110.1
click at [496, 468] on textarea "Bachelors in Exercise Physiology" at bounding box center [699, 468] width 566 height 21
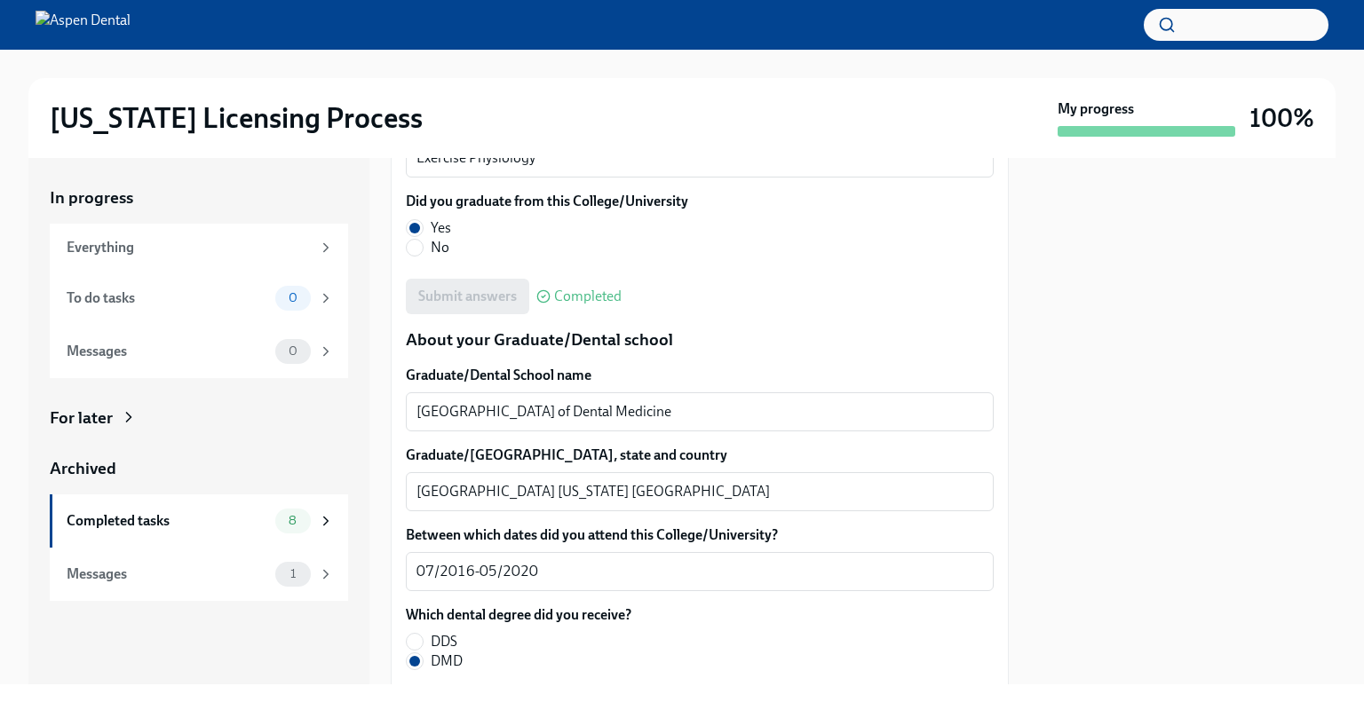
scroll to position [2309, 0]
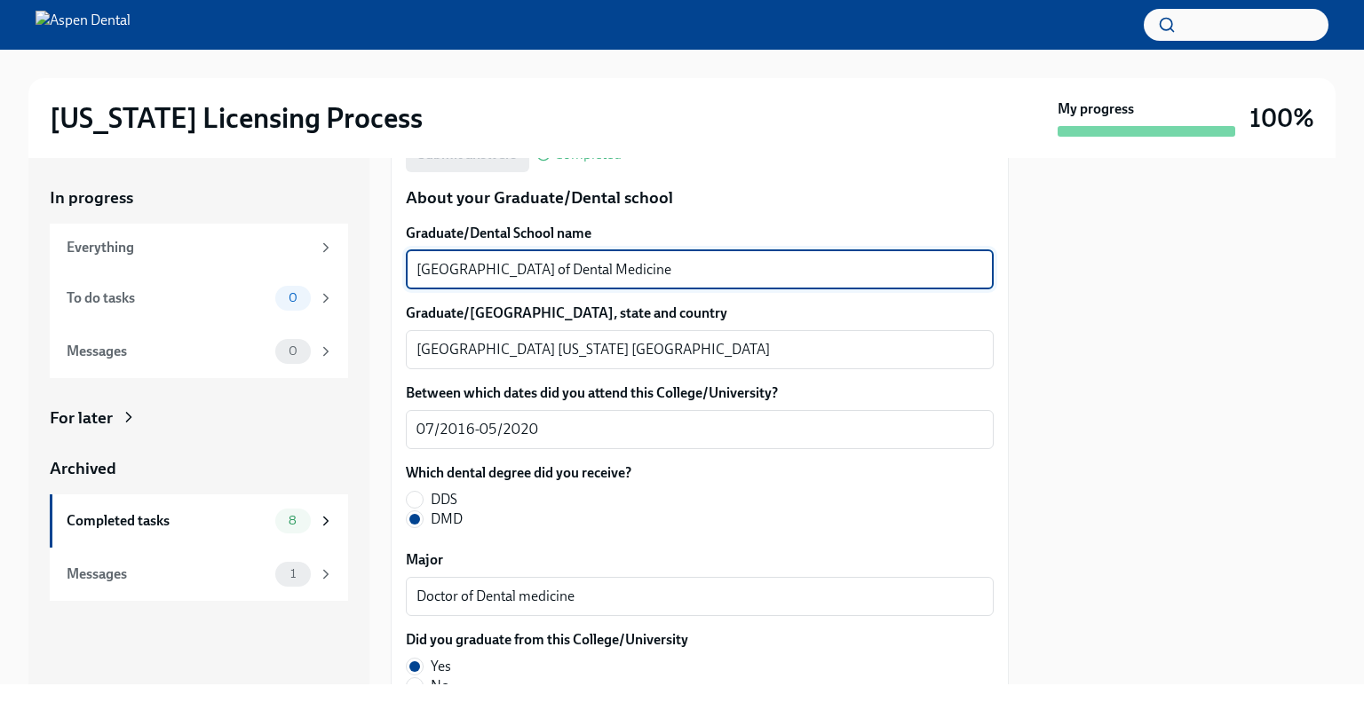
drag, startPoint x: 771, startPoint y: 267, endPoint x: 427, endPoint y: 265, distance: 343.6
click at [399, 257] on div "We will fill out the [US_STATE] State Application Form on your behalf – we'll j…" at bounding box center [700, 91] width 618 height 3979
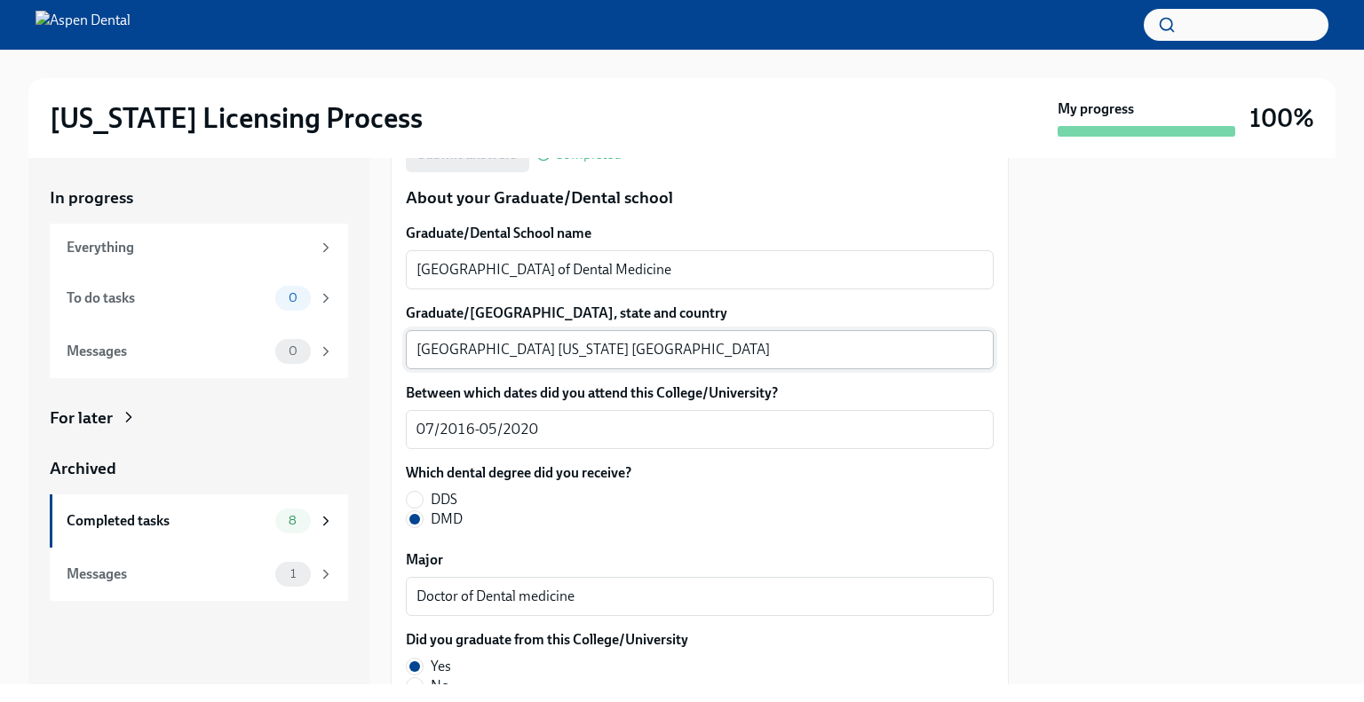
click at [425, 337] on div "[GEOGRAPHIC_DATA] [US_STATE] [GEOGRAPHIC_DATA] x ​" at bounding box center [700, 349] width 588 height 39
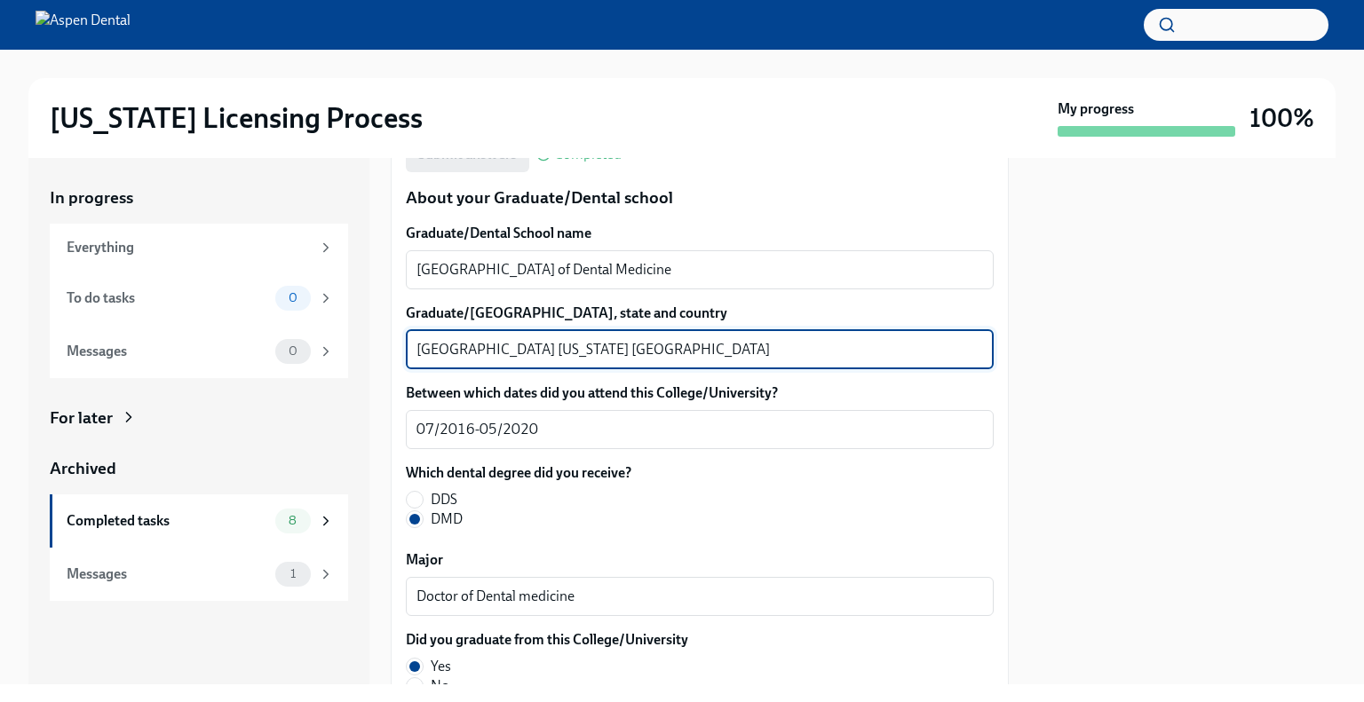
click at [429, 349] on textarea "[GEOGRAPHIC_DATA] [US_STATE] [GEOGRAPHIC_DATA]" at bounding box center [699, 349] width 566 height 21
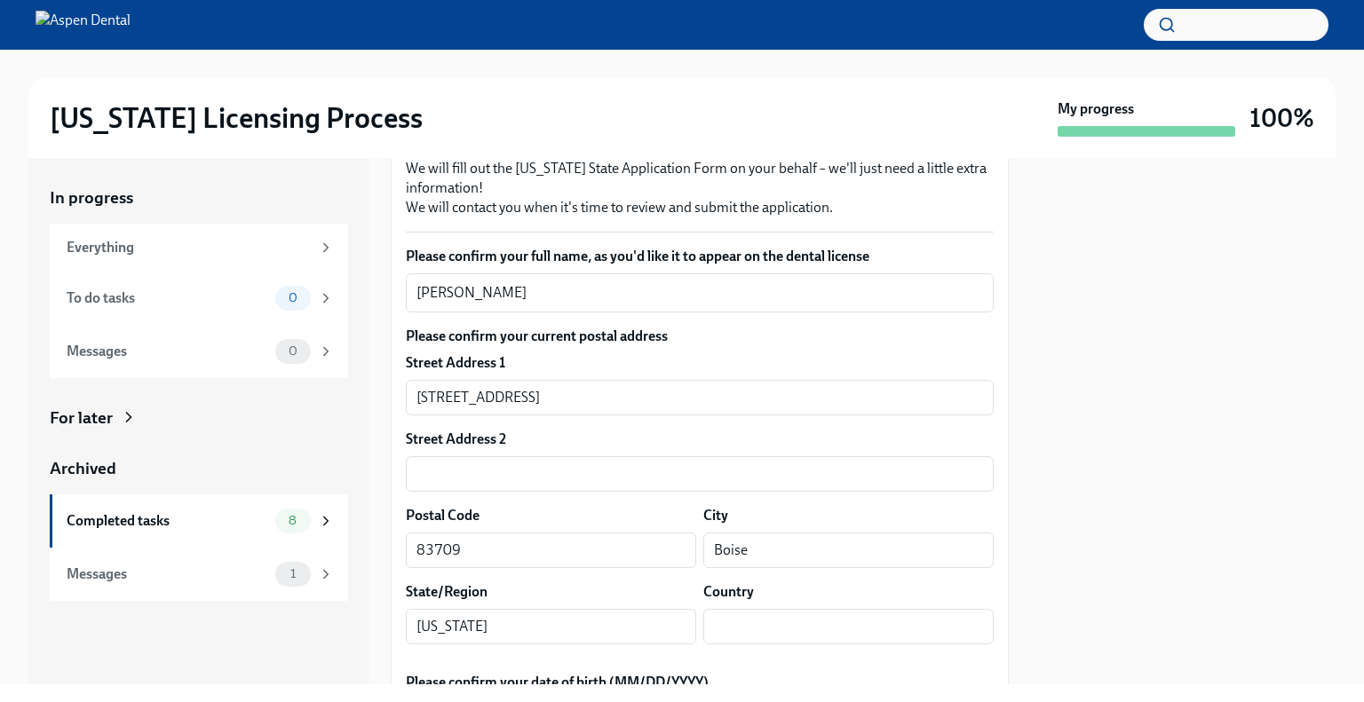
scroll to position [0, 0]
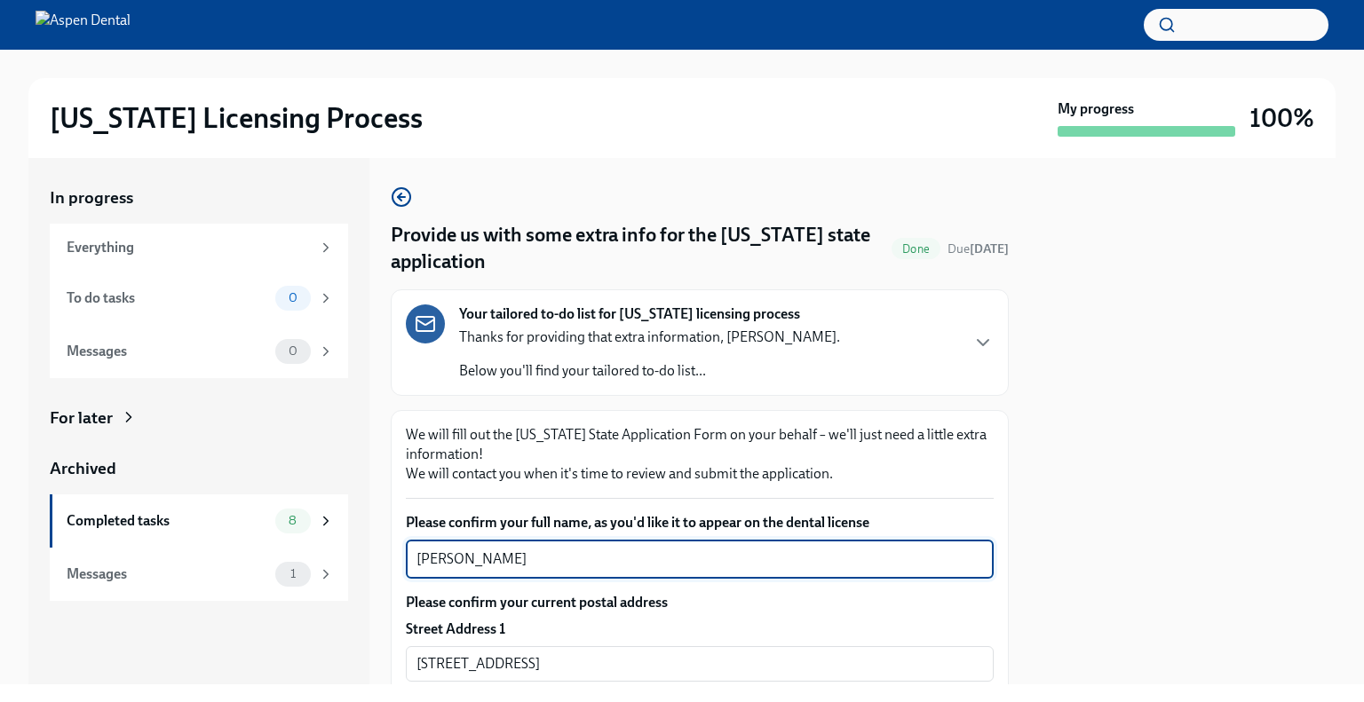
drag, startPoint x: 510, startPoint y: 560, endPoint x: 446, endPoint y: 558, distance: 64.0
